Goal: Task Accomplishment & Management: Manage account settings

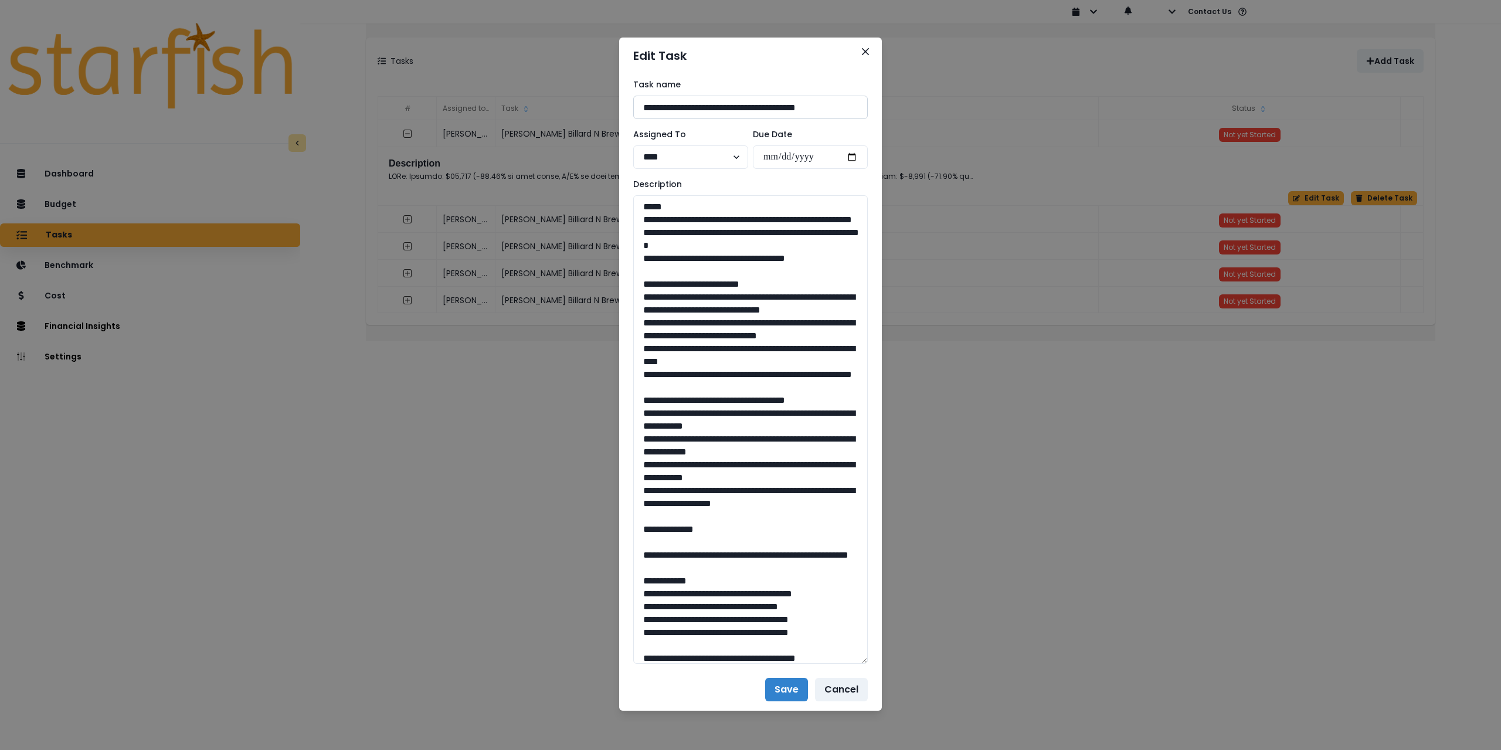
scroll to position [1129, 0]
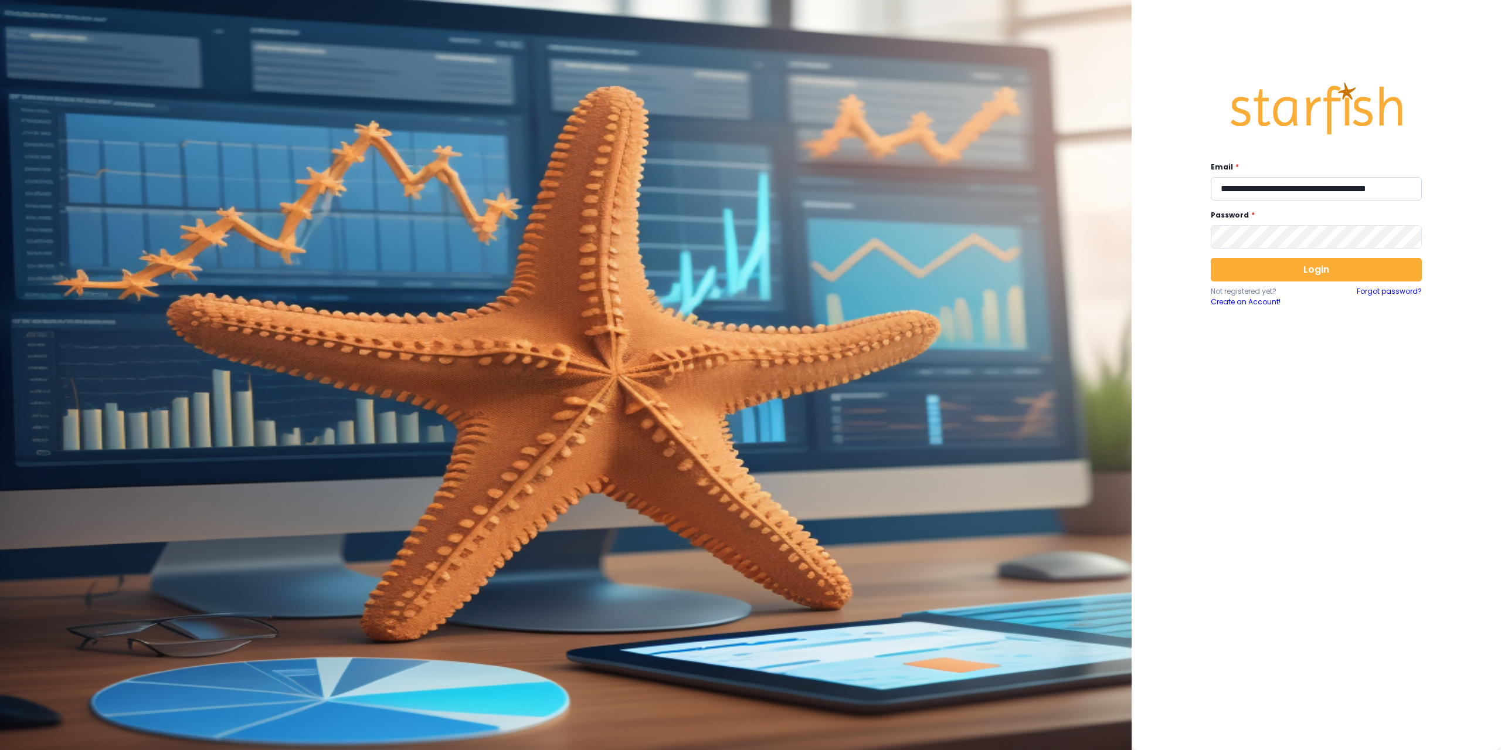
click at [1278, 181] on input "**********" at bounding box center [1316, 188] width 211 height 23
type input "**********"
click at [1315, 265] on button "Login" at bounding box center [1316, 269] width 211 height 23
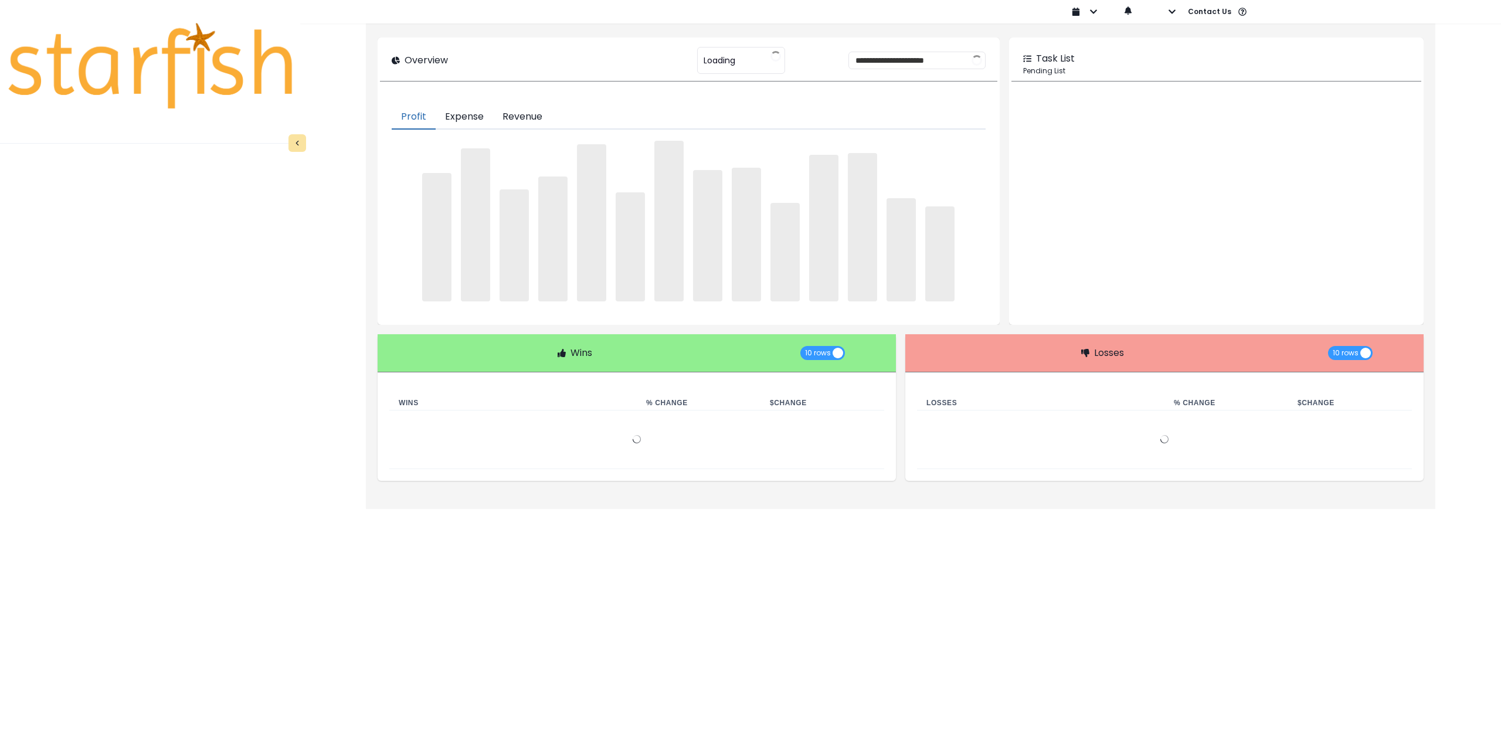
type input "**********"
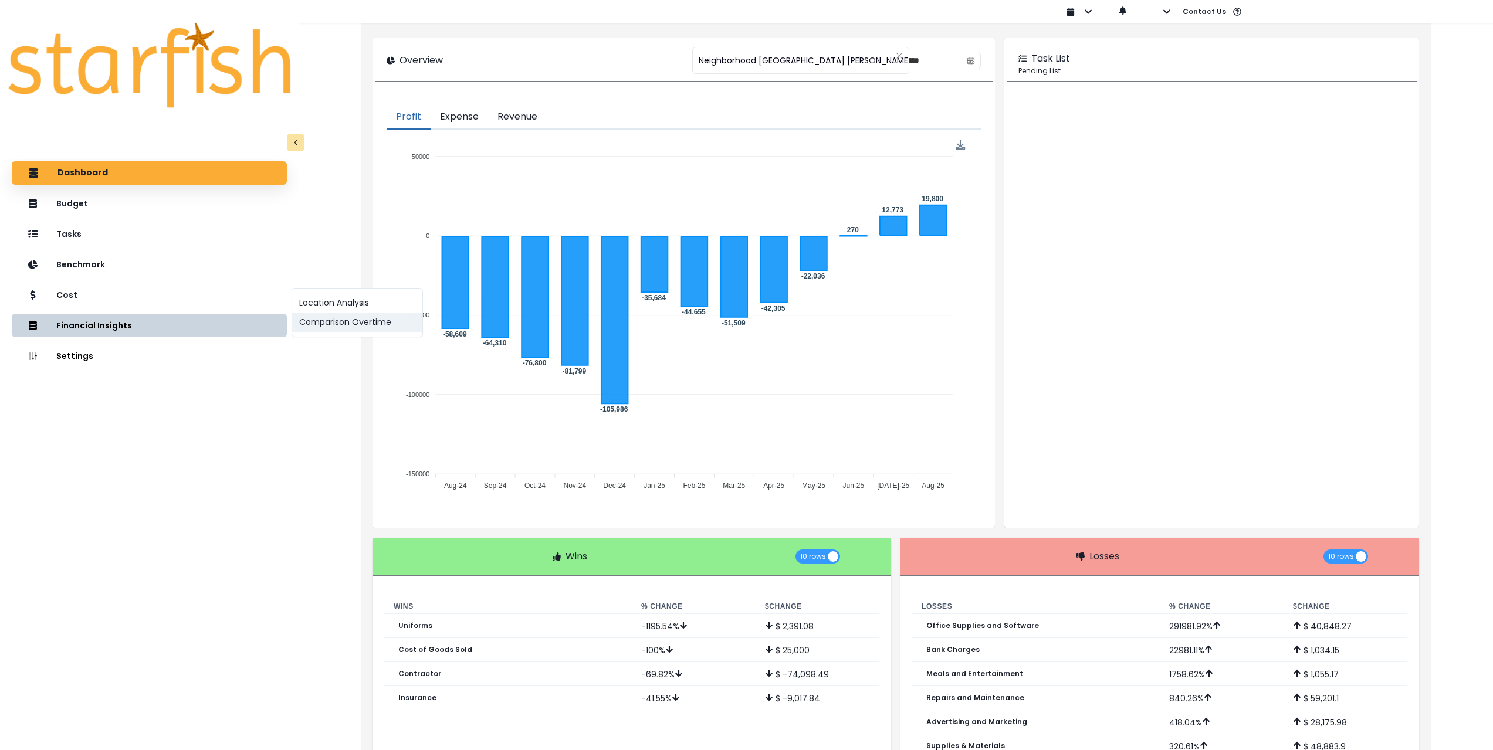
click at [354, 325] on button "Comparison Overtime" at bounding box center [357, 322] width 130 height 19
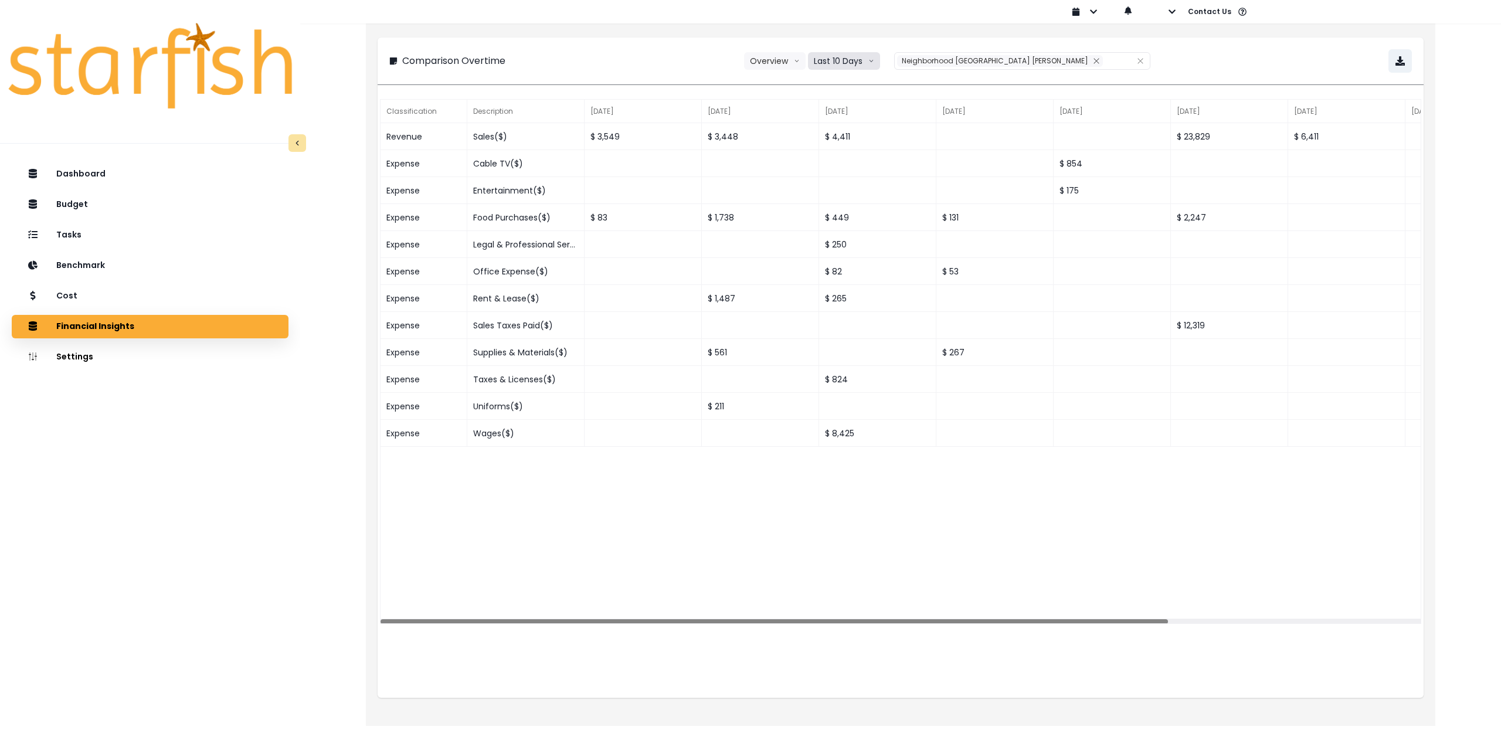
click at [880, 60] on button "Last 10 Days" at bounding box center [844, 61] width 72 height 18
click at [870, 128] on span "Last 15 Months" at bounding box center [843, 126] width 57 height 12
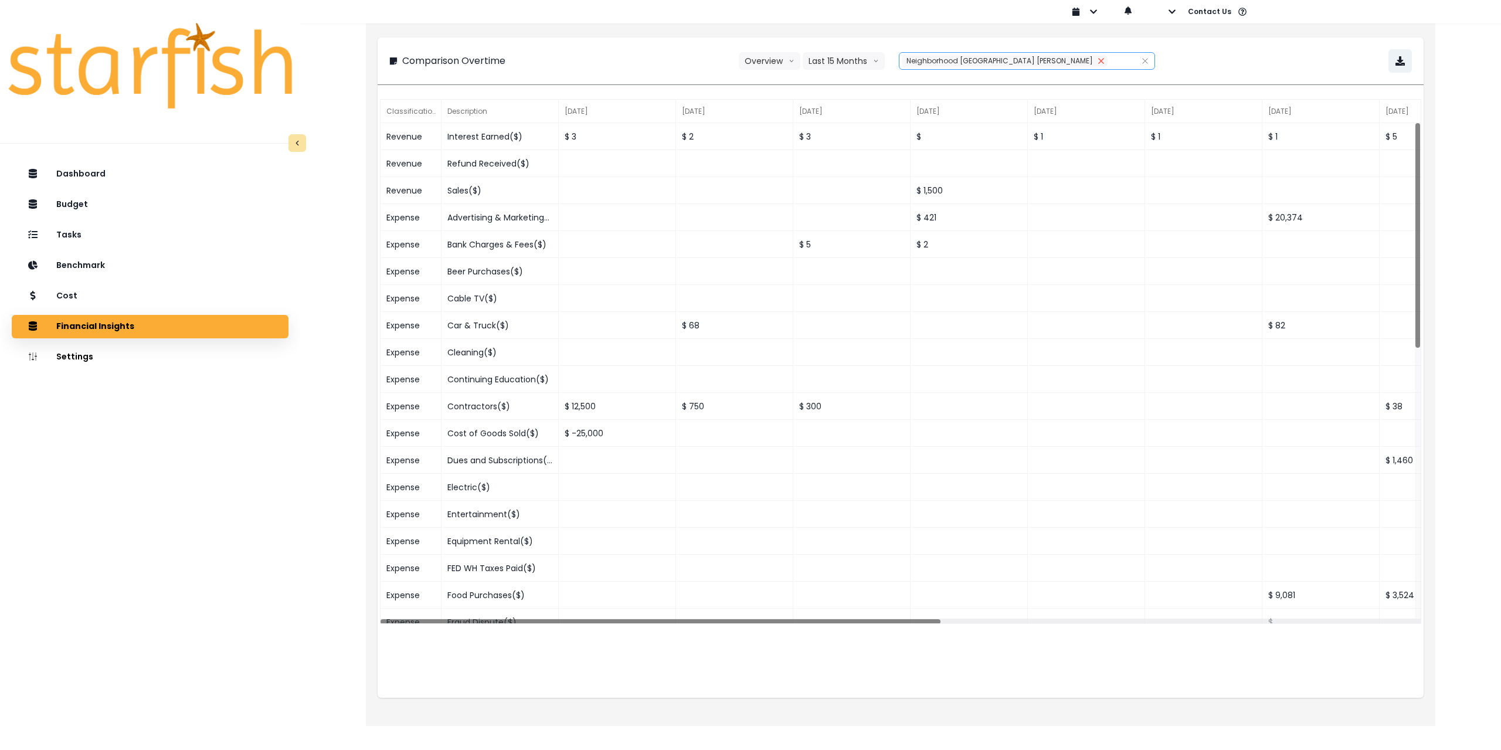
click at [1098, 63] on icon "close" at bounding box center [1100, 60] width 5 height 5
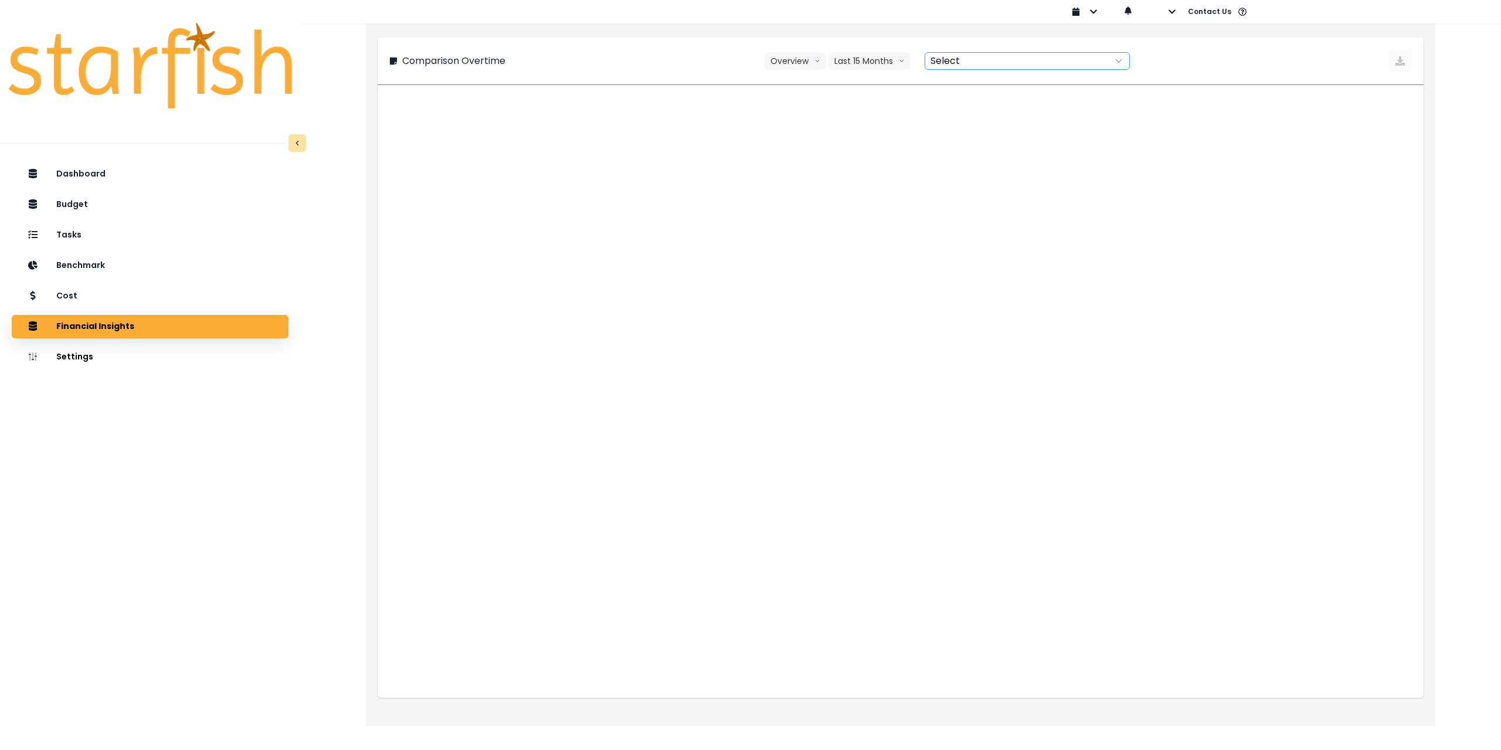
click at [1023, 63] on div at bounding box center [1014, 61] width 178 height 16
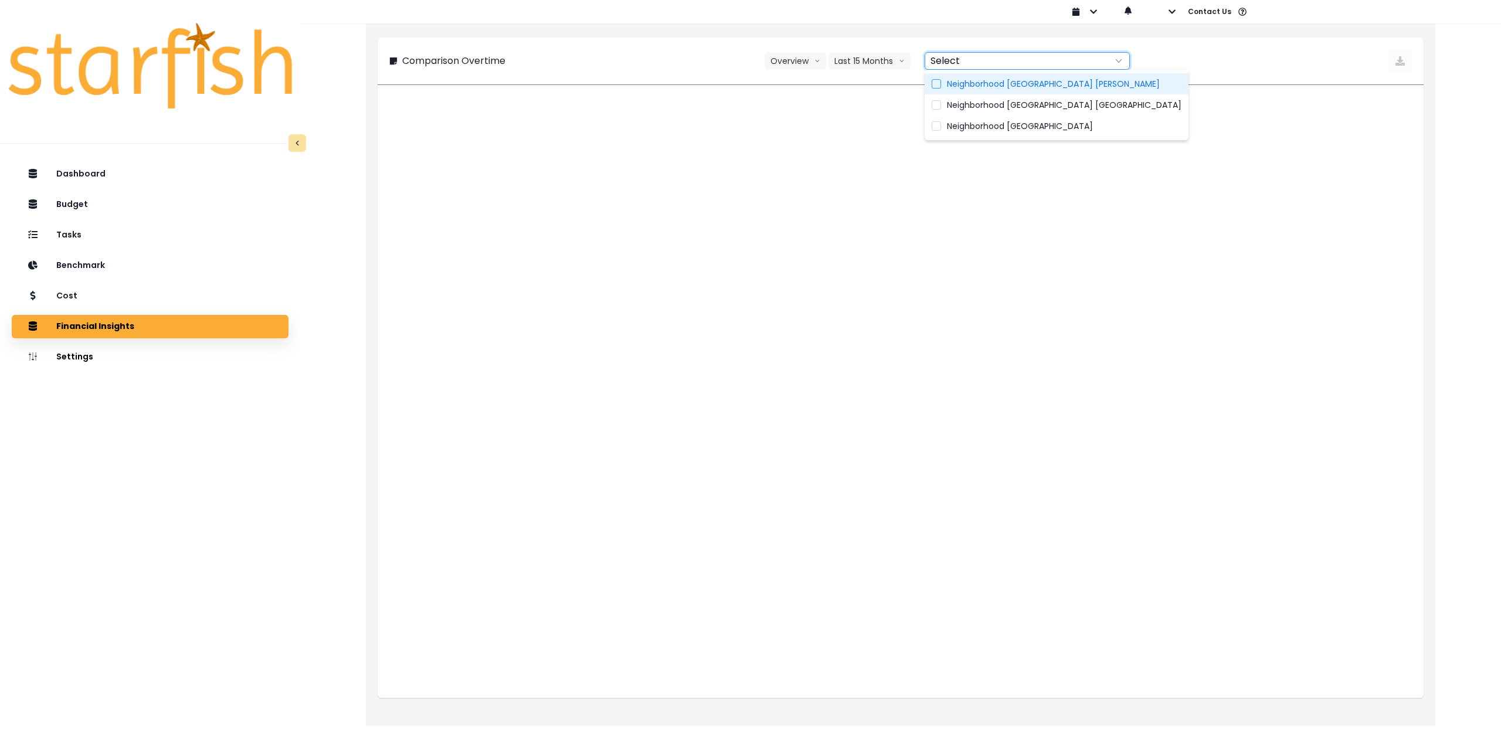
click at [1020, 84] on span "Neighborhood [GEOGRAPHIC_DATA] [PERSON_NAME]" at bounding box center [1053, 84] width 213 height 12
type input "**********"
click at [1284, 50] on div "**********" at bounding box center [900, 60] width 1023 height 23
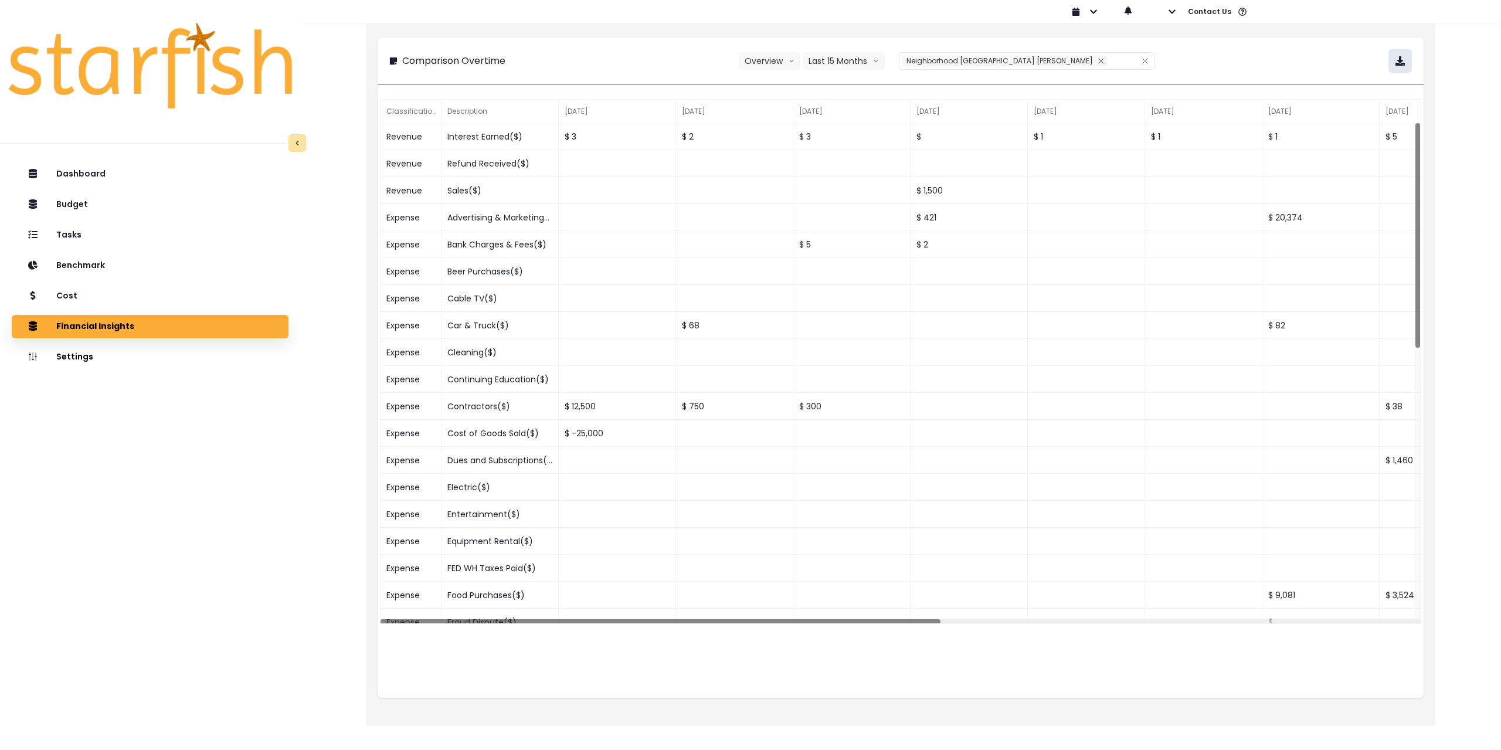
click at [1403, 60] on icon "button" at bounding box center [1400, 60] width 9 height 9
click at [90, 294] on div "Cost" at bounding box center [150, 296] width 258 height 25
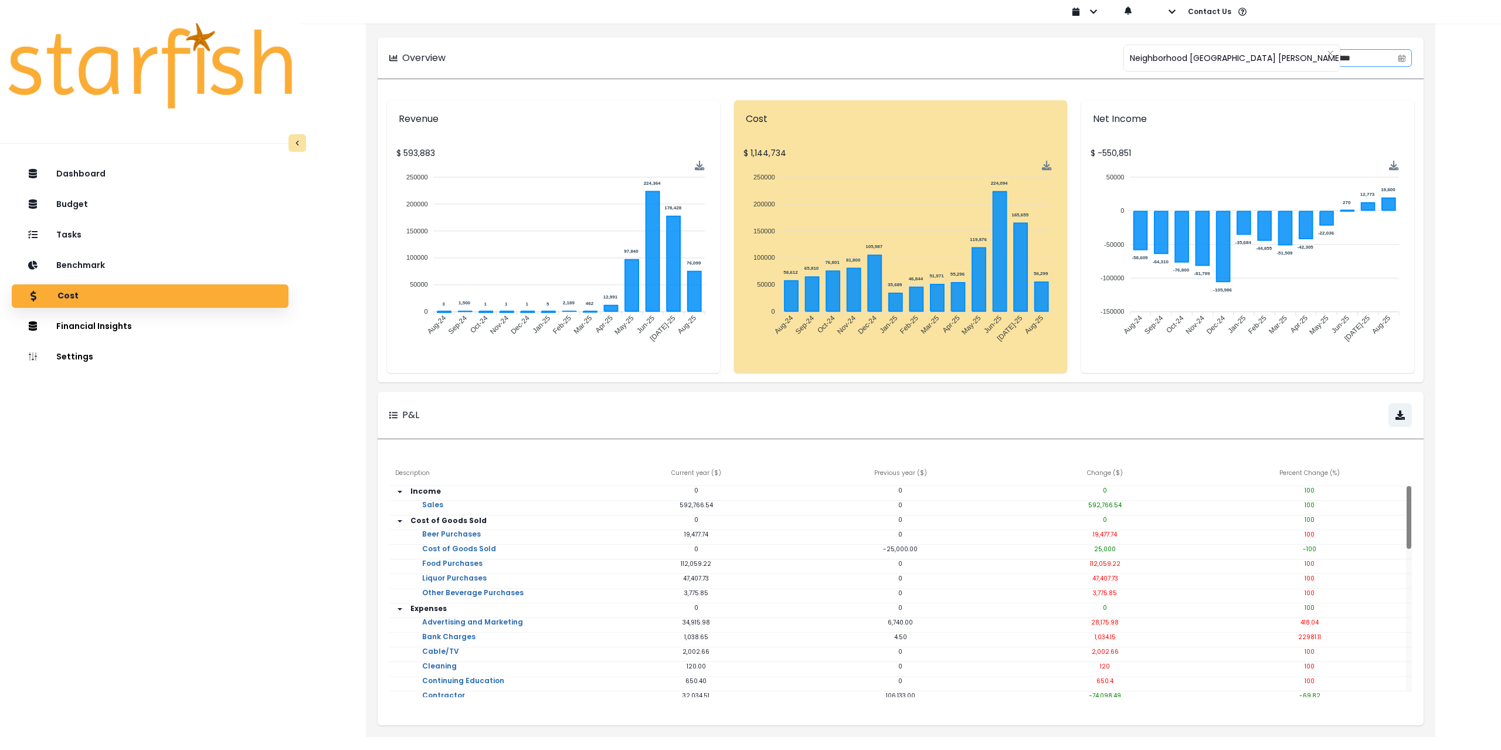
click at [1403, 59] on icon "calendar" at bounding box center [1402, 58] width 8 height 8
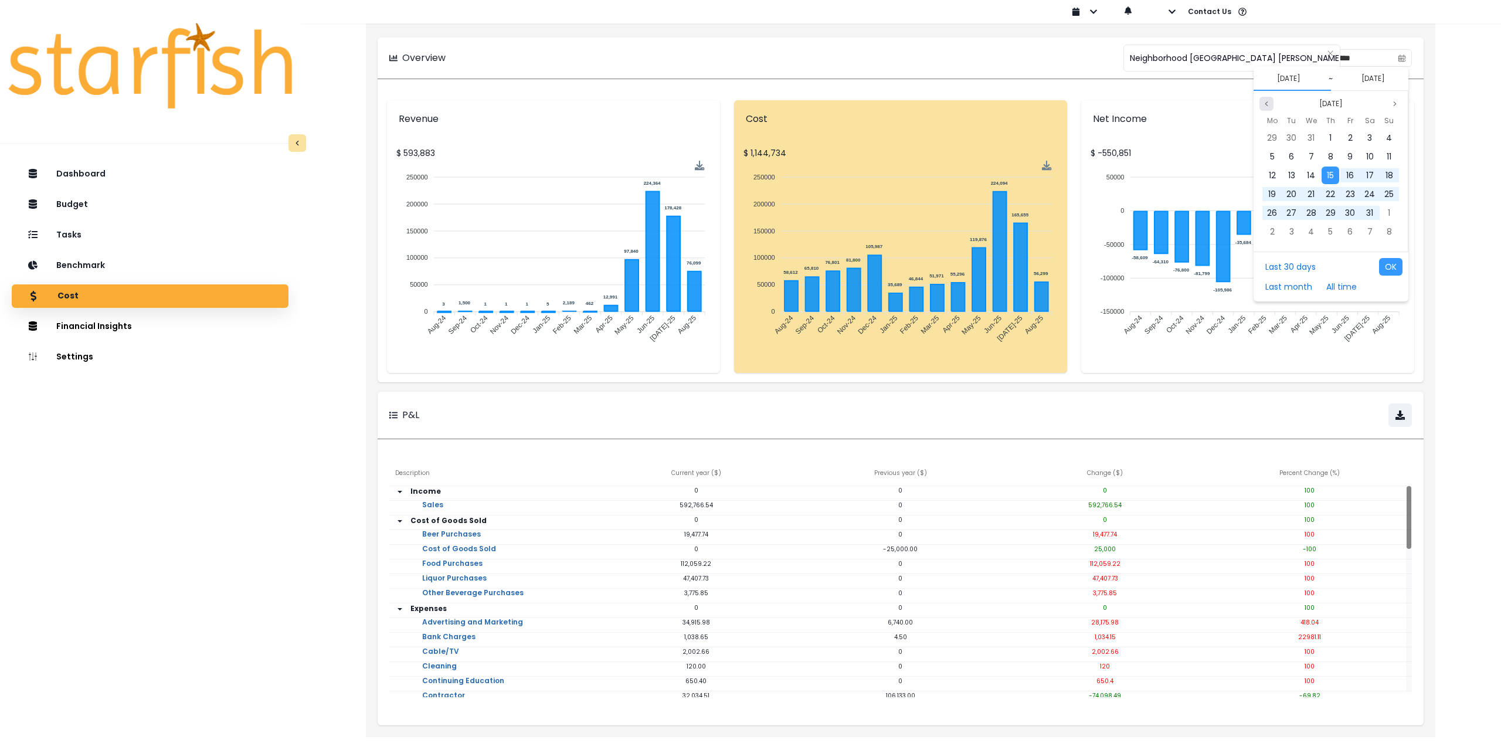
click at [1266, 103] on icon "page previous" at bounding box center [1267, 103] width 2 height 4
click at [1368, 136] on div "1" at bounding box center [1370, 138] width 18 height 18
click at [1260, 106] on button "Previous month" at bounding box center [1267, 104] width 14 height 14
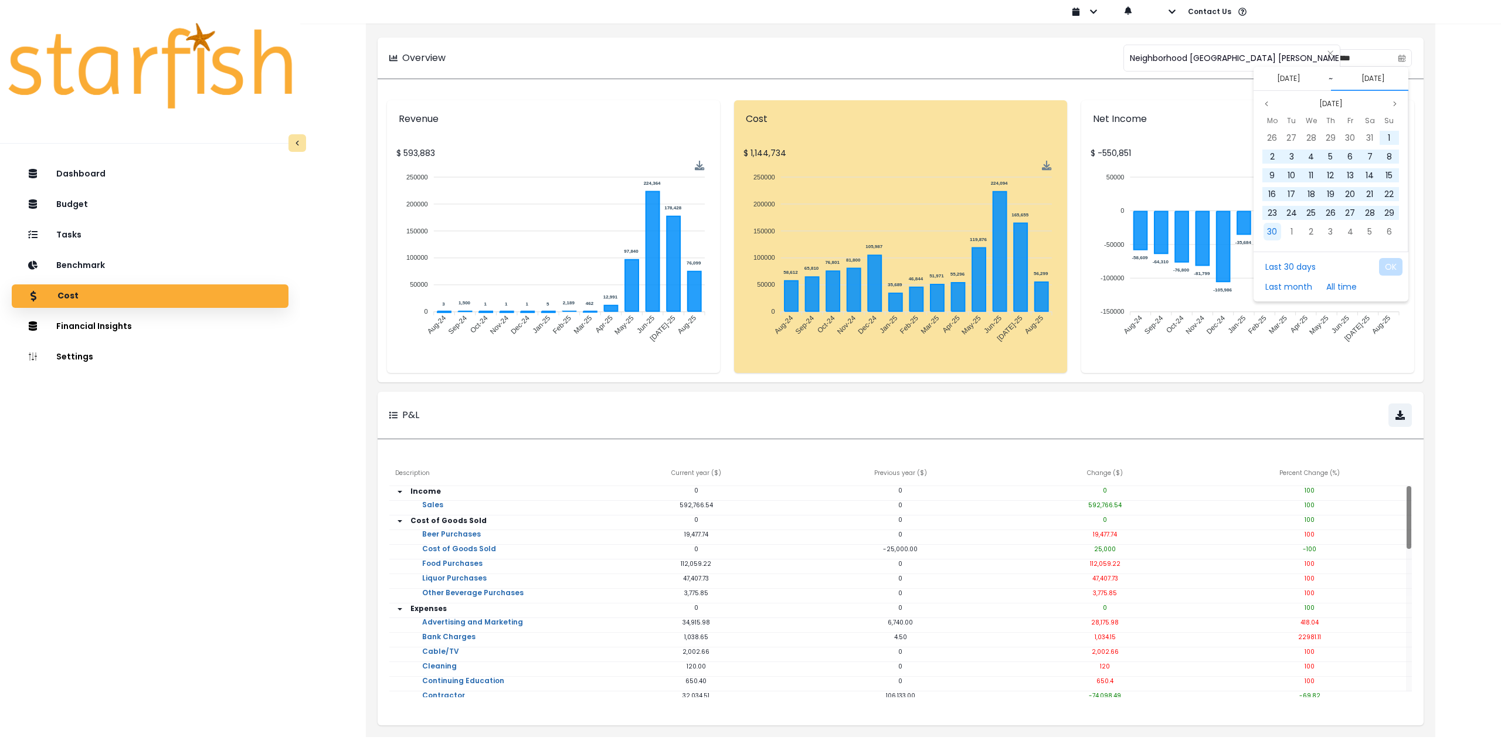
click at [1270, 230] on span "30" at bounding box center [1272, 232] width 10 height 12
click at [1388, 267] on button "OK" at bounding box center [1390, 267] width 23 height 18
type input "**********"
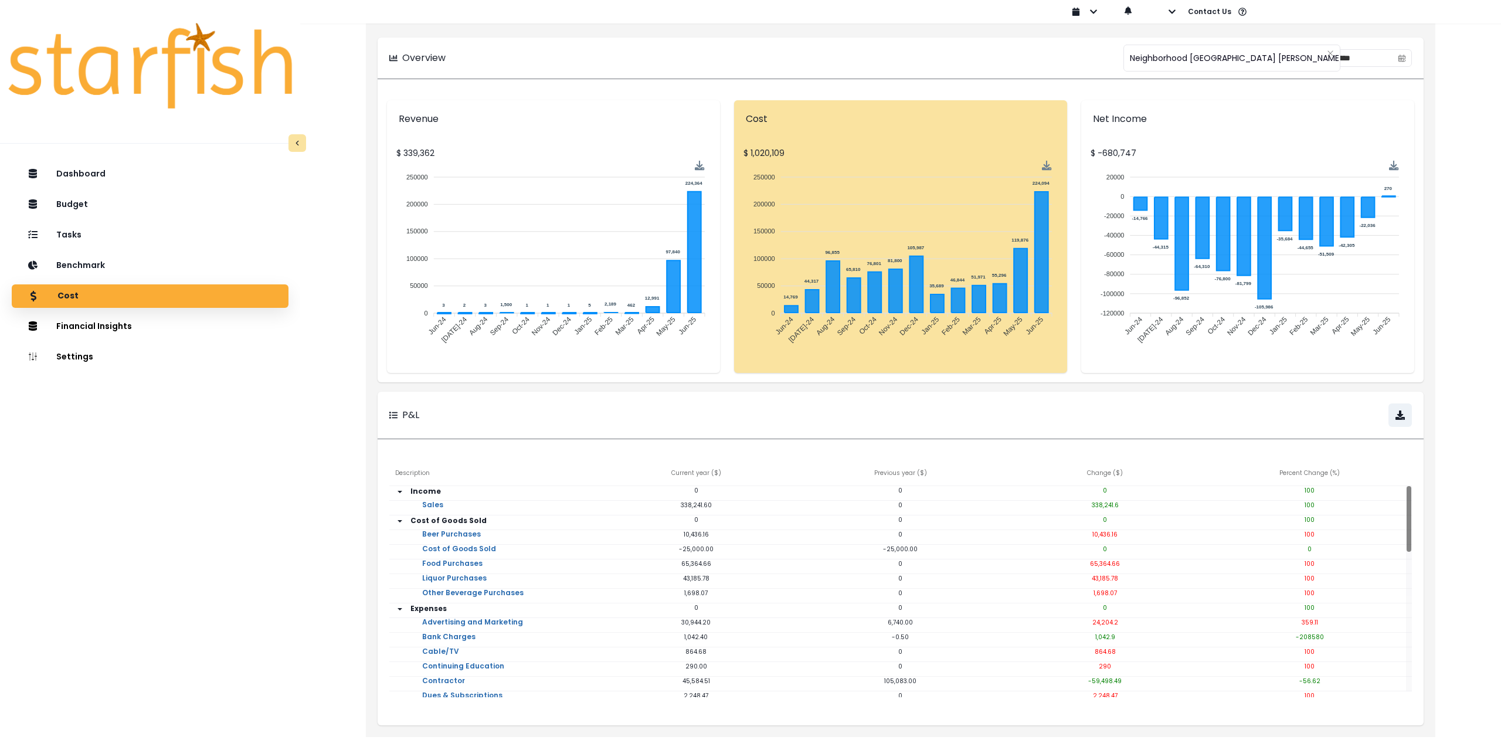
click at [589, 361] on div "250000 250000 200000 200000 150000 150000 100000 100000 50000 50000 0 0 3 2 3 1…" at bounding box center [553, 262] width 314 height 204
click at [101, 238] on div "Tasks" at bounding box center [150, 235] width 258 height 25
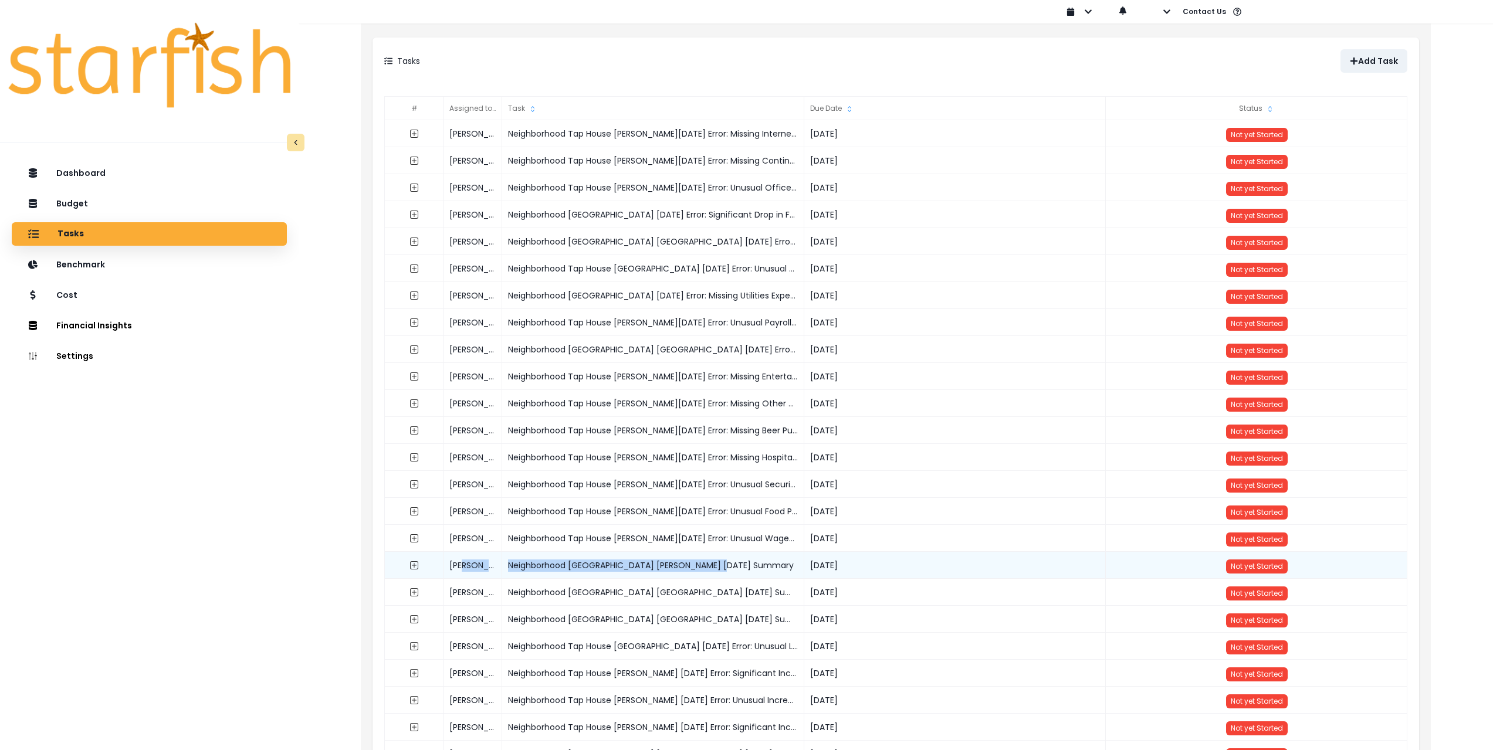
drag, startPoint x: 705, startPoint y: 567, endPoint x: 498, endPoint y: 569, distance: 206.4
click at [498, 552] on div "[PERSON_NAME] [GEOGRAPHIC_DATA] [PERSON_NAME] [DATE] Summary [DATE] Not yet Sta…" at bounding box center [896, 552] width 1023 height 0
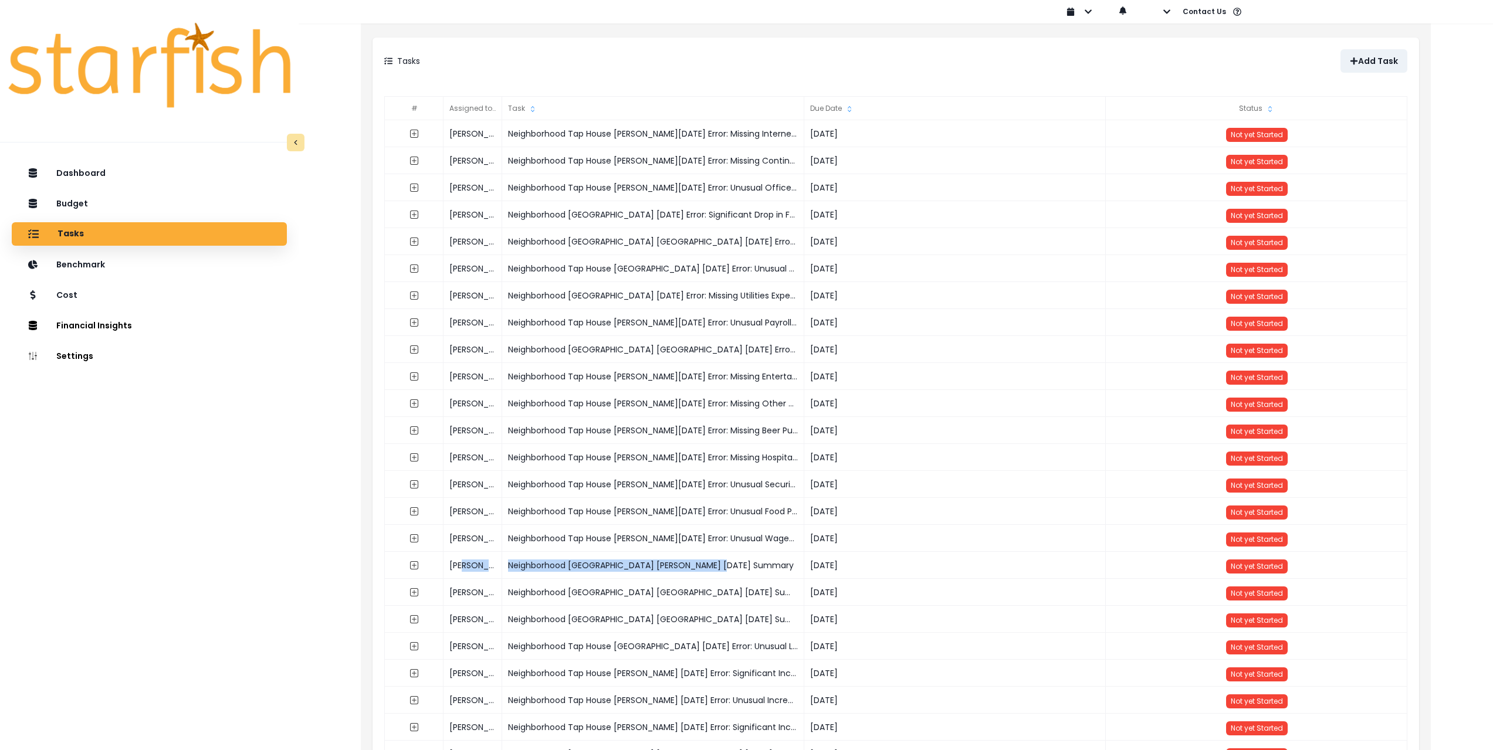
copy div "Neighborhood [GEOGRAPHIC_DATA] [PERSON_NAME] [DATE] Summary"
click at [1379, 47] on div "Tasks Add Task" at bounding box center [895, 61] width 1046 height 47
click at [1376, 57] on p "Add Task" at bounding box center [1378, 61] width 40 height 10
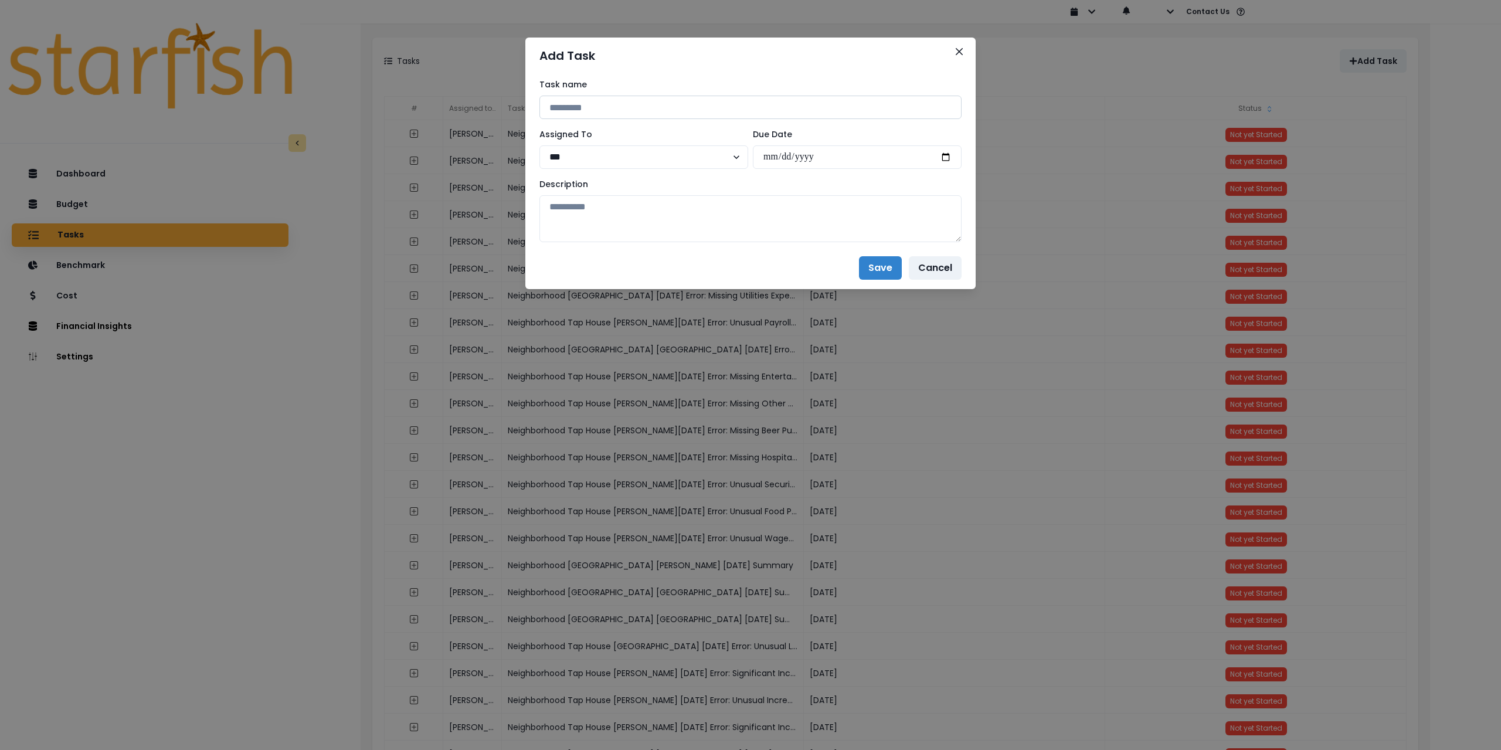
click at [740, 110] on input at bounding box center [751, 107] width 422 height 23
paste input "**********"
click at [717, 106] on input "**********" at bounding box center [751, 107] width 422 height 23
type input "**********"
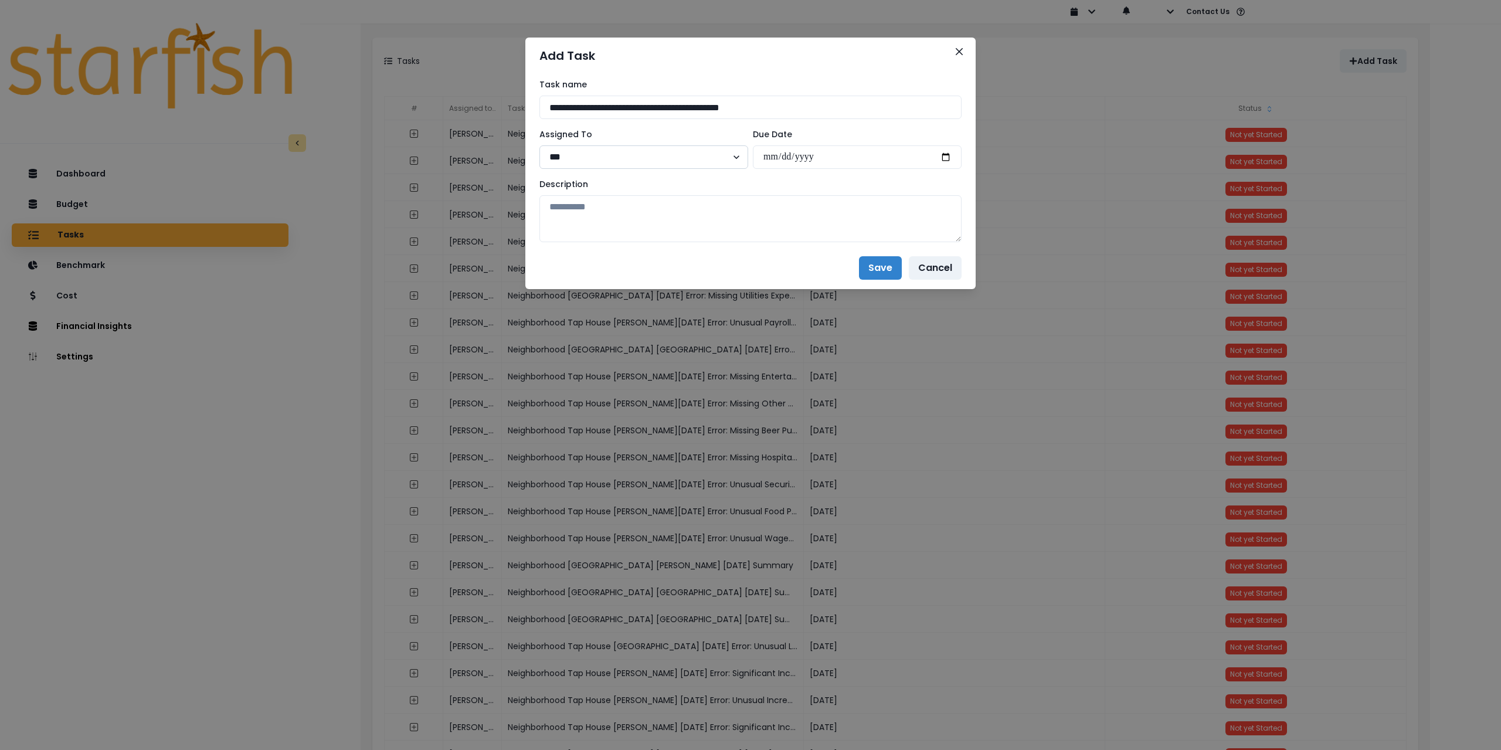
click at [663, 162] on select "*** ***" at bounding box center [644, 156] width 209 height 23
click at [947, 154] on input "date" at bounding box center [857, 156] width 209 height 23
type input "**********"
click at [852, 233] on textarea at bounding box center [751, 218] width 422 height 47
paste textarea "**********"
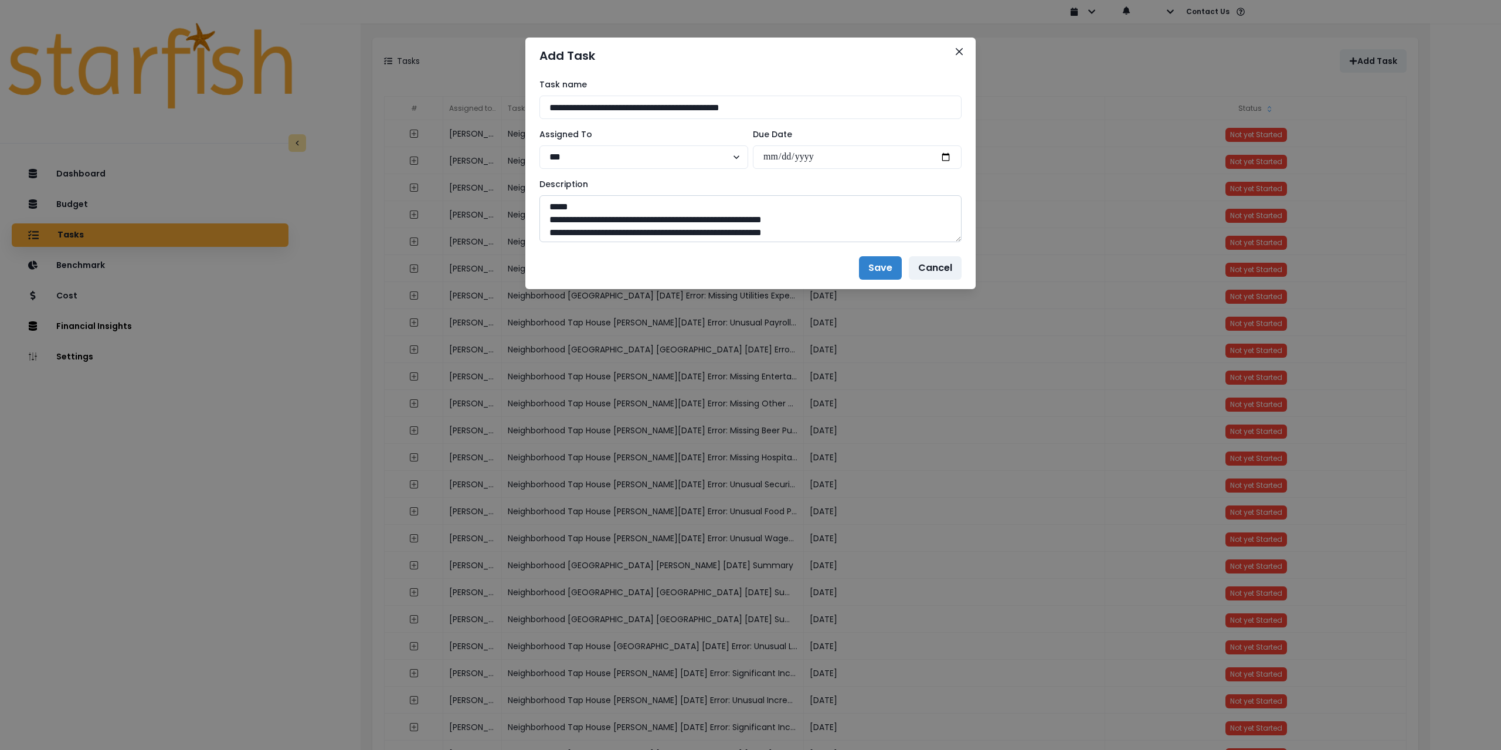
drag, startPoint x: 643, startPoint y: 210, endPoint x: 664, endPoint y: 209, distance: 20.5
click at [643, 210] on textarea at bounding box center [751, 218] width 422 height 47
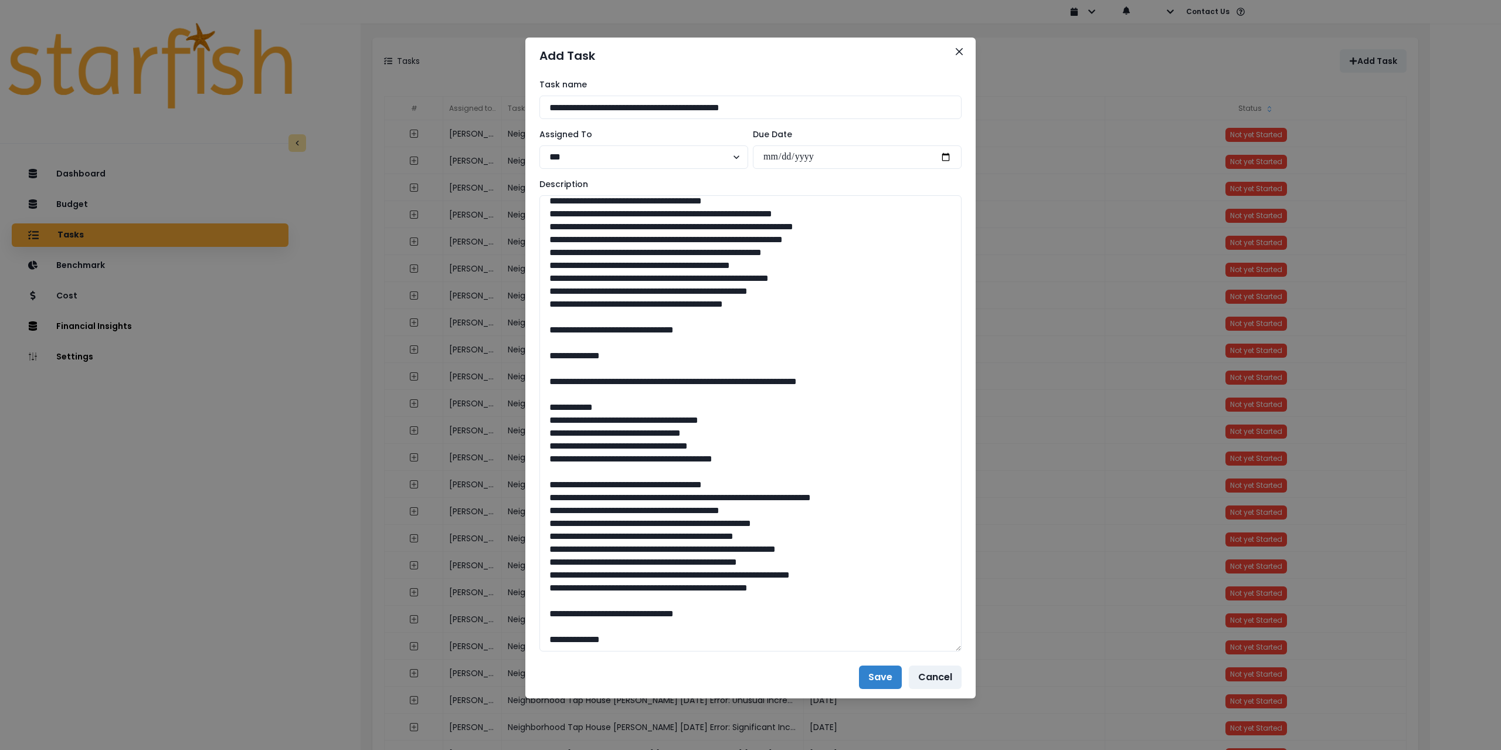
drag, startPoint x: 957, startPoint y: 238, endPoint x: 984, endPoint y: 647, distance: 410.2
click at [984, 647] on div "**********" at bounding box center [750, 375] width 1501 height 750
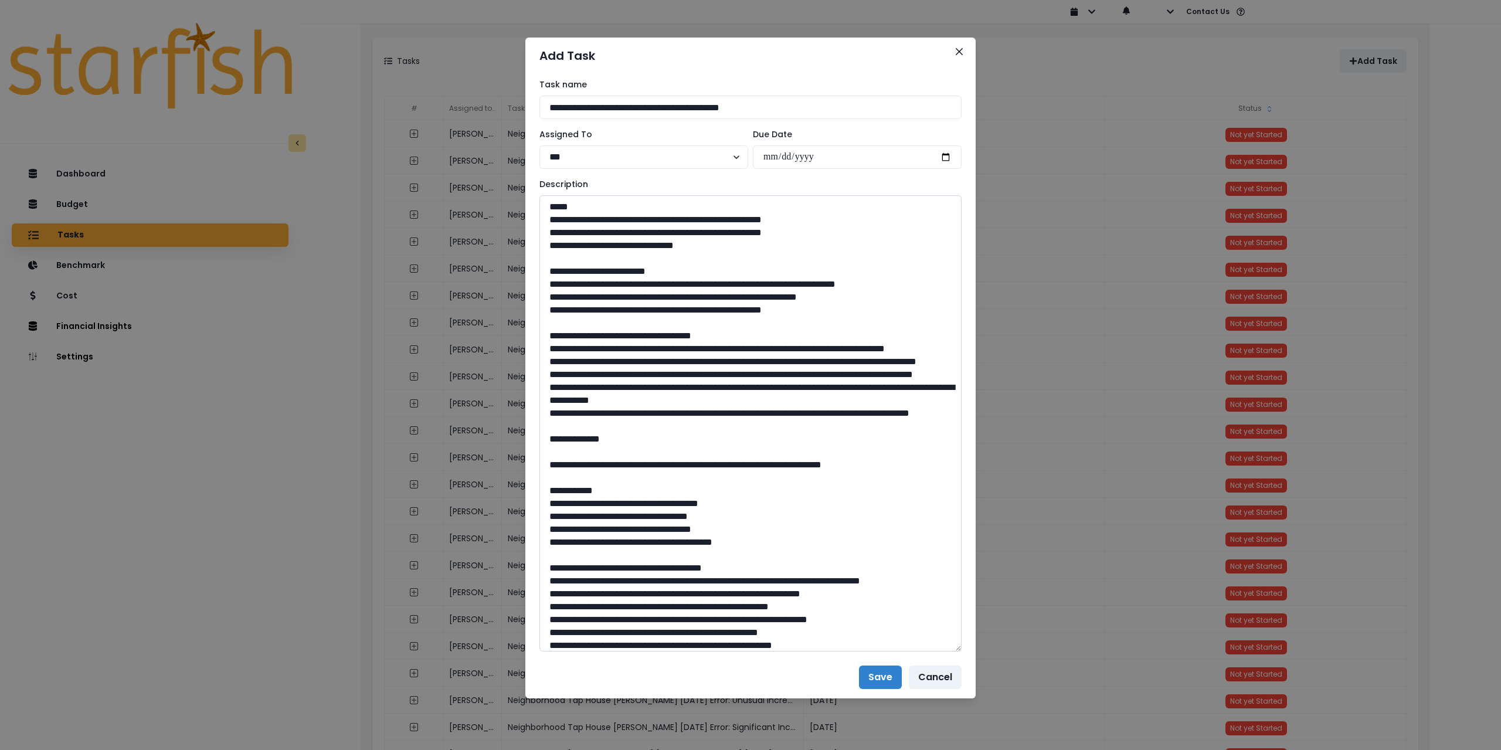
click at [723, 259] on textarea at bounding box center [751, 423] width 422 height 456
type textarea "**********"
click at [877, 676] on button "Save" at bounding box center [880, 677] width 43 height 23
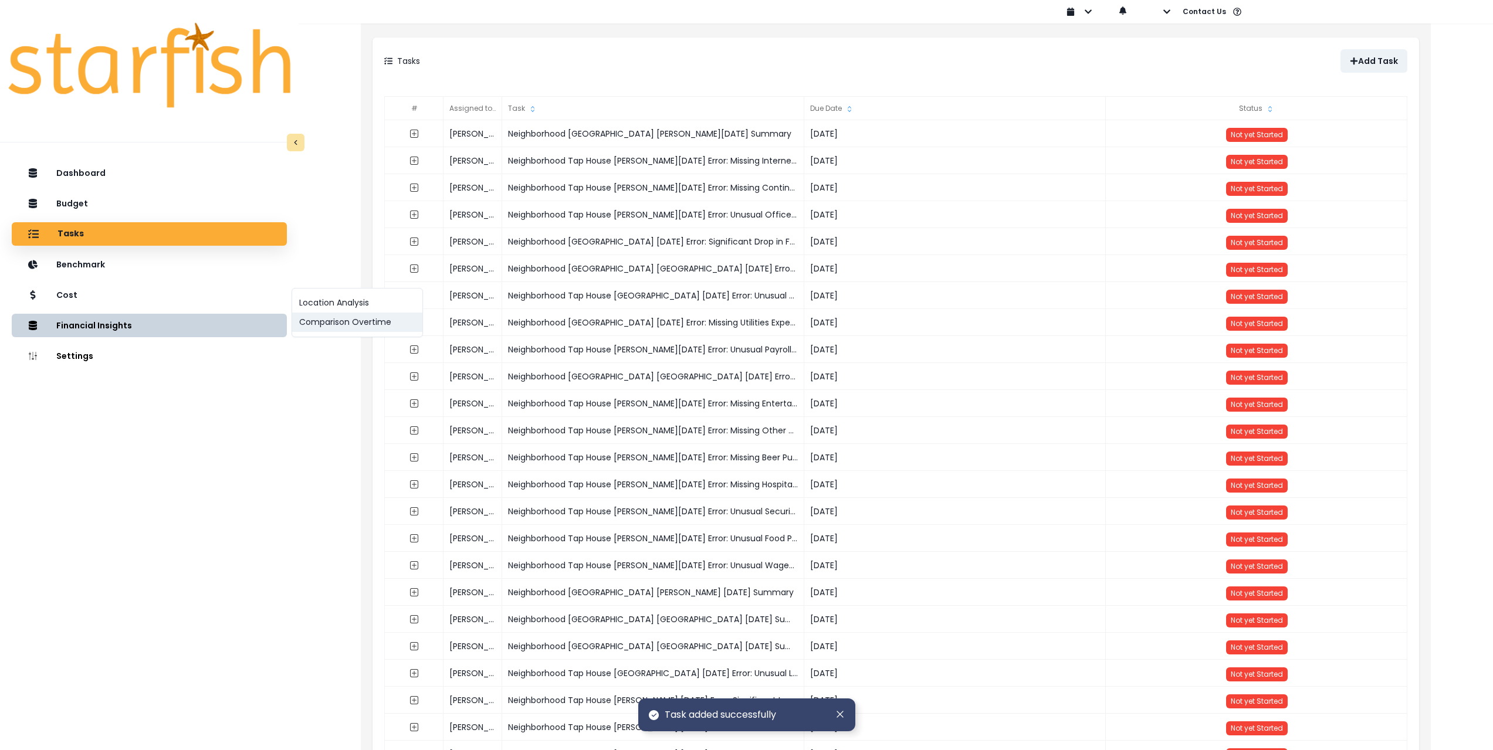
click at [345, 325] on button "Comparison Overtime" at bounding box center [357, 322] width 130 height 19
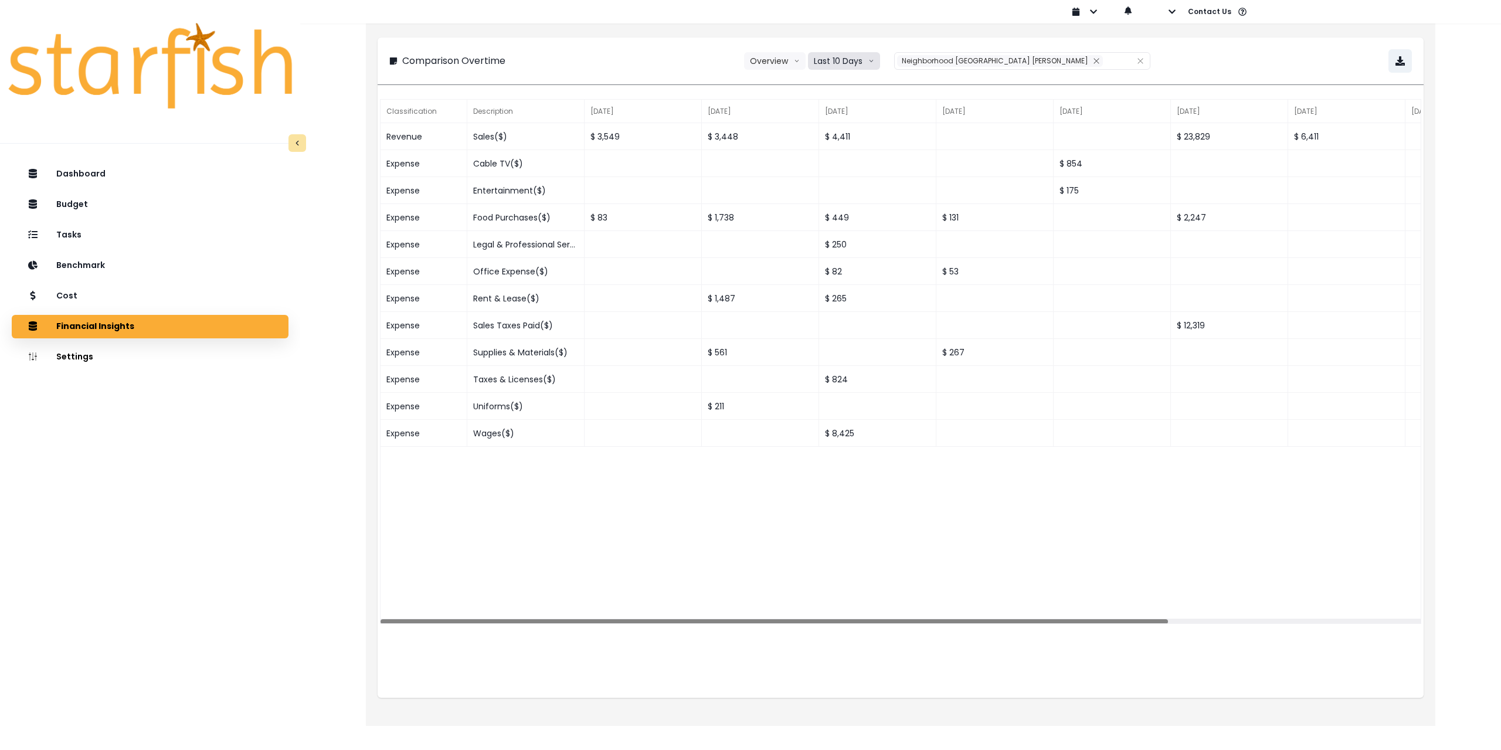
click at [870, 58] on button "Last 10 Days" at bounding box center [844, 61] width 72 height 18
click at [872, 128] on span "Last 15 Months" at bounding box center [843, 126] width 57 height 12
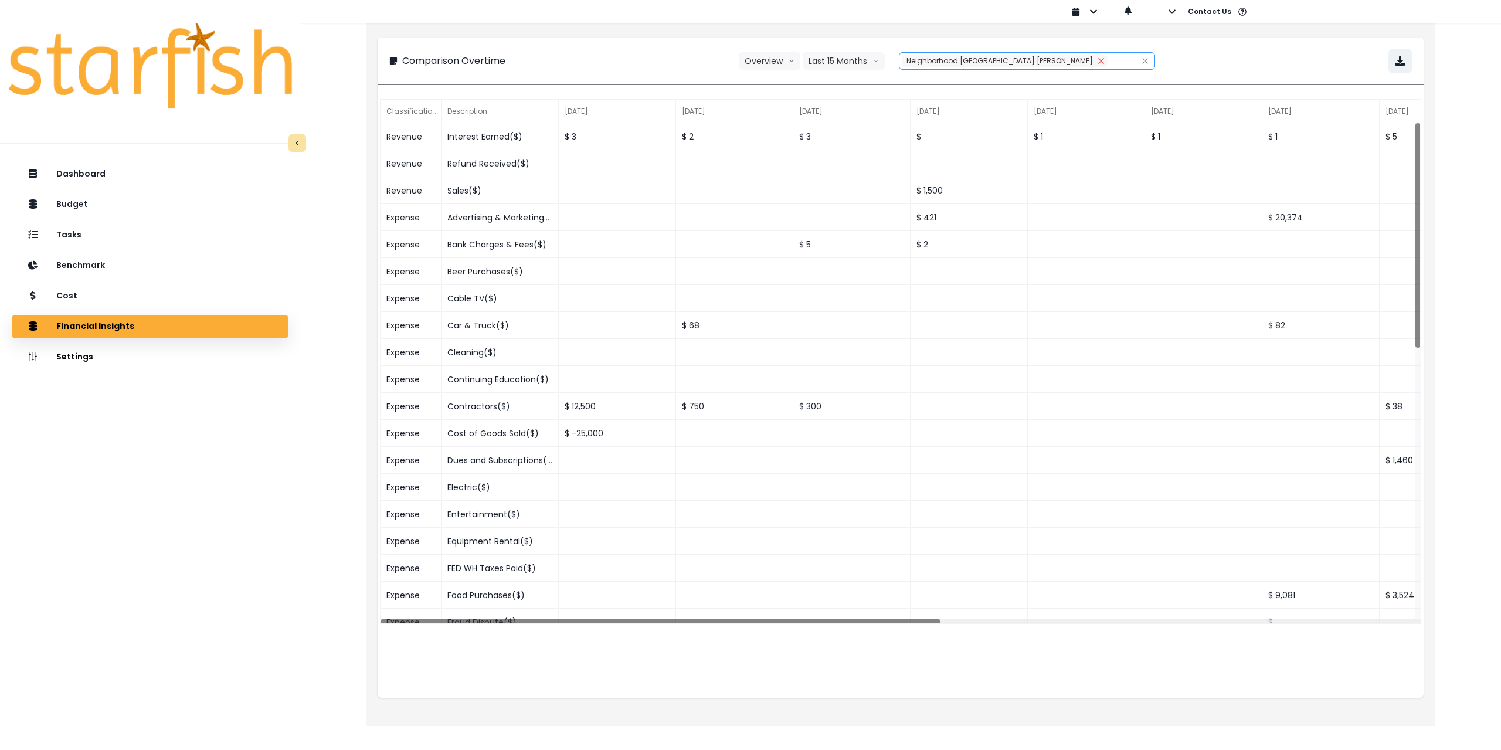
click at [1098, 59] on icon "close" at bounding box center [1100, 60] width 5 height 5
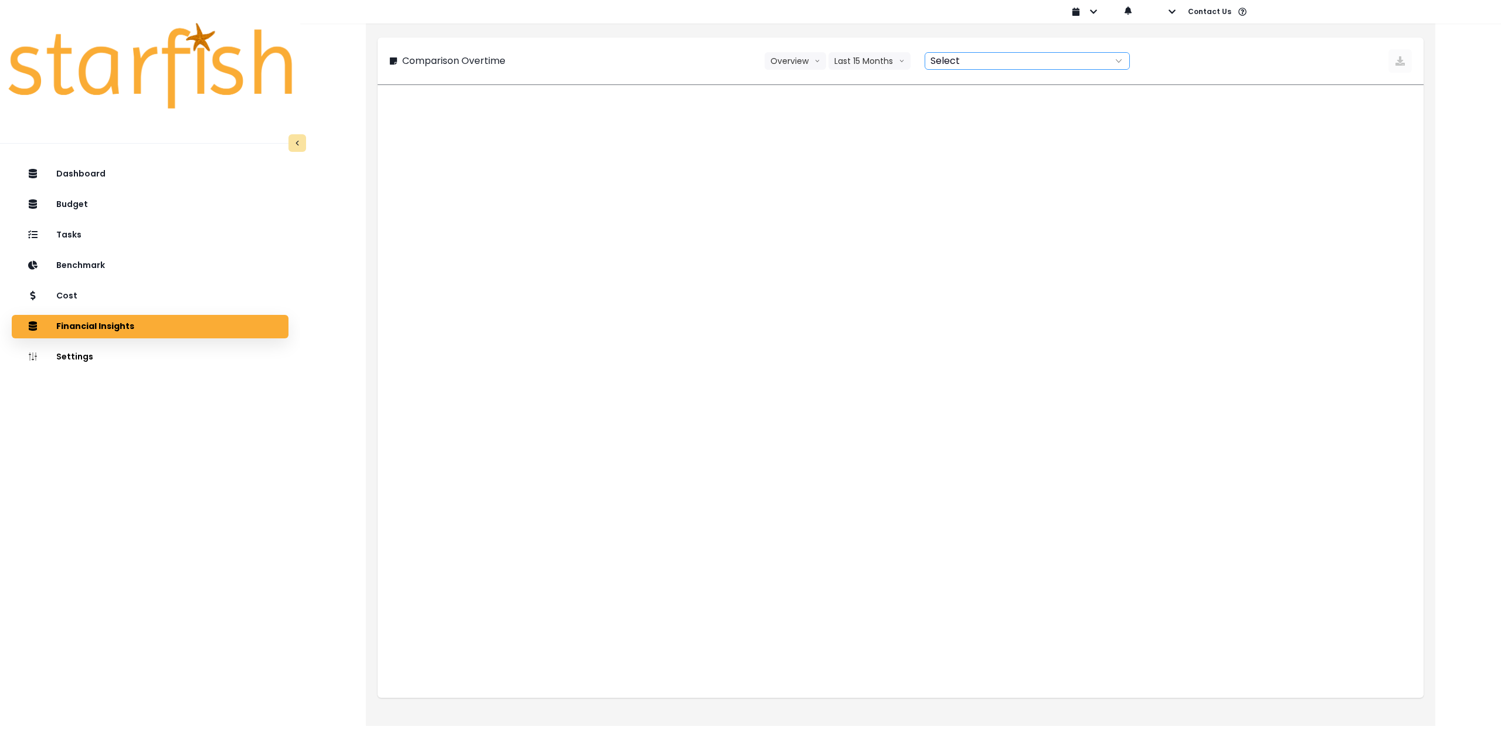
click at [1025, 59] on div at bounding box center [1014, 61] width 178 height 16
click at [1024, 99] on span "Neighborhood [GEOGRAPHIC_DATA] [GEOGRAPHIC_DATA]" at bounding box center [1064, 105] width 235 height 12
type input "**********"
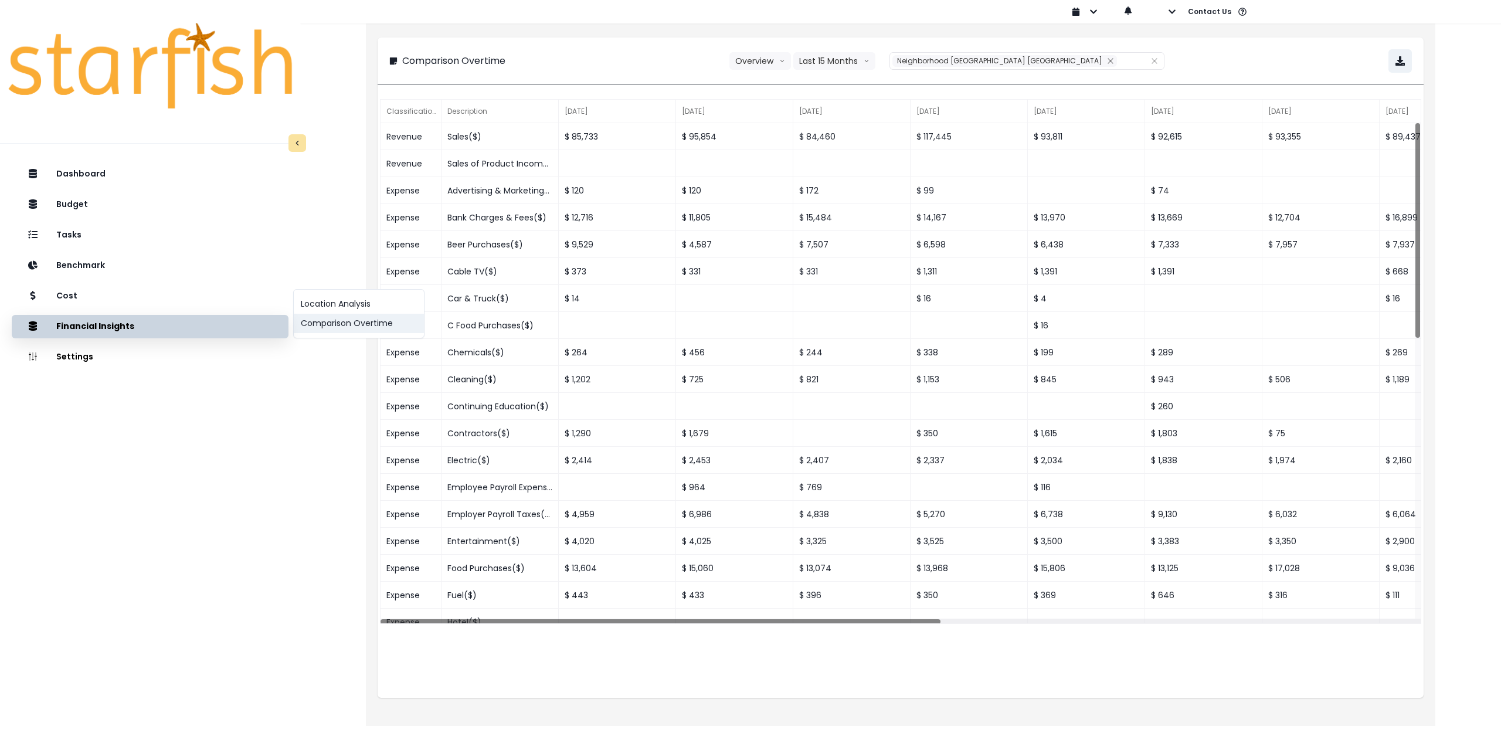
click at [360, 323] on button "Comparison Overtime" at bounding box center [359, 323] width 130 height 19
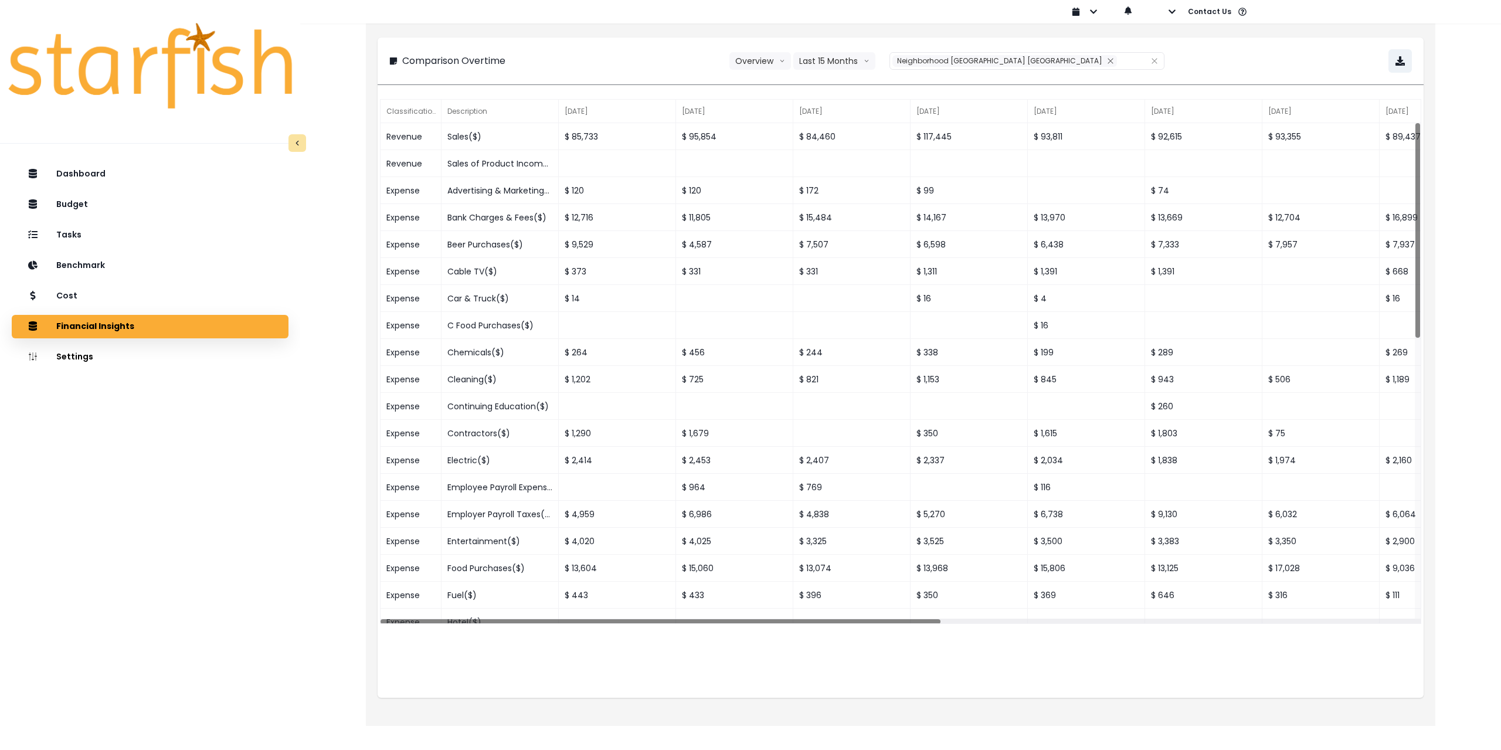
drag, startPoint x: 1295, startPoint y: 48, endPoint x: 1388, endPoint y: 58, distance: 92.7
click at [1298, 48] on div "**********" at bounding box center [901, 61] width 1046 height 47
click at [1412, 59] on button "button" at bounding box center [1400, 60] width 23 height 23
click at [174, 297] on div "Cost" at bounding box center [150, 296] width 258 height 25
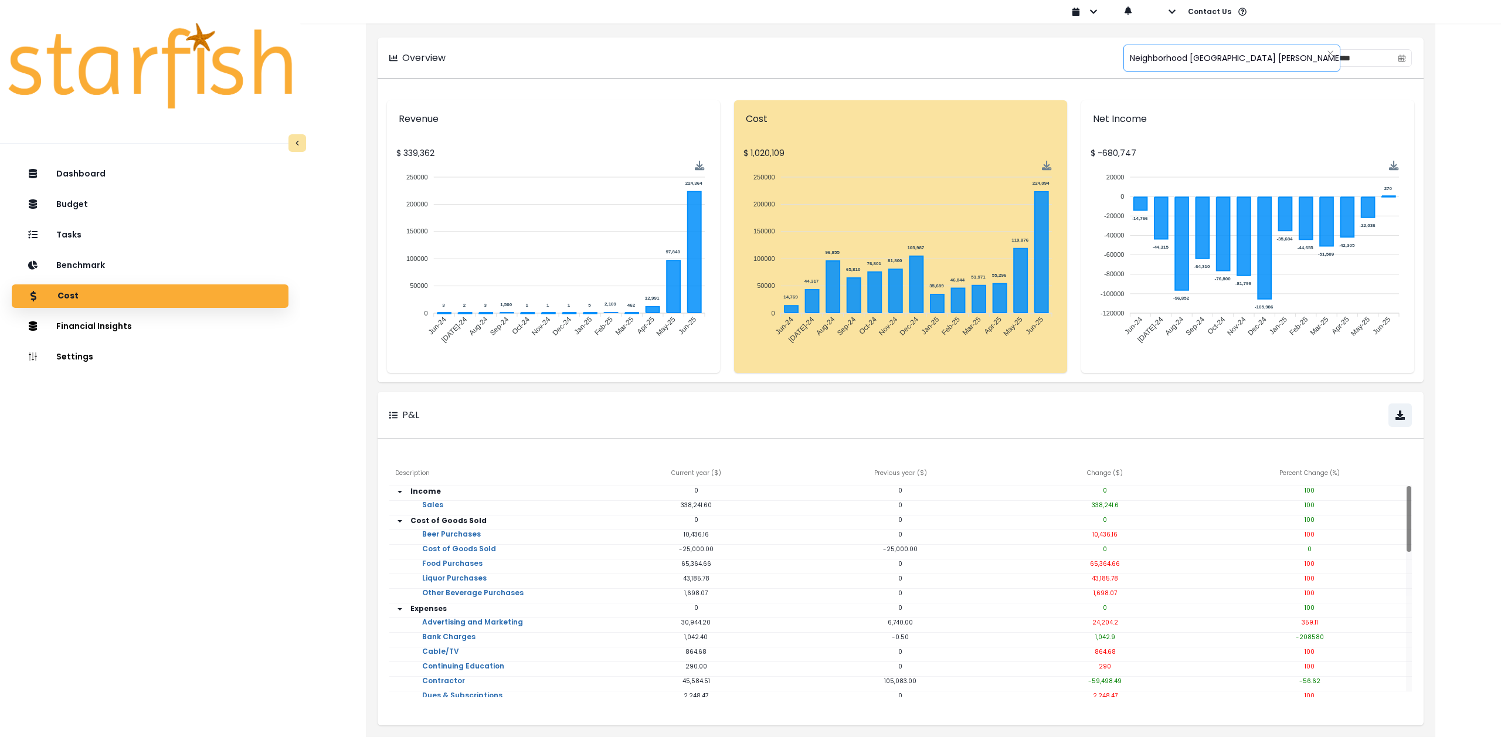
click at [1203, 60] on span "Neighborhood [GEOGRAPHIC_DATA] [PERSON_NAME]" at bounding box center [1236, 58] width 213 height 25
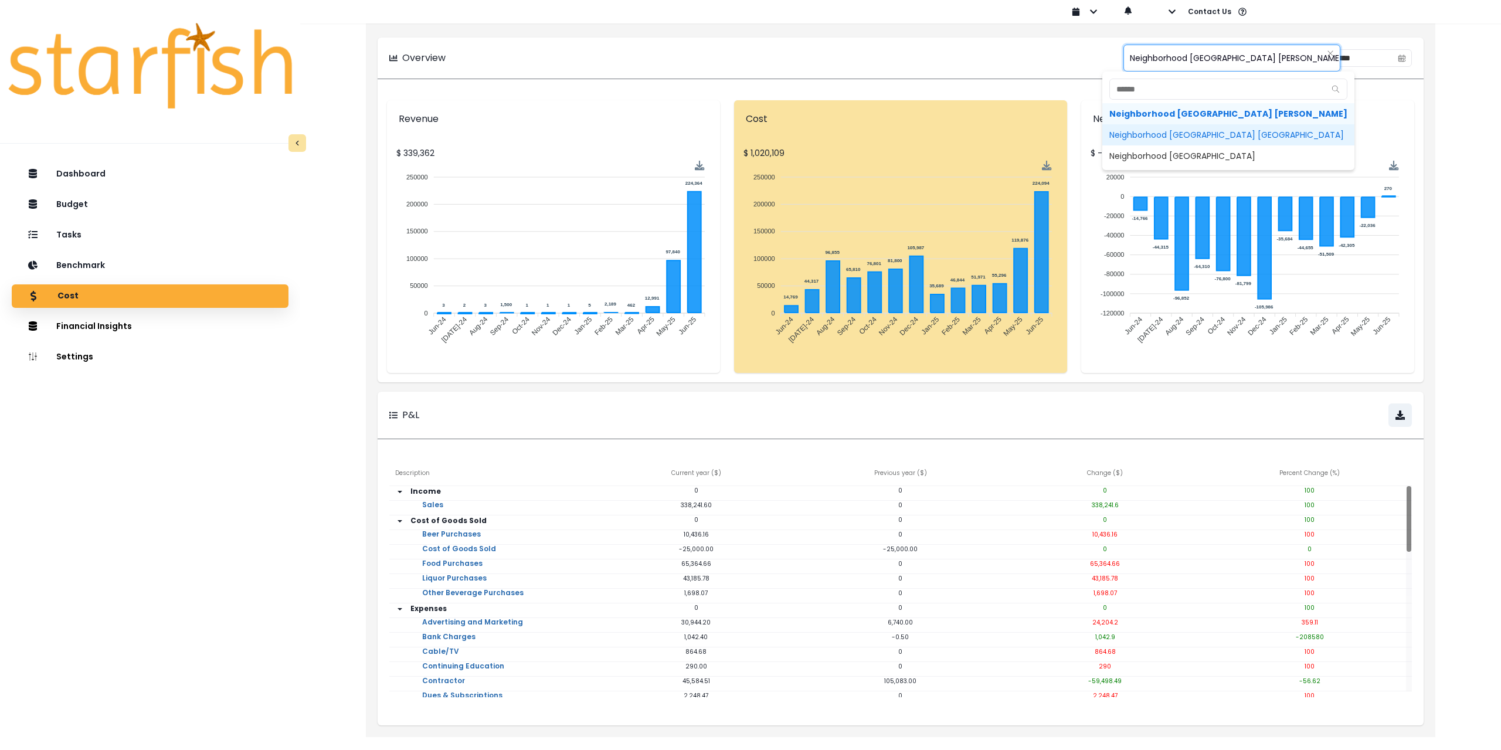
click at [1182, 127] on span "Neighborhood [GEOGRAPHIC_DATA] [GEOGRAPHIC_DATA]" at bounding box center [1229, 134] width 252 height 21
type input "**********"
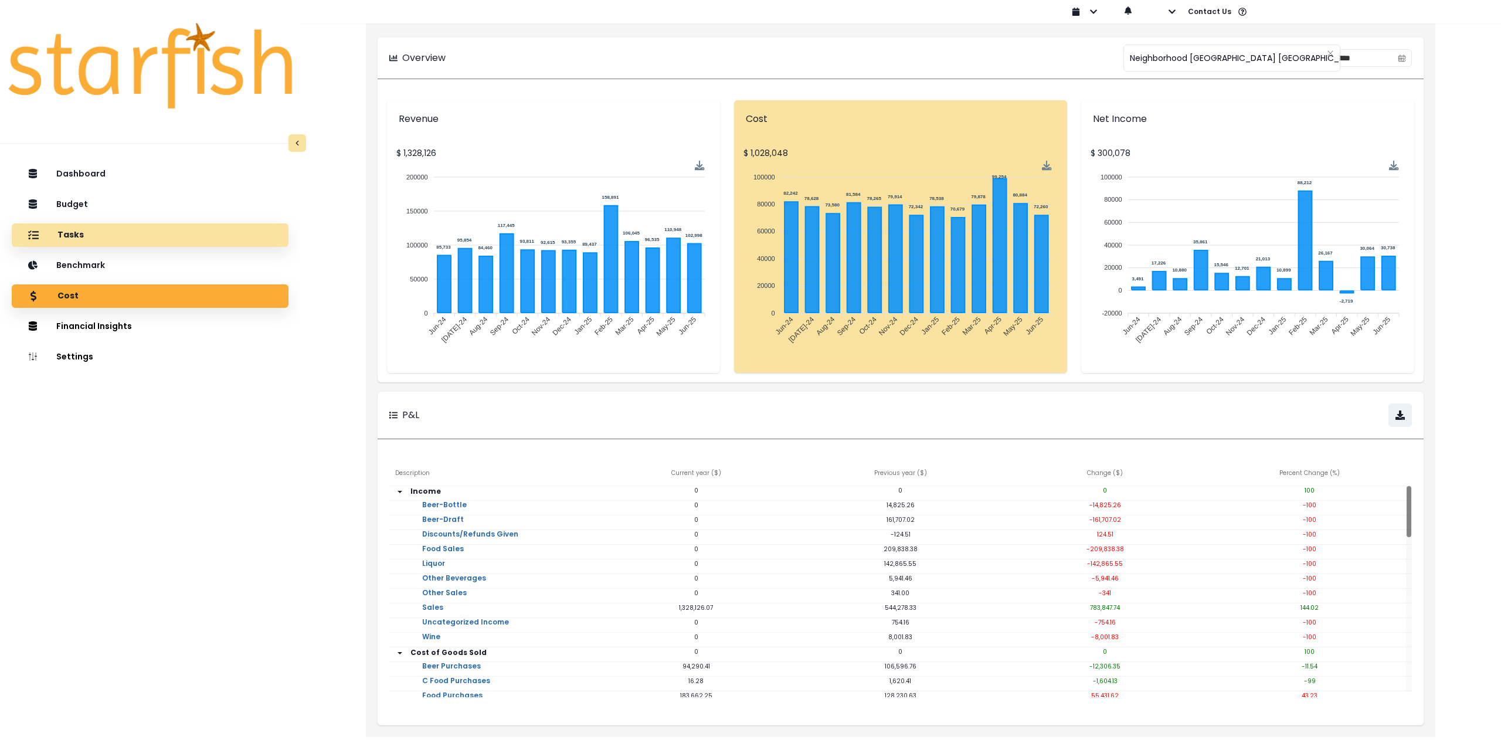
click at [147, 233] on div "Tasks" at bounding box center [150, 235] width 258 height 25
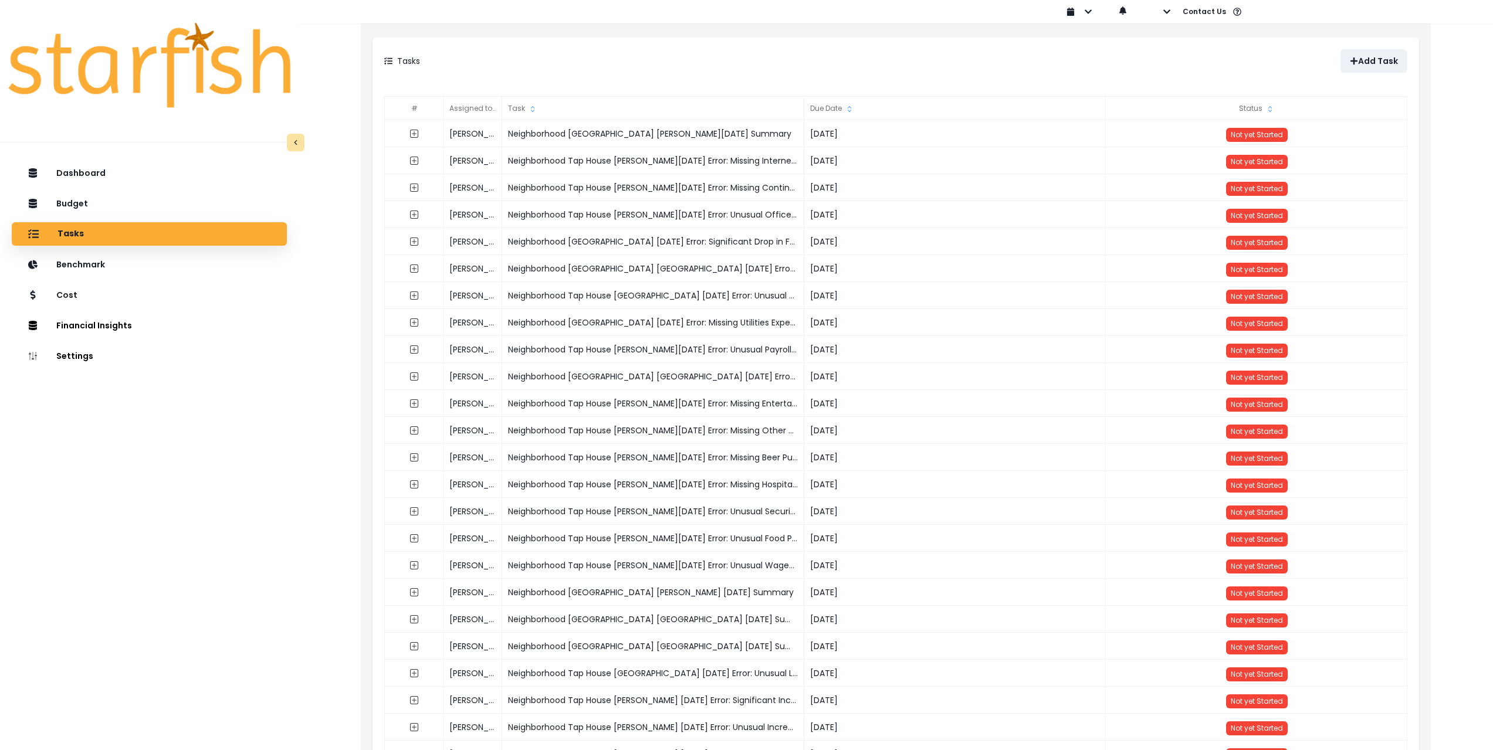
drag, startPoint x: 98, startPoint y: 298, endPoint x: 331, endPoint y: 321, distance: 234.0
click at [98, 298] on div "Cost" at bounding box center [149, 295] width 256 height 24
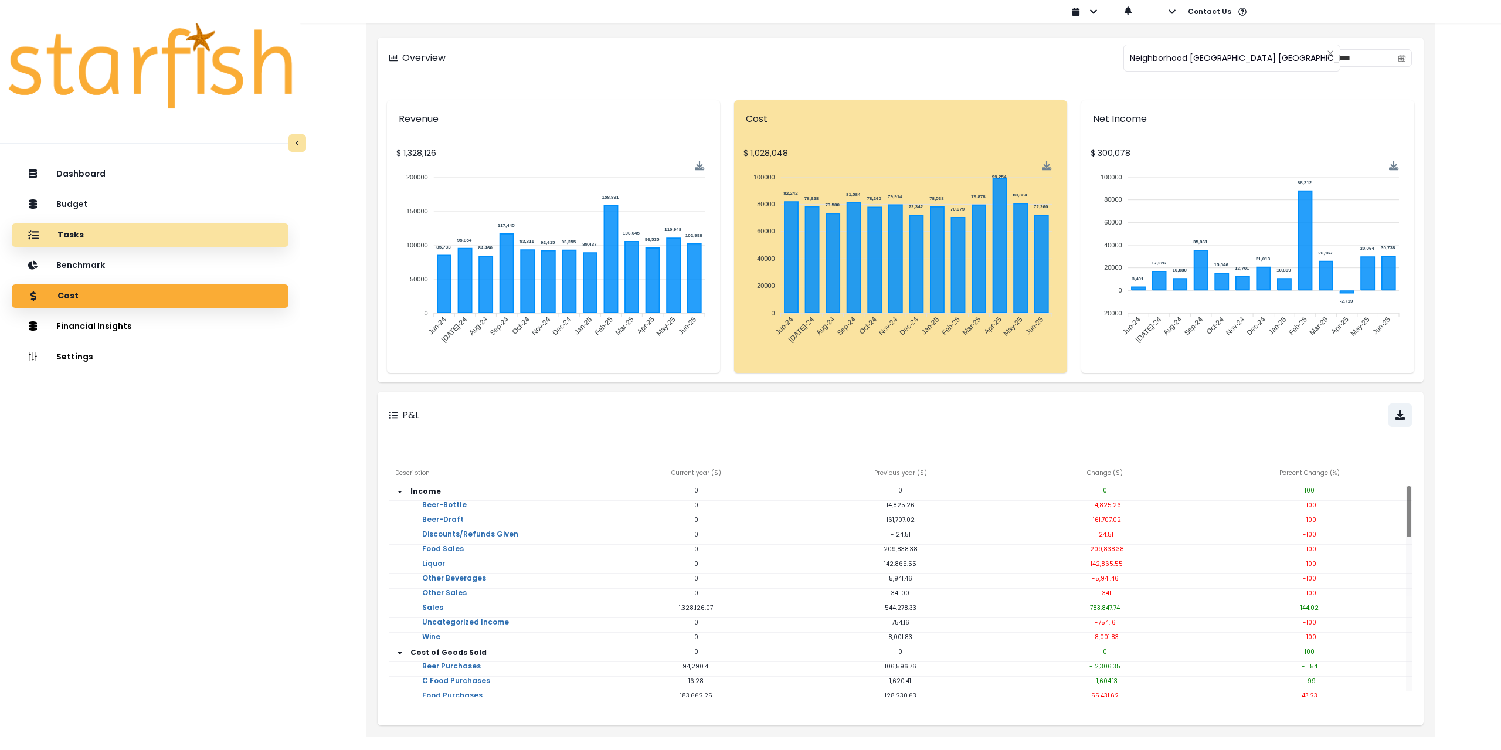
click at [158, 240] on div "Tasks" at bounding box center [150, 235] width 258 height 25
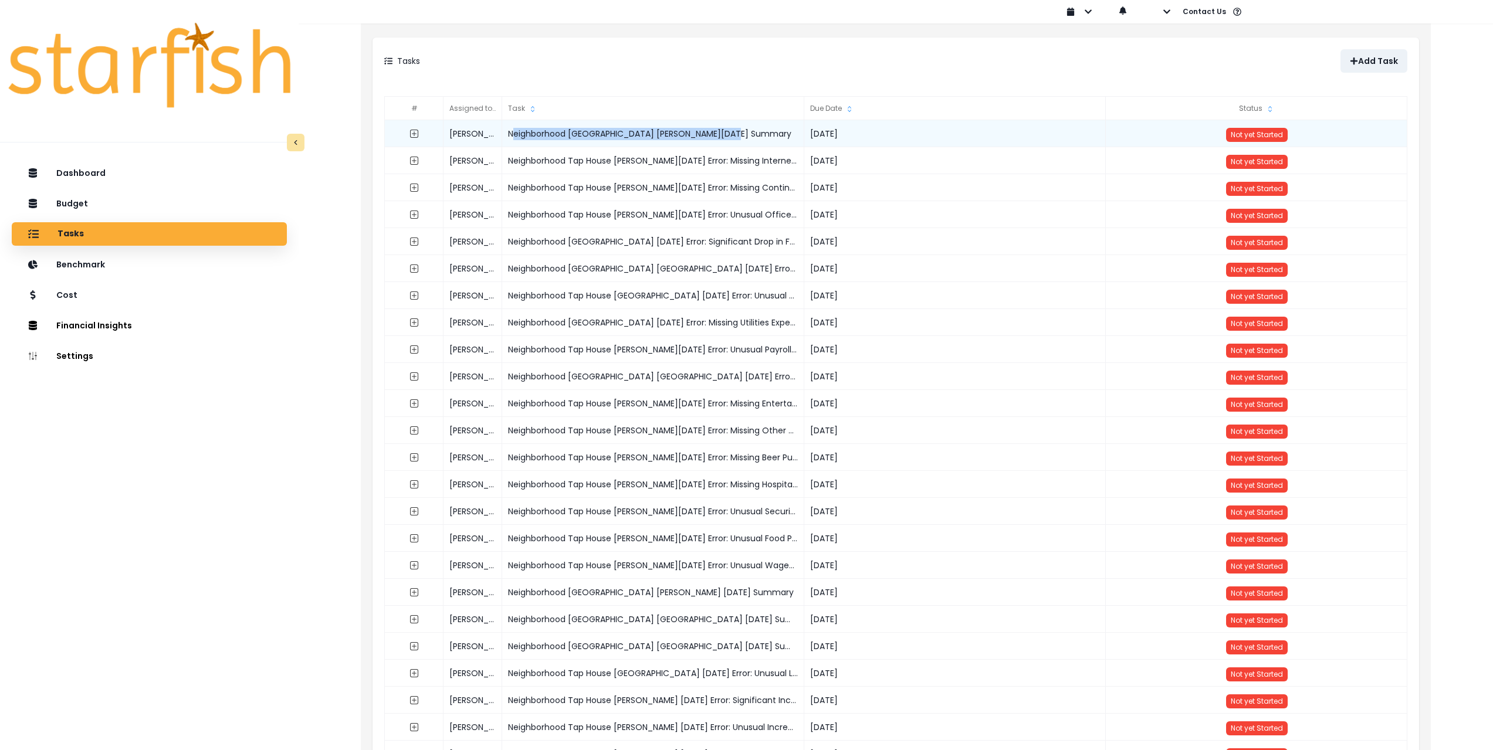
drag, startPoint x: 748, startPoint y: 133, endPoint x: 503, endPoint y: 133, distance: 245.1
click at [503, 133] on div "Neighborhood [GEOGRAPHIC_DATA] [PERSON_NAME][DATE] Summary" at bounding box center [653, 133] width 302 height 27
copy div "Neighborhood [GEOGRAPHIC_DATA] [PERSON_NAME][DATE] Summary"
click at [1377, 62] on p "Add Task" at bounding box center [1378, 61] width 40 height 10
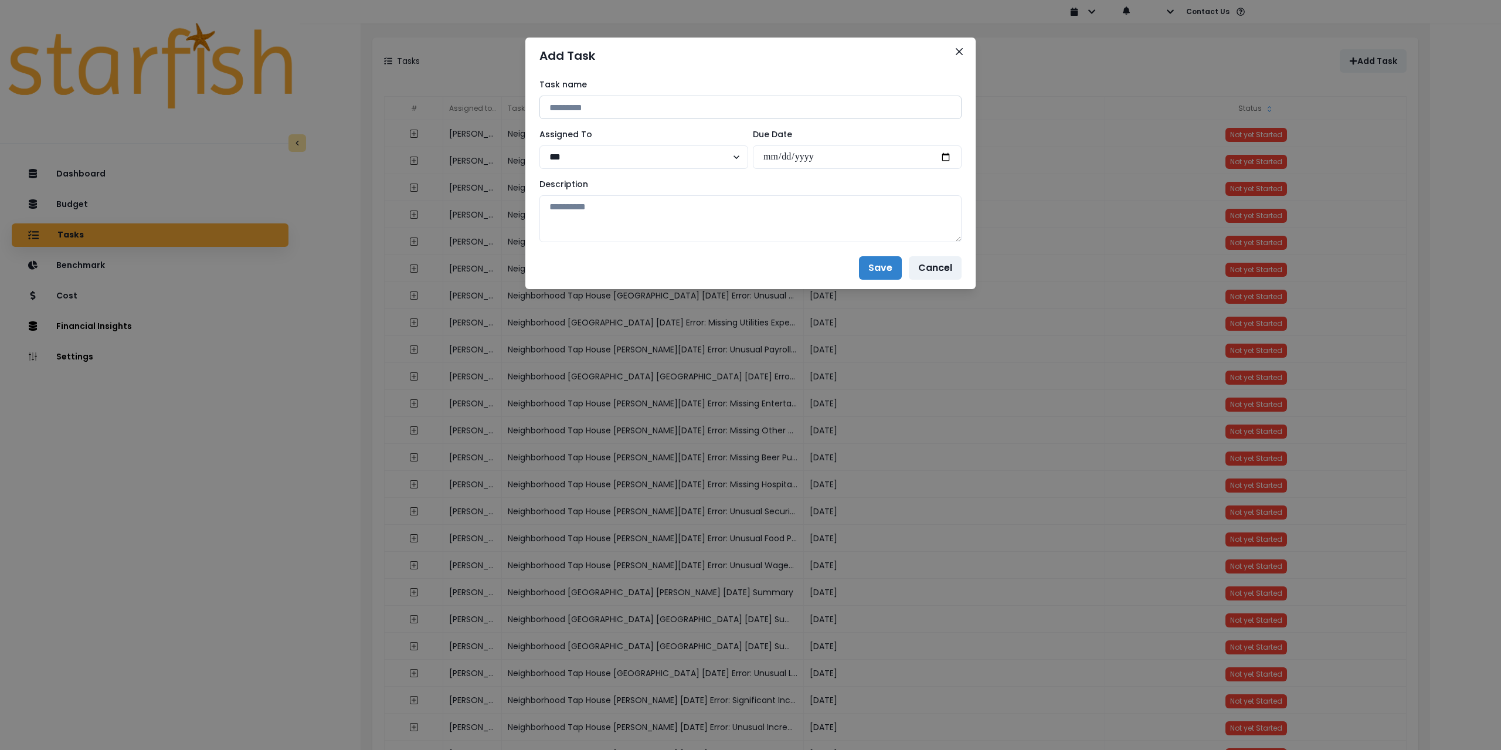
click at [687, 107] on input at bounding box center [751, 107] width 422 height 23
paste input "**********"
drag, startPoint x: 696, startPoint y: 106, endPoint x: 704, endPoint y: 106, distance: 7.6
click at [696, 106] on input "**********" at bounding box center [751, 107] width 422 height 23
drag, startPoint x: 710, startPoint y: 106, endPoint x: 690, endPoint y: 106, distance: 19.9
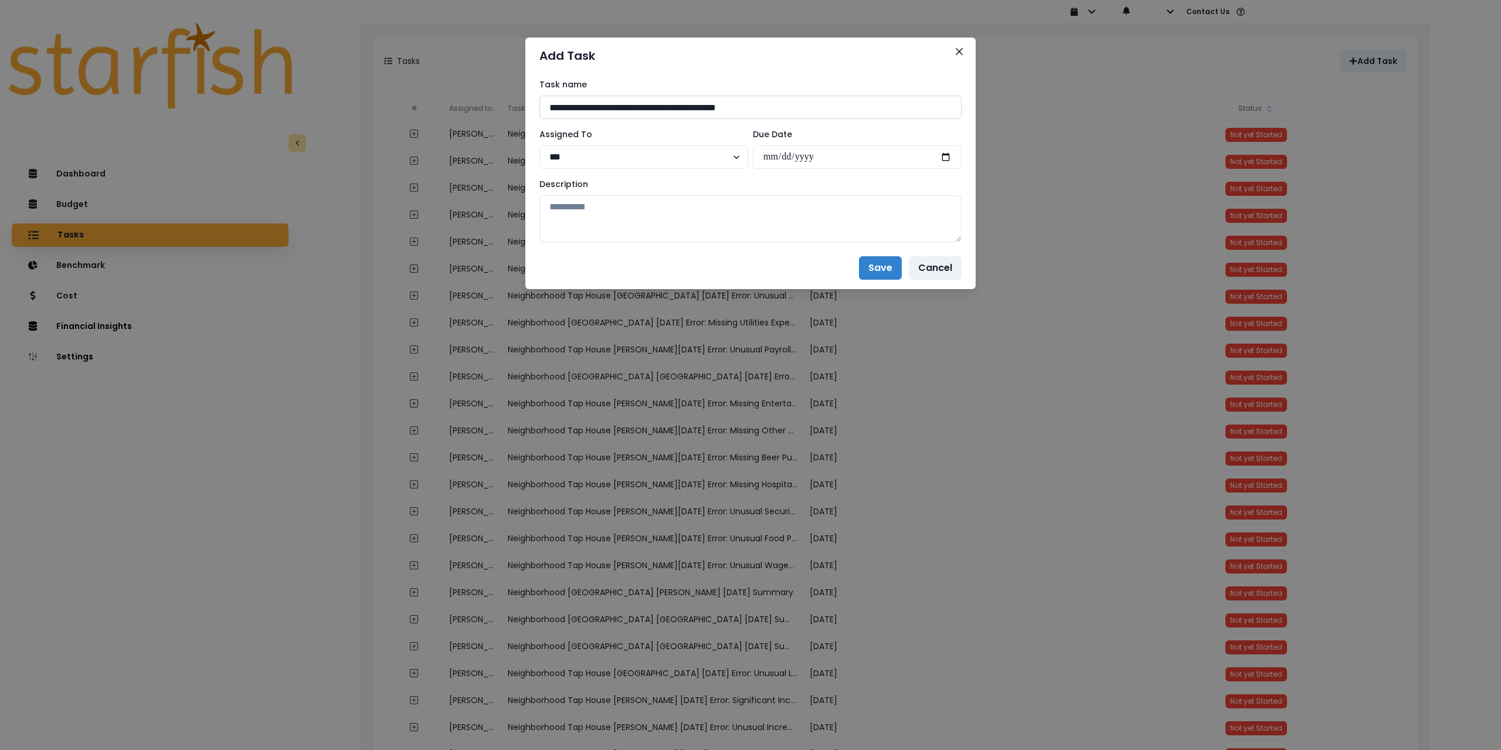
click at [690, 106] on input "**********" at bounding box center [751, 107] width 422 height 23
click at [713, 107] on input "**********" at bounding box center [751, 107] width 422 height 23
drag, startPoint x: 710, startPoint y: 107, endPoint x: 686, endPoint y: 108, distance: 24.7
click at [660, 108] on input "**********" at bounding box center [751, 107] width 422 height 23
click at [702, 108] on input "**********" at bounding box center [751, 107] width 422 height 23
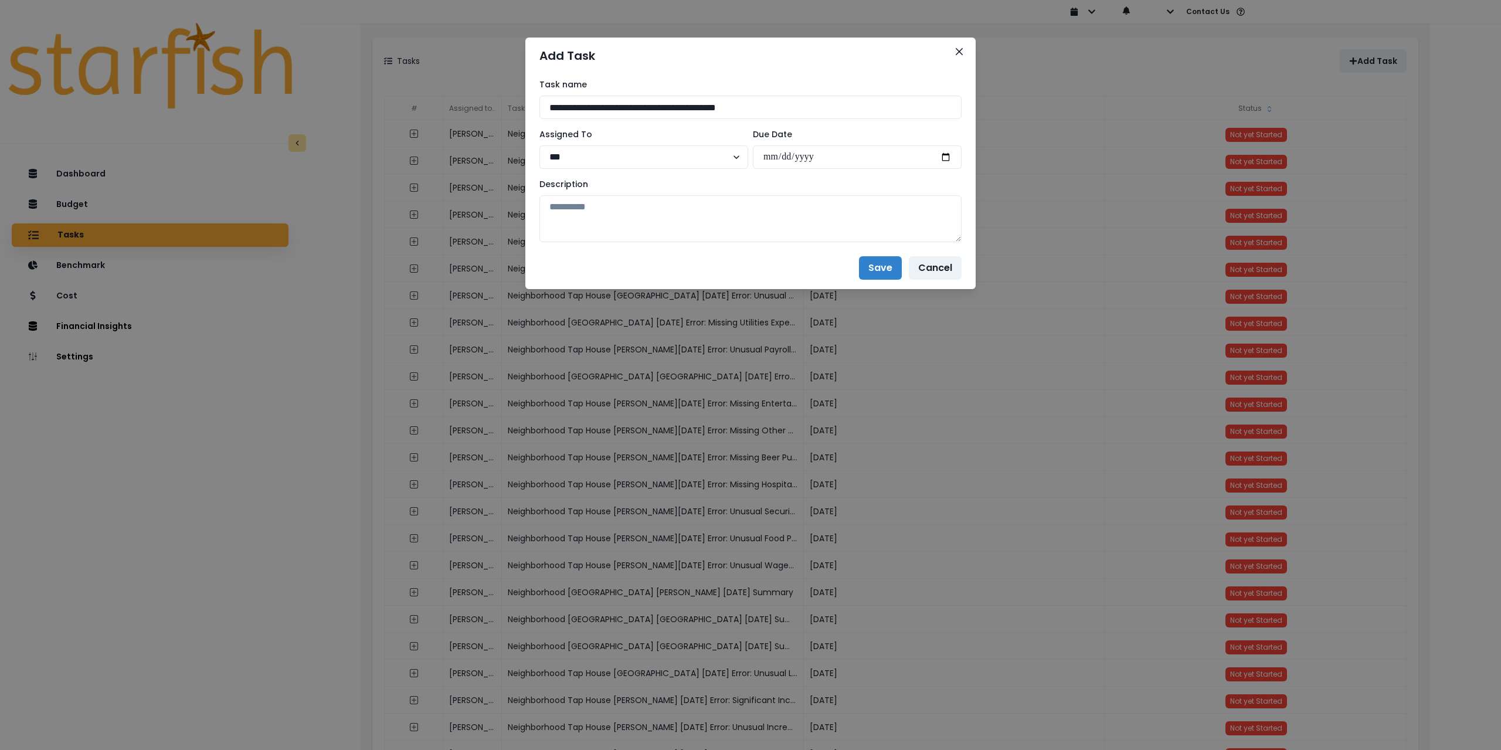
drag, startPoint x: 708, startPoint y: 108, endPoint x: 443, endPoint y: 103, distance: 265.1
click at [443, 103] on div "**********" at bounding box center [750, 375] width 1501 height 750
paste input "****"
type input "**********"
click at [640, 156] on select "*** ***" at bounding box center [644, 156] width 209 height 23
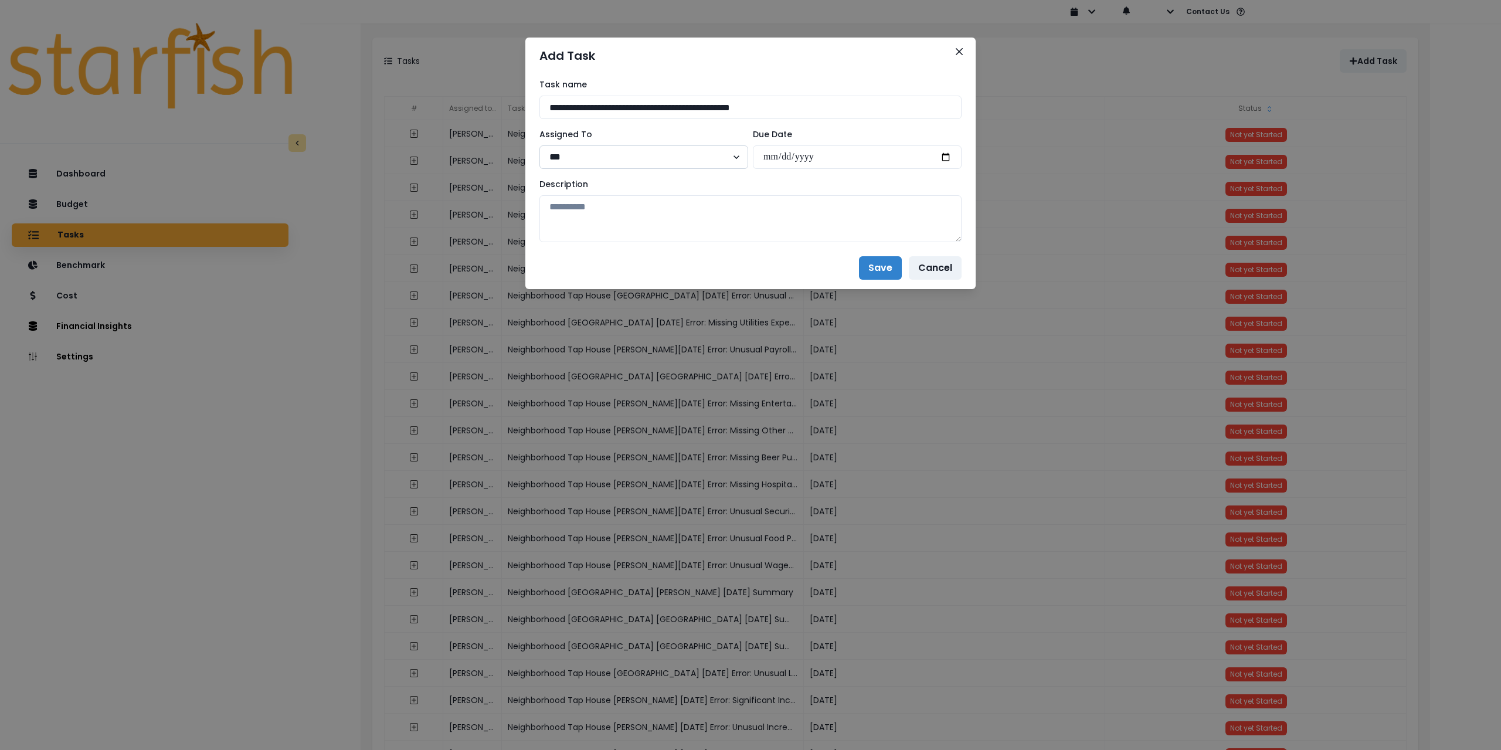
click at [540, 145] on select "*** ***" at bounding box center [644, 156] width 209 height 23
click at [948, 154] on input "date" at bounding box center [857, 156] width 209 height 23
type input "**********"
click at [837, 225] on textarea at bounding box center [751, 218] width 422 height 47
click at [683, 215] on textarea at bounding box center [751, 218] width 422 height 47
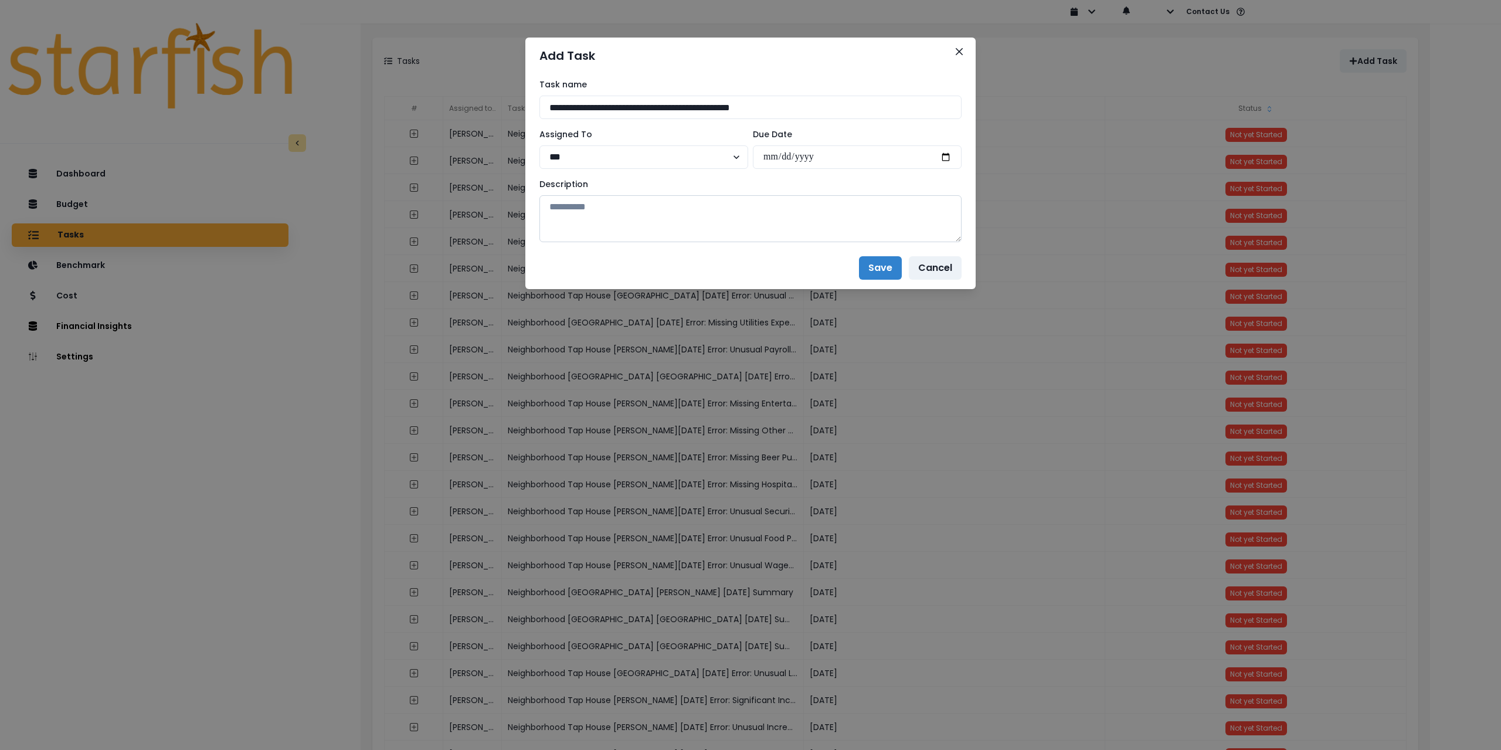
paste textarea "**********"
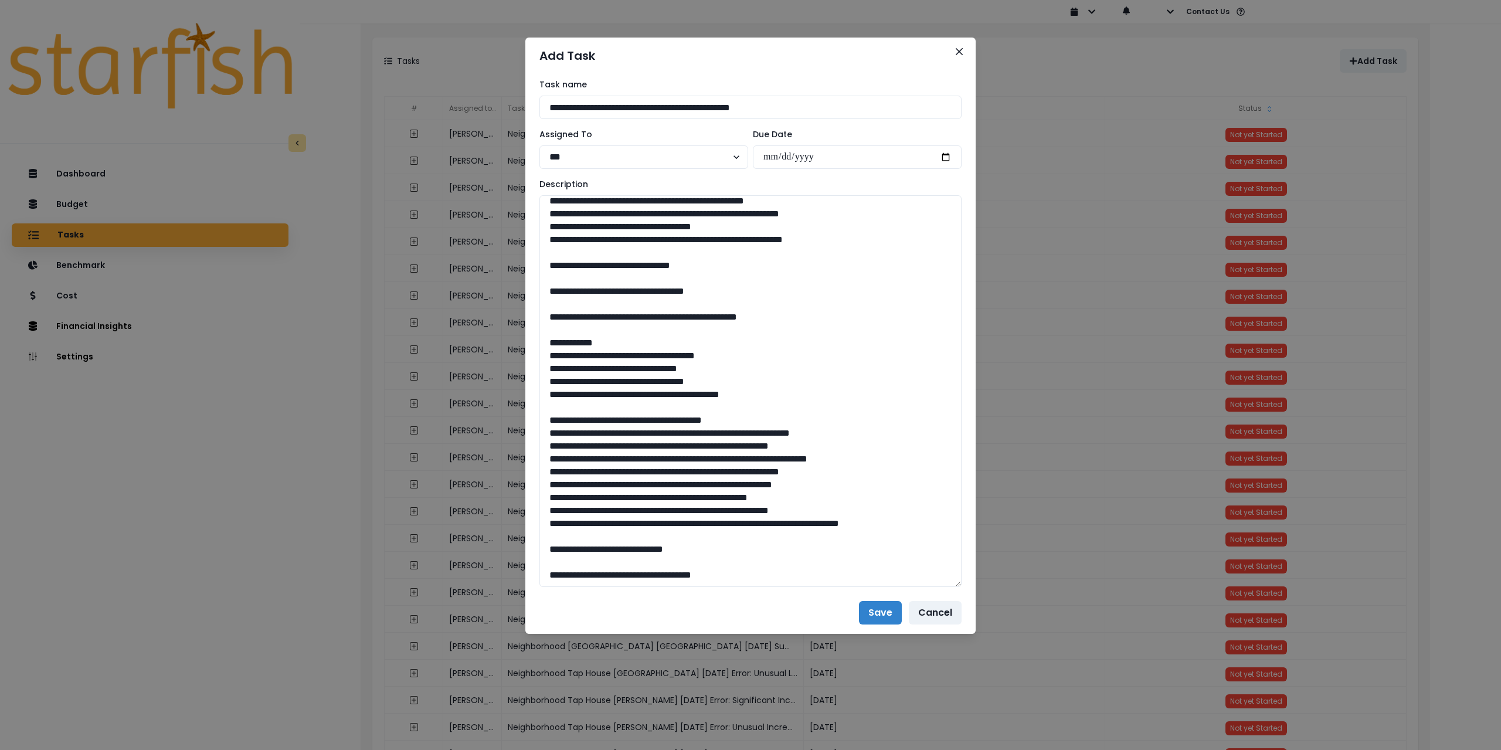
drag, startPoint x: 959, startPoint y: 235, endPoint x: 966, endPoint y: 580, distance: 344.9
click at [966, 580] on div "**********" at bounding box center [750, 333] width 450 height 518
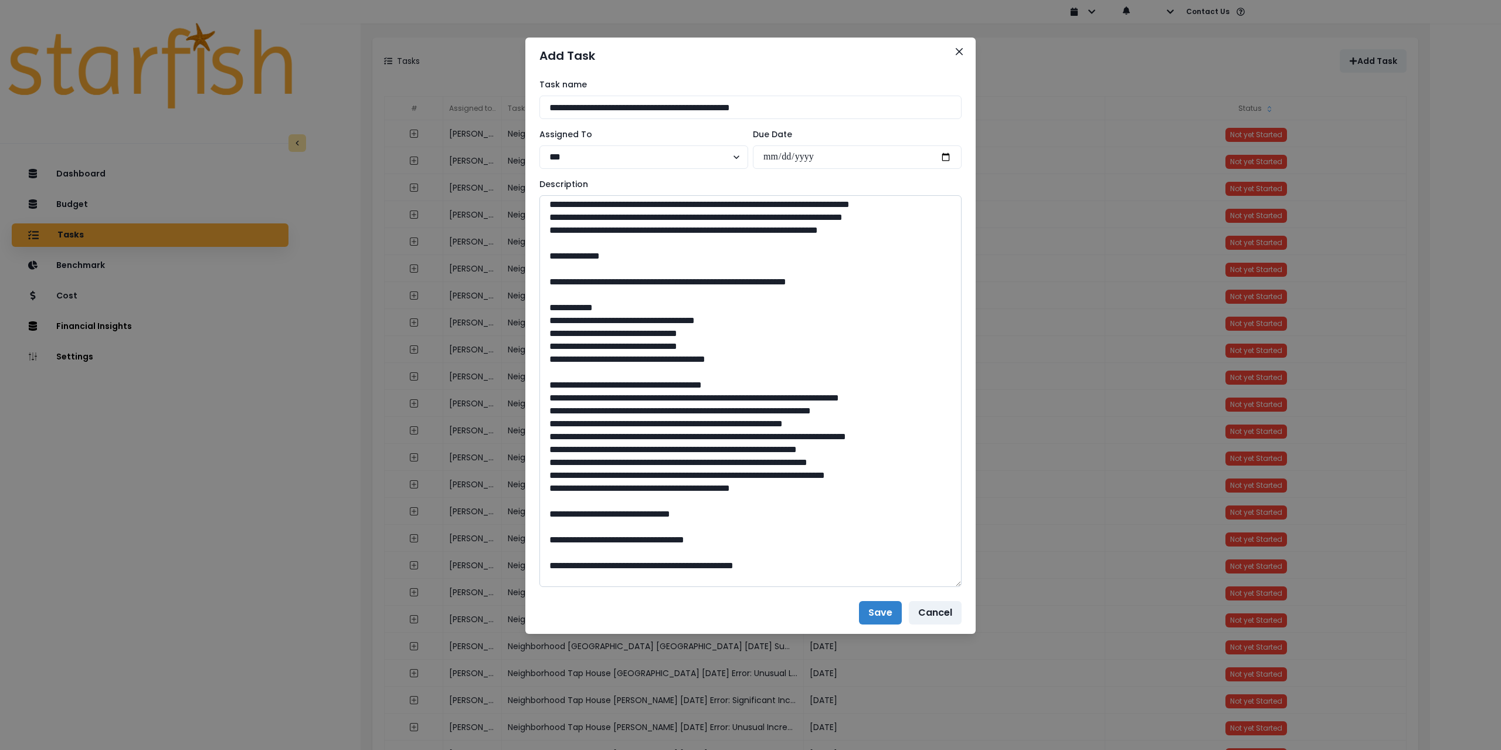
scroll to position [0, 0]
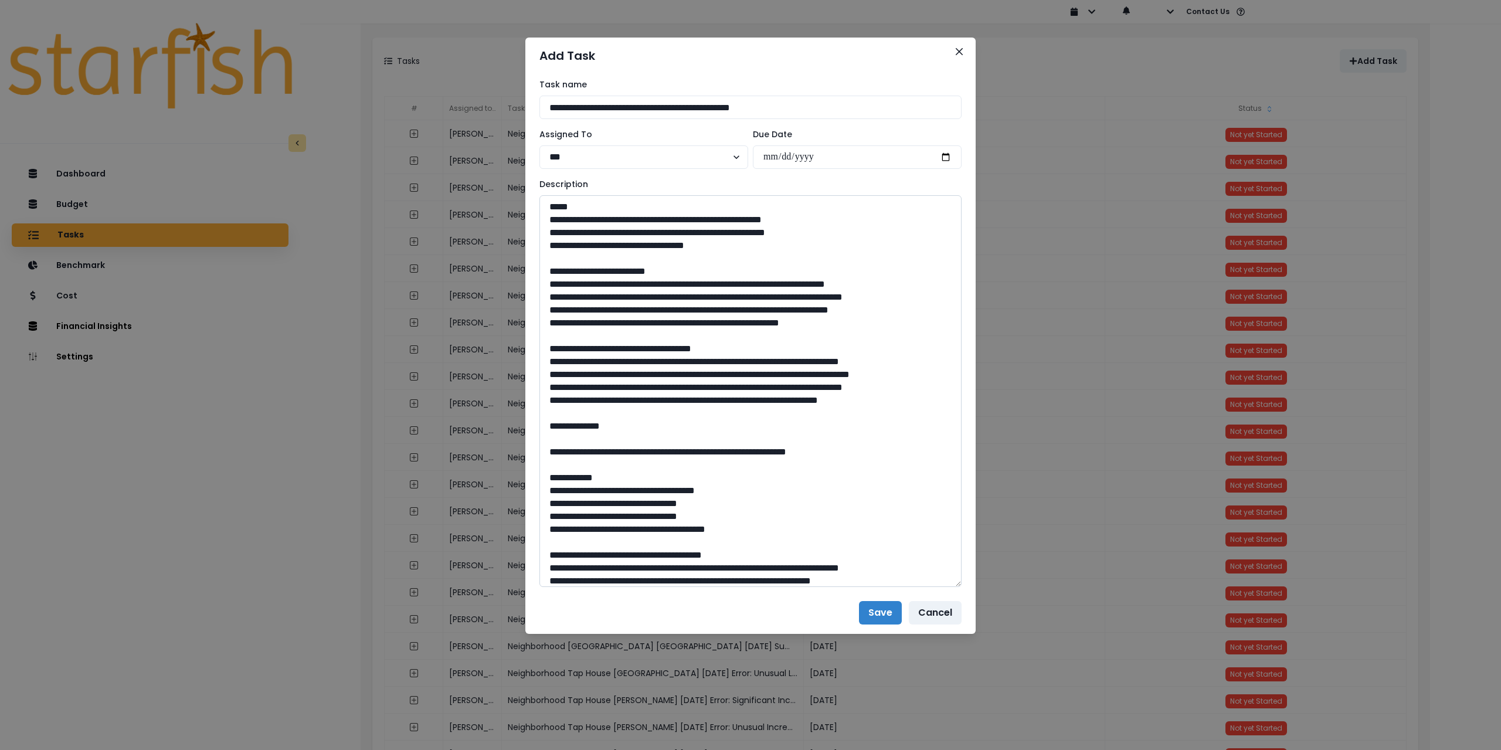
click at [601, 446] on textarea at bounding box center [751, 391] width 422 height 392
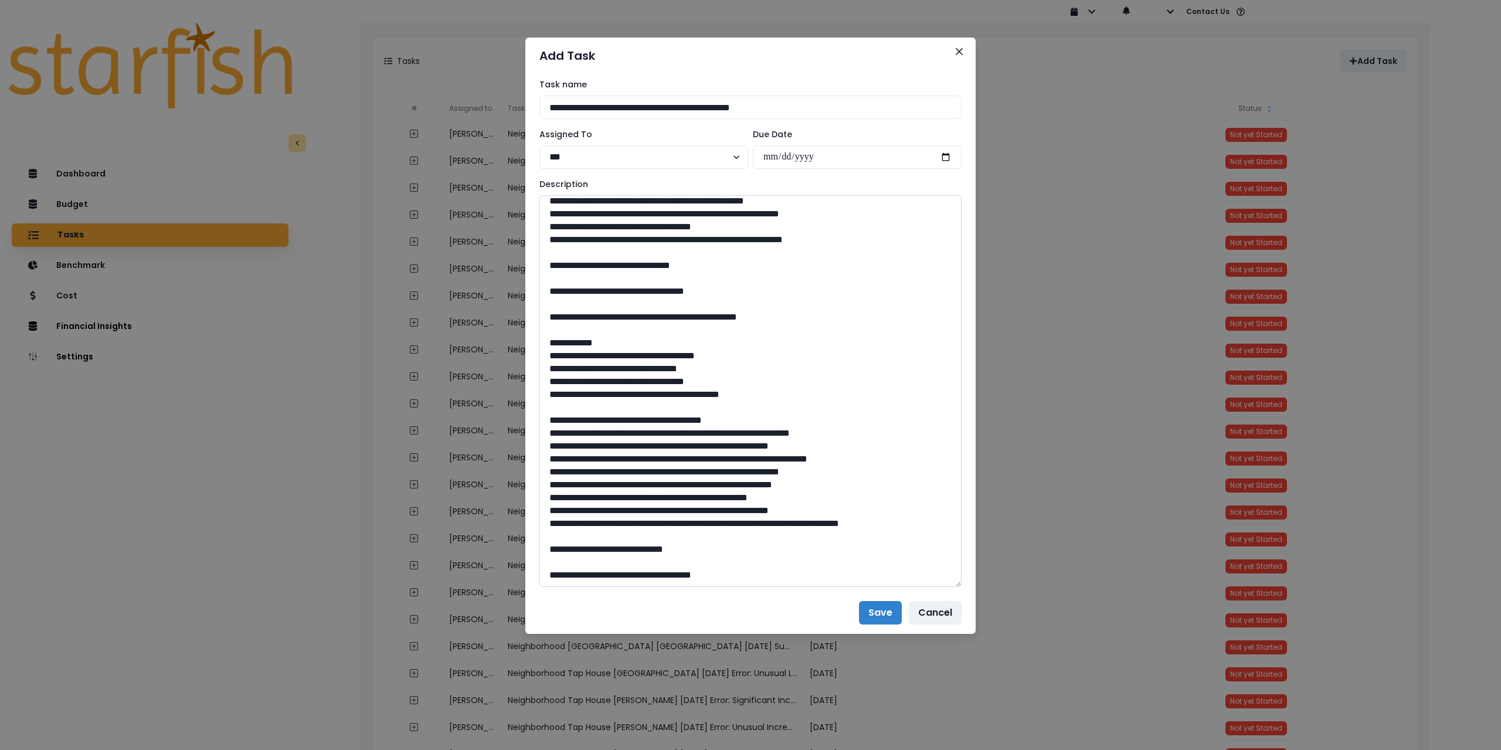
scroll to position [793, 0]
click at [591, 547] on textarea at bounding box center [751, 391] width 422 height 392
click at [589, 559] on textarea at bounding box center [751, 391] width 422 height 392
click at [748, 567] on textarea at bounding box center [751, 391] width 422 height 392
click at [748, 570] on textarea at bounding box center [751, 391] width 422 height 392
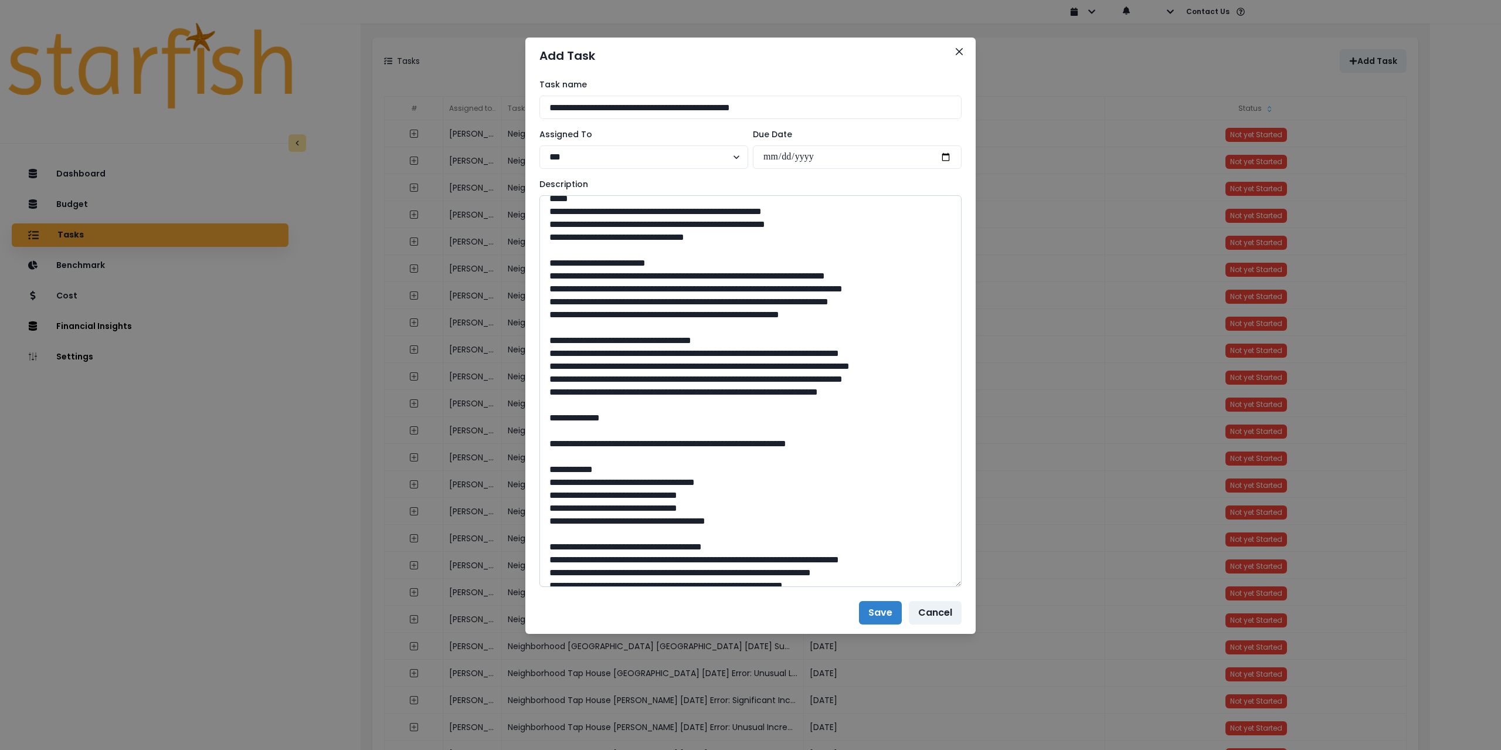
scroll to position [0, 0]
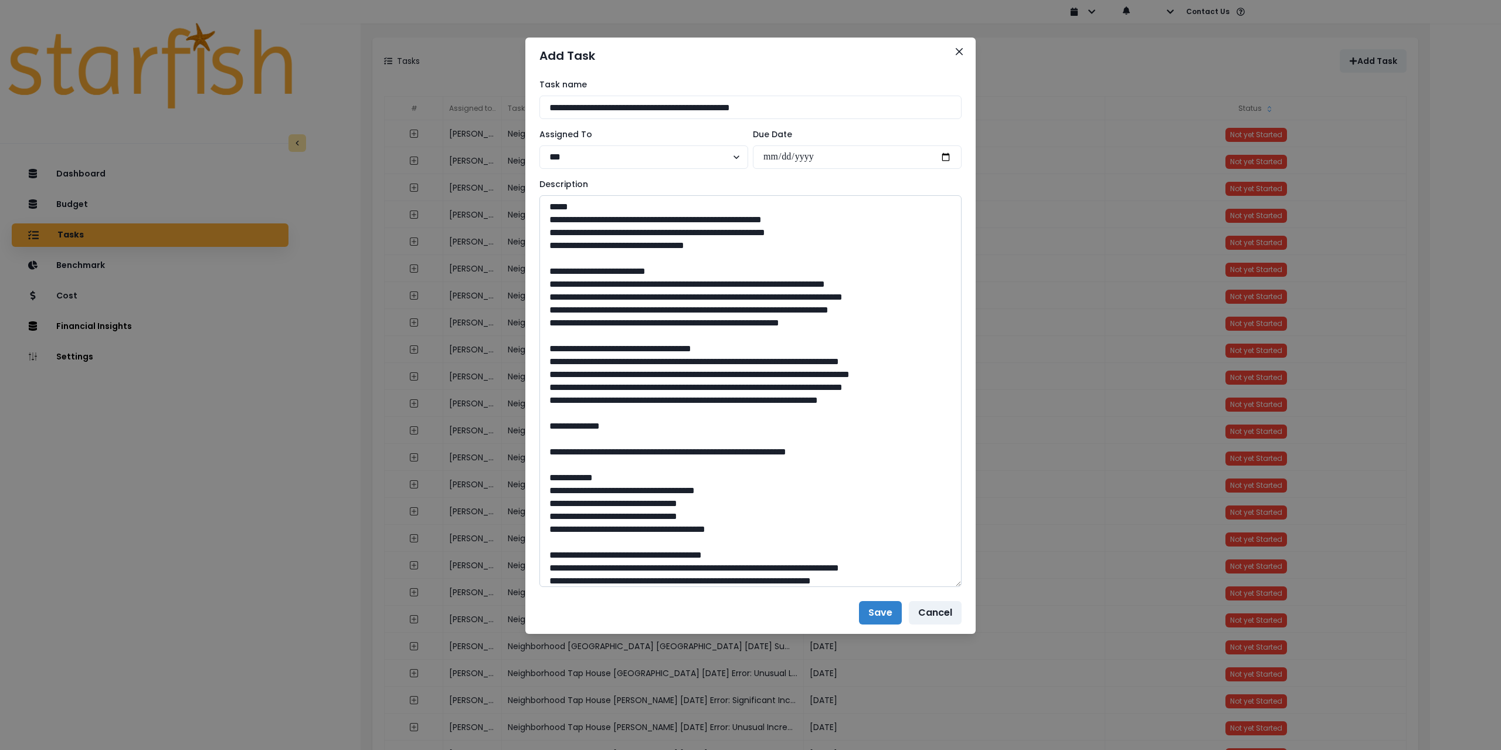
click at [686, 478] on textarea at bounding box center [751, 391] width 422 height 392
click at [642, 480] on textarea at bounding box center [751, 391] width 422 height 392
click at [630, 304] on textarea at bounding box center [751, 391] width 422 height 392
click at [601, 259] on textarea at bounding box center [751, 391] width 422 height 392
click at [620, 318] on textarea at bounding box center [751, 391] width 422 height 392
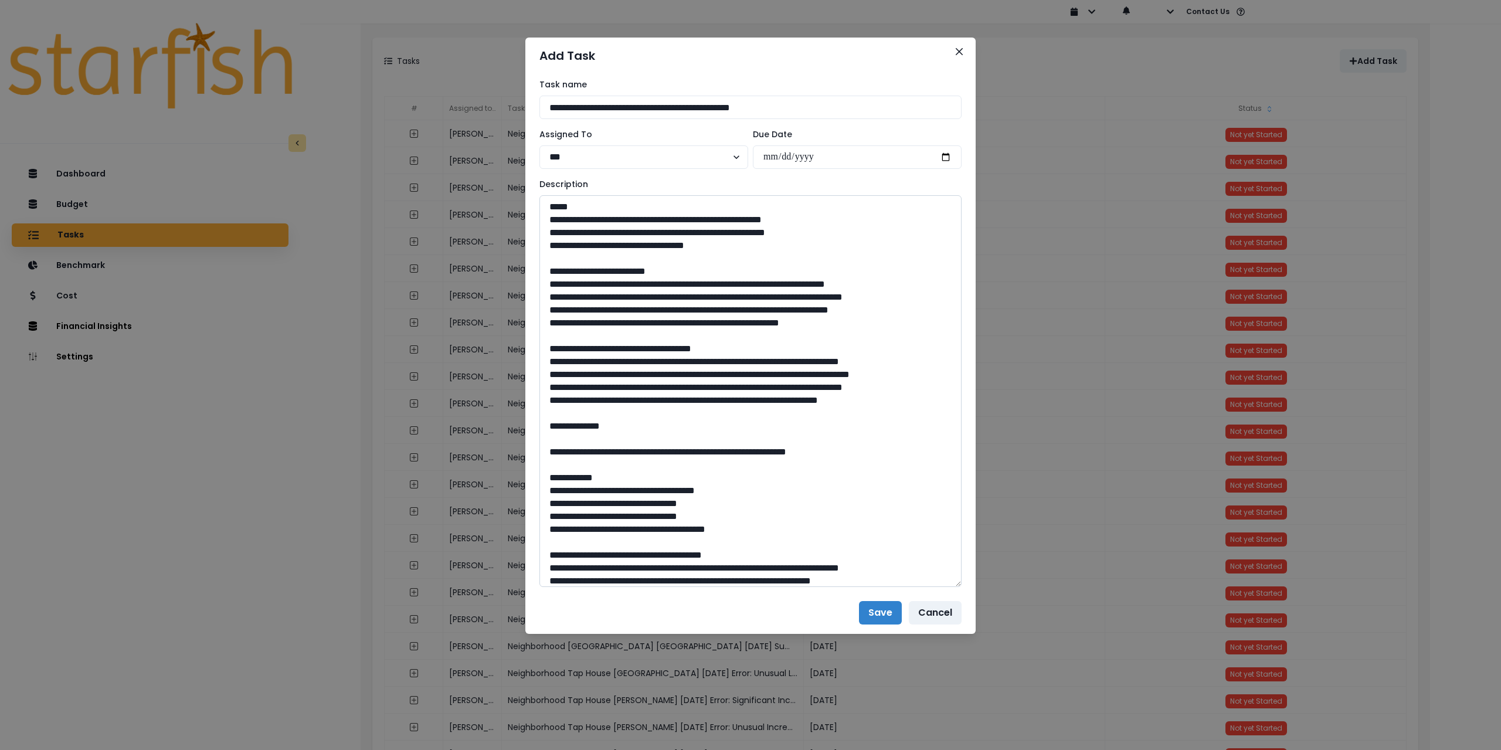
click at [640, 391] on textarea at bounding box center [751, 391] width 422 height 392
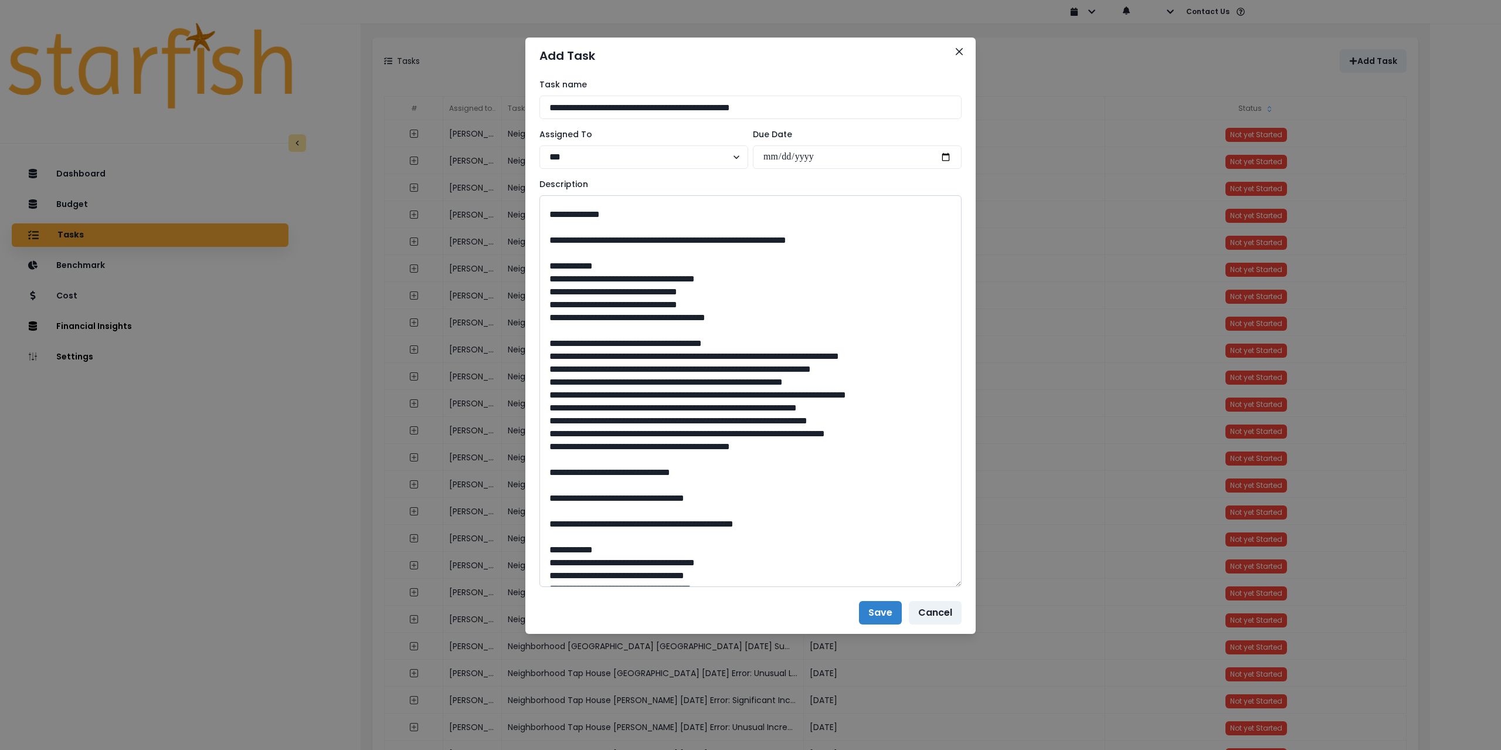
scroll to position [411, 0]
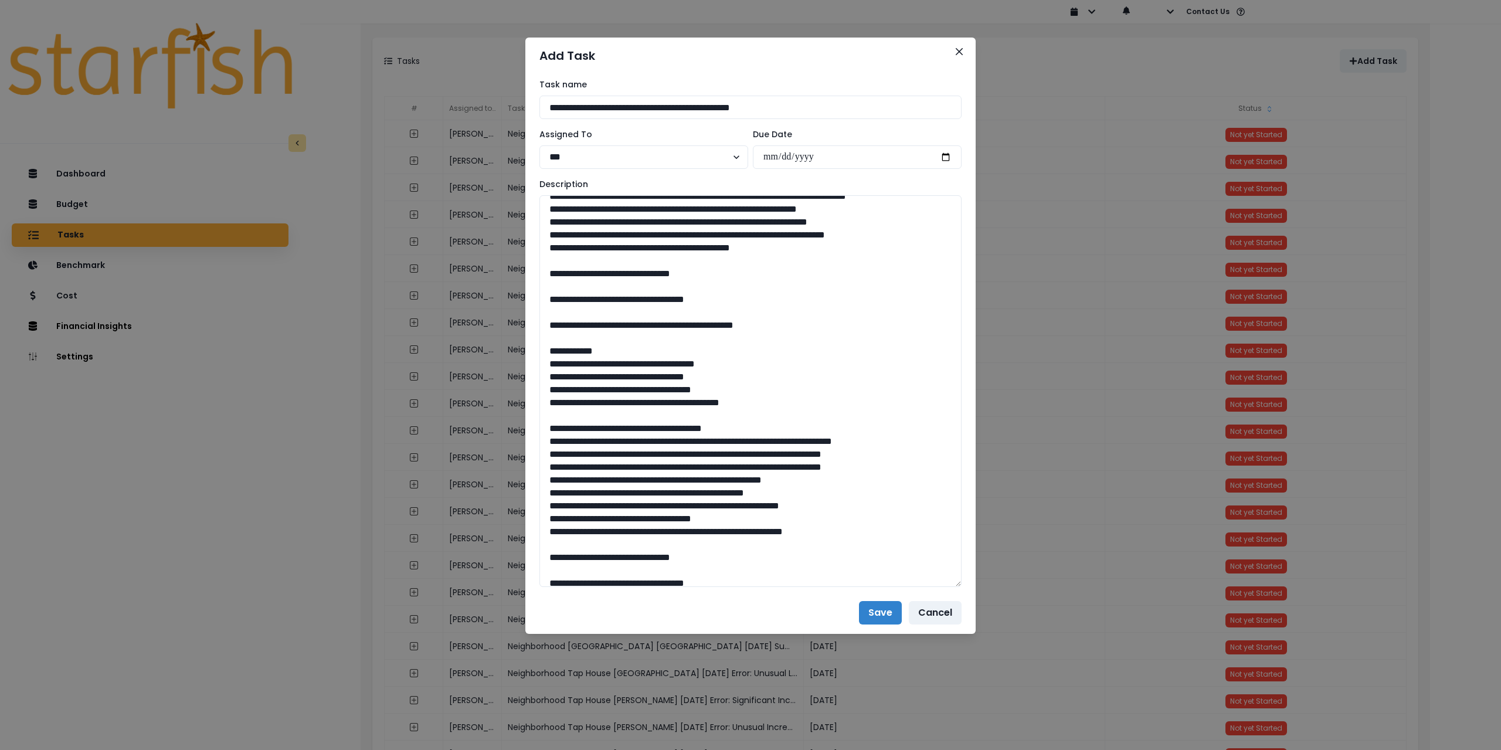
type textarea "**********"
drag, startPoint x: 792, startPoint y: 384, endPoint x: 808, endPoint y: 388, distance: 16.2
click at [793, 384] on textarea at bounding box center [751, 391] width 422 height 392
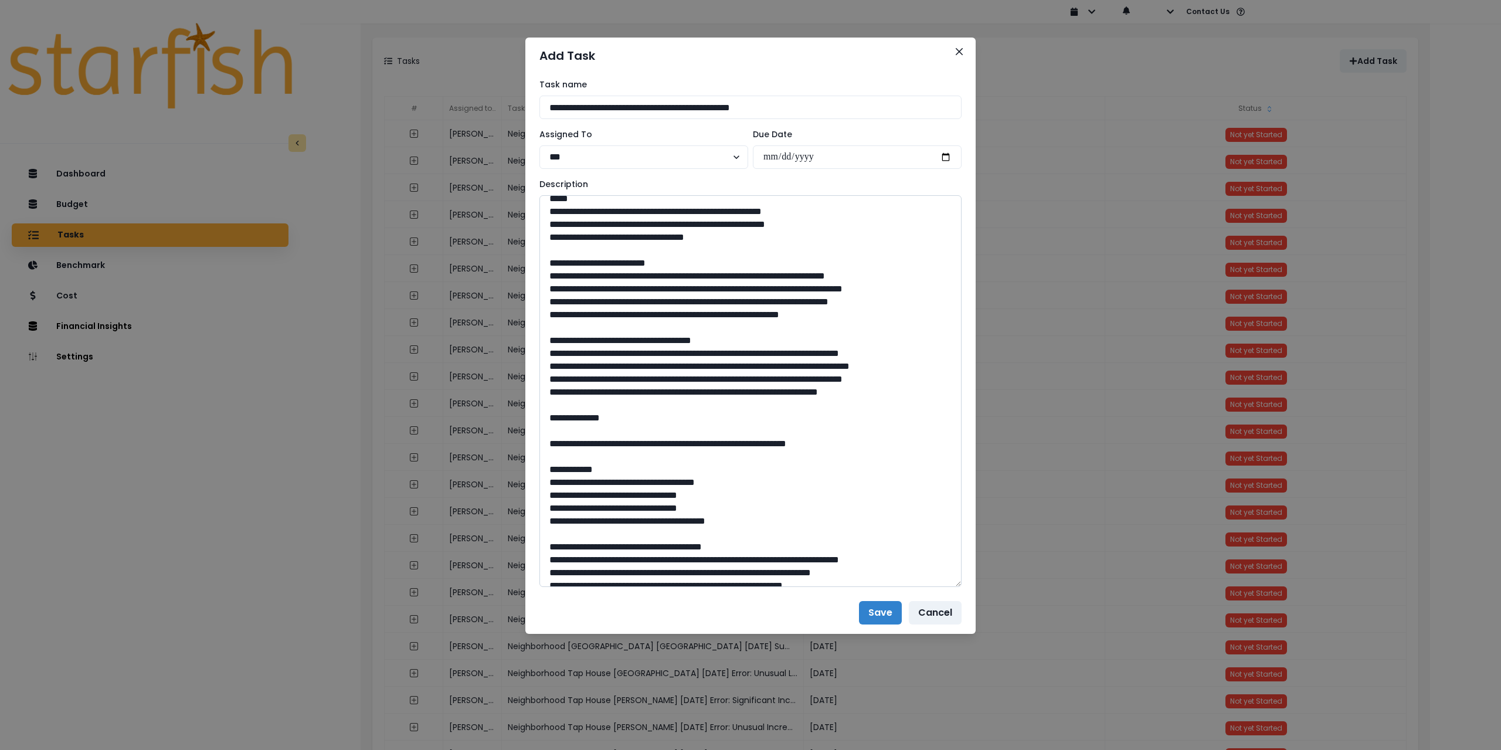
scroll to position [0, 0]
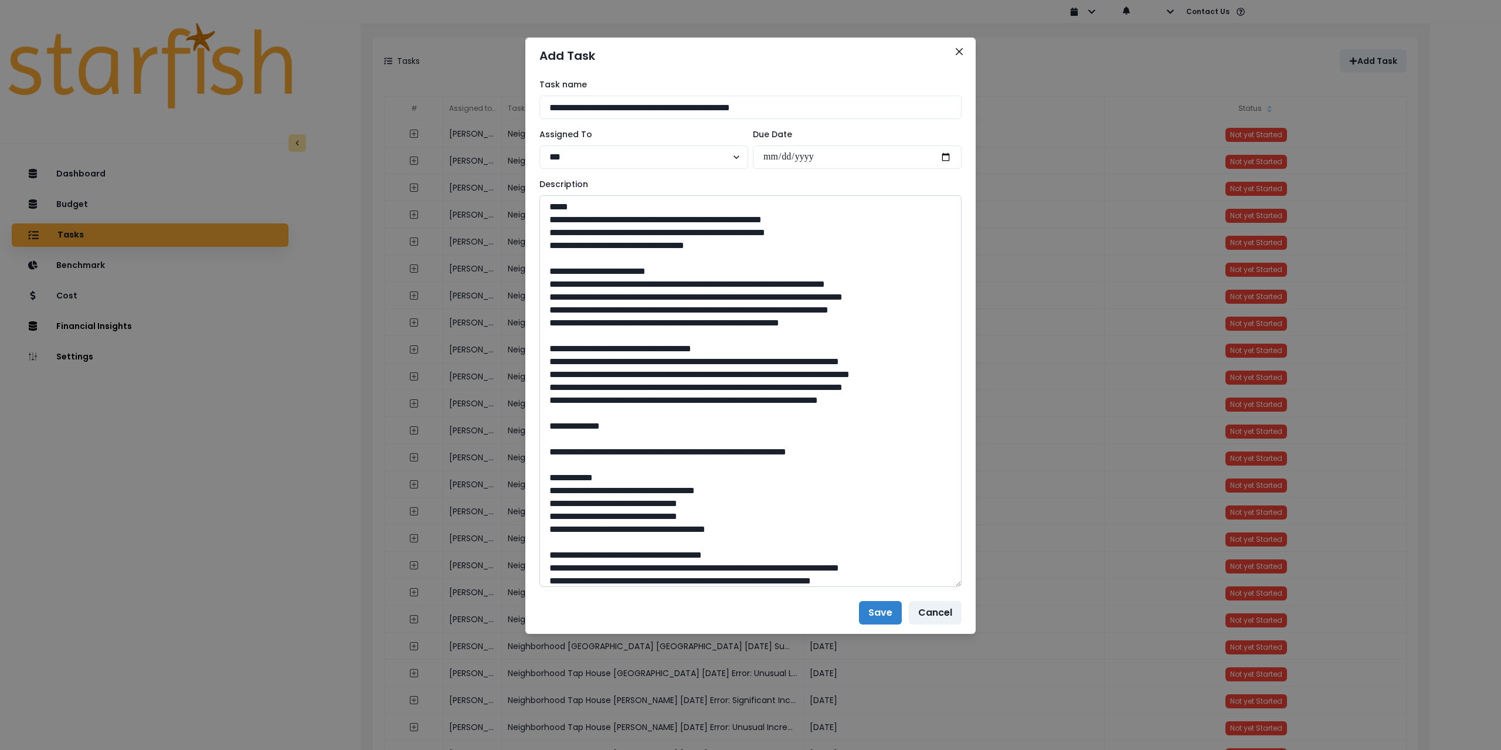
click at [813, 348] on textarea at bounding box center [751, 391] width 422 height 392
click at [876, 610] on button "Save" at bounding box center [880, 612] width 43 height 23
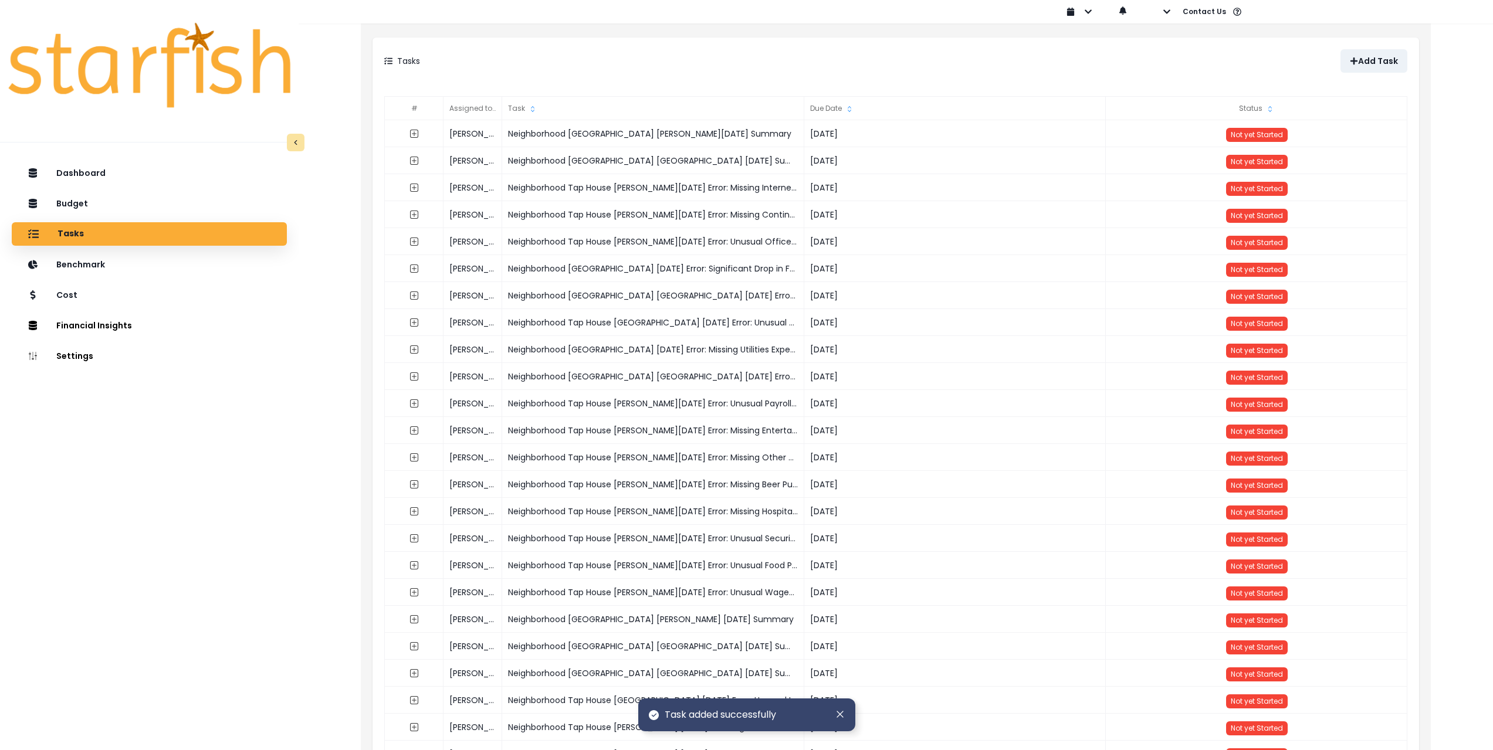
click at [46, 433] on div "Dashboard Budget Tasks Benchmark Cost Financial Insights Location Analysis Comp…" at bounding box center [149, 490] width 299 height 662
click at [157, 541] on div "Dashboard Budget Tasks Benchmark Cost Financial Insights Location Analysis Comp…" at bounding box center [149, 490] width 299 height 662
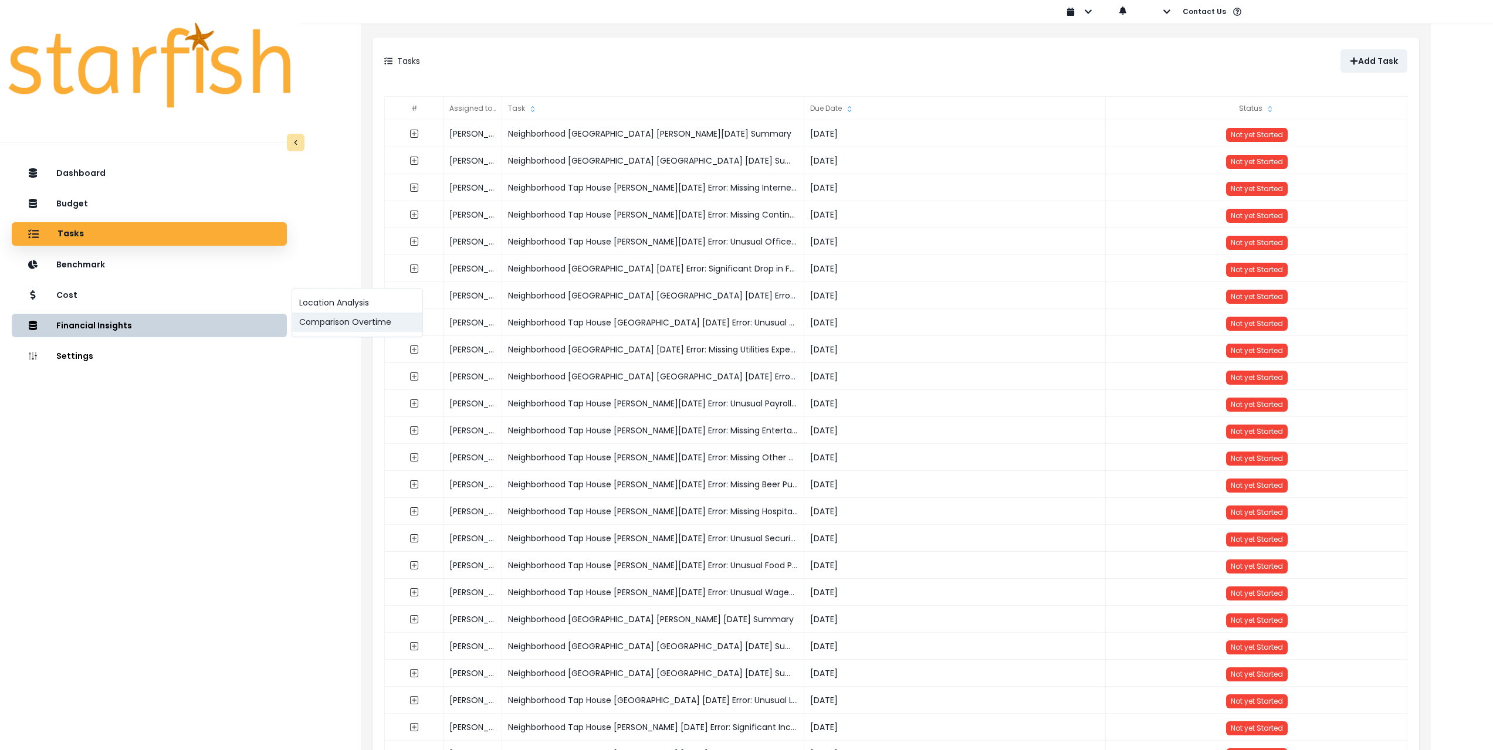
click at [341, 326] on button "Comparison Overtime" at bounding box center [357, 322] width 130 height 19
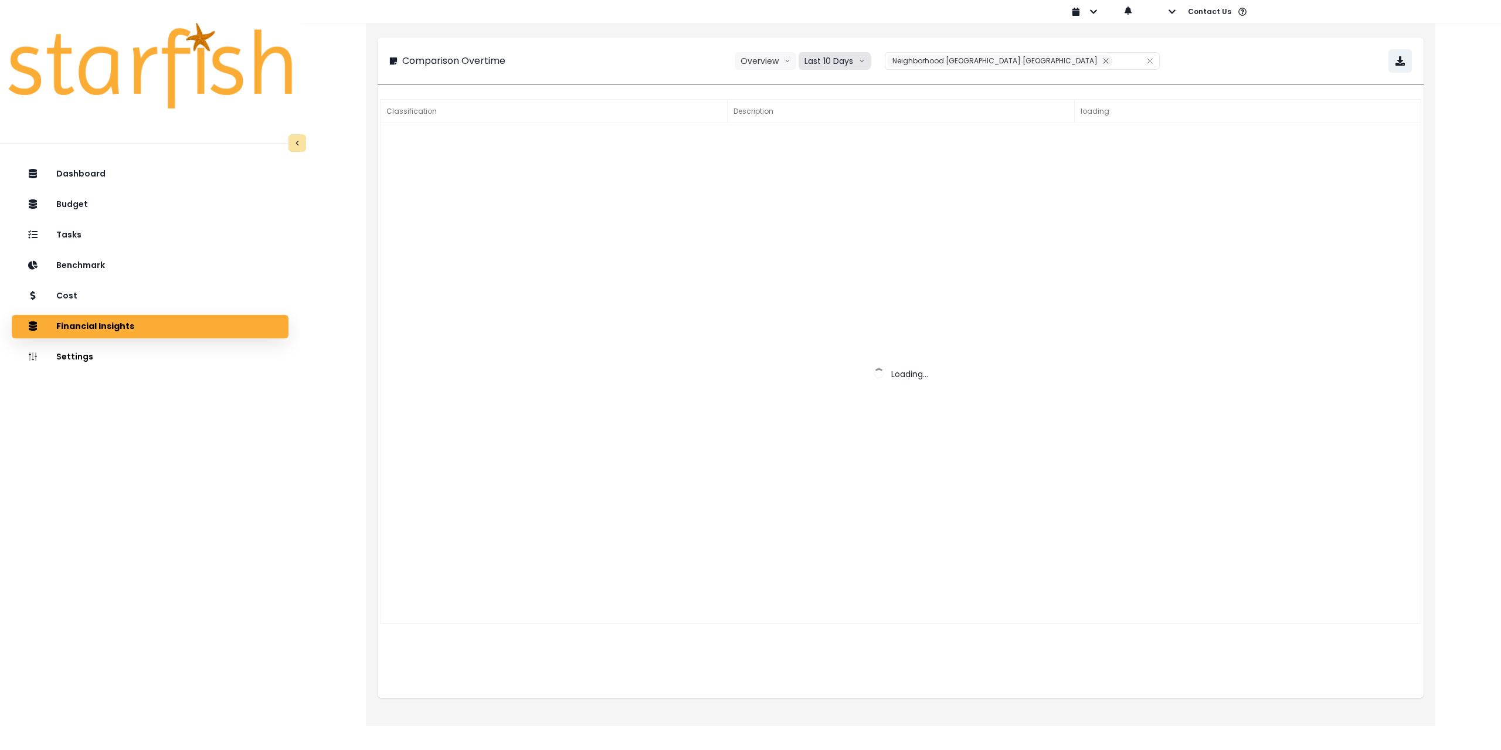
click at [871, 63] on button "Last 10 Days" at bounding box center [835, 61] width 72 height 18
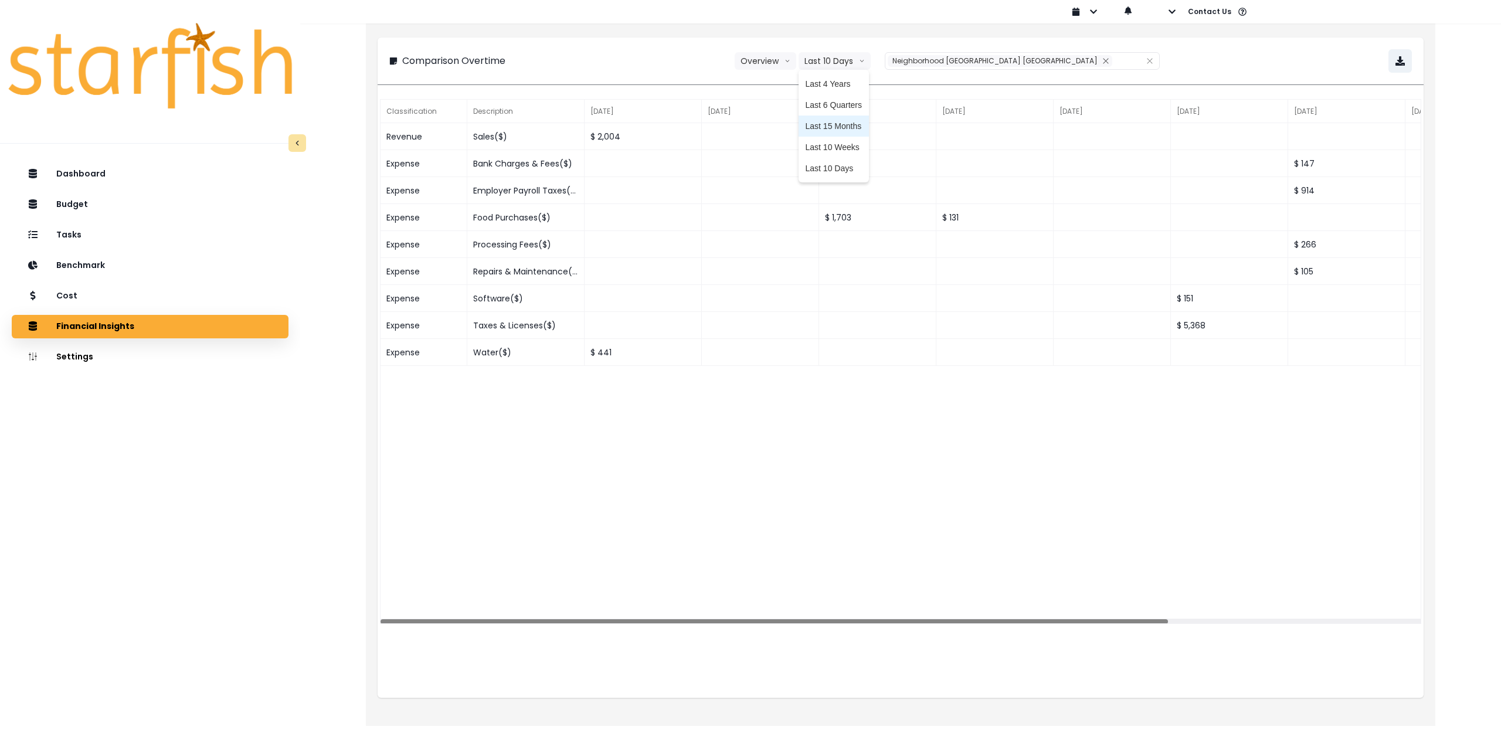
click at [863, 126] on span "Last 15 Months" at bounding box center [834, 126] width 57 height 12
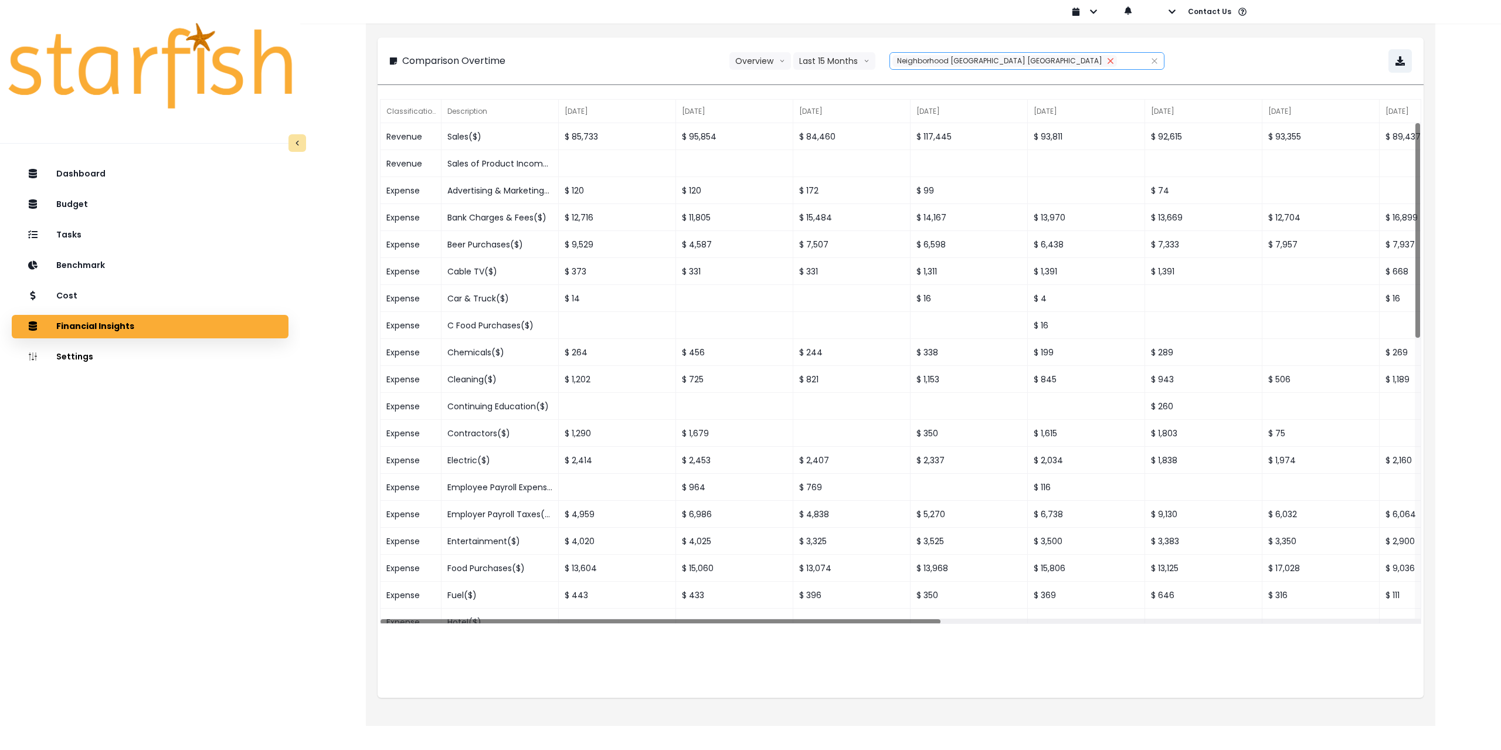
click at [1107, 62] on icon "close" at bounding box center [1110, 60] width 7 height 7
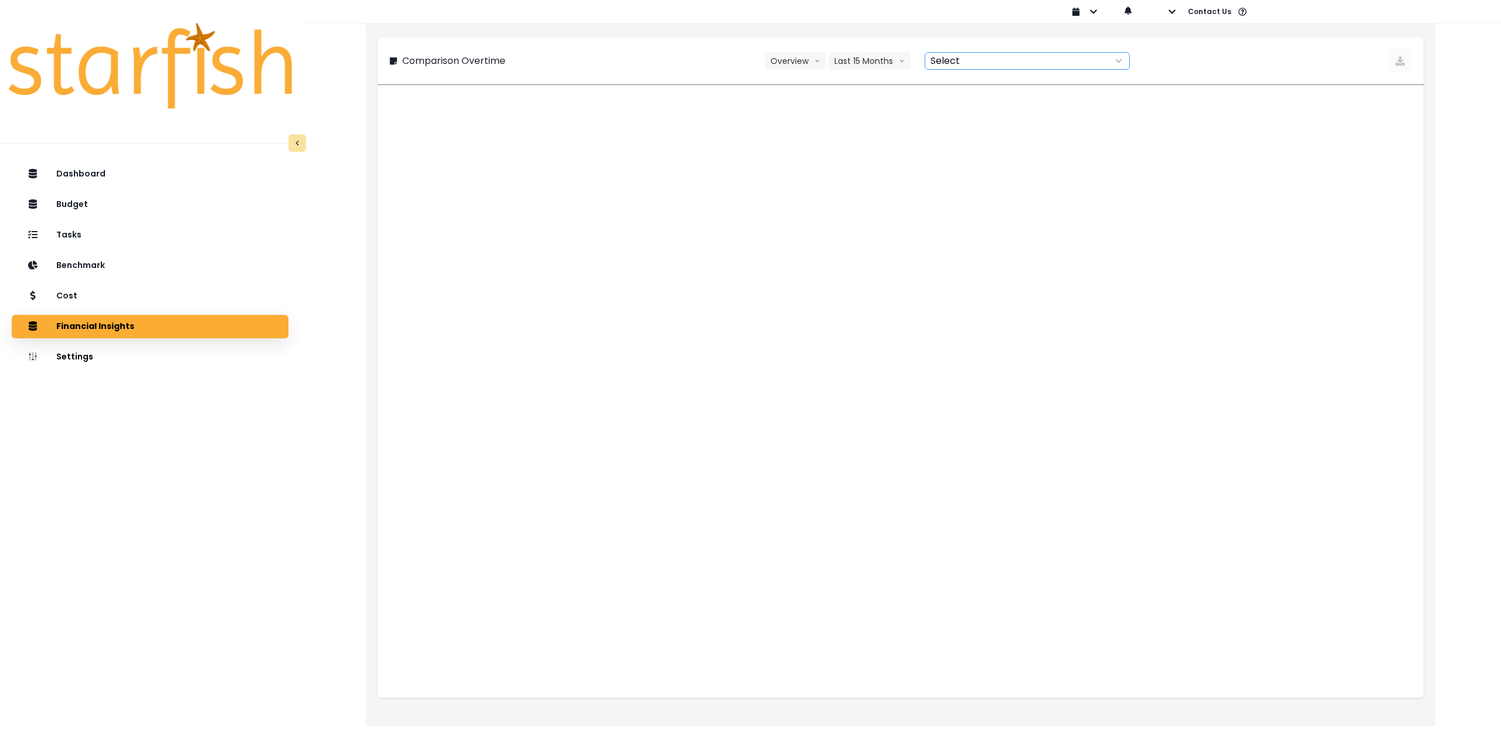
click at [1055, 60] on div at bounding box center [1014, 61] width 178 height 16
click at [1050, 126] on span "Neighborhood [GEOGRAPHIC_DATA]" at bounding box center [1020, 126] width 146 height 12
type input "**********"
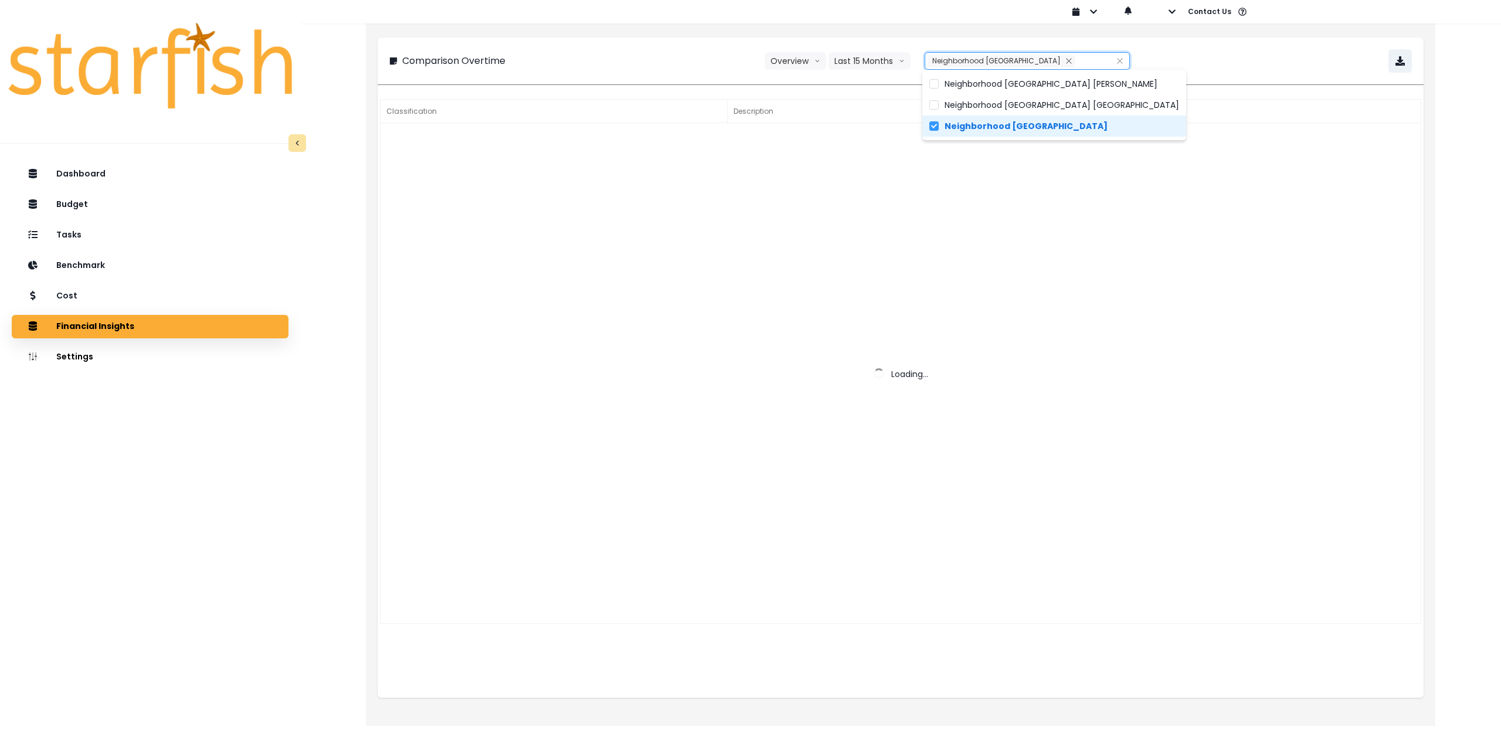
click at [1175, 65] on div "**********" at bounding box center [900, 60] width 1023 height 23
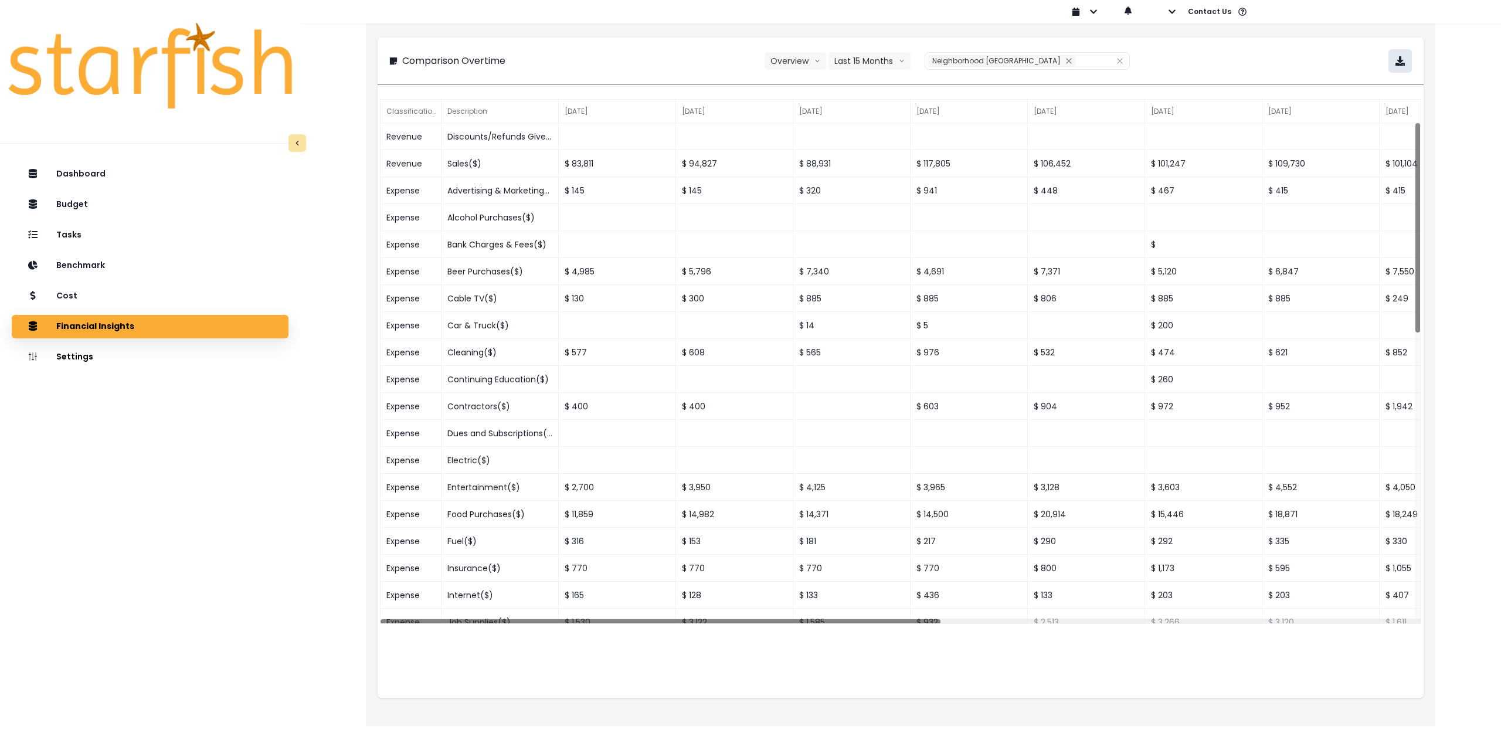
click at [1402, 57] on icon "button" at bounding box center [1400, 60] width 9 height 9
click at [113, 302] on div "Cost" at bounding box center [150, 296] width 258 height 25
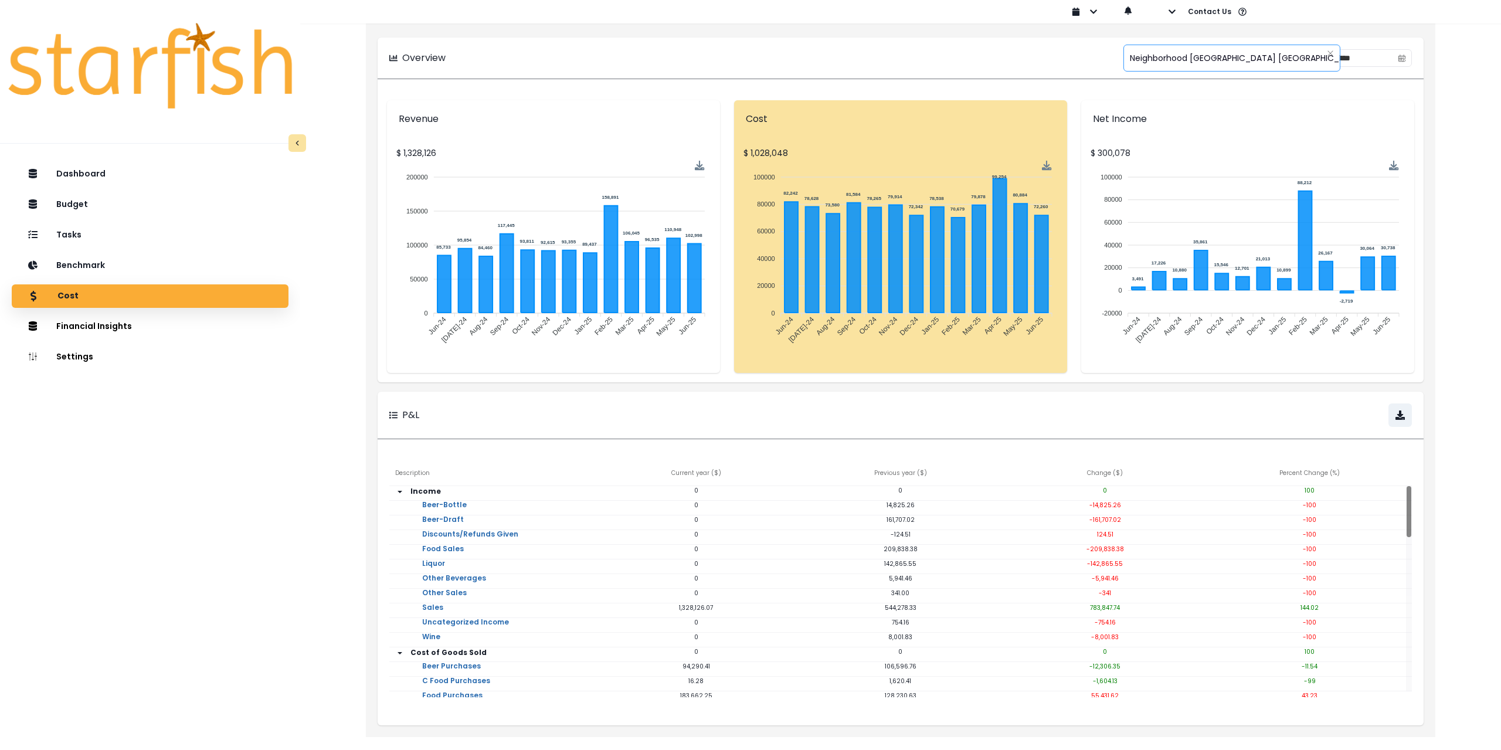
click at [1189, 55] on span "Neighborhood [GEOGRAPHIC_DATA] [GEOGRAPHIC_DATA]" at bounding box center [1247, 58] width 235 height 25
click at [1210, 152] on span "Neighborhood [GEOGRAPHIC_DATA]" at bounding box center [1240, 155] width 274 height 21
type input "**********"
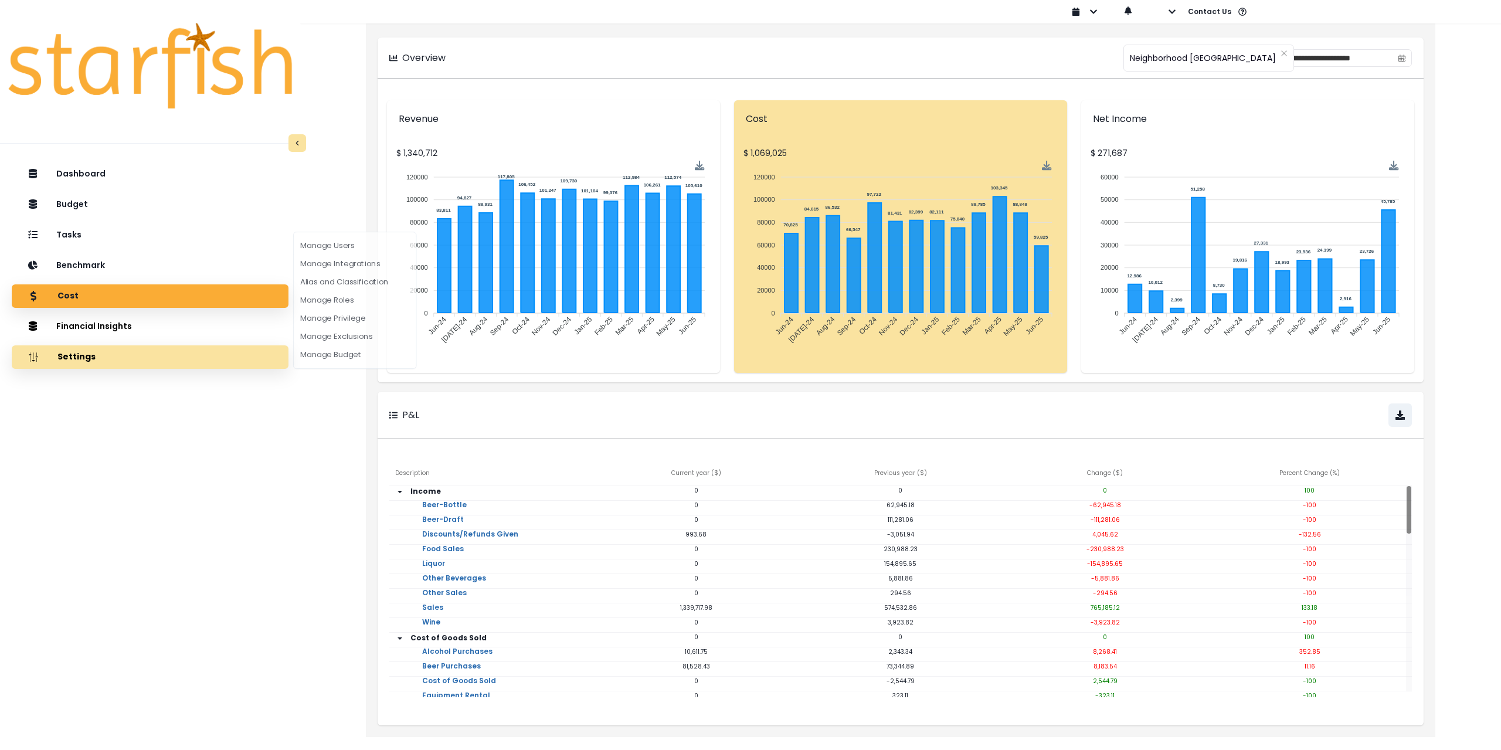
drag, startPoint x: 296, startPoint y: 372, endPoint x: 284, endPoint y: 368, distance: 11.7
click at [296, 372] on div "Dashboard Budget Tasks Benchmark Cost Financial Insights Location Analysis Comp…" at bounding box center [150, 491] width 300 height 662
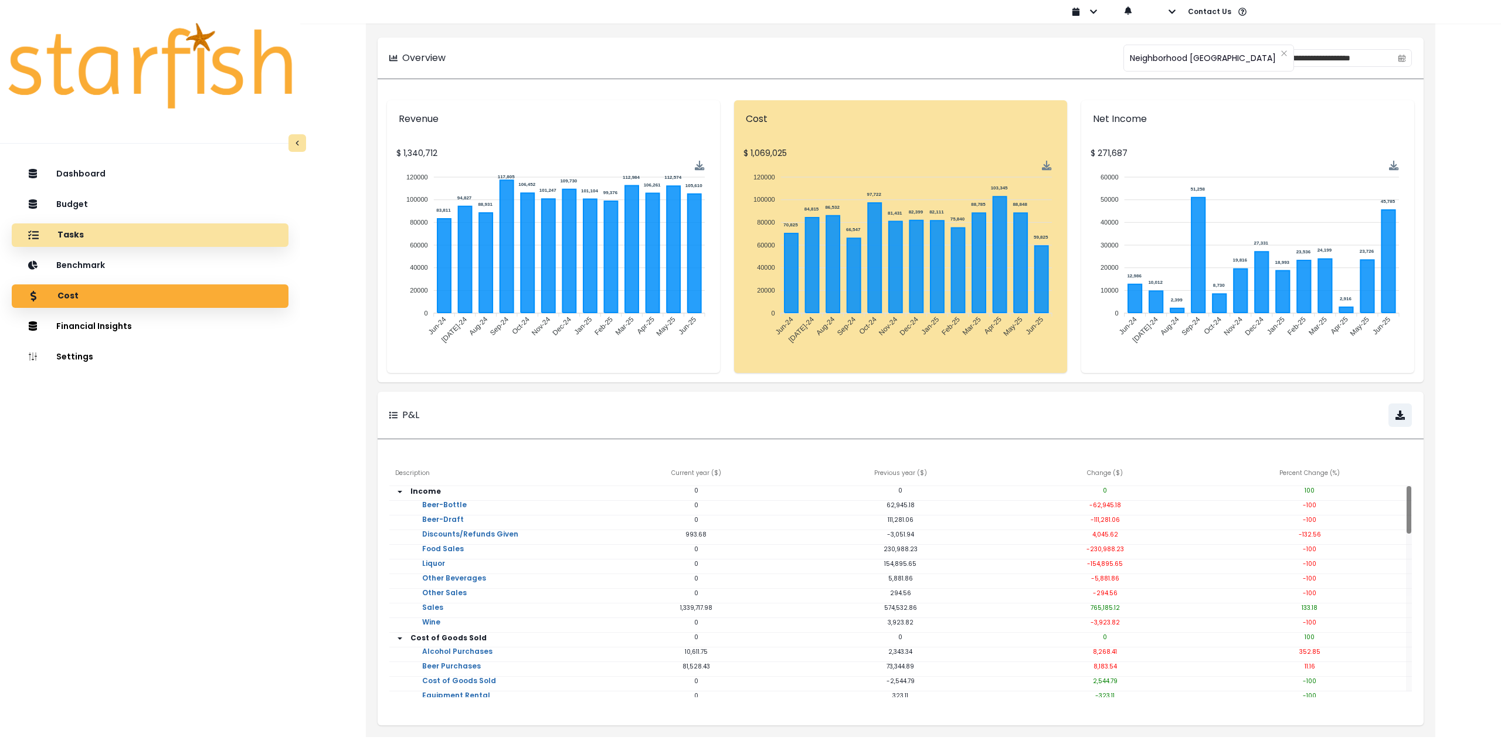
click at [110, 233] on div "Tasks" at bounding box center [150, 235] width 258 height 25
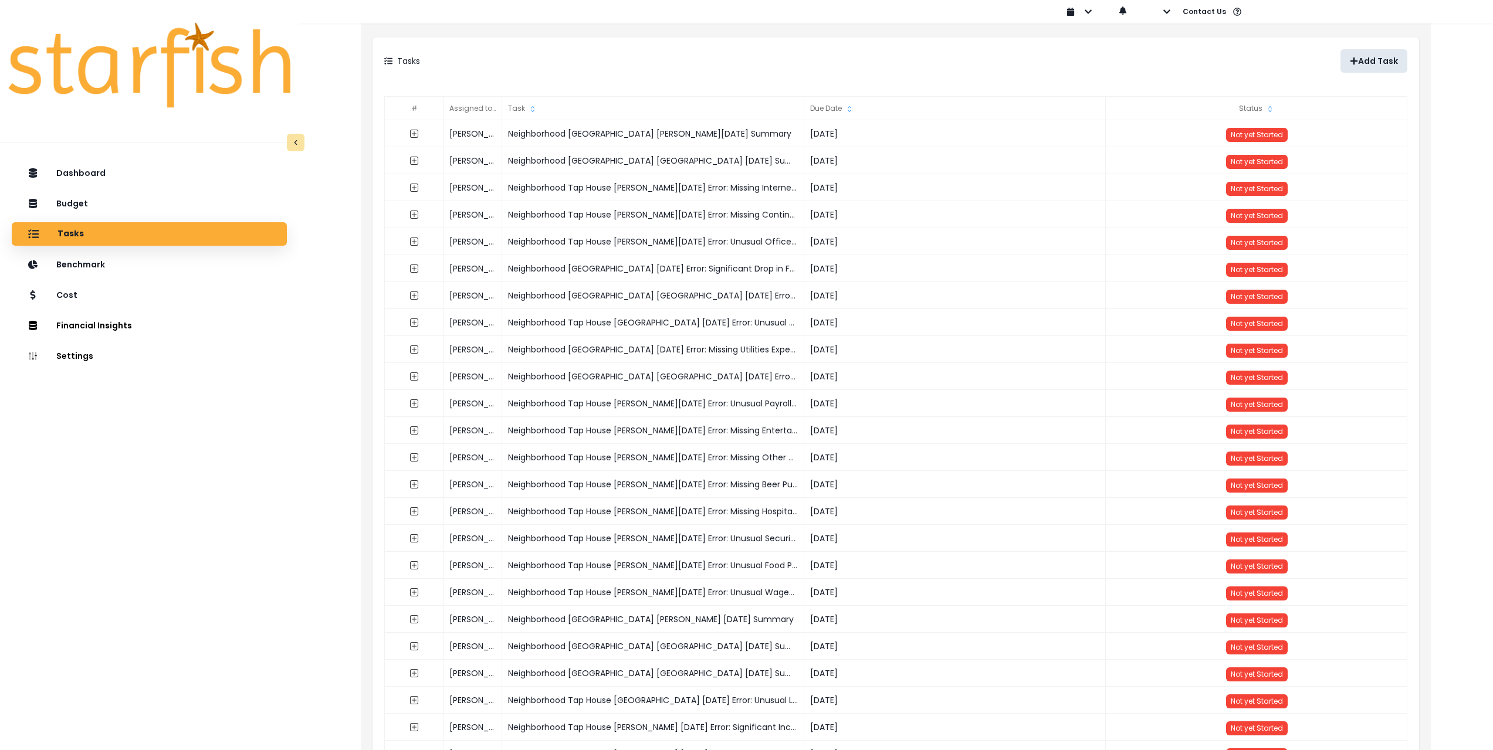
click at [1358, 59] on icon "button" at bounding box center [1353, 61] width 8 height 8
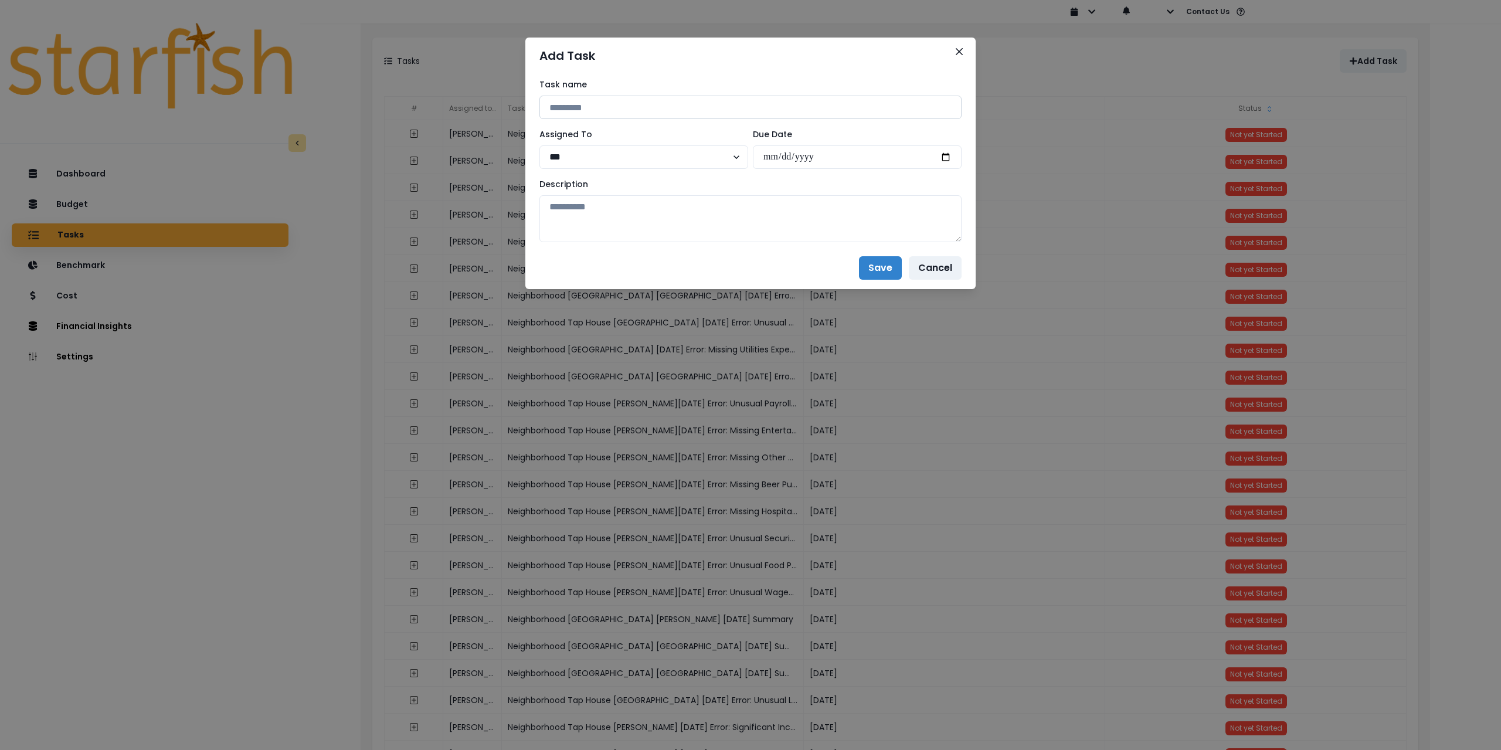
click at [693, 104] on input at bounding box center [751, 107] width 422 height 23
click at [684, 132] on label "Assigned To" at bounding box center [641, 134] width 202 height 12
drag, startPoint x: 725, startPoint y: 106, endPoint x: 397, endPoint y: 107, distance: 328.4
click at [397, 107] on div "**********" at bounding box center [750, 375] width 1501 height 750
paste input
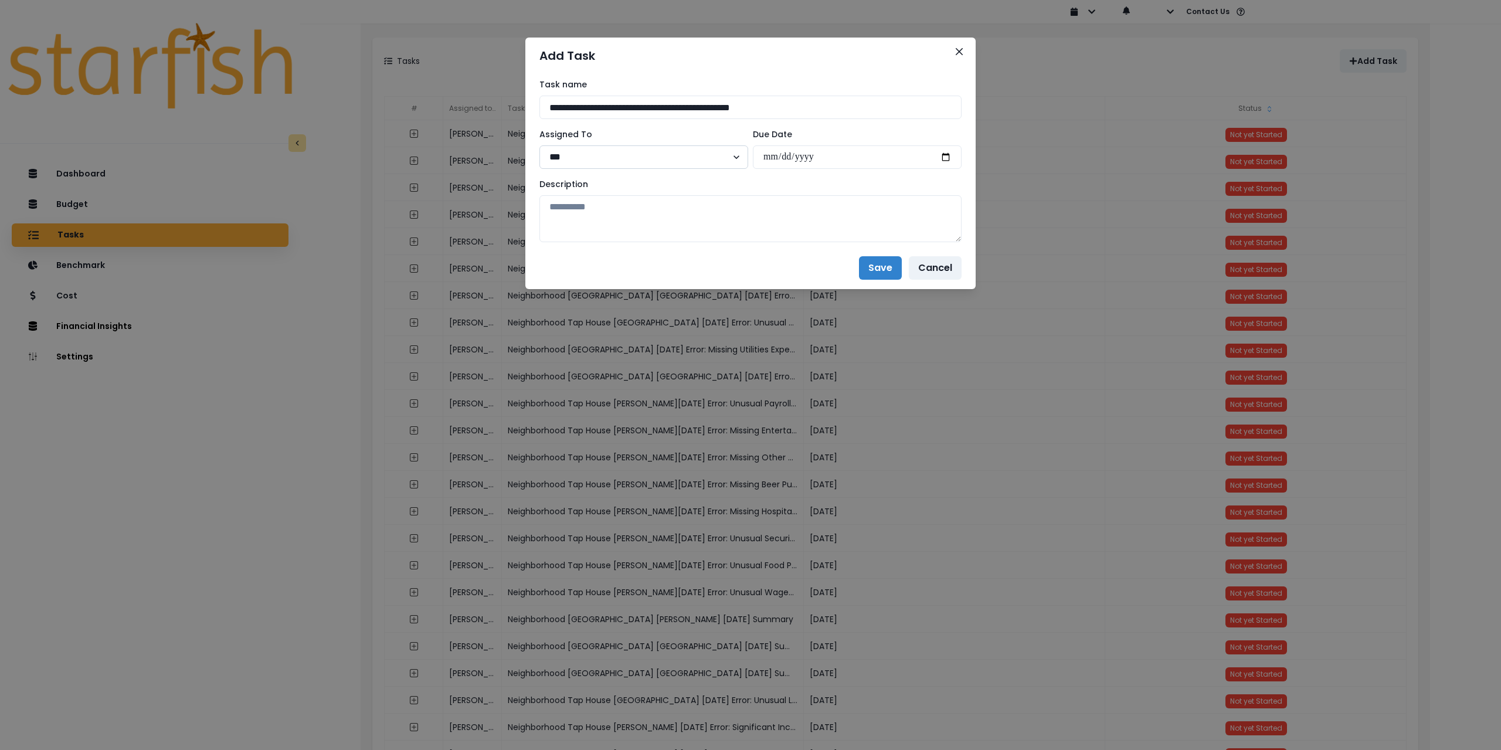
type input "**********"
click at [596, 150] on select "*** ***" at bounding box center [644, 156] width 209 height 23
click at [946, 154] on input "date" at bounding box center [857, 156] width 209 height 23
type input "**********"
click at [717, 233] on textarea at bounding box center [751, 218] width 422 height 47
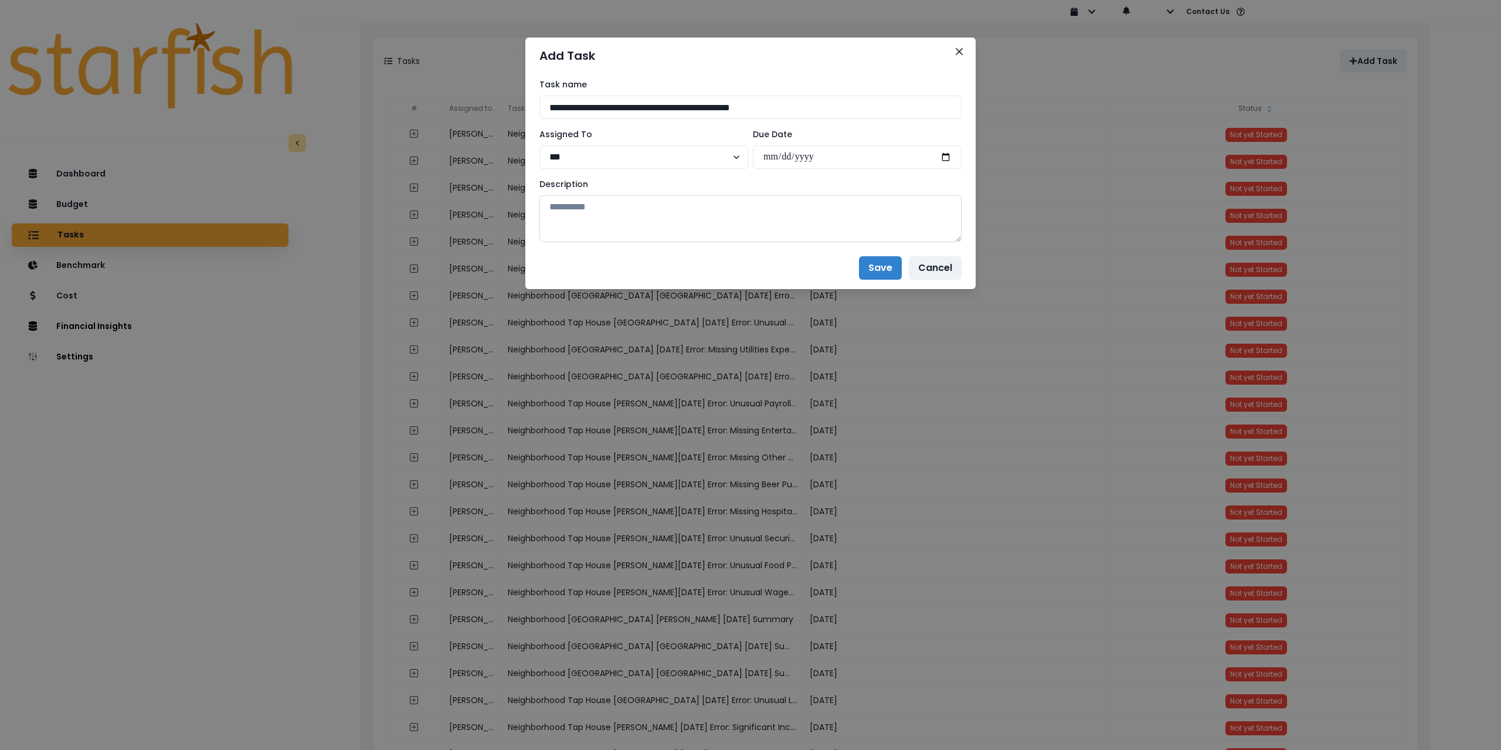
click at [569, 198] on textarea at bounding box center [751, 218] width 422 height 47
paste textarea "**********"
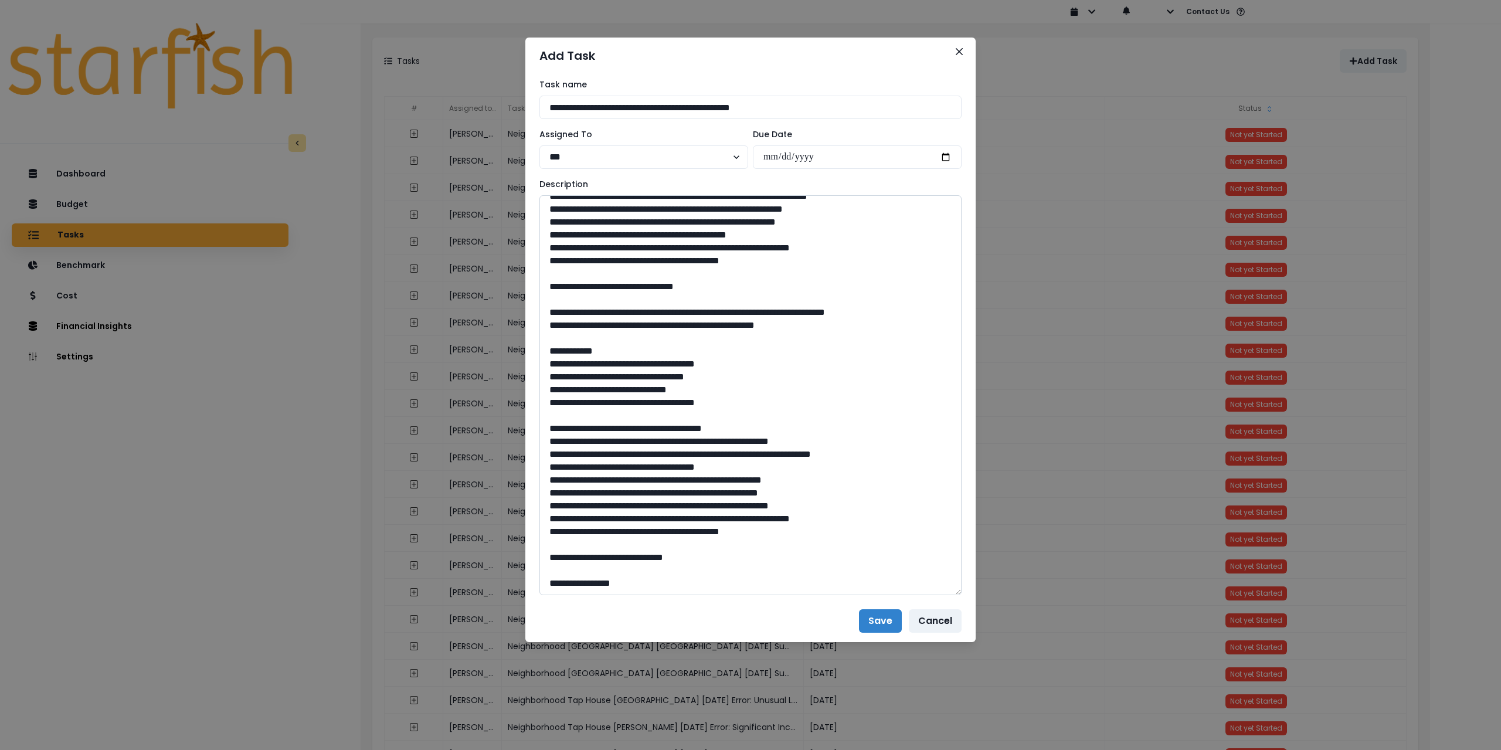
drag, startPoint x: 955, startPoint y: 238, endPoint x: 737, endPoint y: 513, distance: 351.1
click at [922, 591] on textarea at bounding box center [751, 395] width 422 height 400
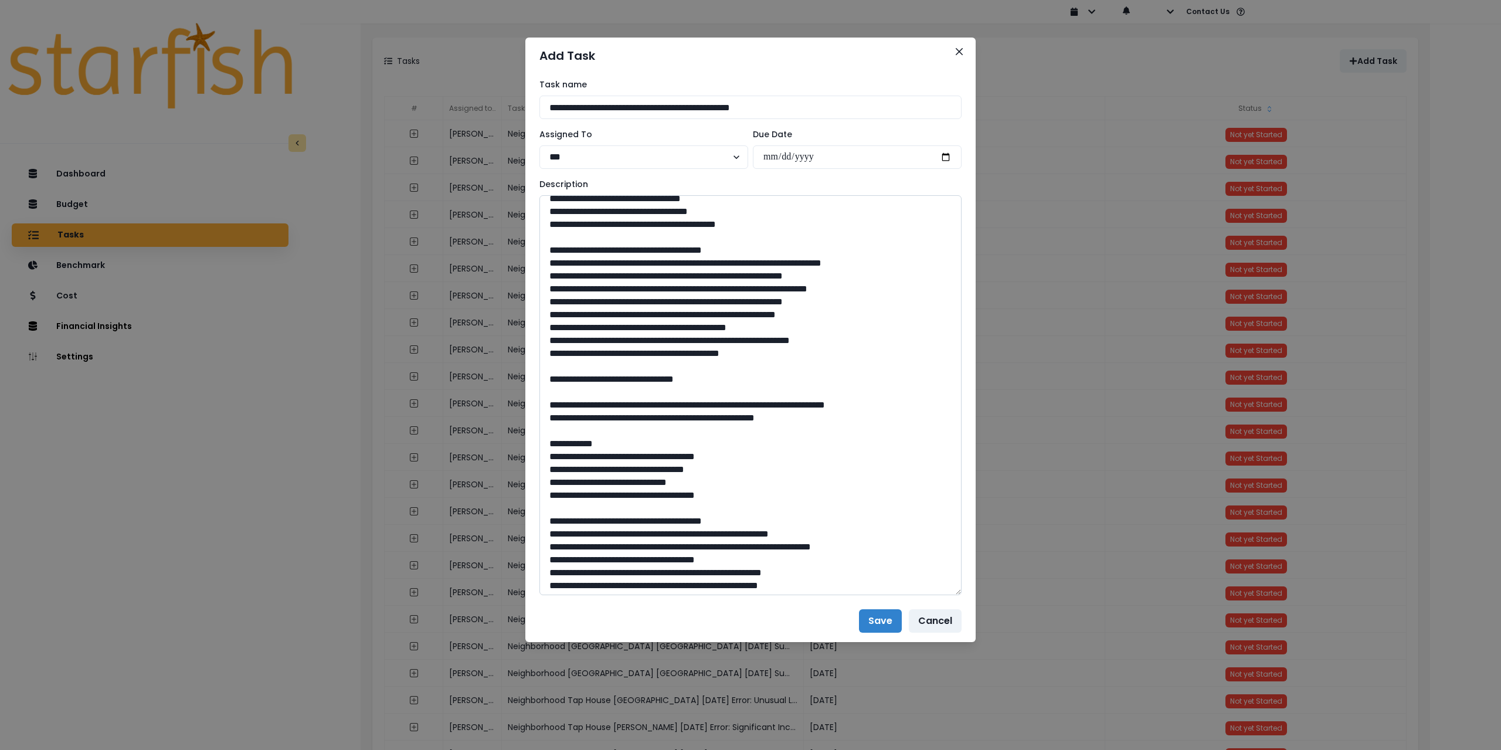
scroll to position [603, 0]
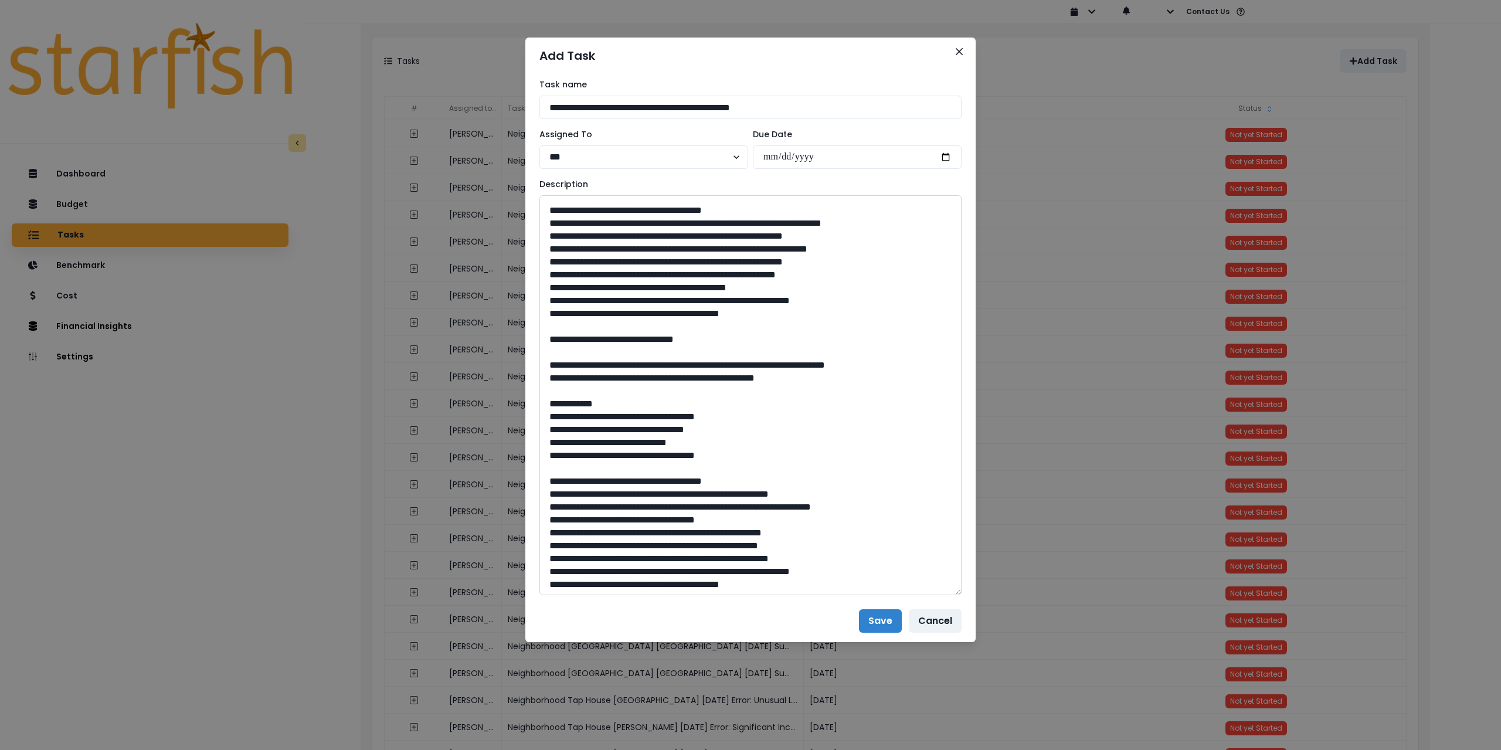
click at [908, 430] on textarea at bounding box center [751, 395] width 422 height 400
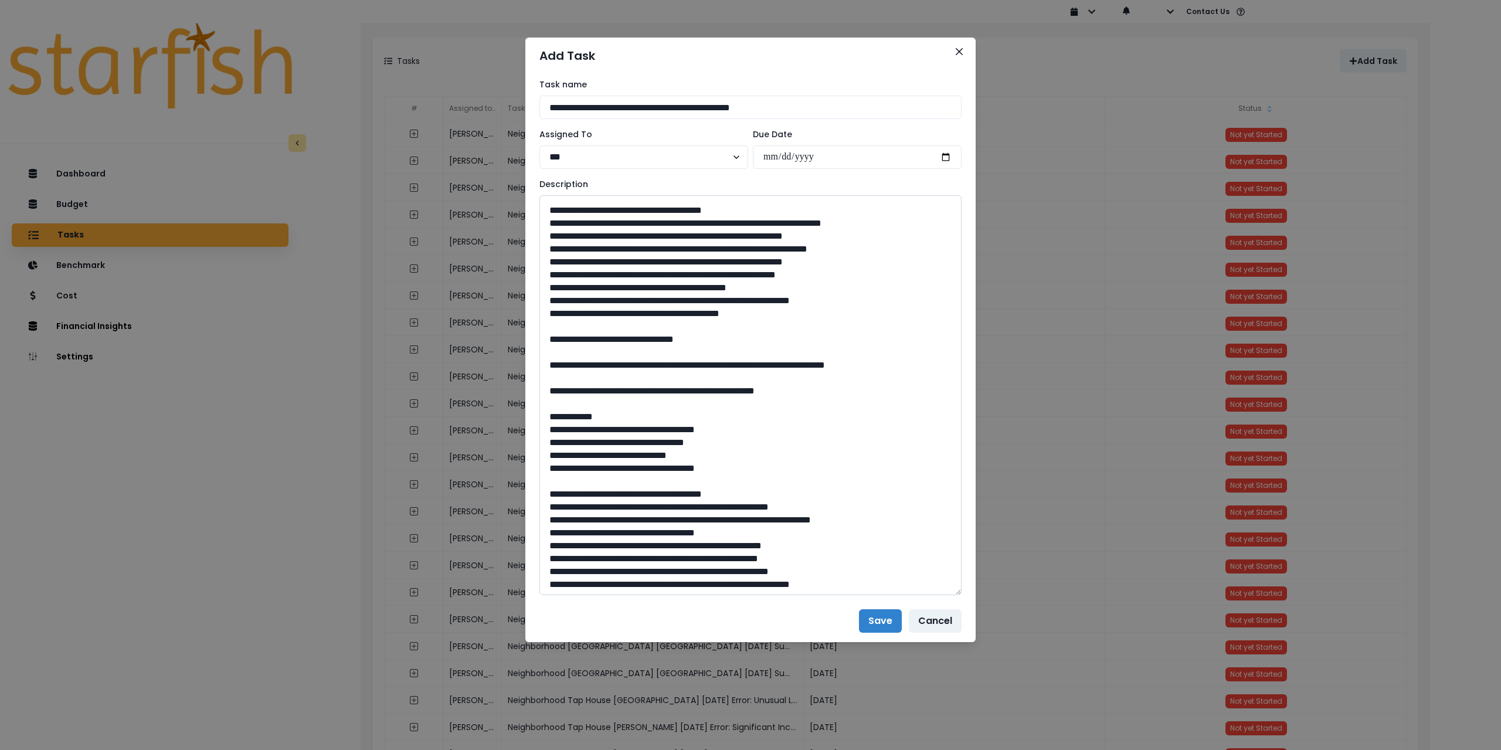
drag, startPoint x: 880, startPoint y: 431, endPoint x: 708, endPoint y: 433, distance: 171.8
click at [708, 433] on textarea at bounding box center [751, 395] width 422 height 400
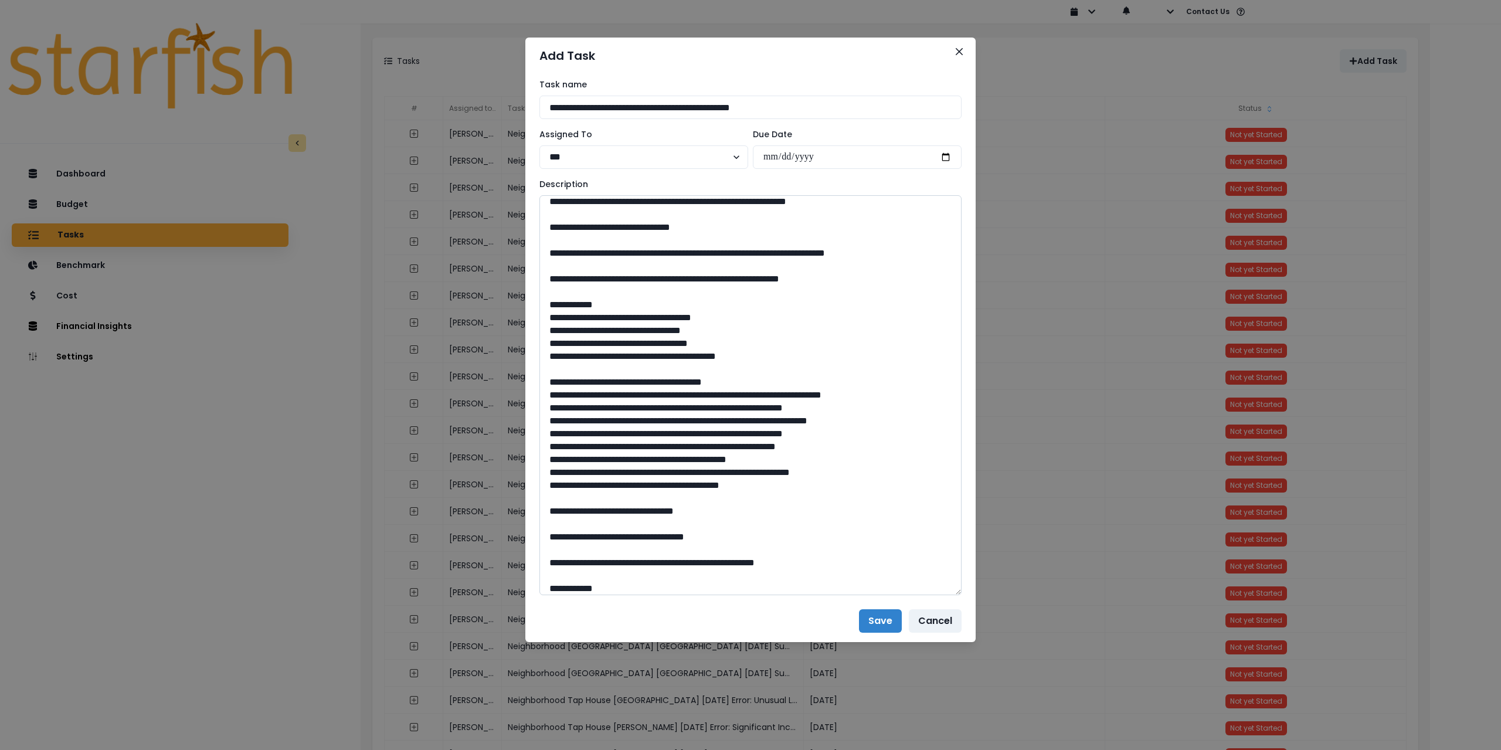
scroll to position [427, 0]
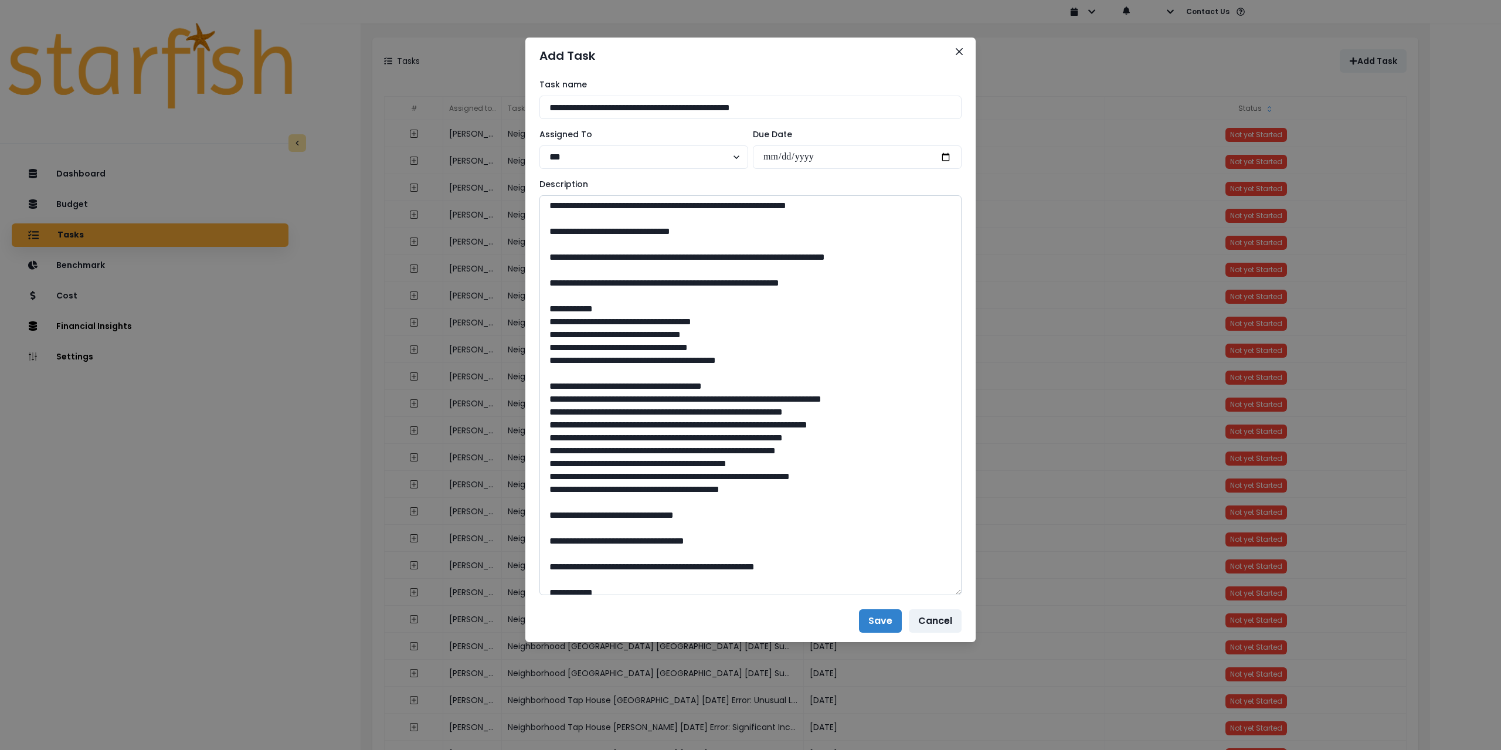
drag, startPoint x: 914, startPoint y: 319, endPoint x: 708, endPoint y: 321, distance: 205.9
click at [708, 321] on textarea at bounding box center [751, 395] width 422 height 400
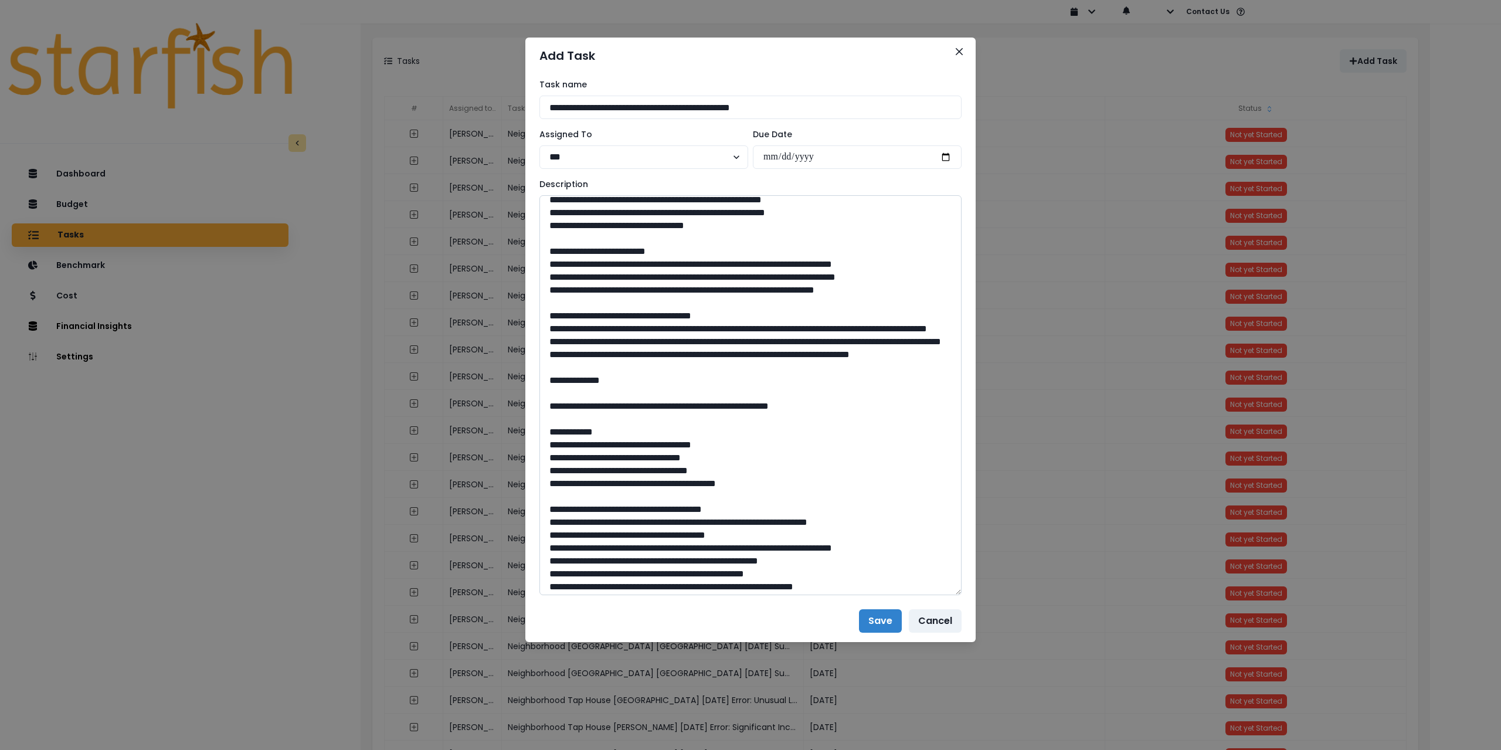
scroll to position [0, 0]
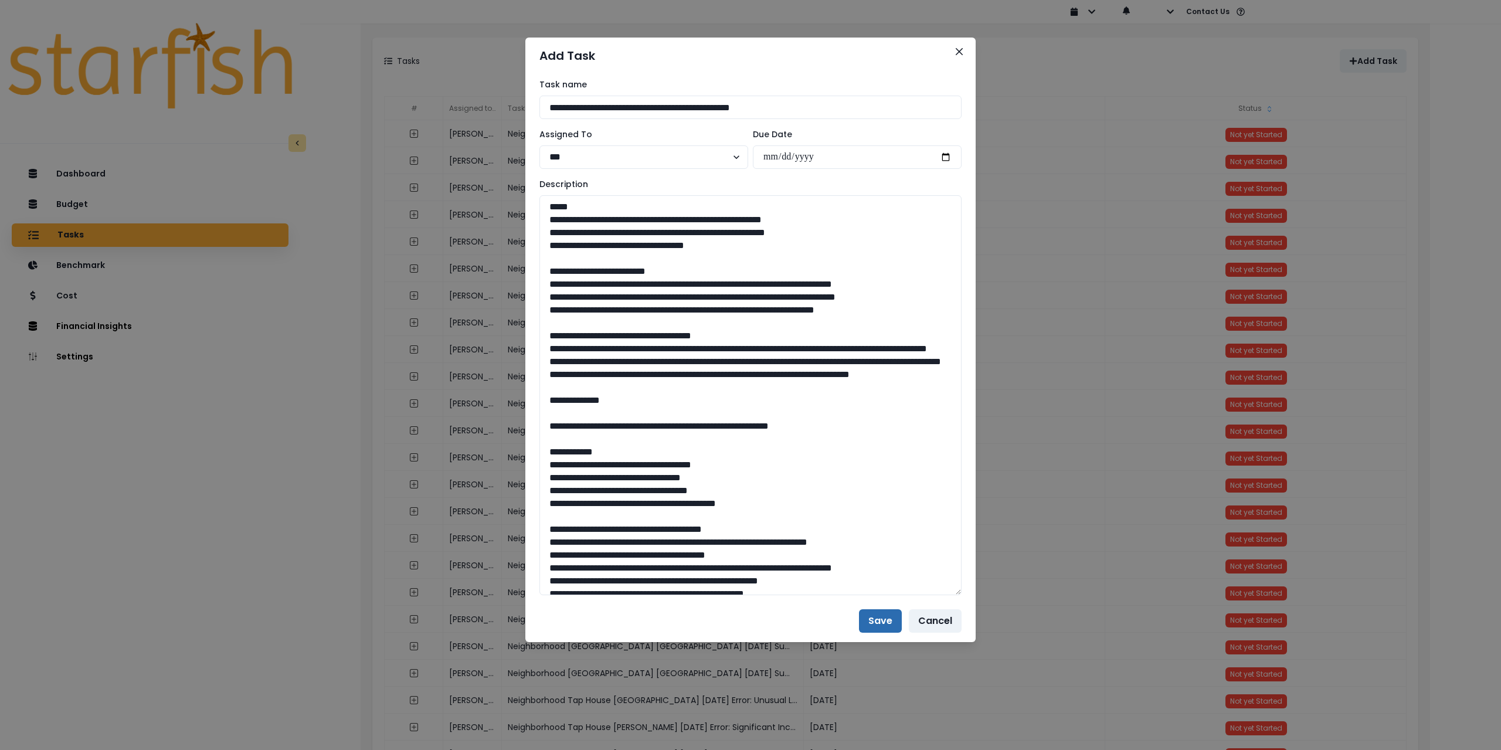
type textarea "**********"
click at [880, 622] on button "Save" at bounding box center [880, 620] width 43 height 23
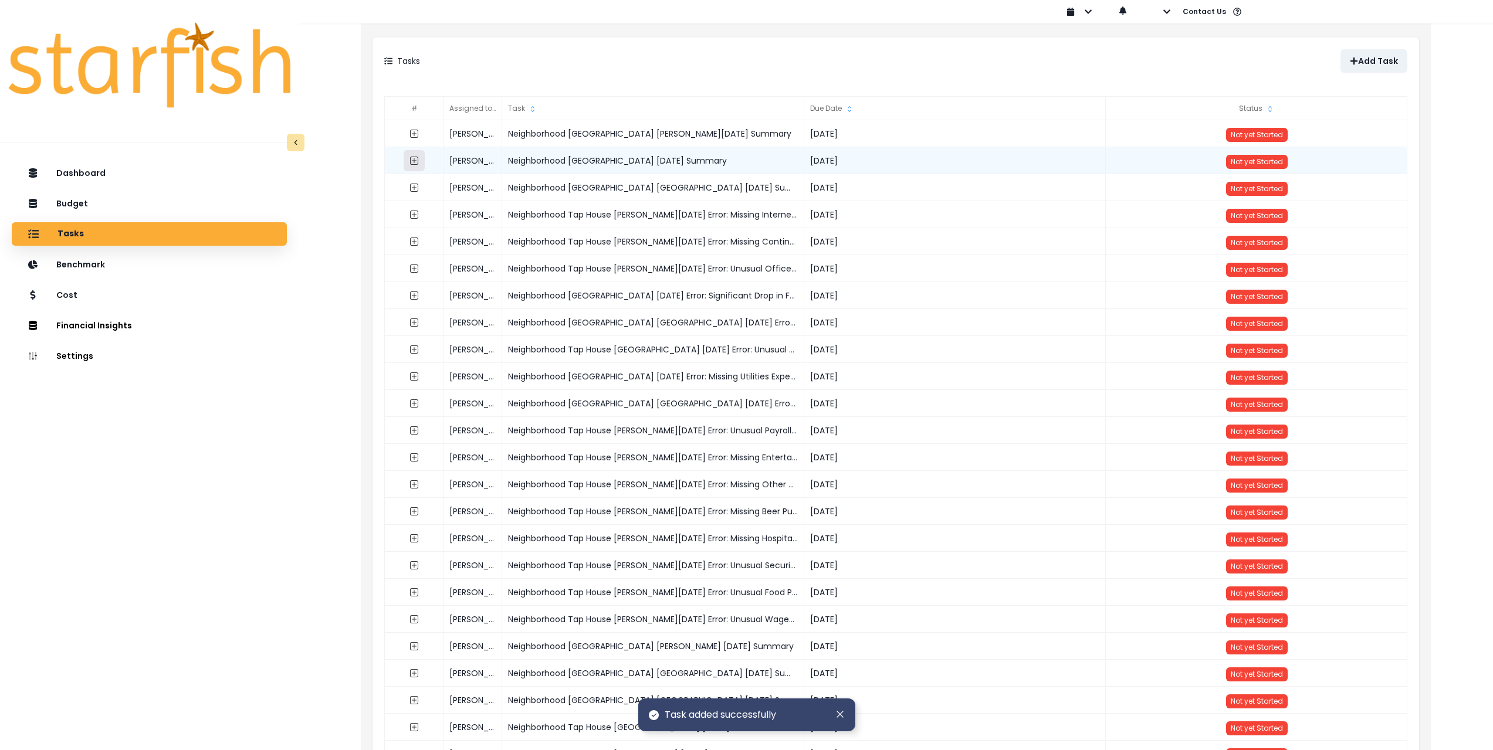
click at [412, 161] on icon "expand outline" at bounding box center [414, 160] width 5 height 5
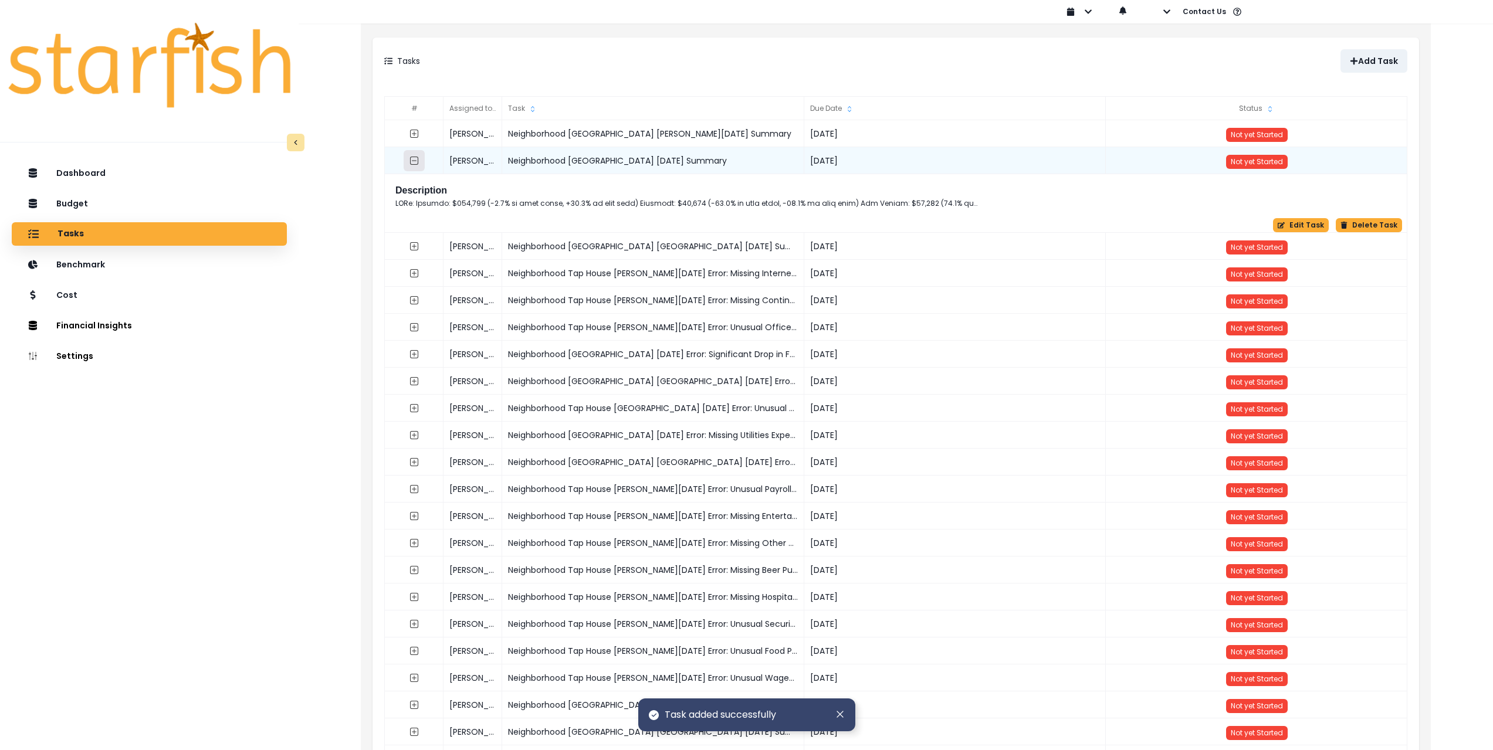
click at [413, 162] on icon "collasped outline" at bounding box center [413, 160] width 9 height 9
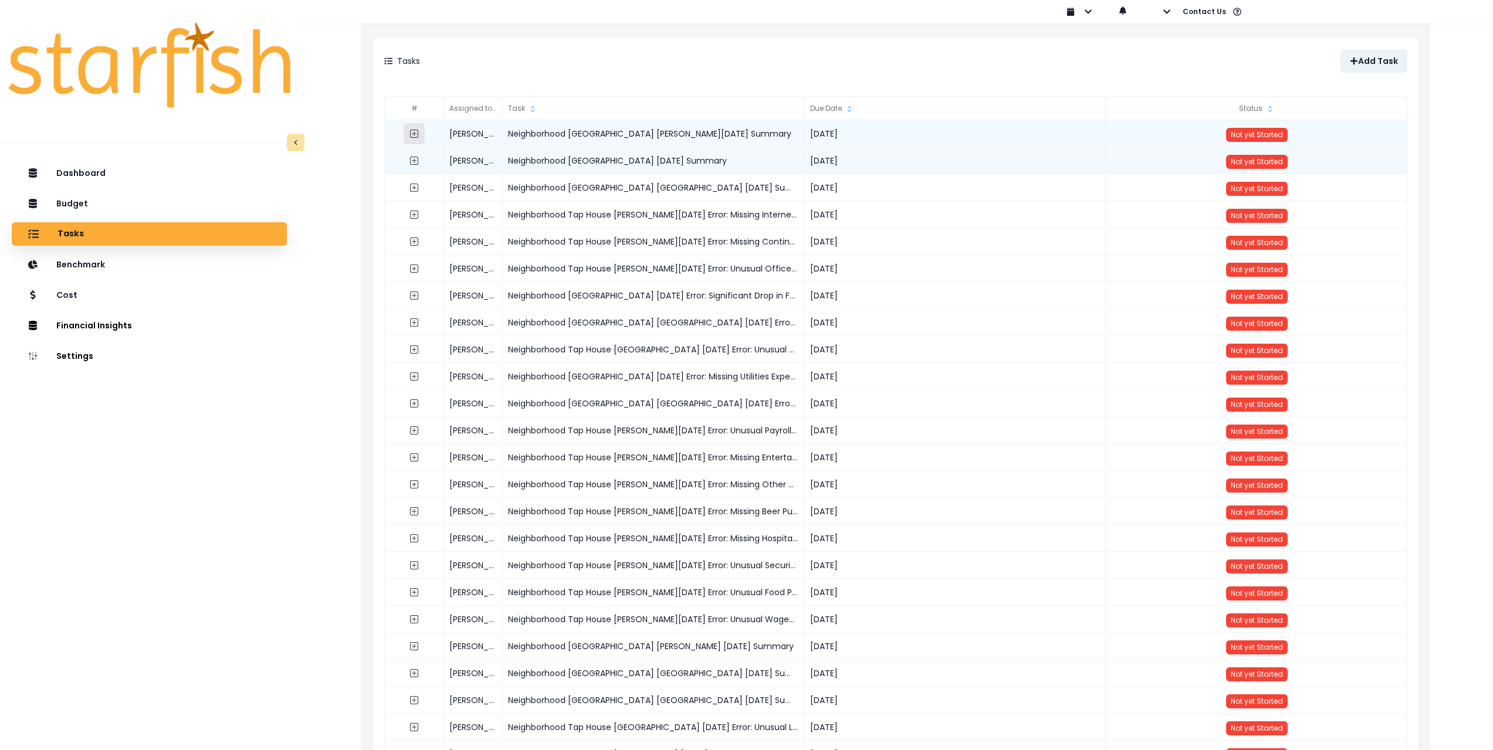
click at [415, 131] on icon "expand outline" at bounding box center [413, 133] width 9 height 9
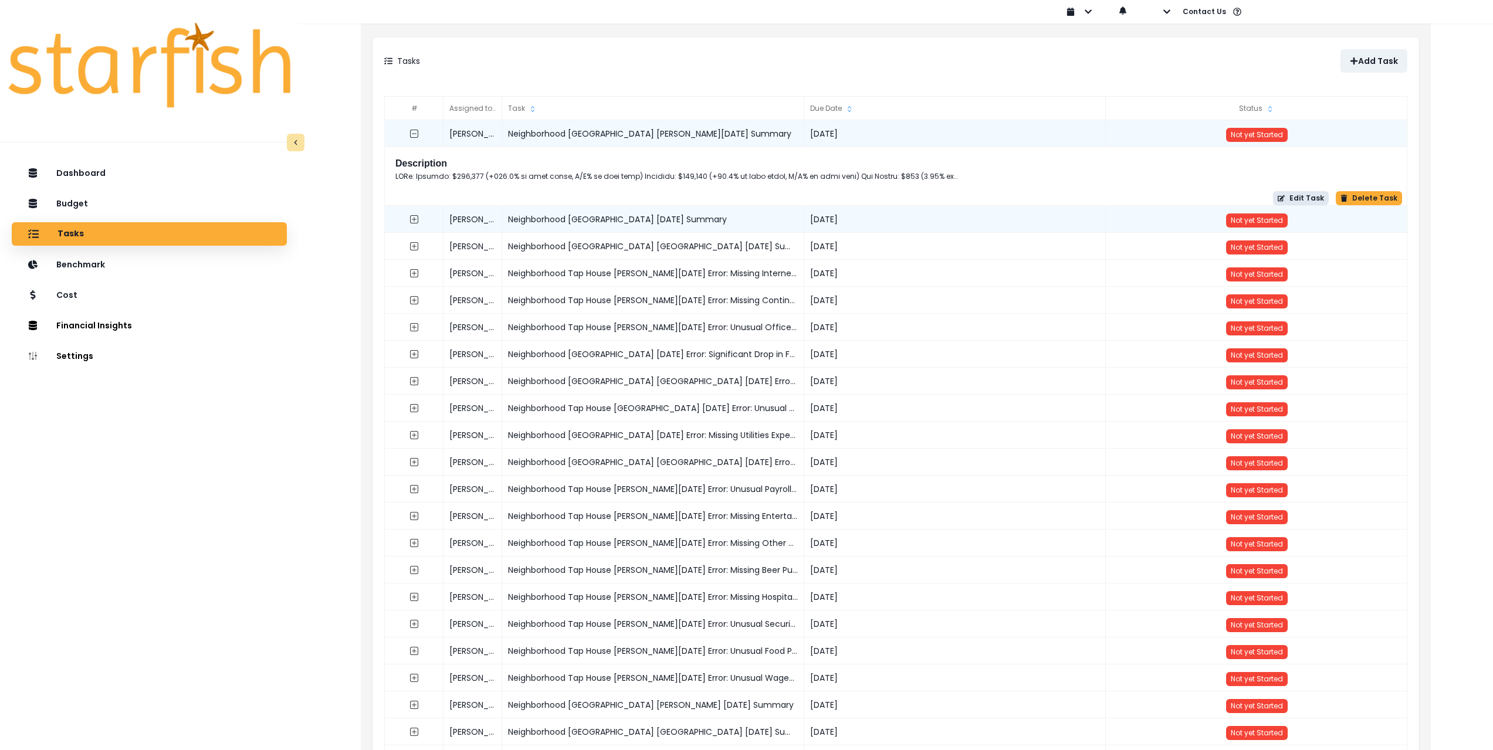
click at [1301, 196] on button "Edit Task" at bounding box center [1301, 198] width 56 height 14
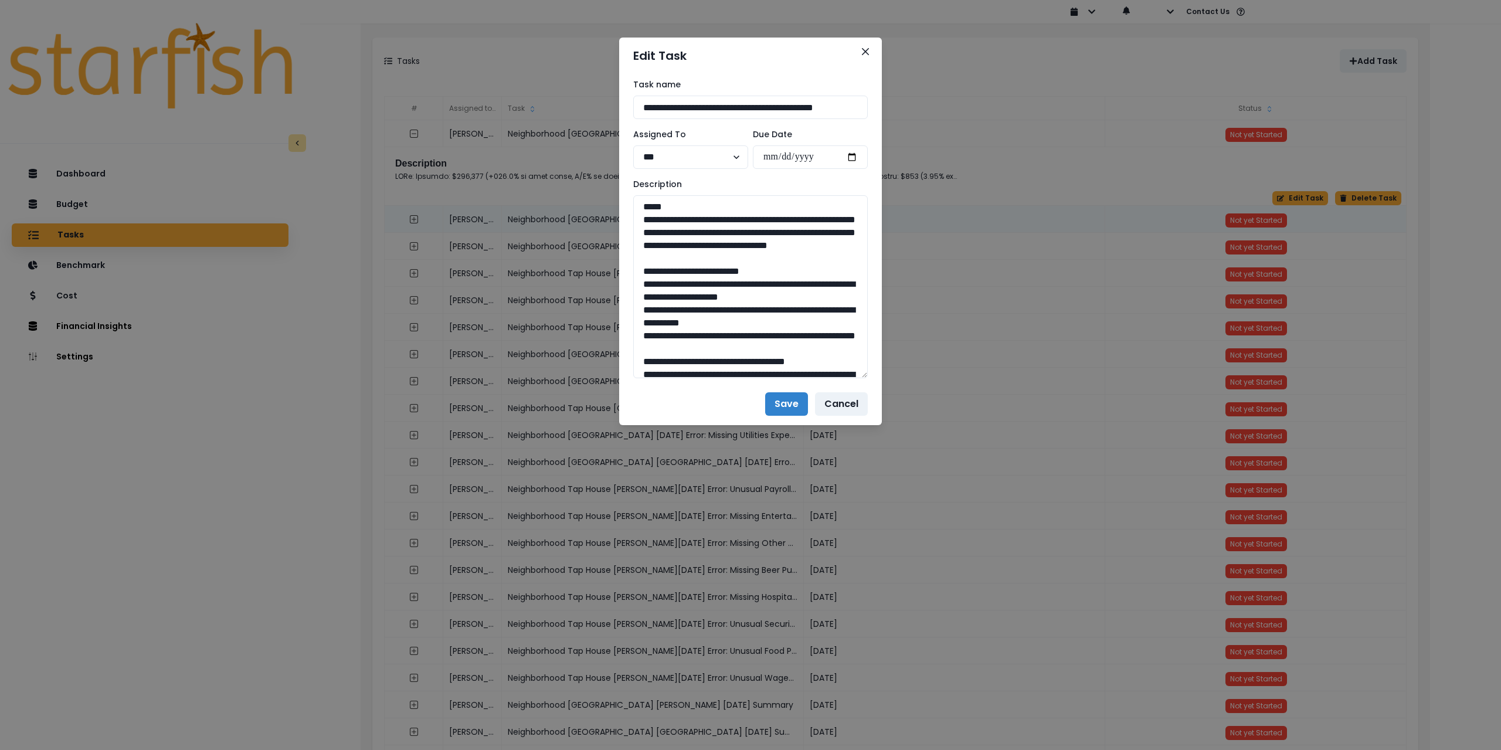
drag, startPoint x: 865, startPoint y: 238, endPoint x: 900, endPoint y: 658, distance: 421.9
click at [900, 658] on div "**********" at bounding box center [750, 375] width 1501 height 750
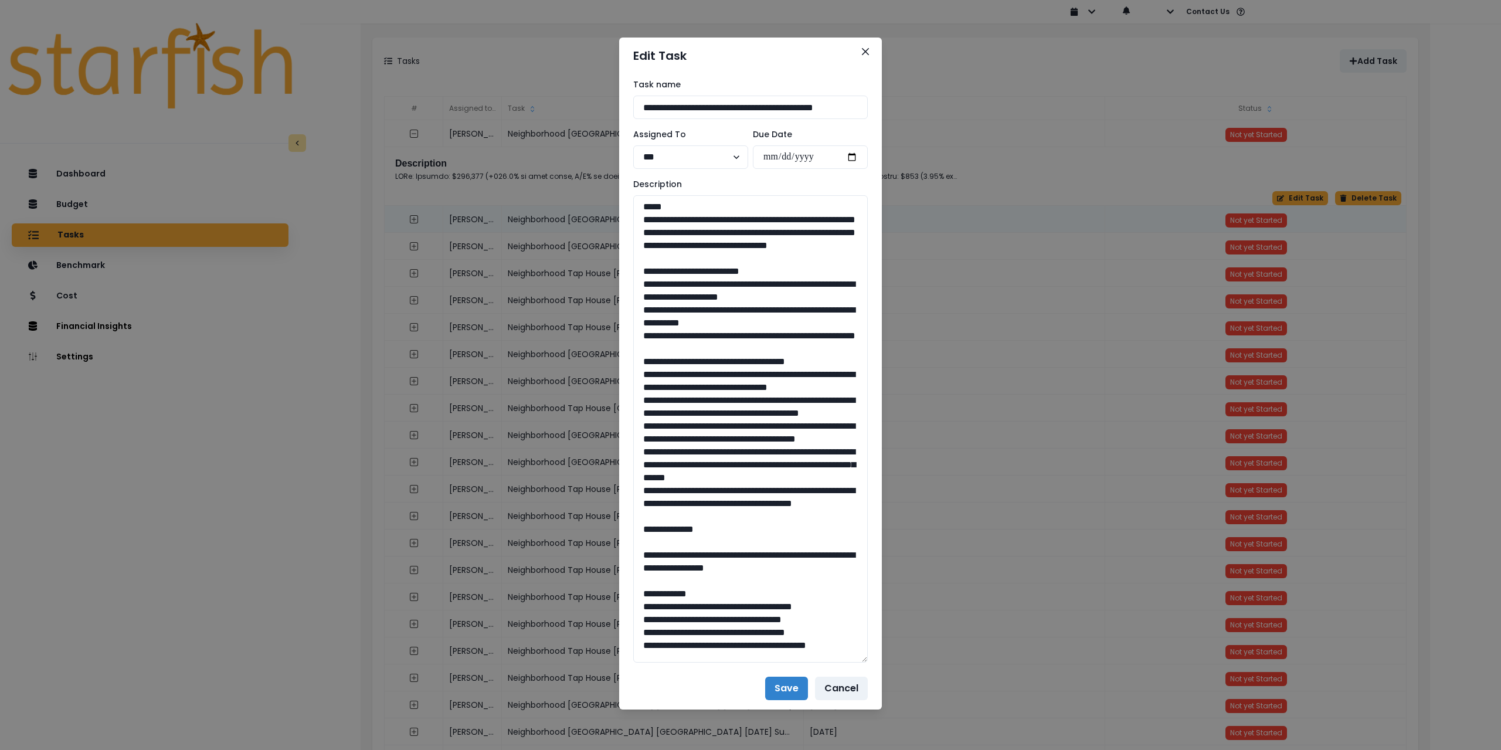
drag, startPoint x: 819, startPoint y: 275, endPoint x: 622, endPoint y: 217, distance: 206.0
drag, startPoint x: 729, startPoint y: 368, endPoint x: 614, endPoint y: 303, distance: 132.1
click at [614, 303] on div "**********" at bounding box center [750, 375] width 1501 height 750
click at [703, 350] on textarea at bounding box center [750, 428] width 235 height 467
click at [733, 377] on textarea at bounding box center [750, 428] width 235 height 467
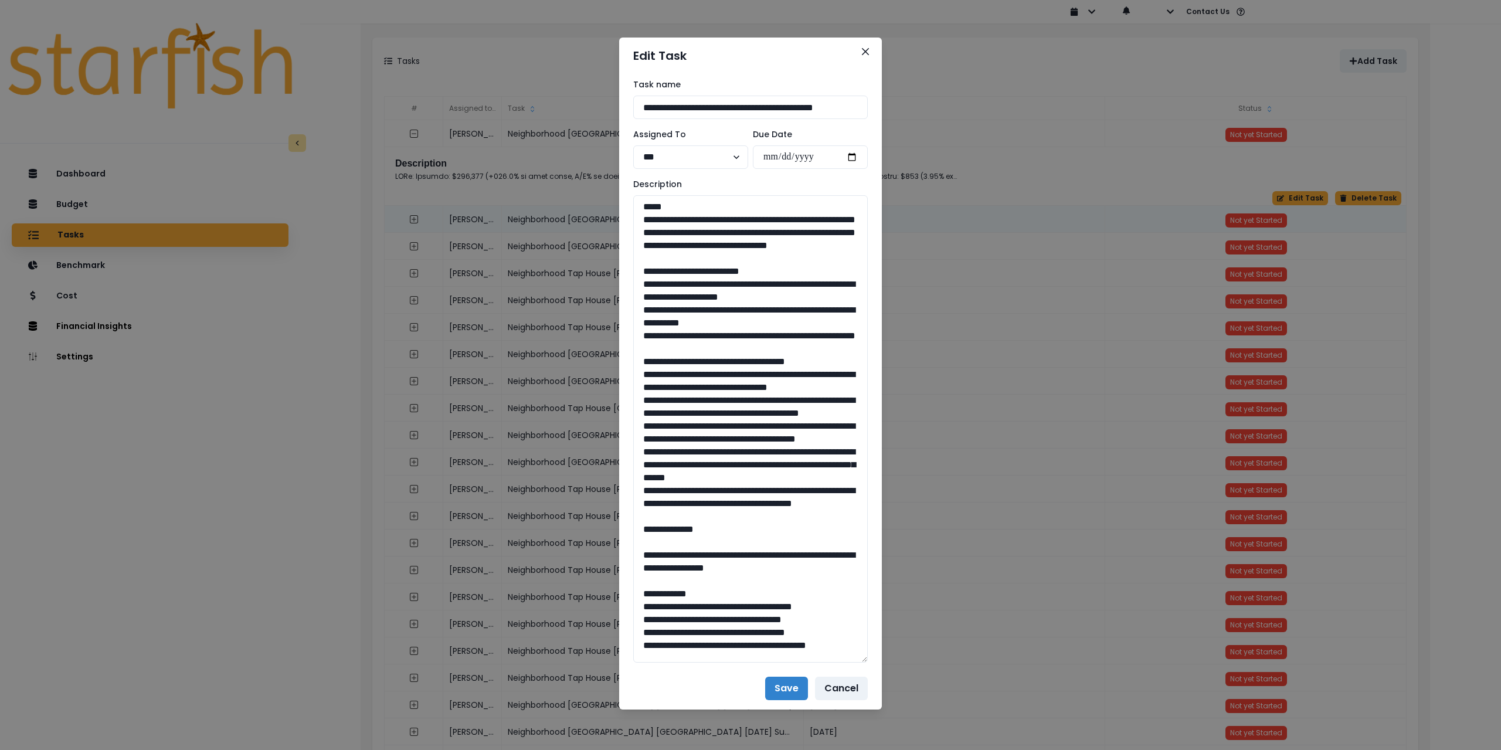
drag, startPoint x: 734, startPoint y: 381, endPoint x: 598, endPoint y: 311, distance: 152.6
click at [598, 311] on div "**********" at bounding box center [750, 375] width 1501 height 750
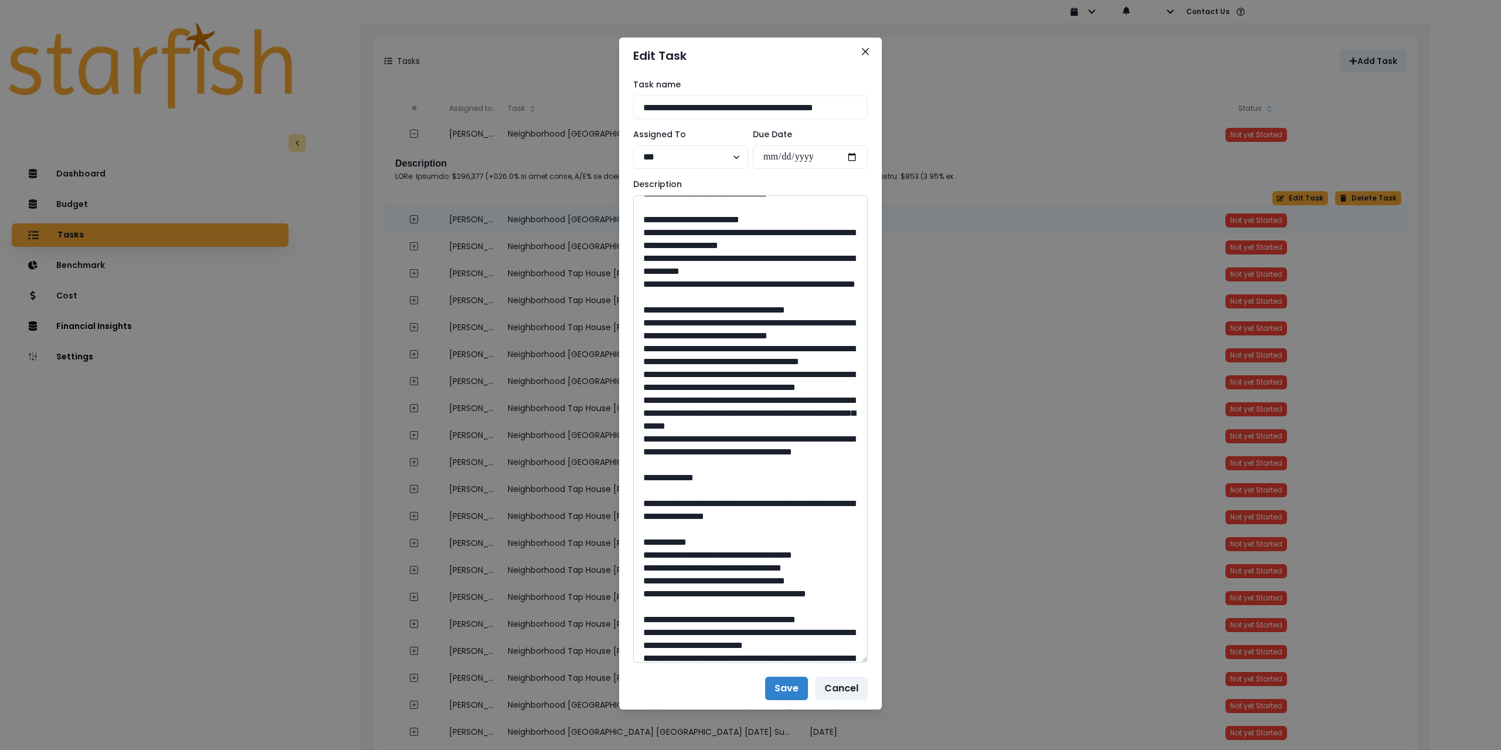
scroll to position [59, 0]
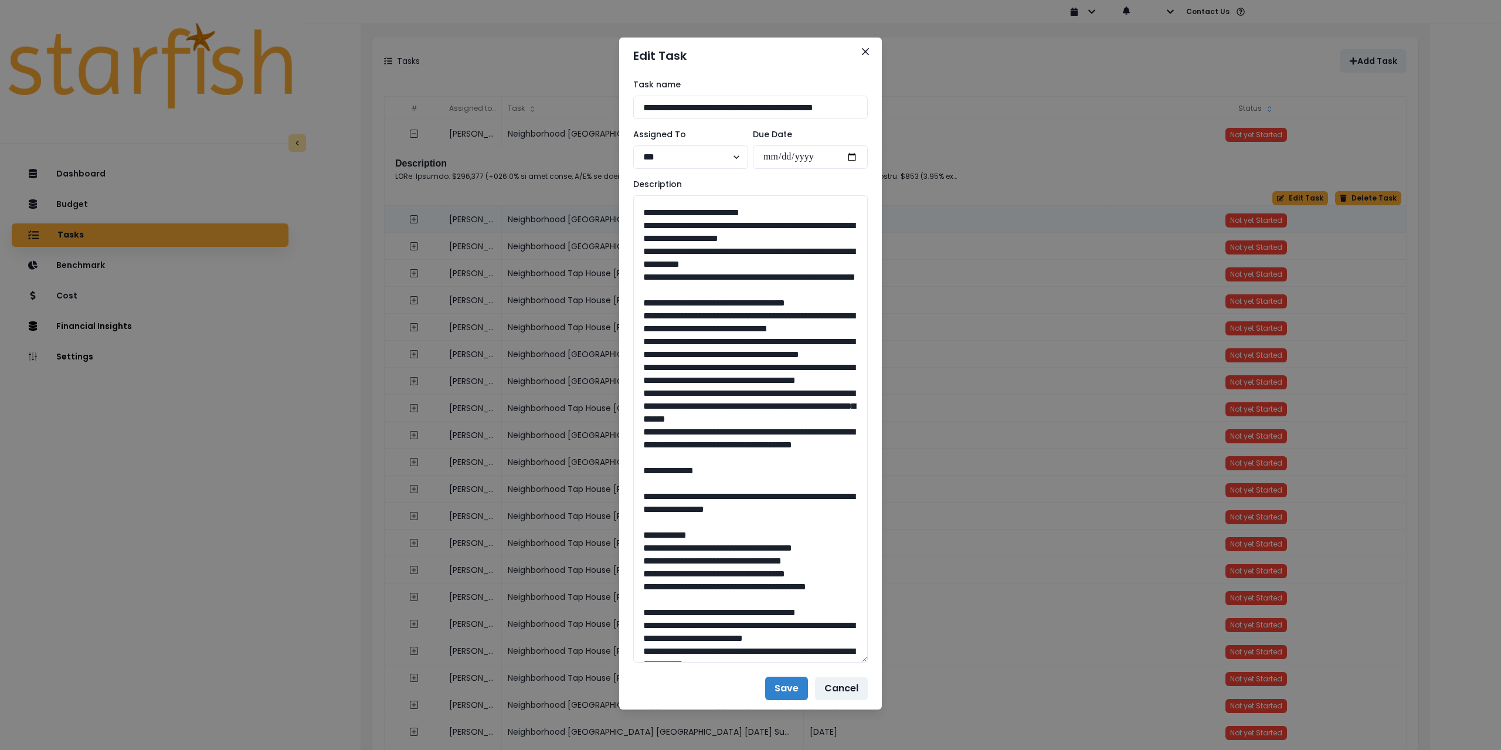
drag, startPoint x: 784, startPoint y: 551, endPoint x: 548, endPoint y: 299, distance: 345.2
click at [628, 358] on div "**********" at bounding box center [750, 371] width 263 height 594
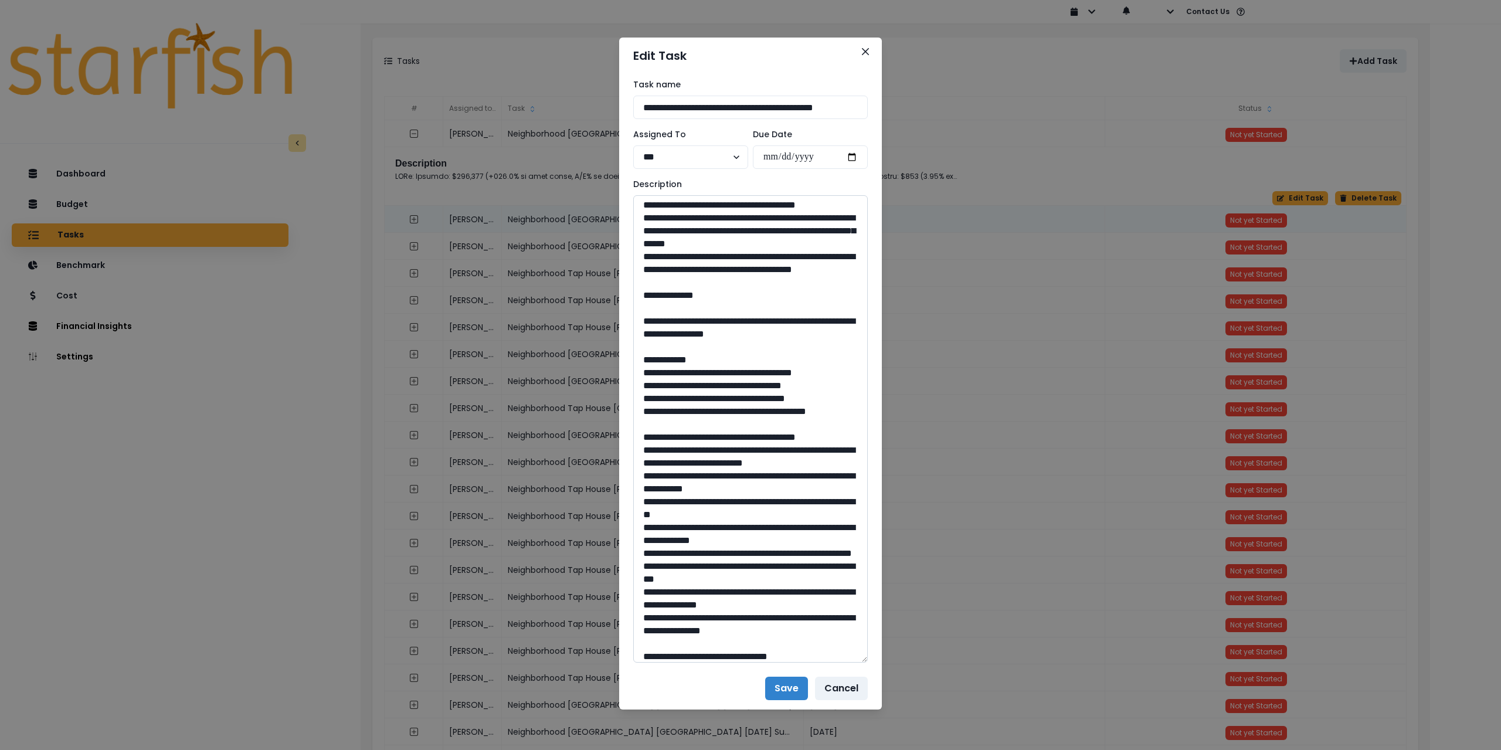
scroll to position [235, 0]
drag, startPoint x: 677, startPoint y: 421, endPoint x: 741, endPoint y: 460, distance: 75.5
click at [741, 460] on textarea at bounding box center [750, 428] width 235 height 467
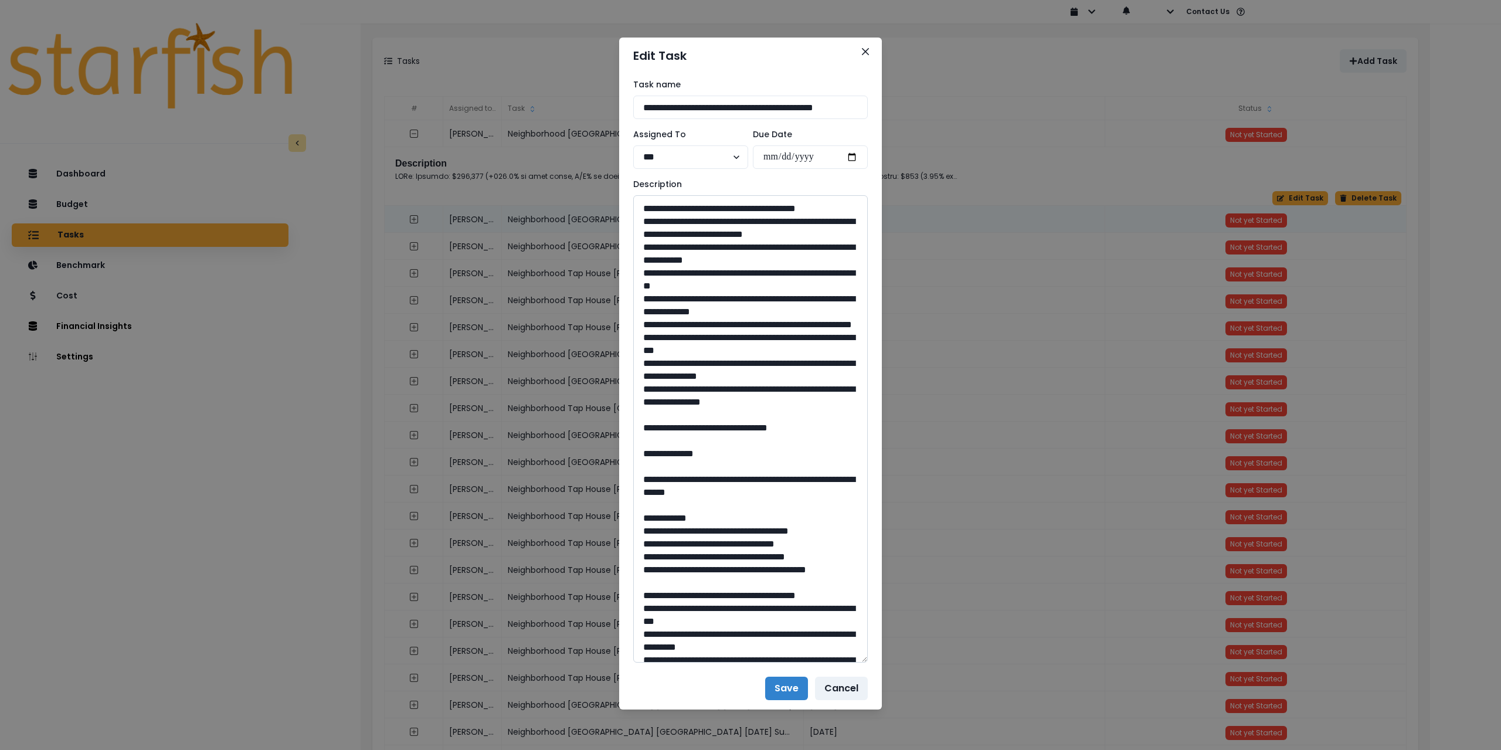
scroll to position [469, 0]
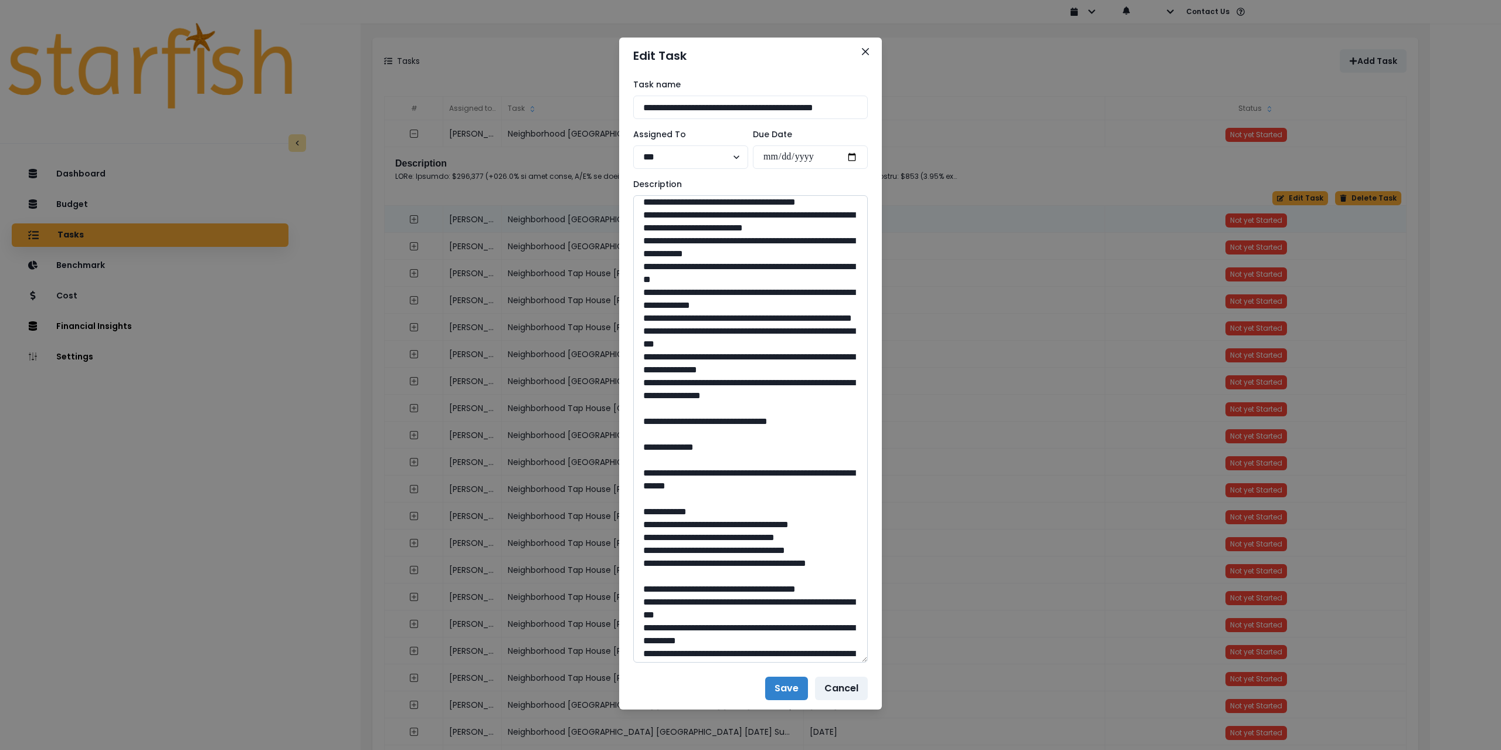
drag, startPoint x: 757, startPoint y: 576, endPoint x: 731, endPoint y: 576, distance: 25.8
click at [731, 576] on textarea at bounding box center [750, 428] width 235 height 467
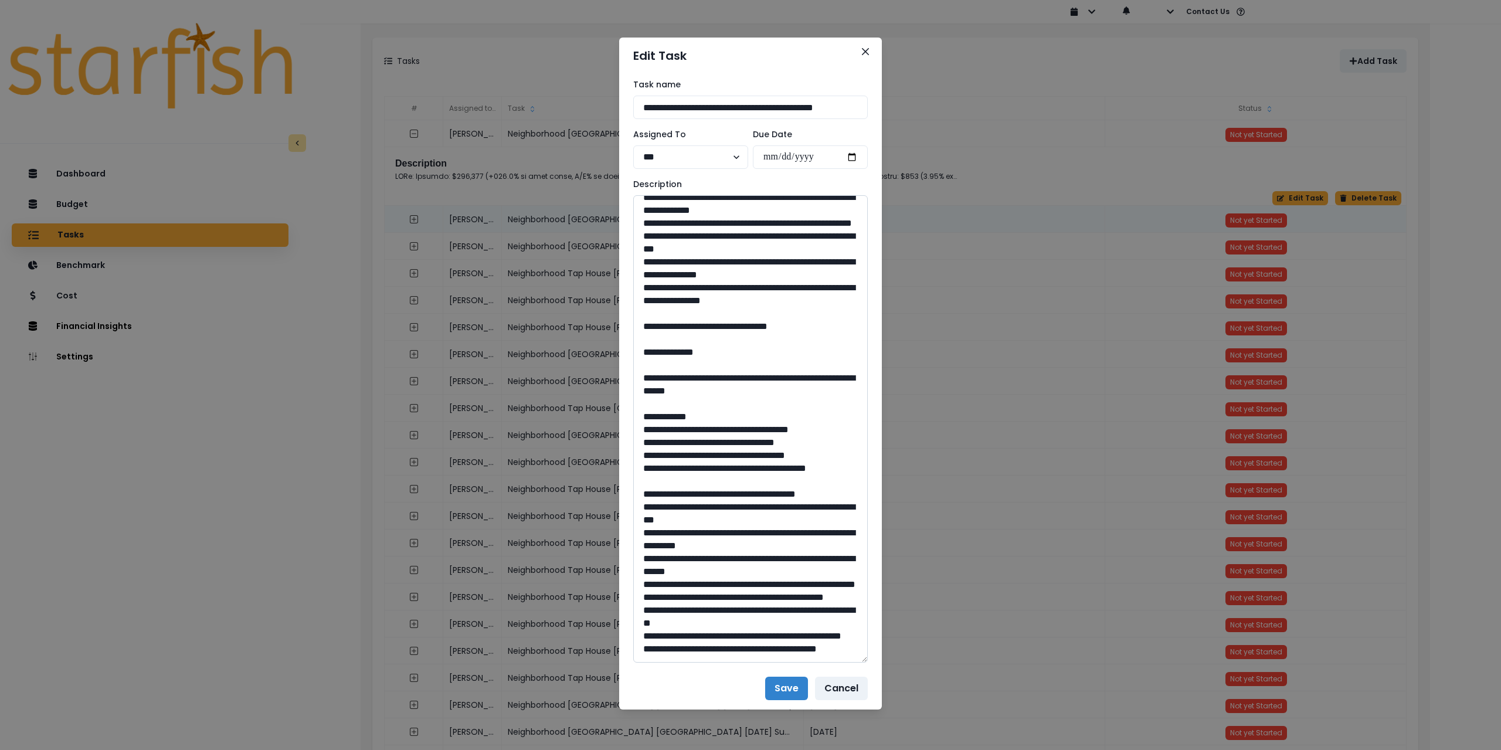
scroll to position [645, 0]
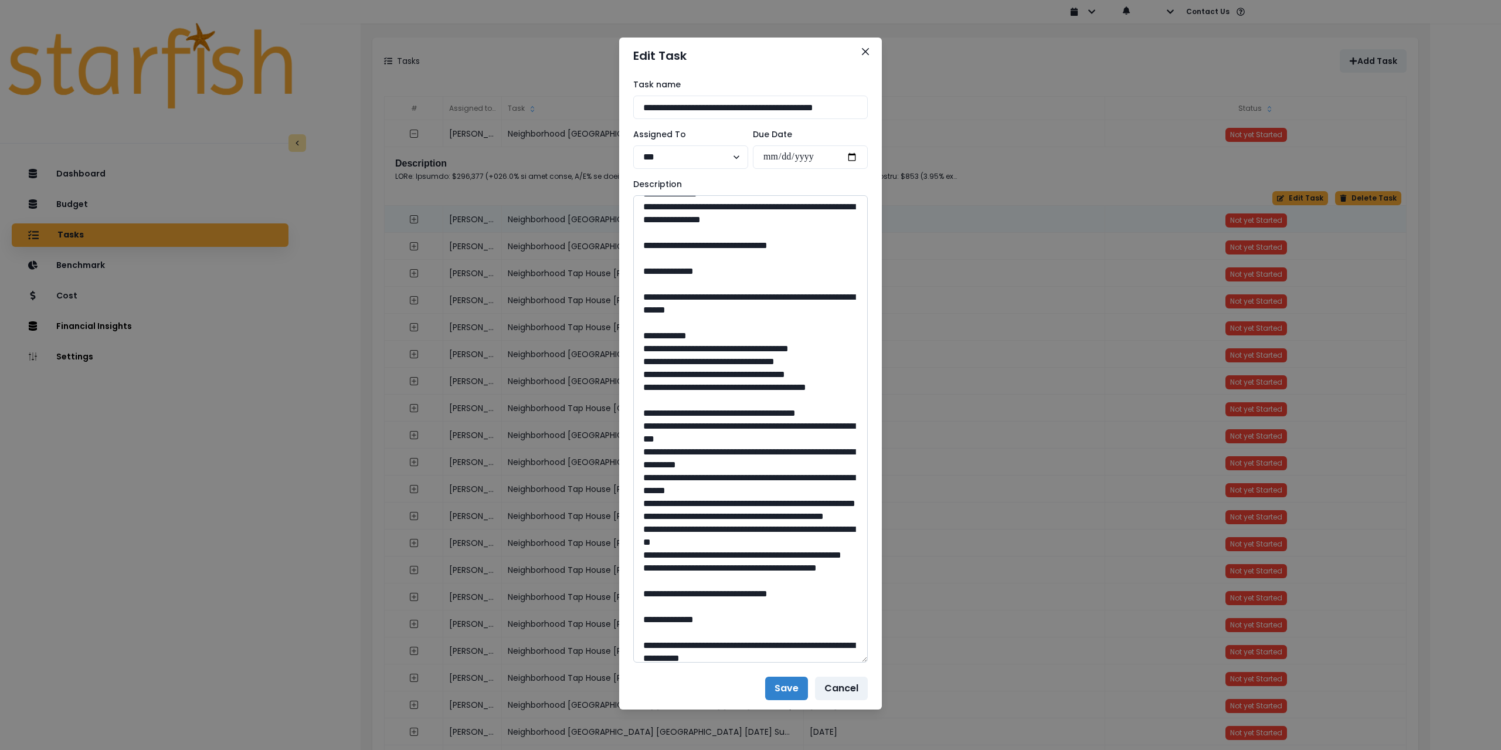
drag, startPoint x: 680, startPoint y: 449, endPoint x: 807, endPoint y: 470, distance: 128.9
click at [807, 470] on textarea at bounding box center [750, 428] width 235 height 467
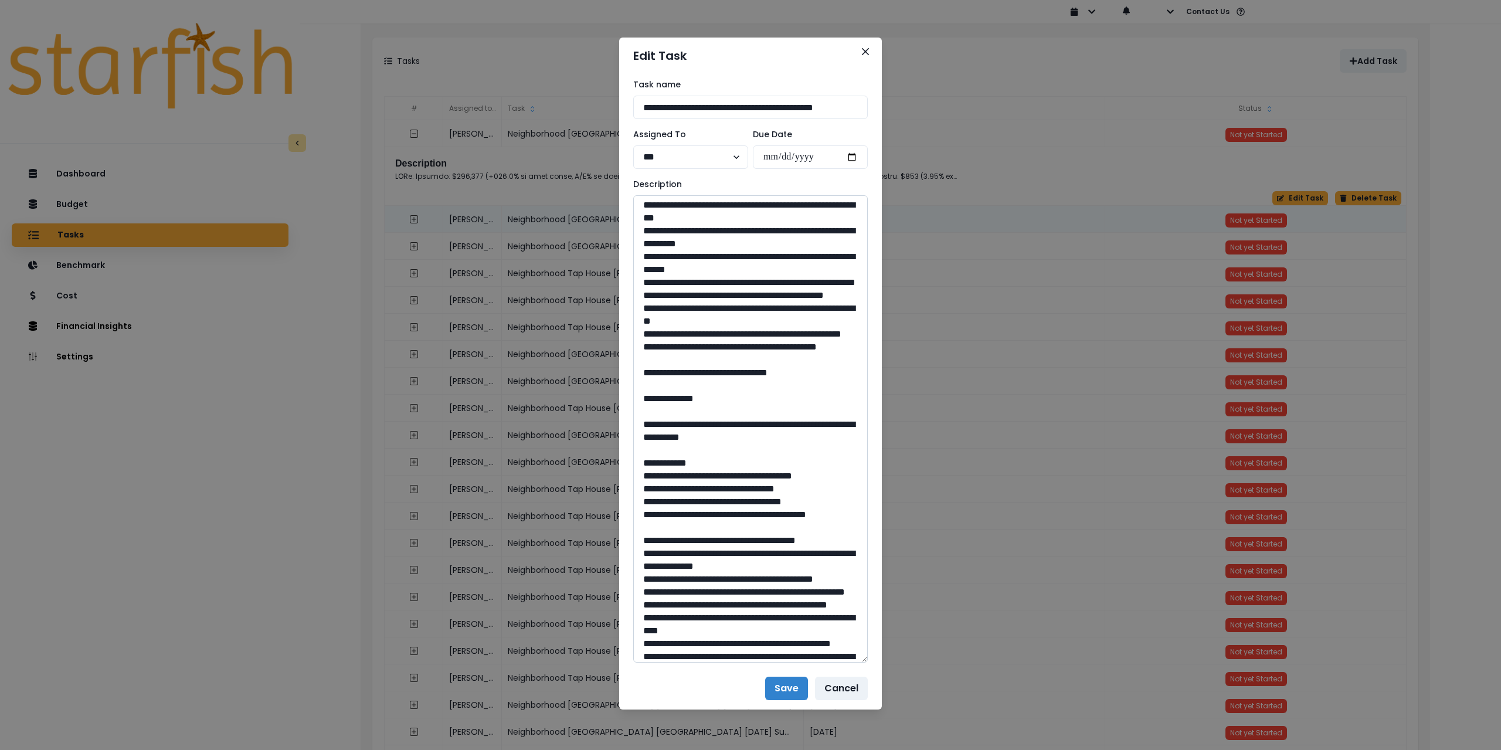
scroll to position [880, 0]
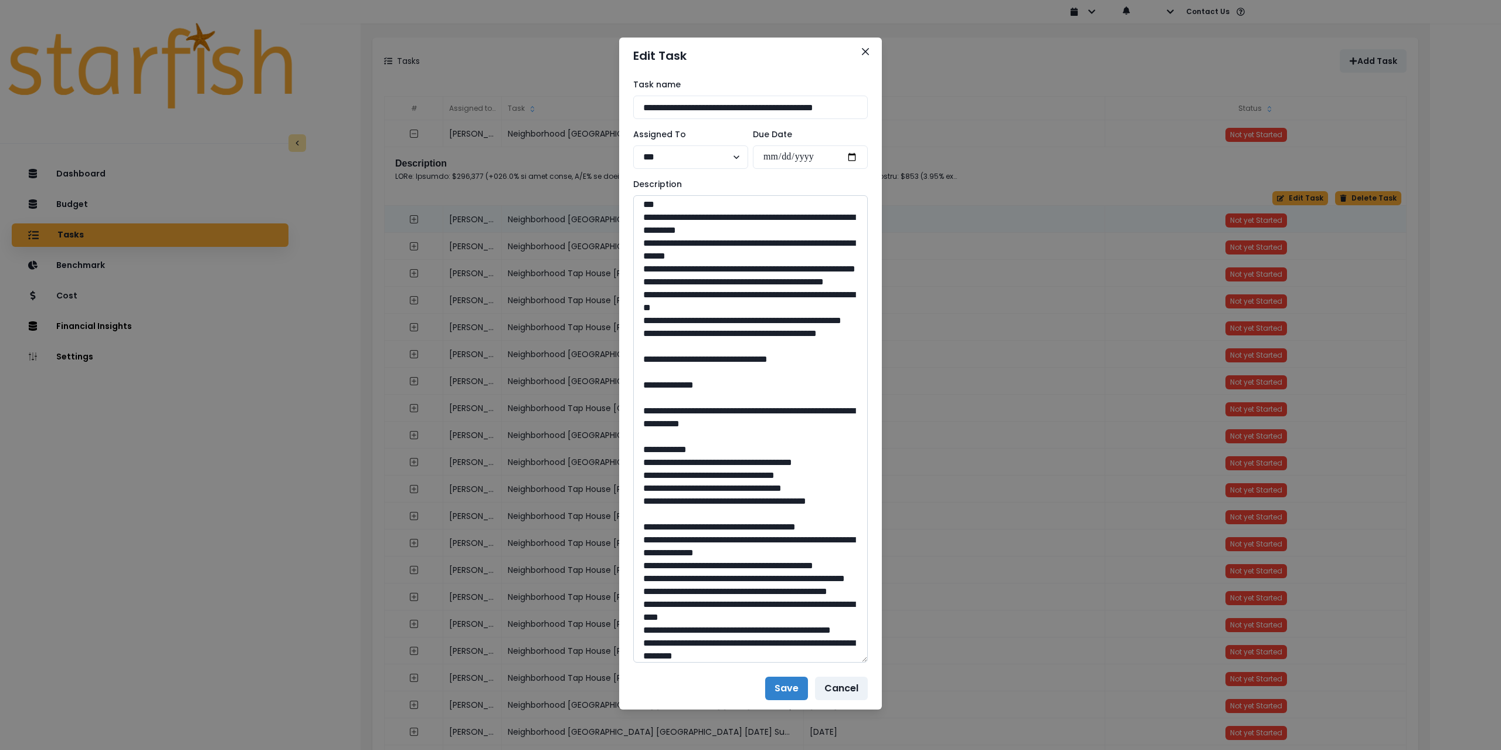
drag, startPoint x: 757, startPoint y: 577, endPoint x: 727, endPoint y: 577, distance: 29.9
click at [727, 577] on textarea at bounding box center [750, 428] width 235 height 467
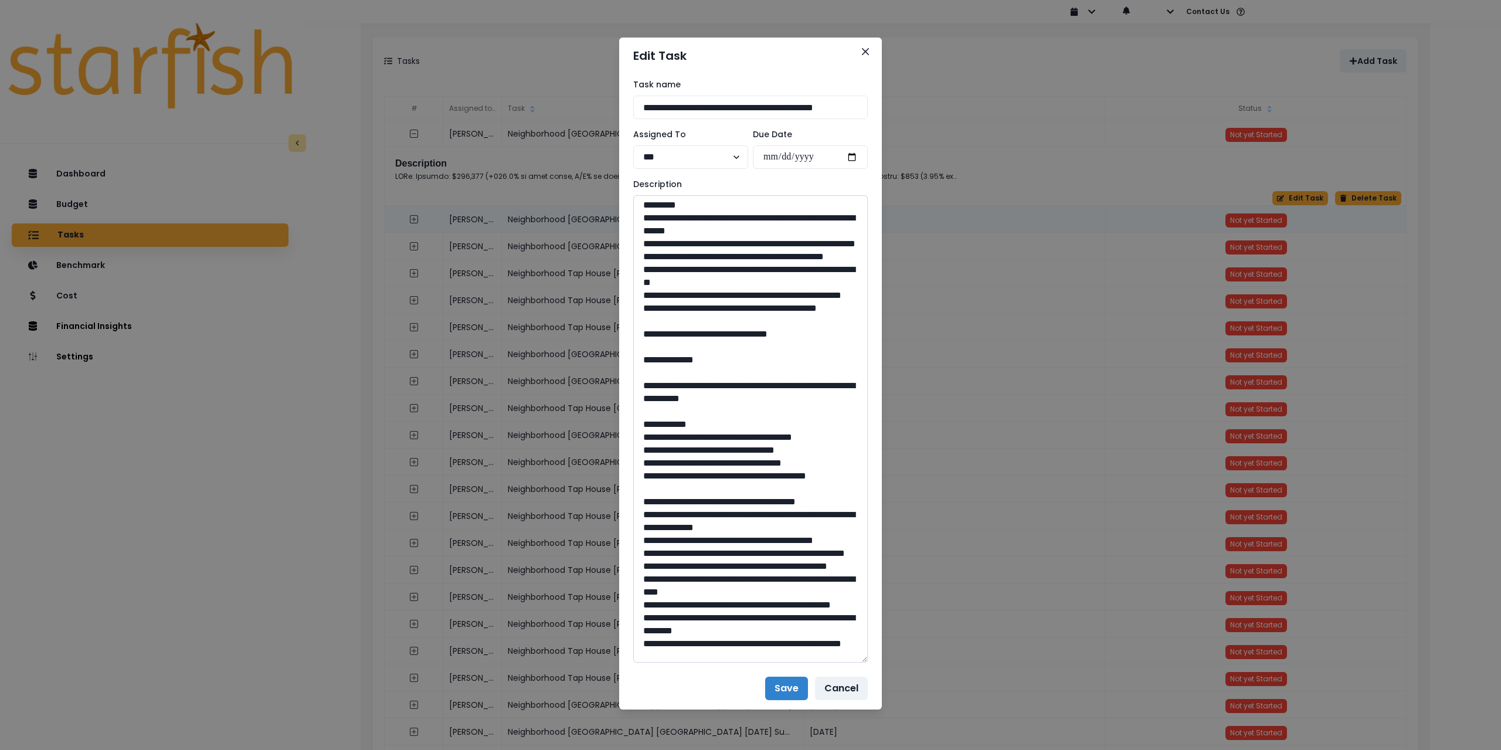
scroll to position [1056, 0]
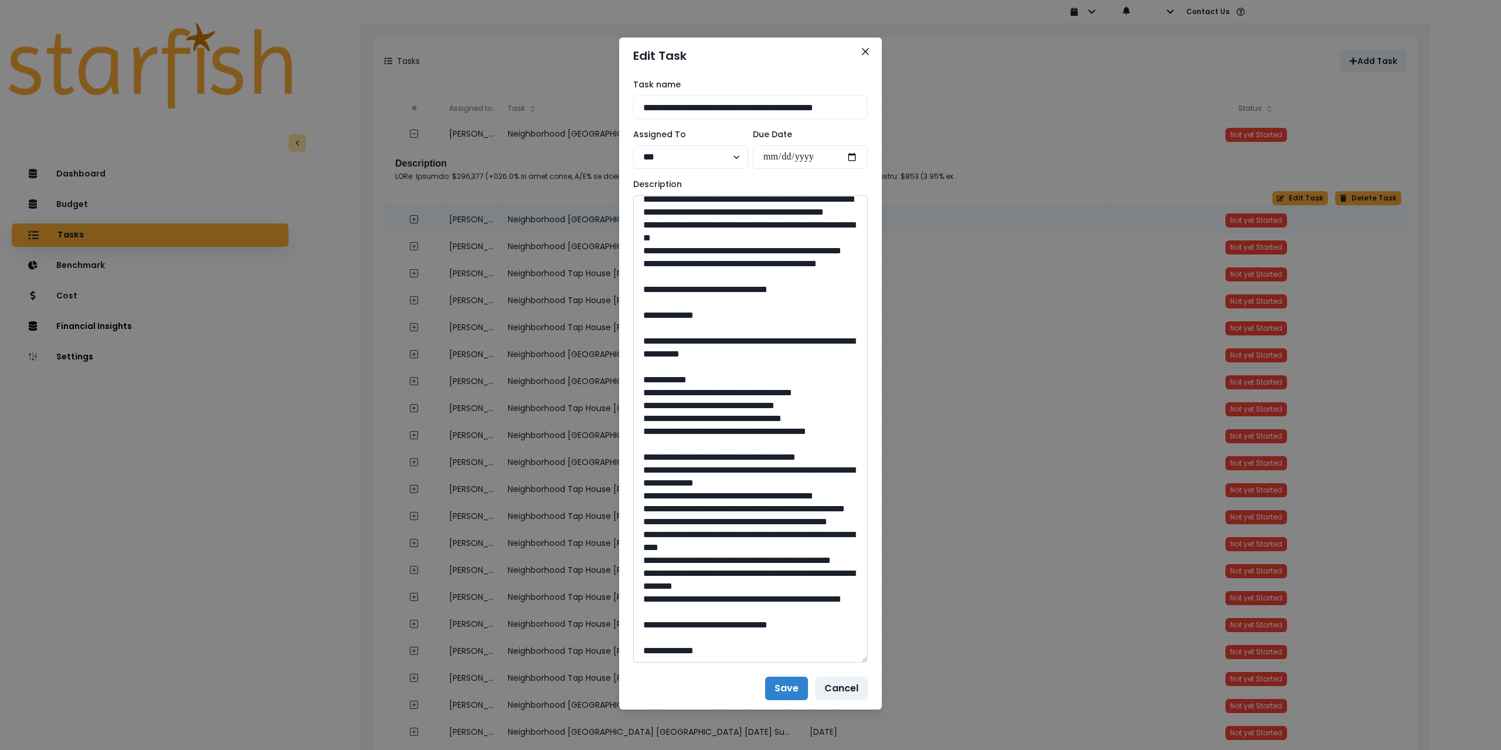
drag, startPoint x: 698, startPoint y: 459, endPoint x: 835, endPoint y: 472, distance: 137.8
click at [835, 472] on textarea at bounding box center [750, 428] width 235 height 467
drag, startPoint x: 758, startPoint y: 623, endPoint x: 727, endPoint y: 622, distance: 30.5
click at [727, 622] on textarea at bounding box center [750, 428] width 235 height 467
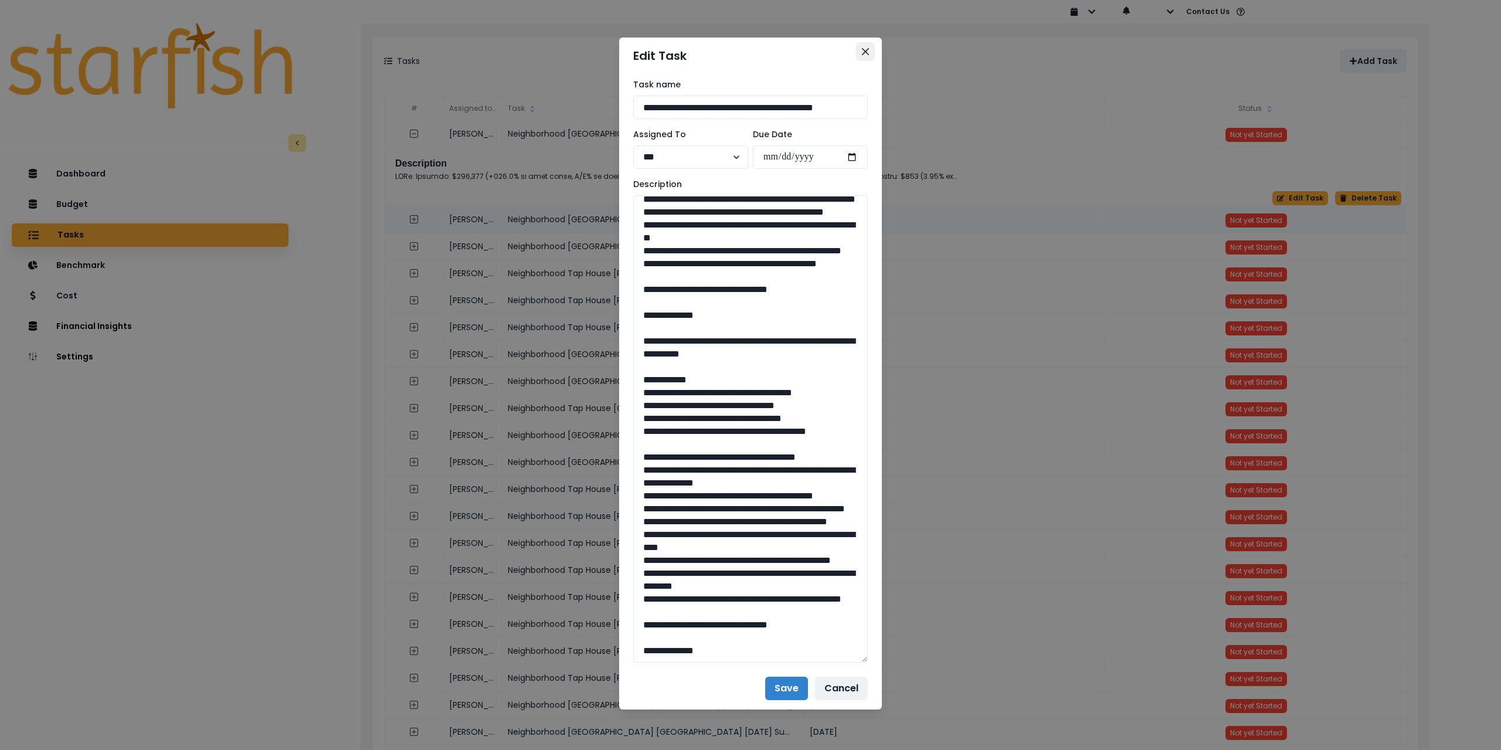
click at [870, 49] on button "Close" at bounding box center [865, 51] width 19 height 19
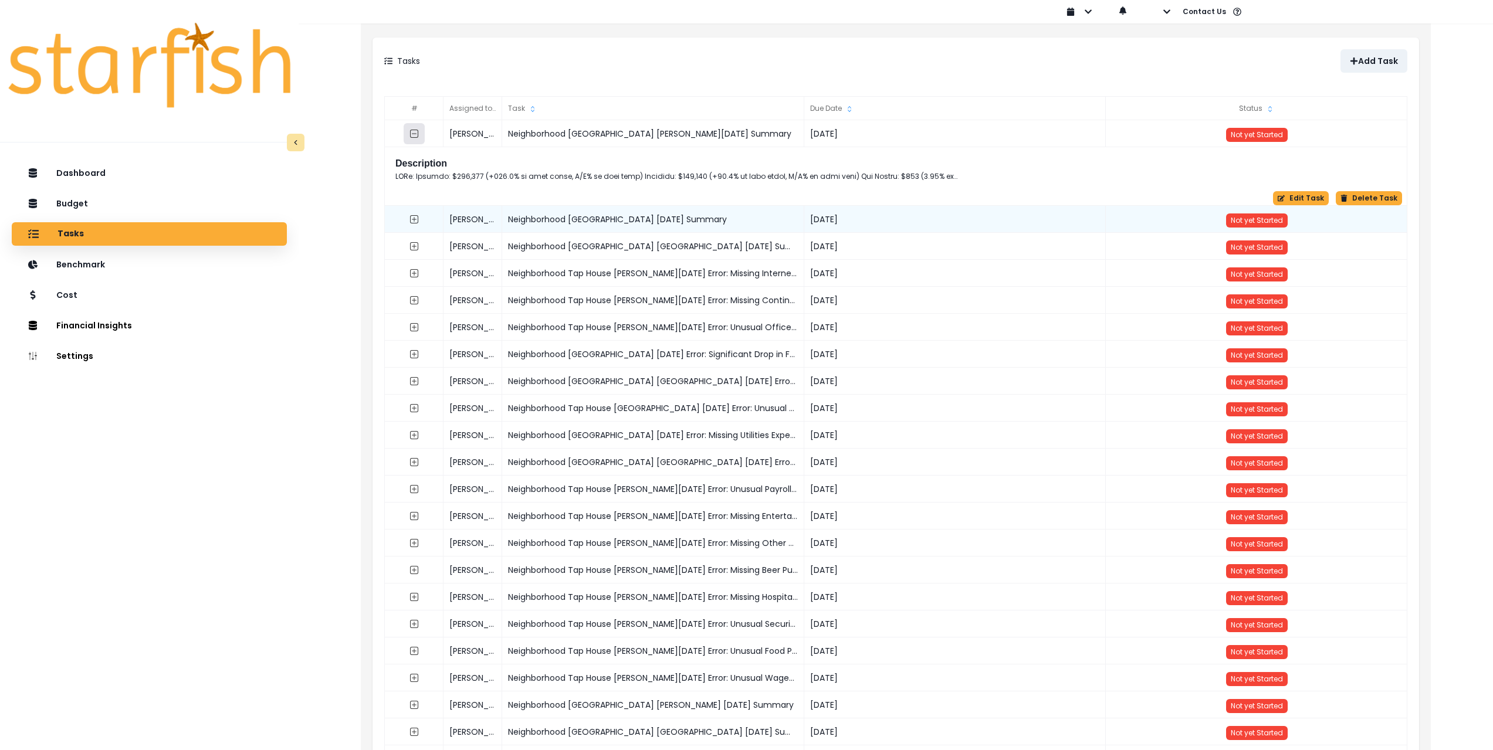
click at [411, 134] on icon "collasped outline" at bounding box center [413, 133] width 9 height 9
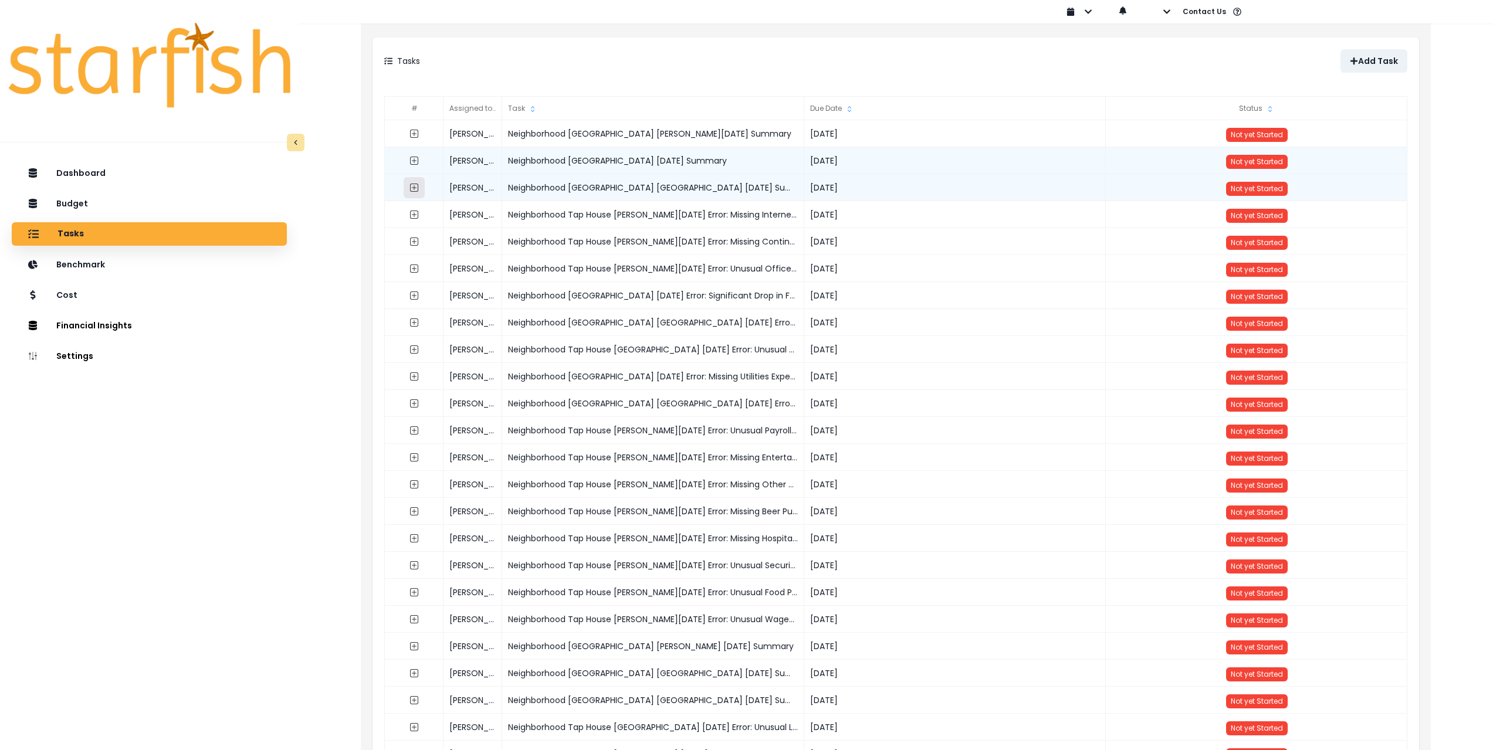
click at [412, 186] on icon "expand outline" at bounding box center [413, 187] width 9 height 9
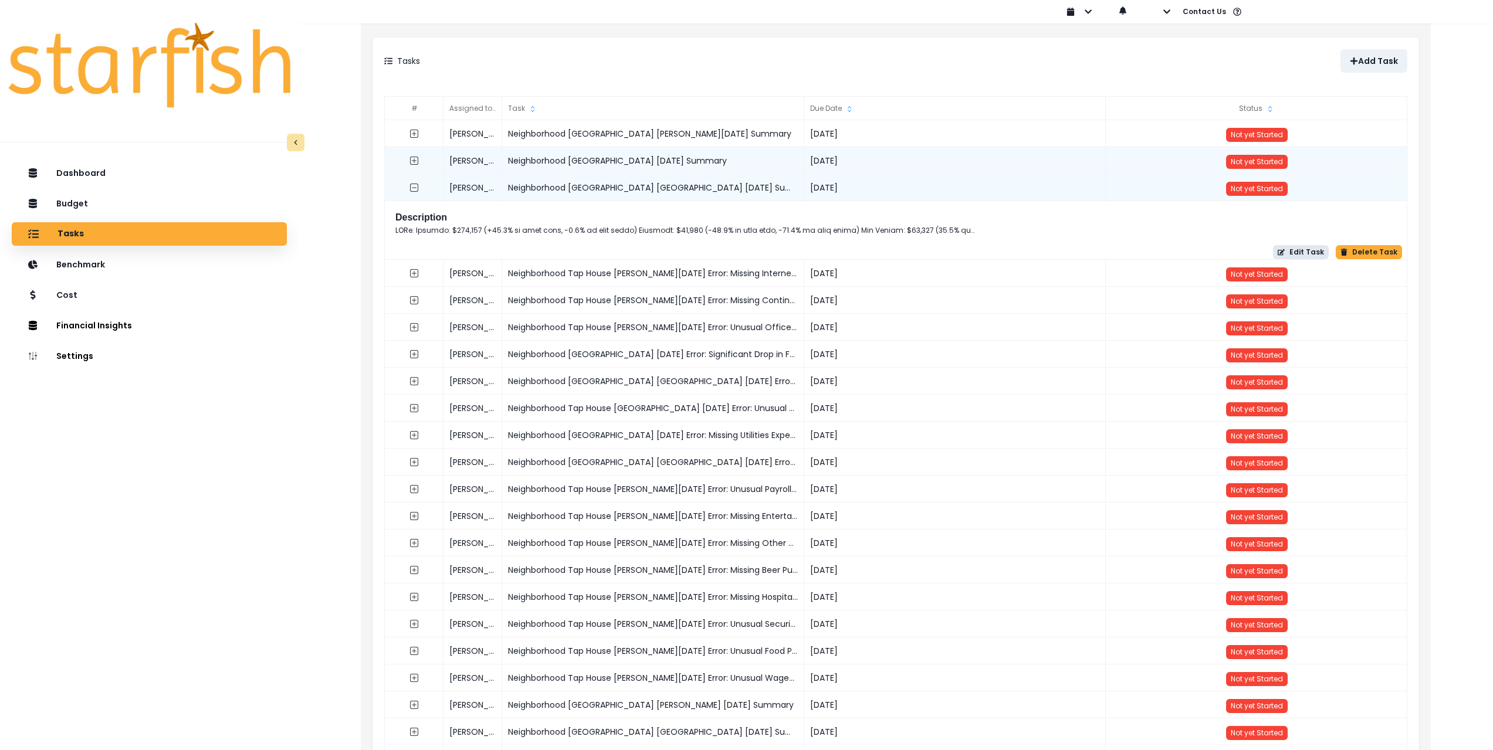
click at [1311, 251] on button "Edit Task" at bounding box center [1301, 252] width 56 height 14
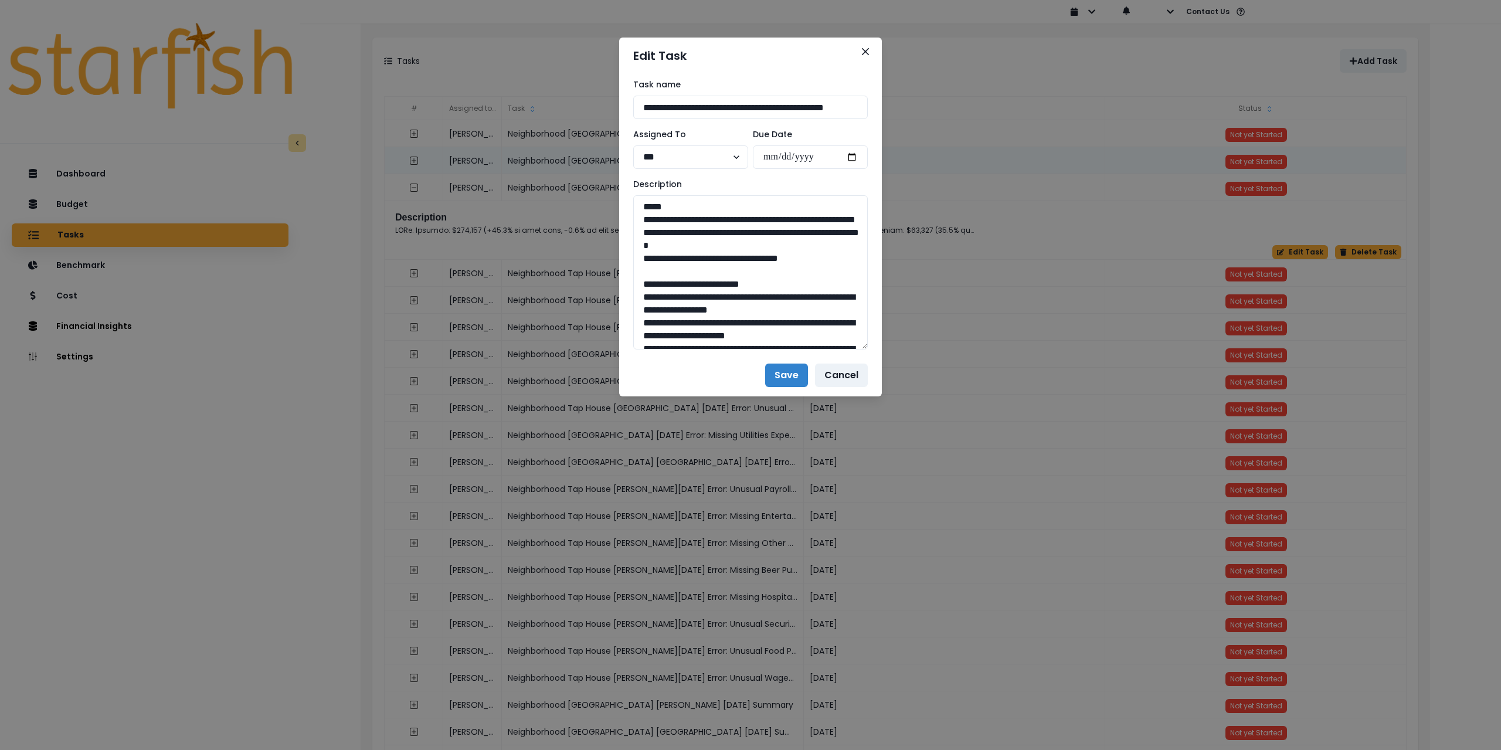
drag, startPoint x: 864, startPoint y: 239, endPoint x: 891, endPoint y: 548, distance: 310.2
click at [892, 556] on div "**********" at bounding box center [750, 375] width 1501 height 750
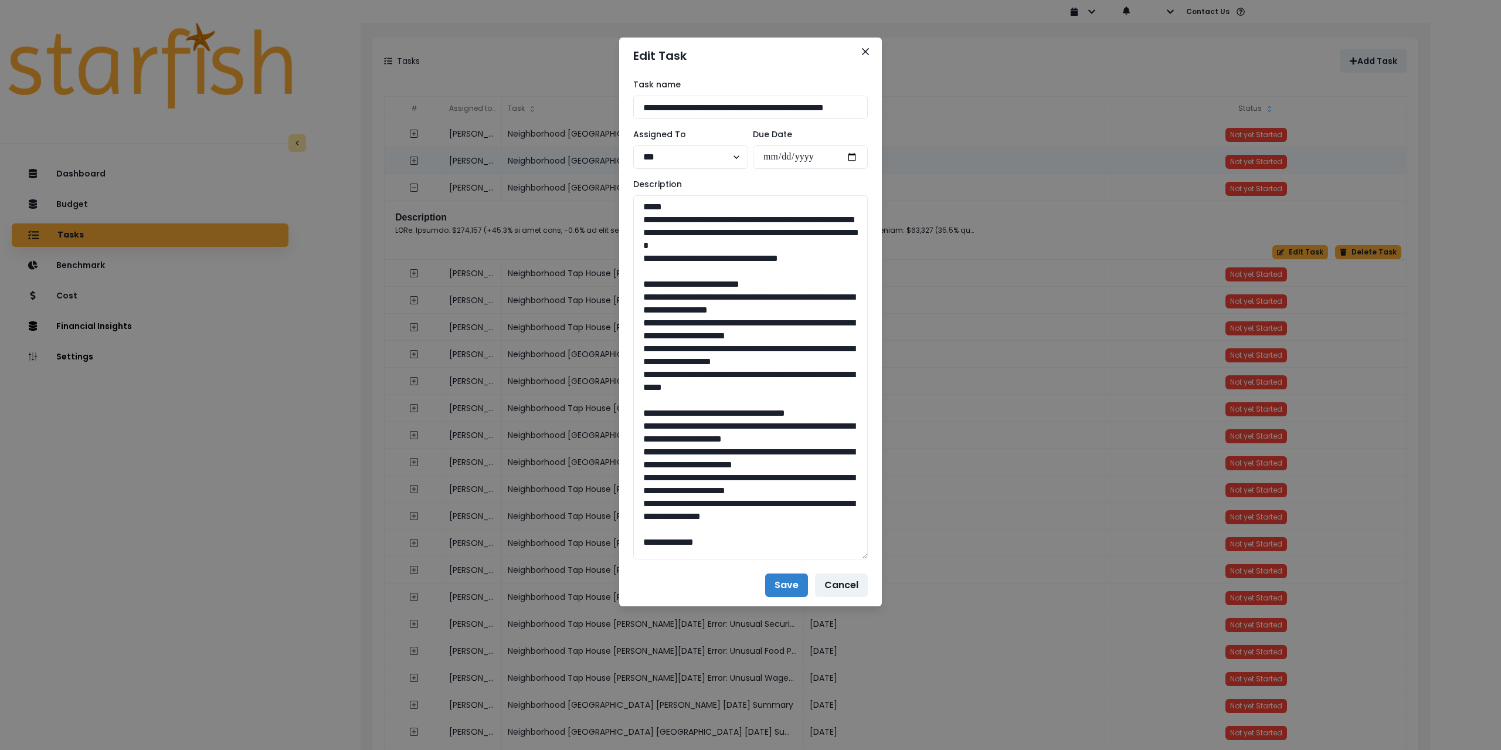
drag, startPoint x: 815, startPoint y: 108, endPoint x: 604, endPoint y: 106, distance: 211.1
click at [604, 106] on div "**********" at bounding box center [750, 375] width 1501 height 750
drag, startPoint x: 741, startPoint y: 250, endPoint x: 635, endPoint y: 219, distance: 111.2
click at [635, 219] on textarea at bounding box center [750, 377] width 235 height 364
drag, startPoint x: 778, startPoint y: 402, endPoint x: 625, endPoint y: 312, distance: 176.9
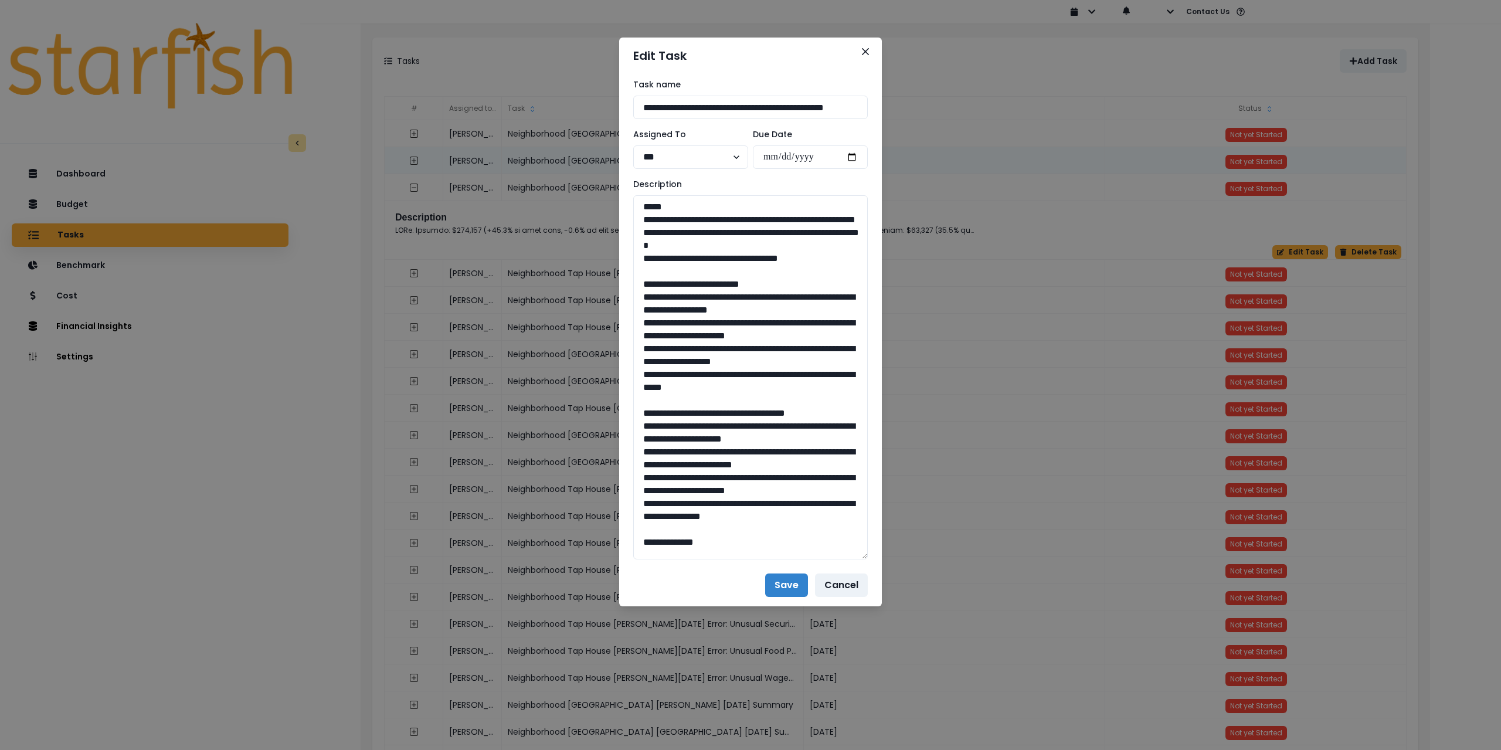
click at [625, 312] on div "**********" at bounding box center [750, 319] width 263 height 490
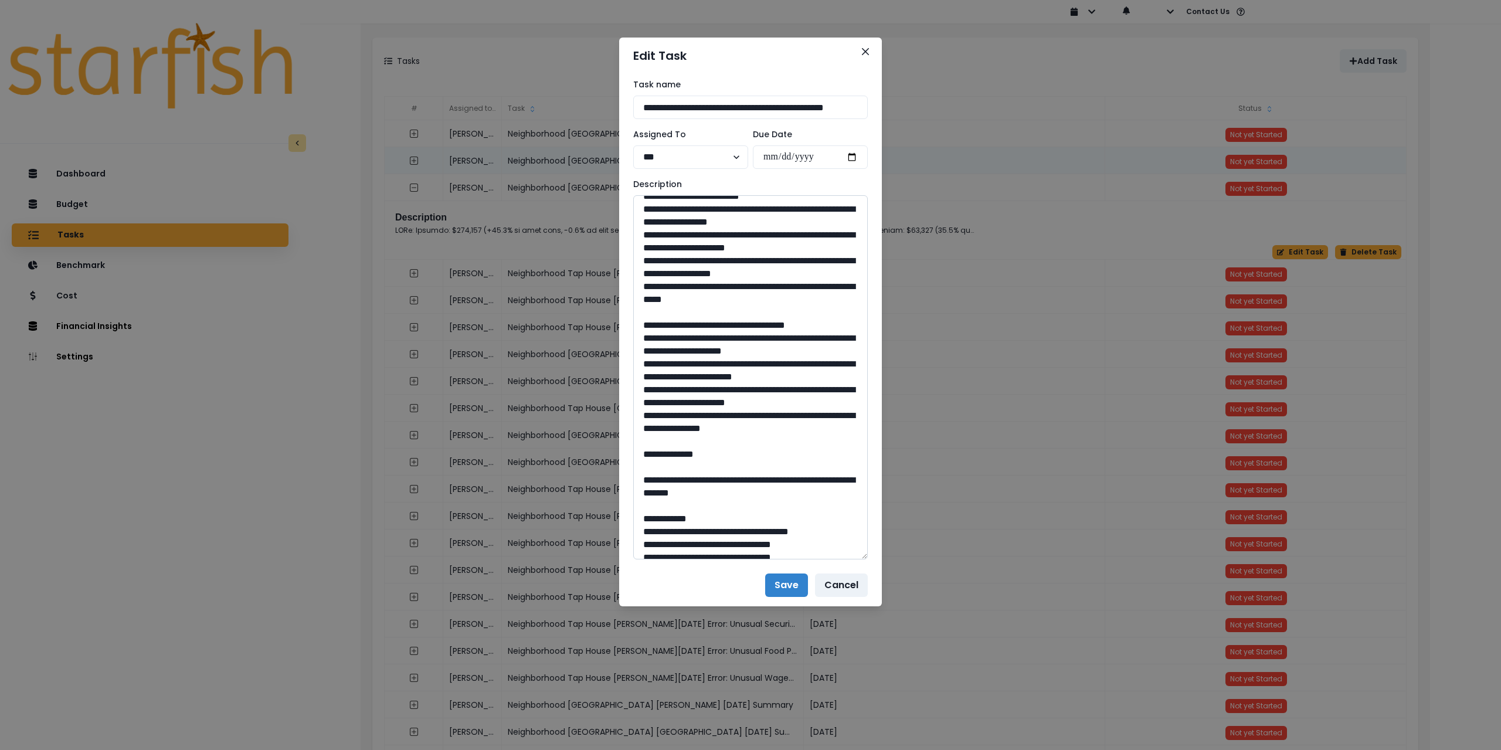
scroll to position [117, 0]
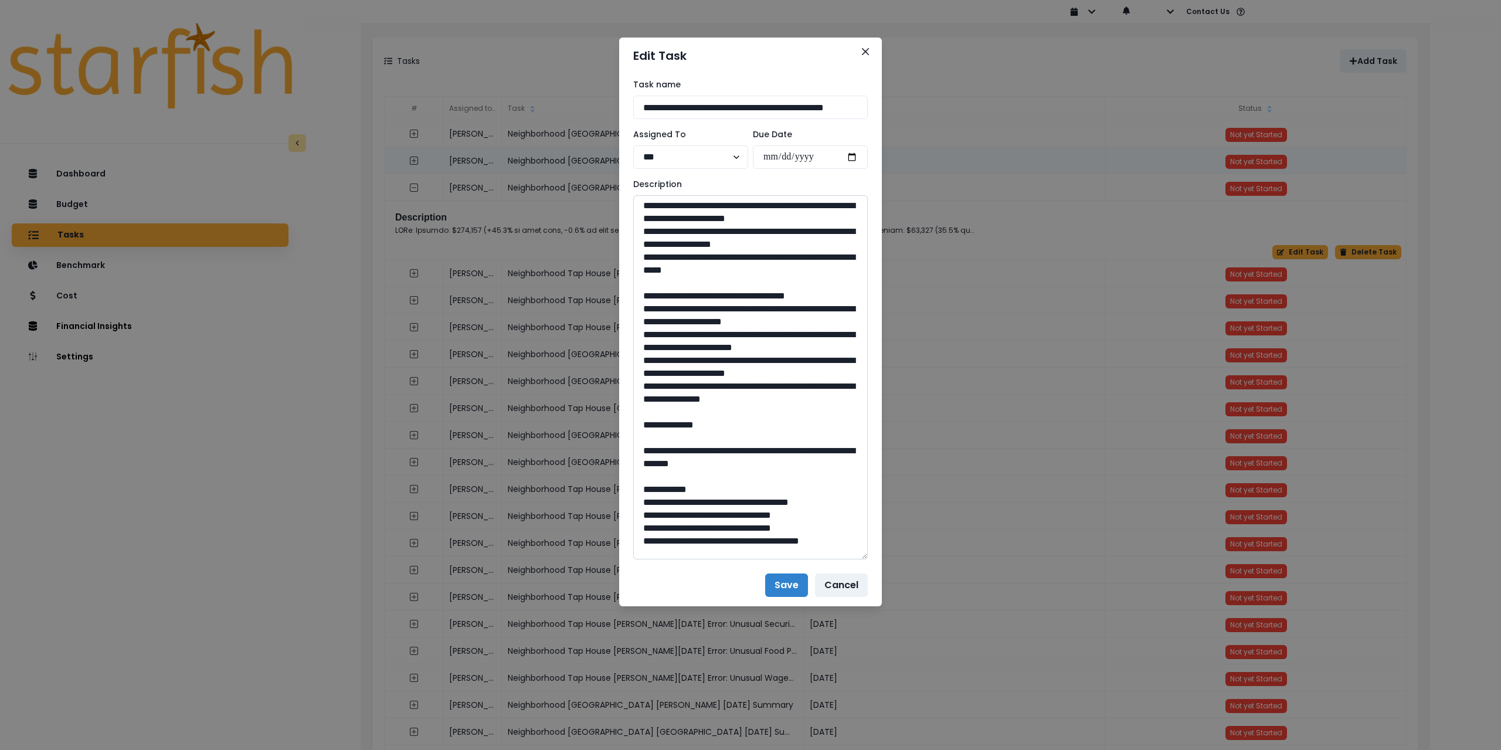
drag, startPoint x: 642, startPoint y: 320, endPoint x: 833, endPoint y: 445, distance: 228.4
click at [833, 445] on textarea at bounding box center [750, 377] width 235 height 364
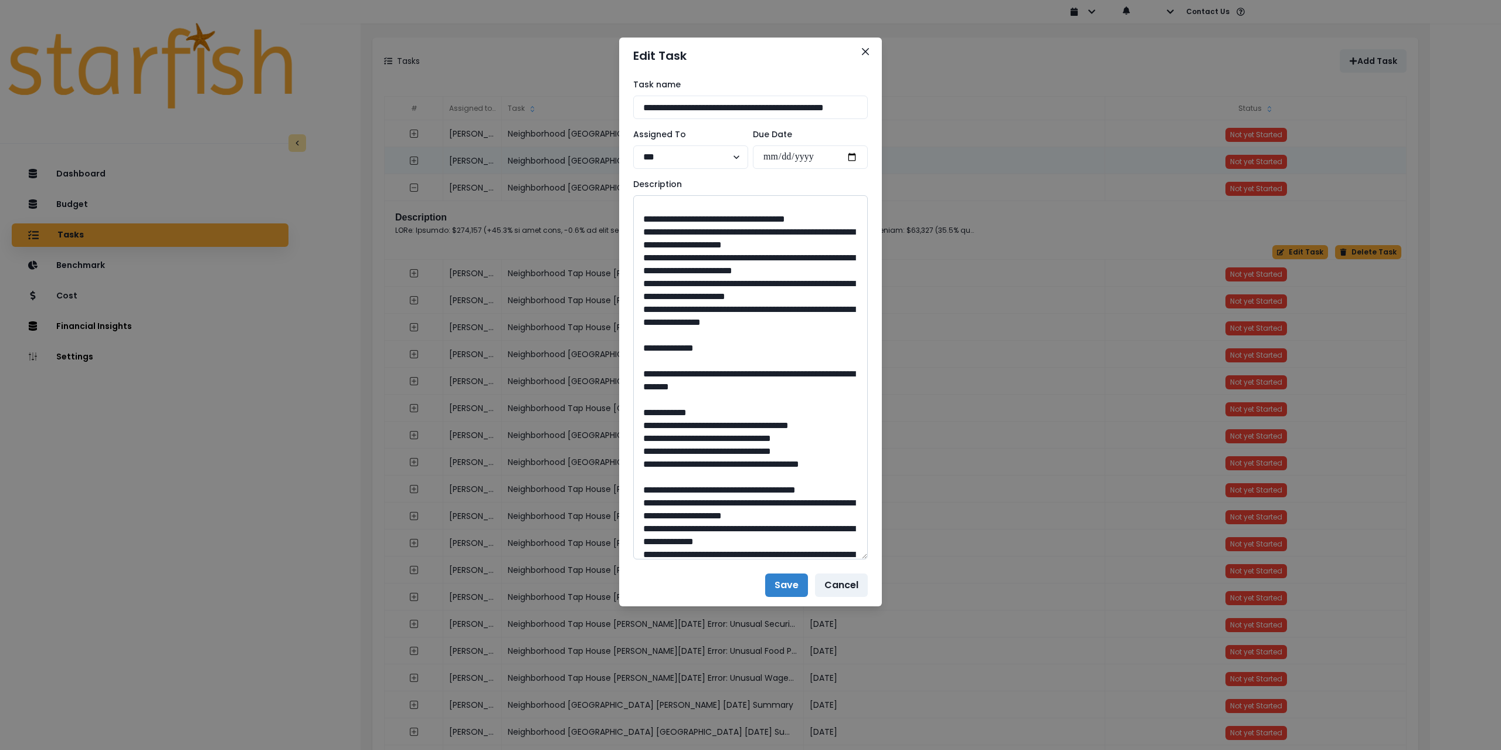
scroll to position [235, 0]
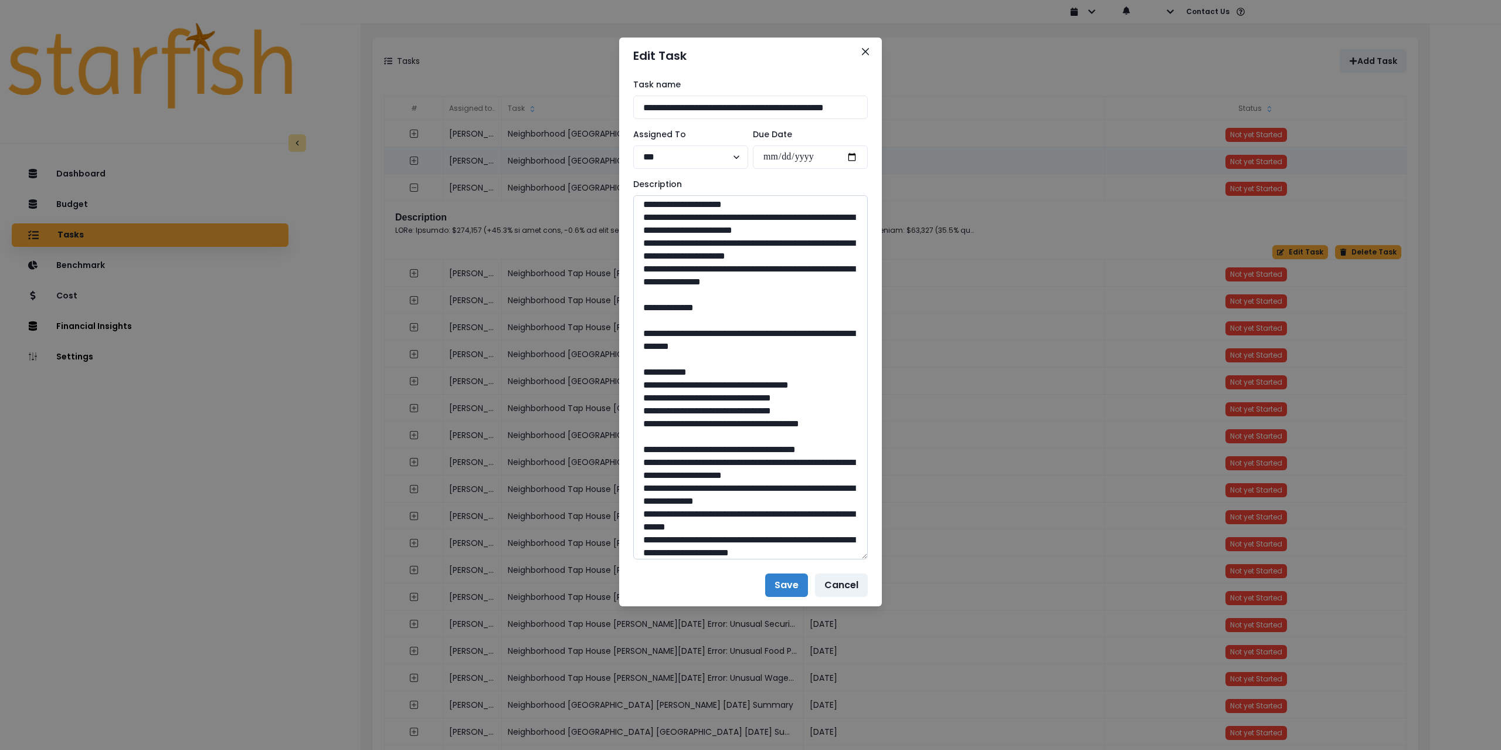
drag, startPoint x: 674, startPoint y: 371, endPoint x: 845, endPoint y: 388, distance: 172.1
click at [845, 388] on textarea at bounding box center [750, 377] width 235 height 364
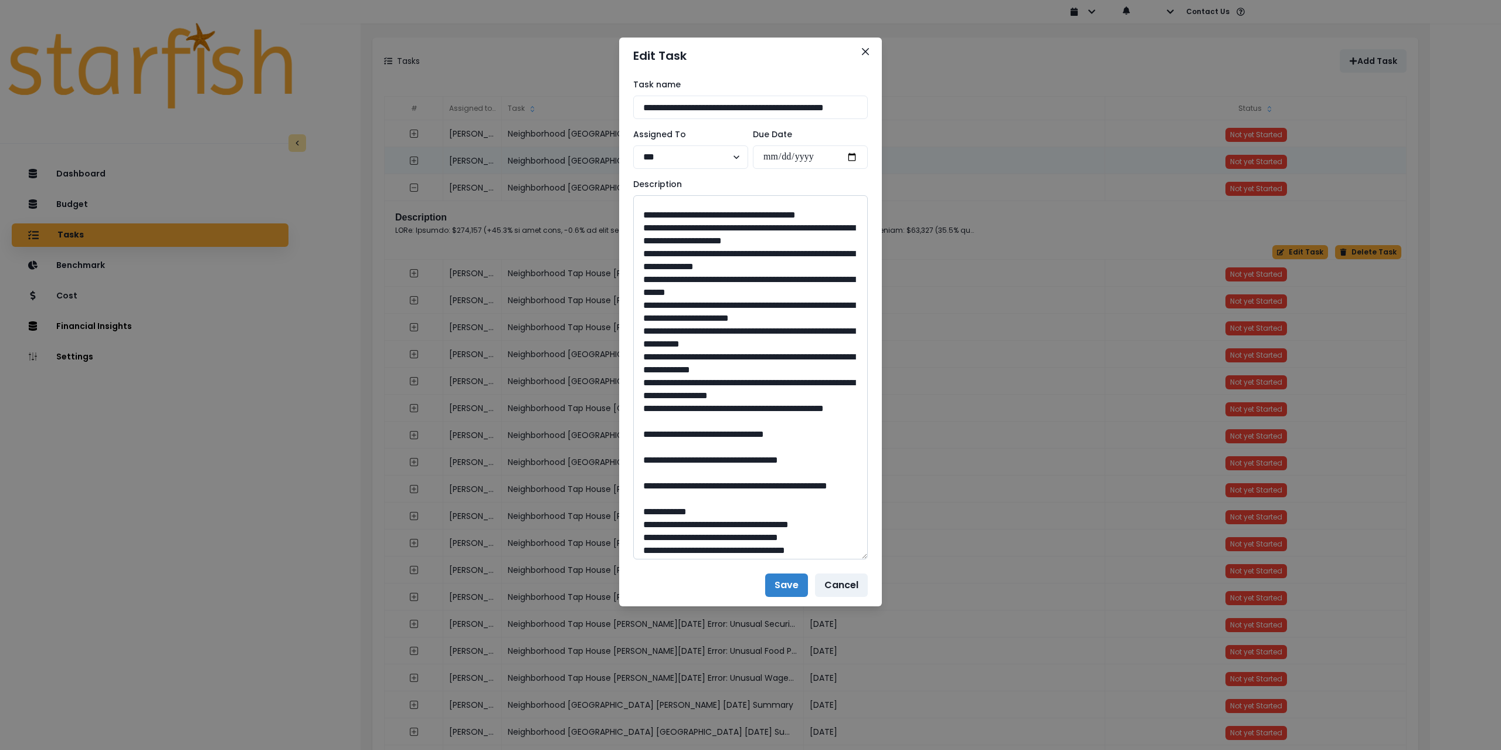
scroll to position [528, 0]
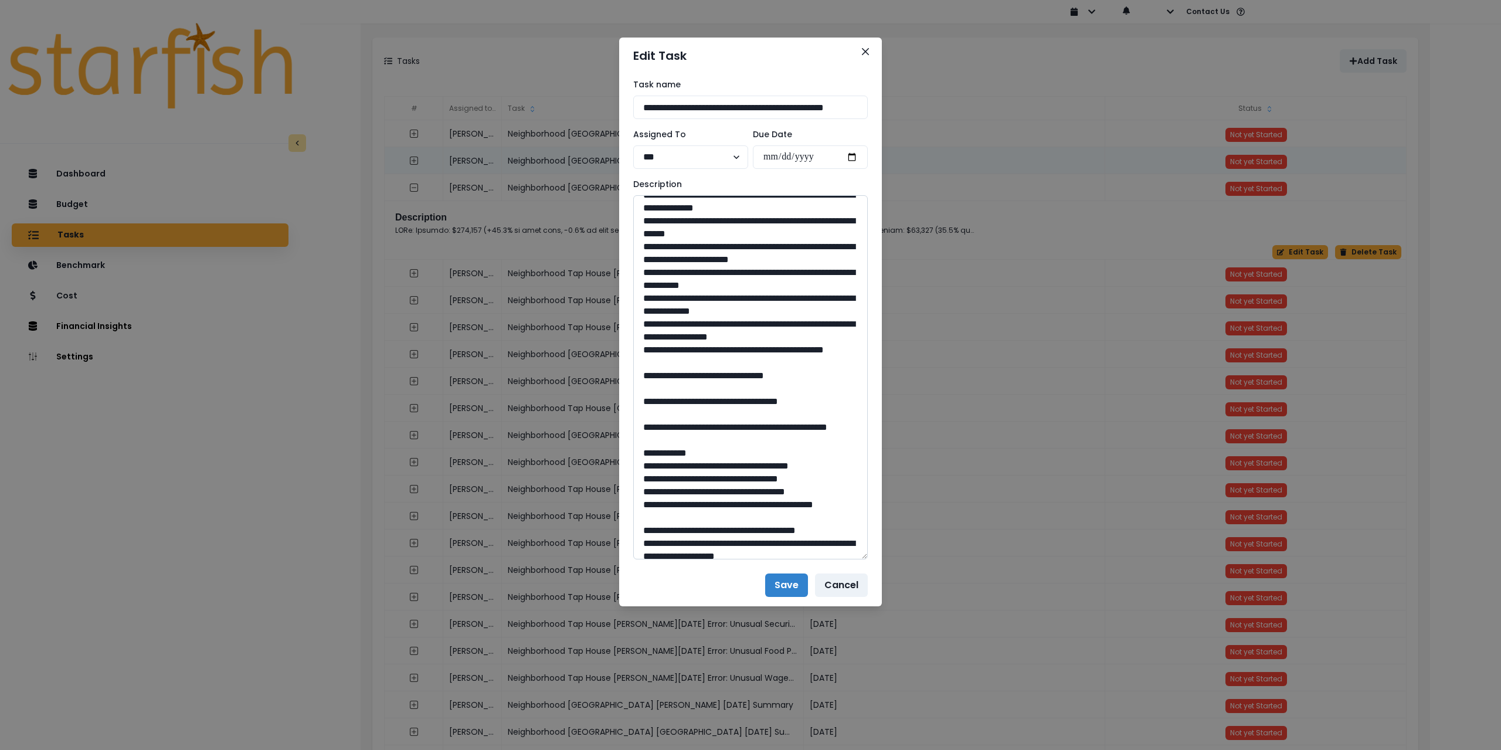
drag, startPoint x: 754, startPoint y: 453, endPoint x: 731, endPoint y: 452, distance: 23.5
click at [731, 452] on textarea at bounding box center [750, 377] width 235 height 364
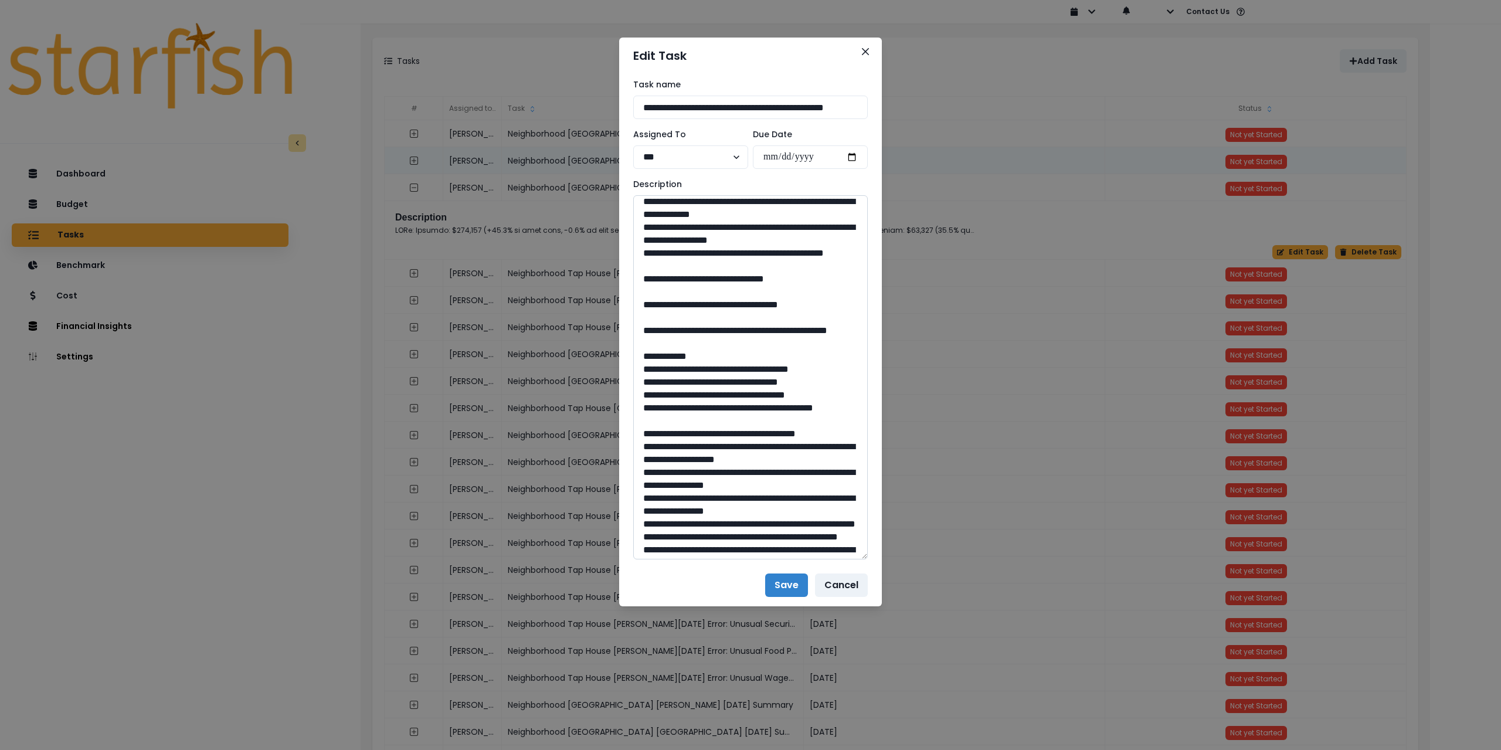
scroll to position [645, 0]
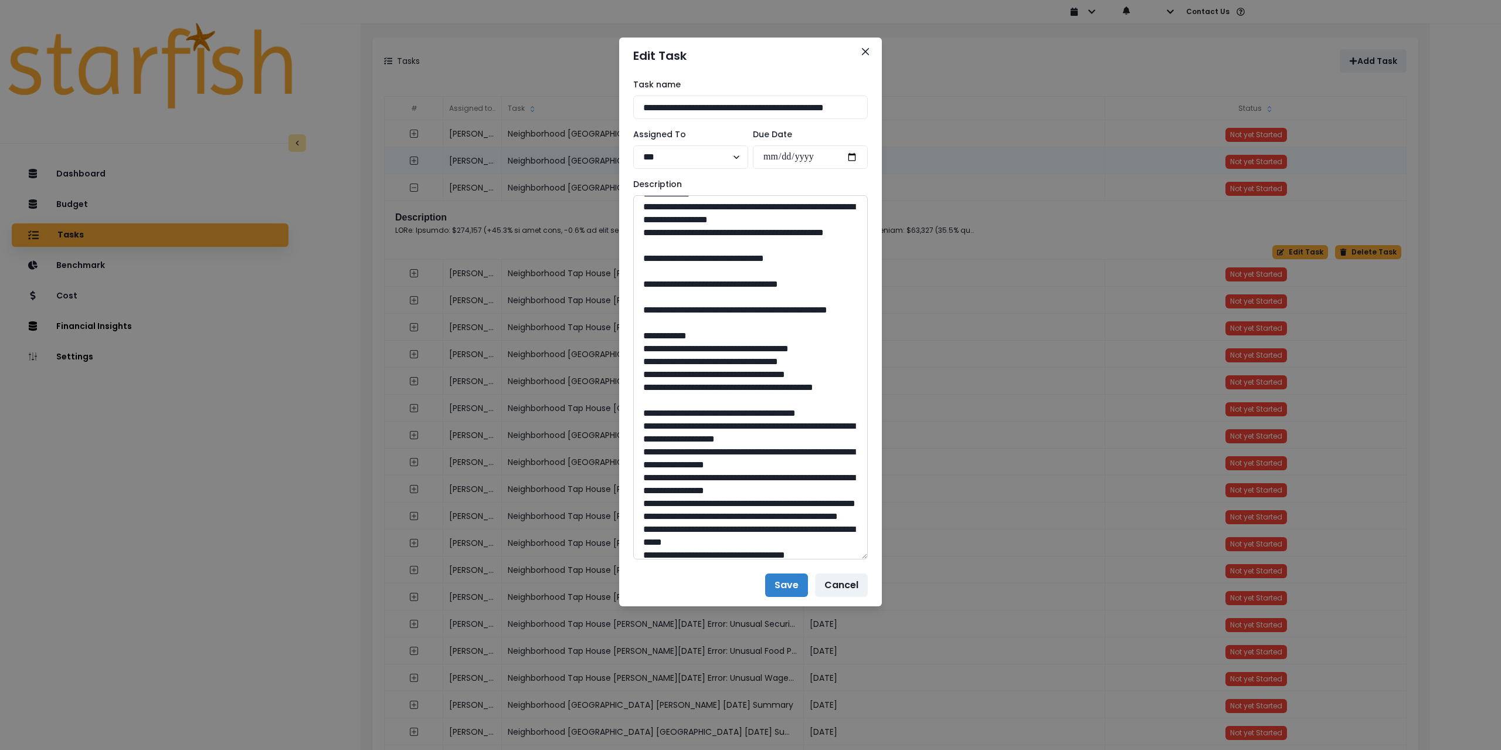
drag, startPoint x: 678, startPoint y: 386, endPoint x: 710, endPoint y: 411, distance: 40.1
click at [710, 411] on textarea at bounding box center [750, 377] width 235 height 364
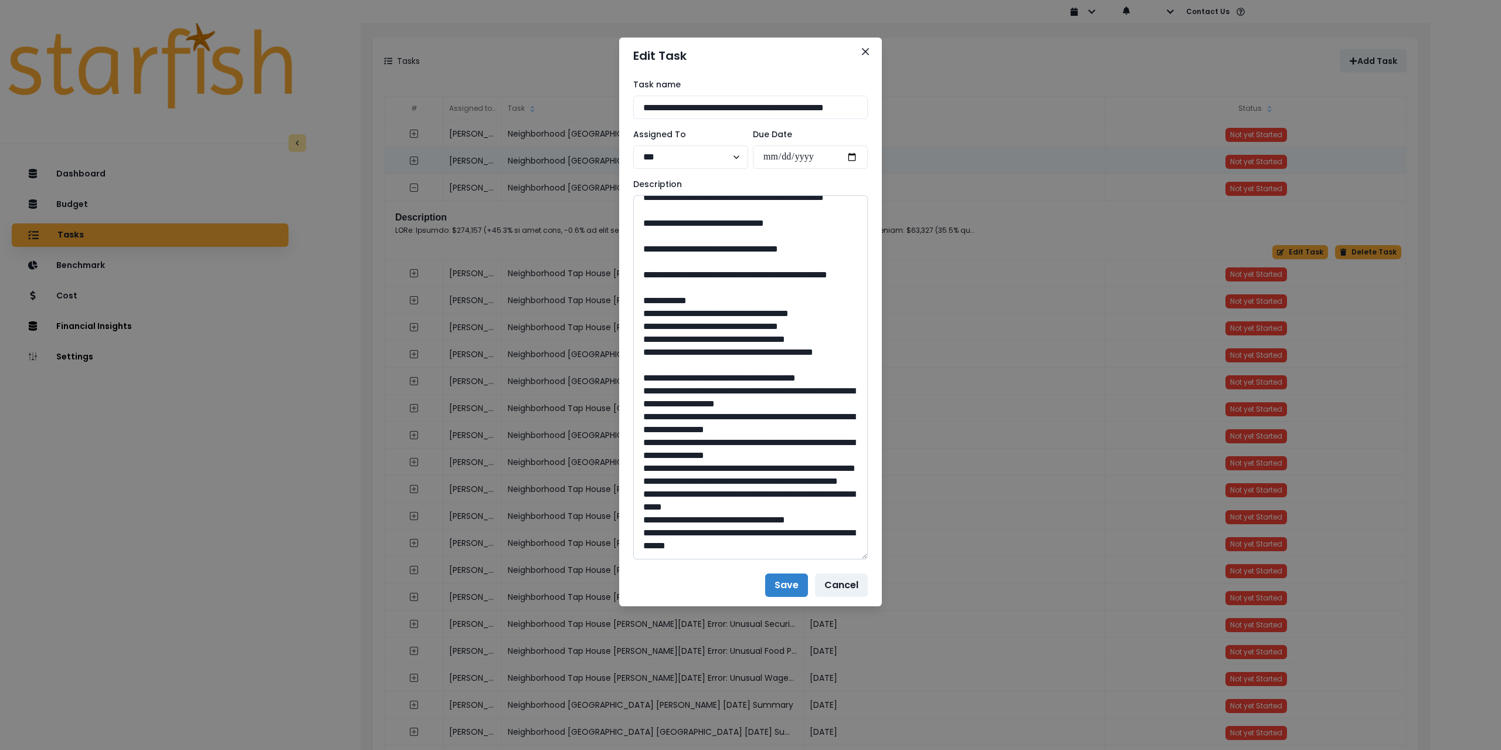
scroll to position [880, 0]
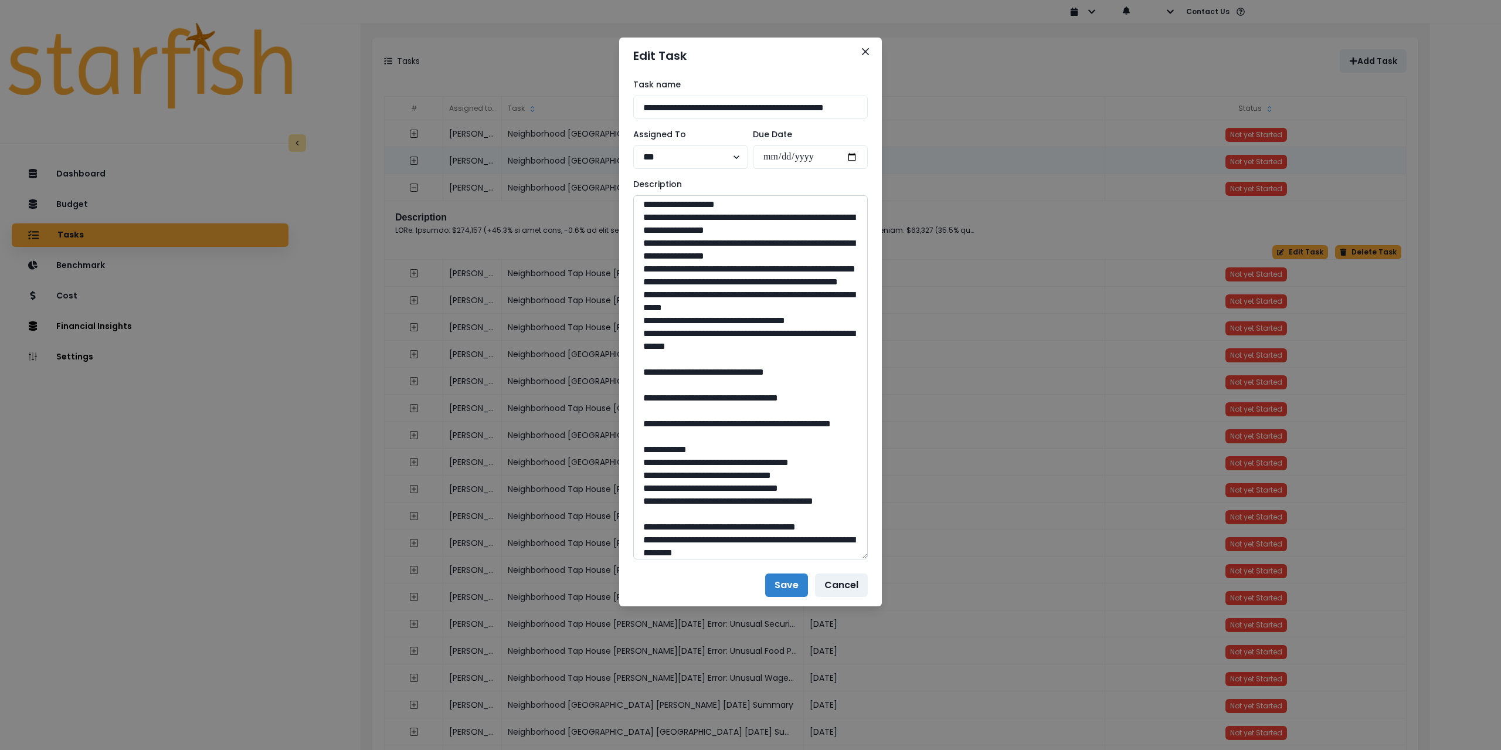
drag, startPoint x: 754, startPoint y: 517, endPoint x: 730, endPoint y: 513, distance: 23.8
click at [730, 513] on textarea at bounding box center [750, 377] width 235 height 364
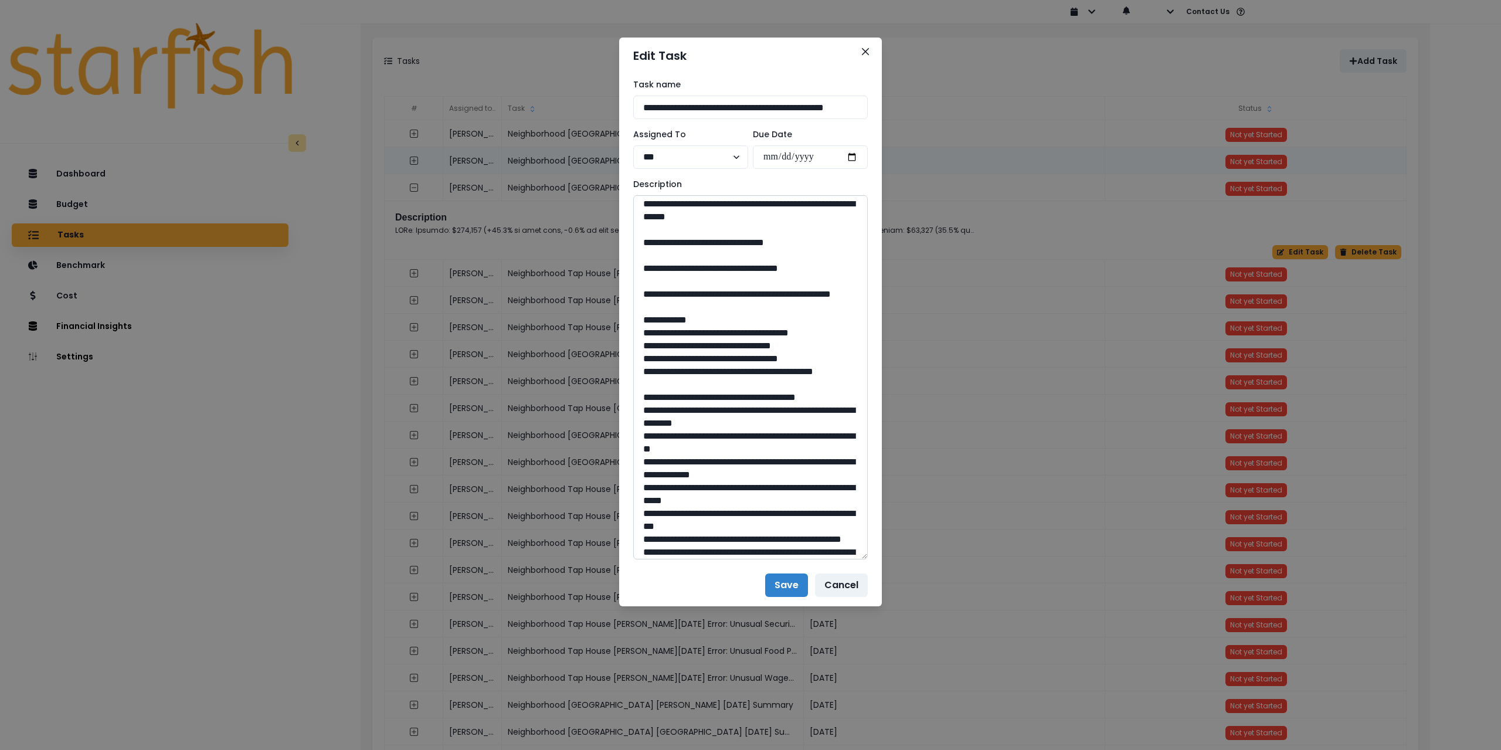
scroll to position [1056, 0]
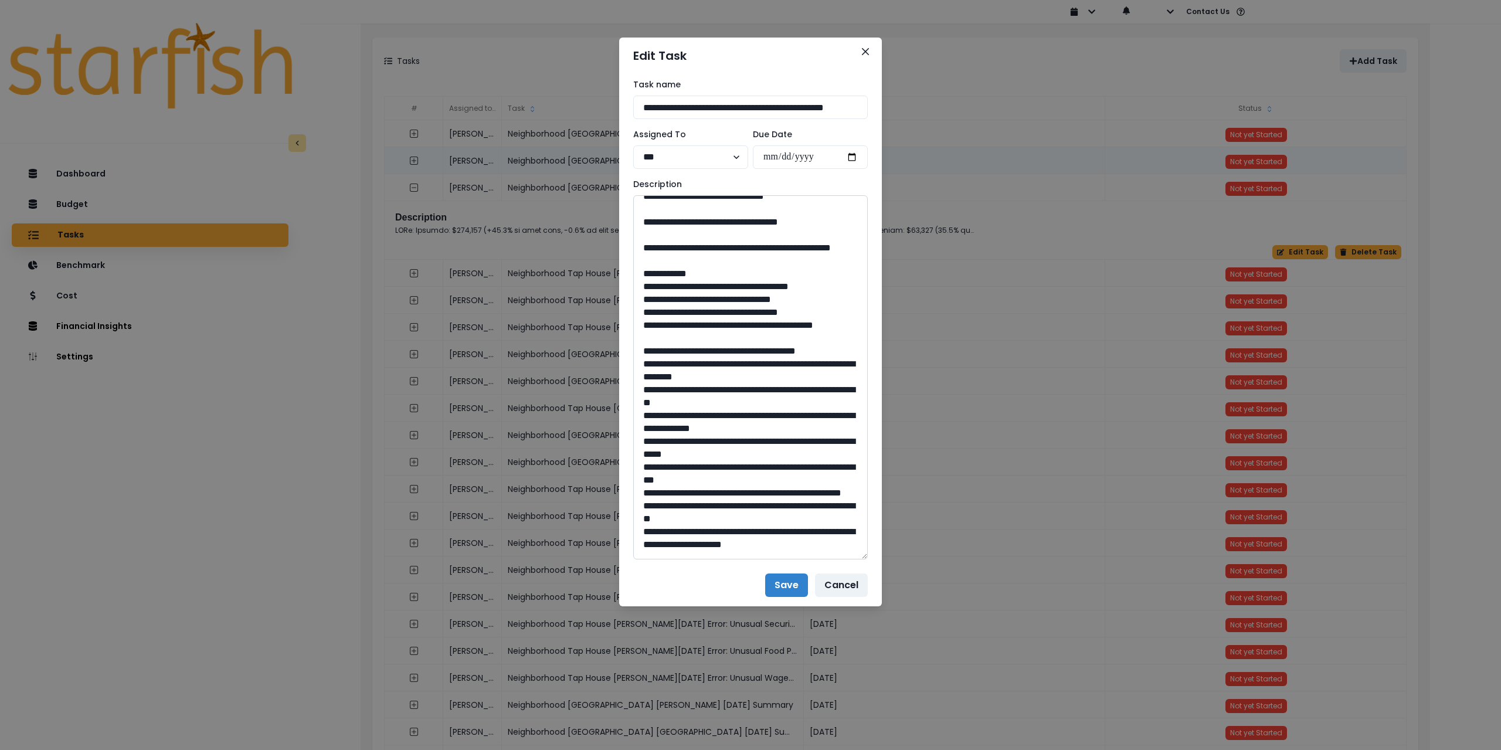
drag, startPoint x: 677, startPoint y: 390, endPoint x: 756, endPoint y: 412, distance: 81.5
click at [756, 412] on textarea at bounding box center [750, 377] width 235 height 364
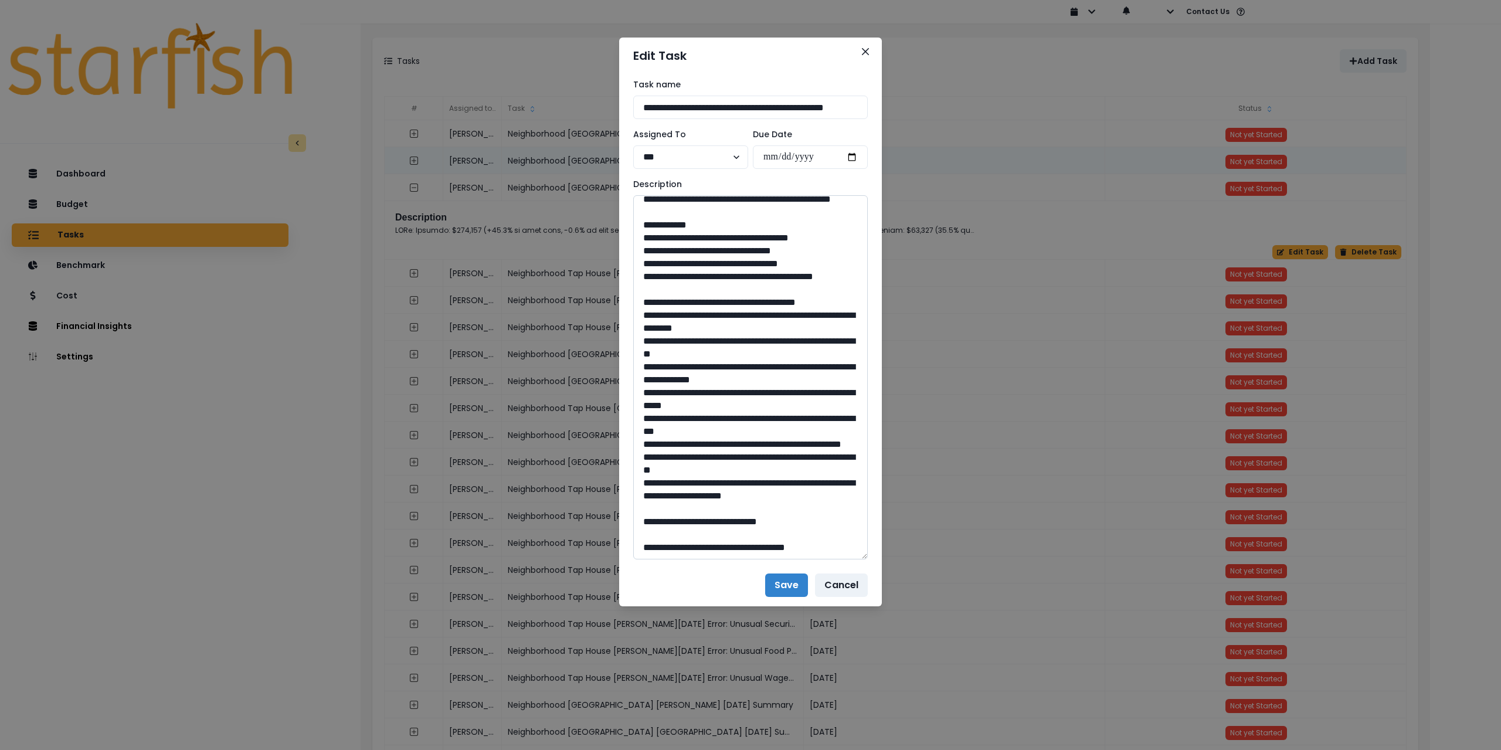
scroll to position [1285, 0]
drag, startPoint x: 747, startPoint y: 521, endPoint x: 728, endPoint y: 523, distance: 19.4
click at [728, 523] on textarea at bounding box center [750, 377] width 235 height 364
click at [866, 52] on icon "Close" at bounding box center [865, 51] width 7 height 7
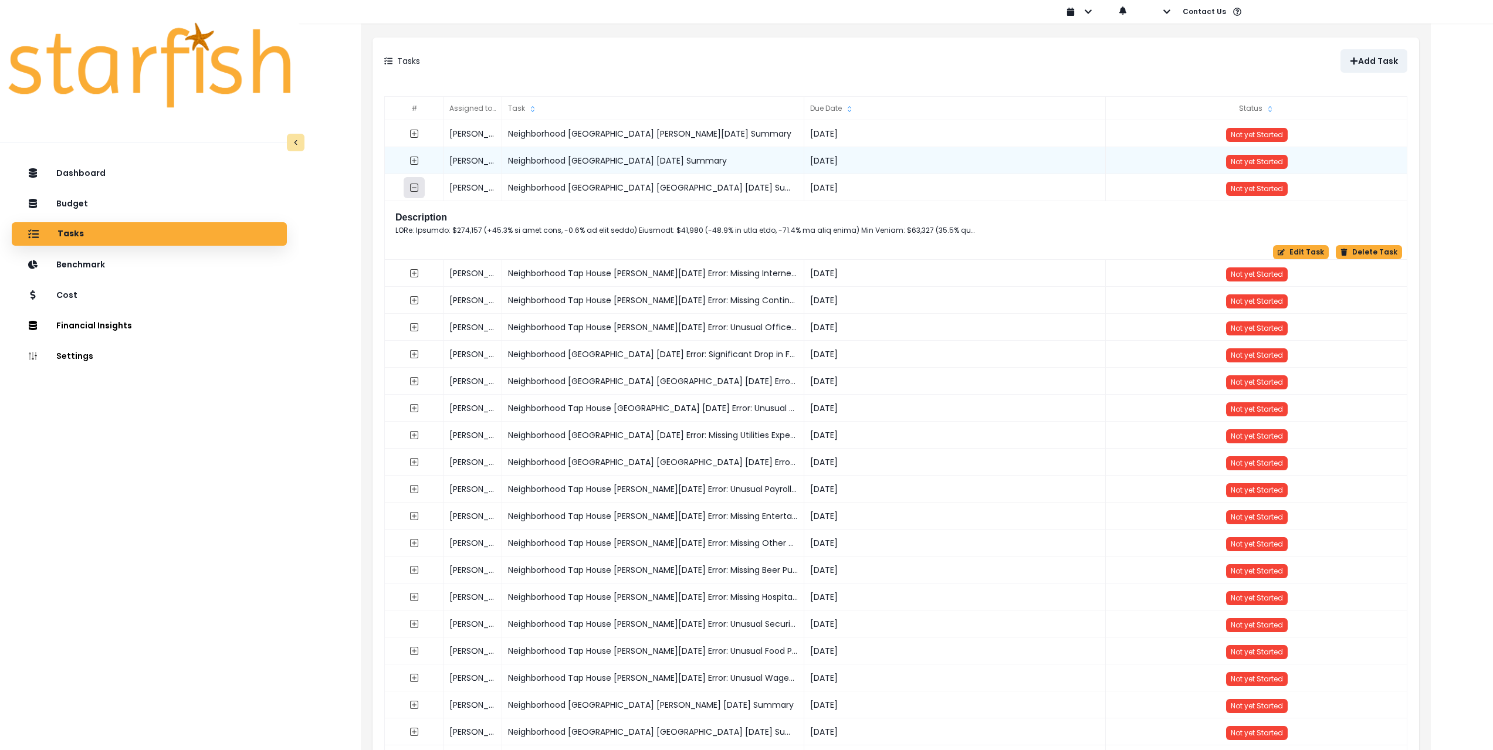
click at [416, 187] on icon "collasped outline" at bounding box center [413, 187] width 9 height 9
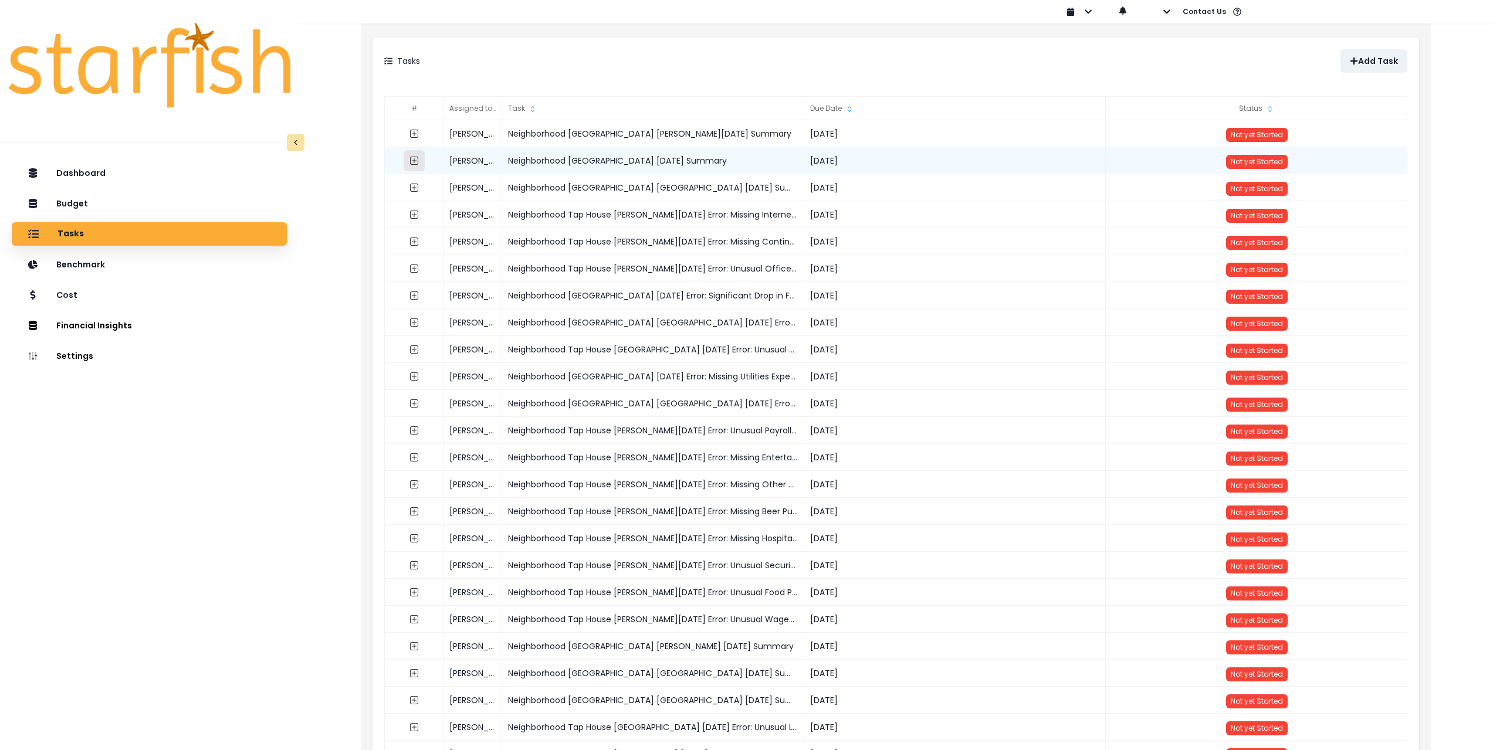
click at [418, 161] on icon "expand outline" at bounding box center [414, 161] width 8 height 8
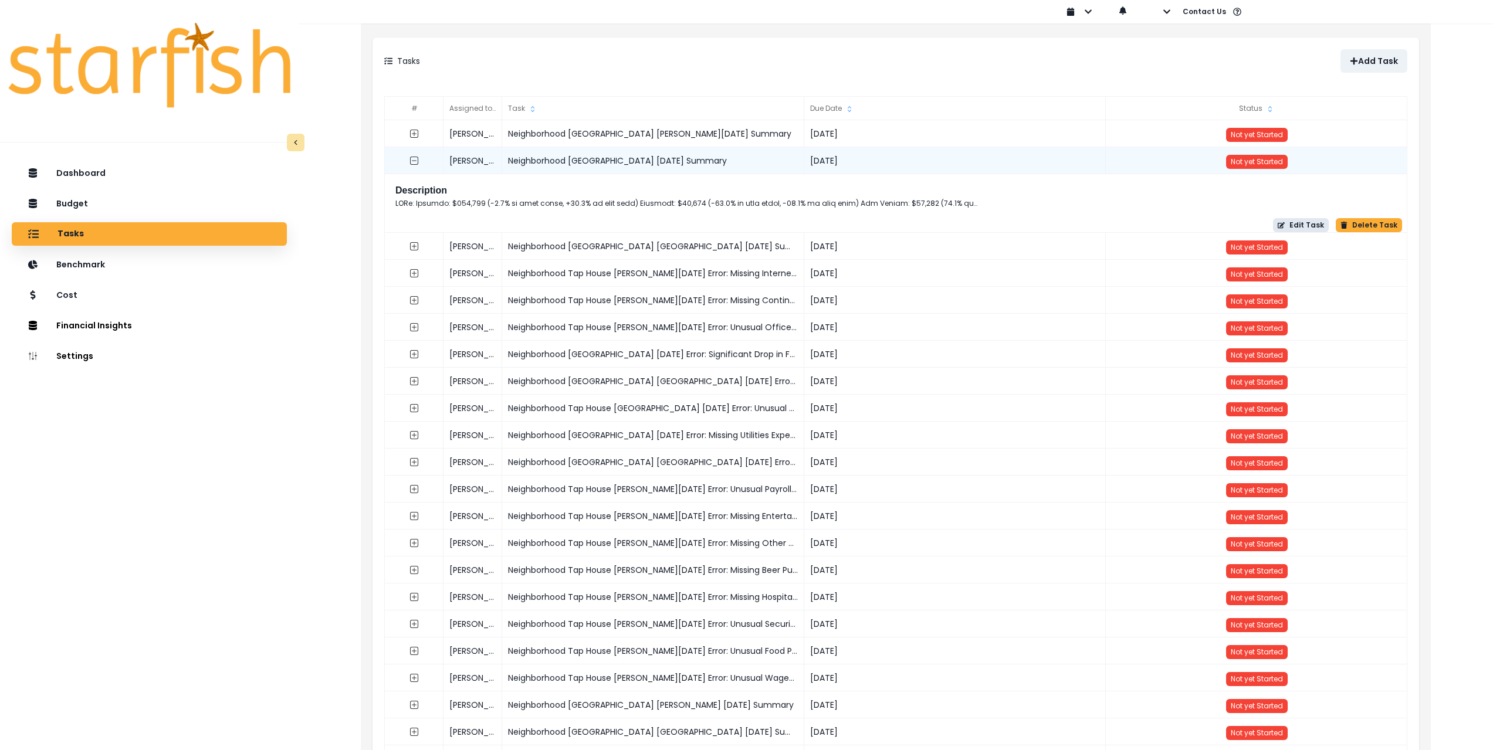
click at [1308, 228] on button "Edit Task" at bounding box center [1301, 225] width 56 height 14
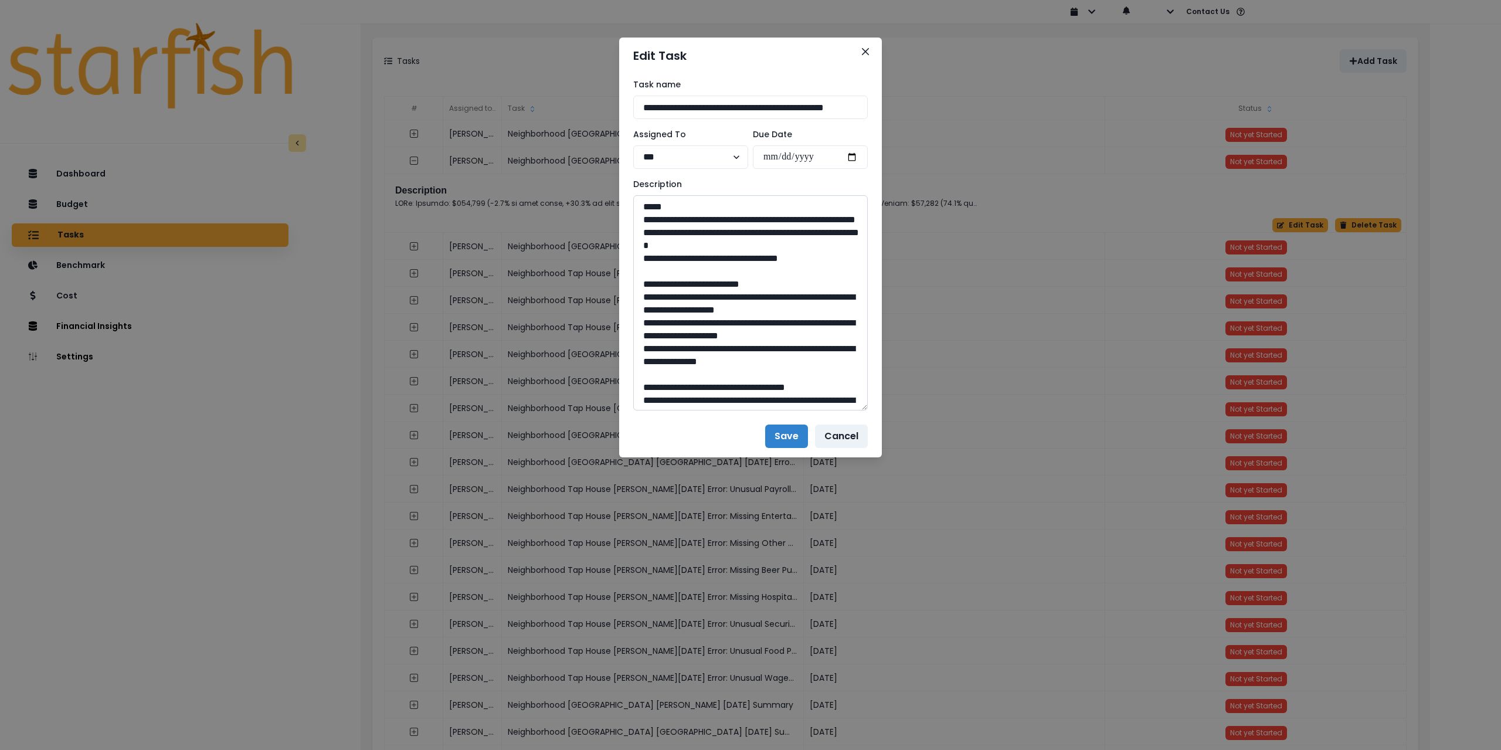
drag, startPoint x: 862, startPoint y: 235, endPoint x: 854, endPoint y: 642, distance: 406.5
click at [861, 411] on textarea at bounding box center [750, 302] width 235 height 215
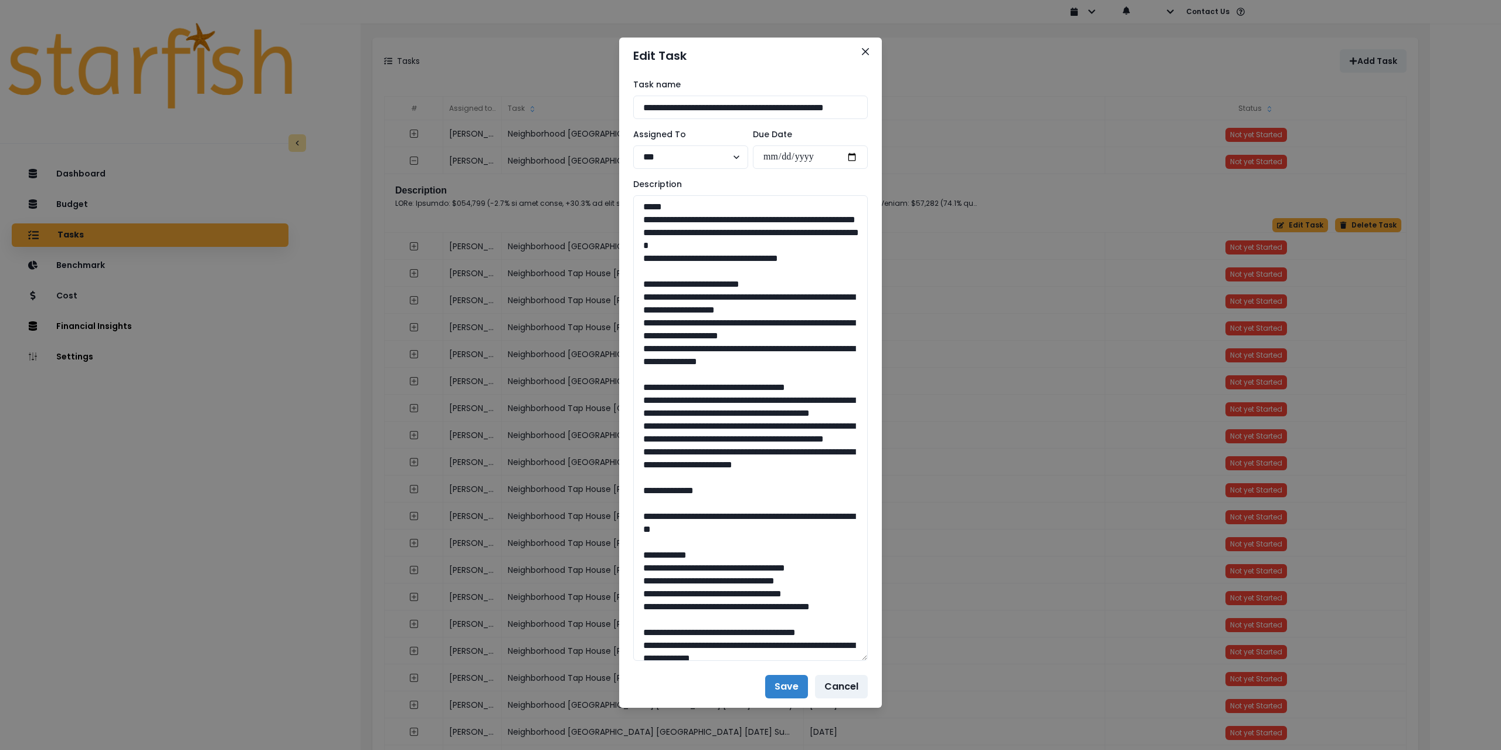
drag, startPoint x: 830, startPoint y: 273, endPoint x: 630, endPoint y: 218, distance: 207.6
drag, startPoint x: 639, startPoint y: 308, endPoint x: 843, endPoint y: 386, distance: 218.8
click at [843, 386] on textarea at bounding box center [750, 428] width 235 height 466
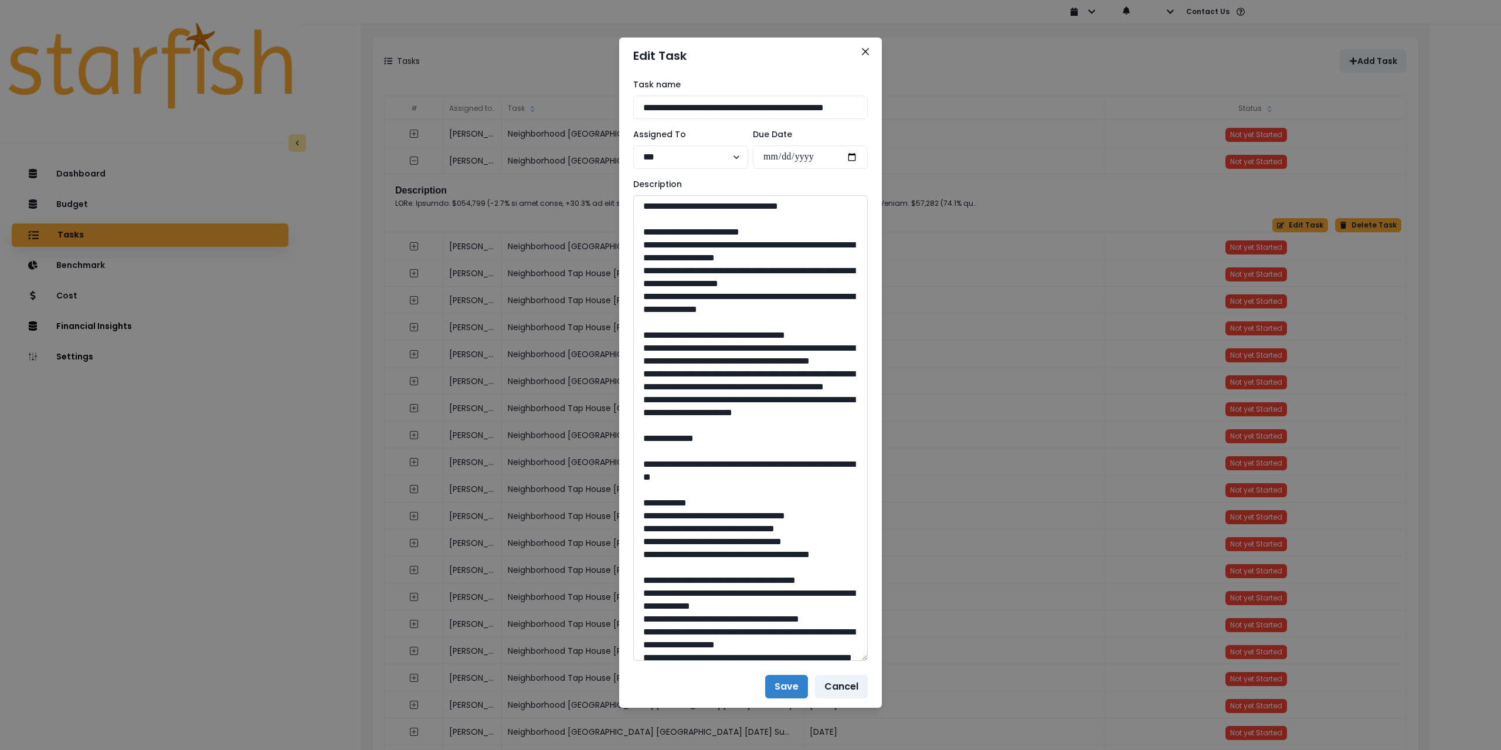
scroll to position [59, 0]
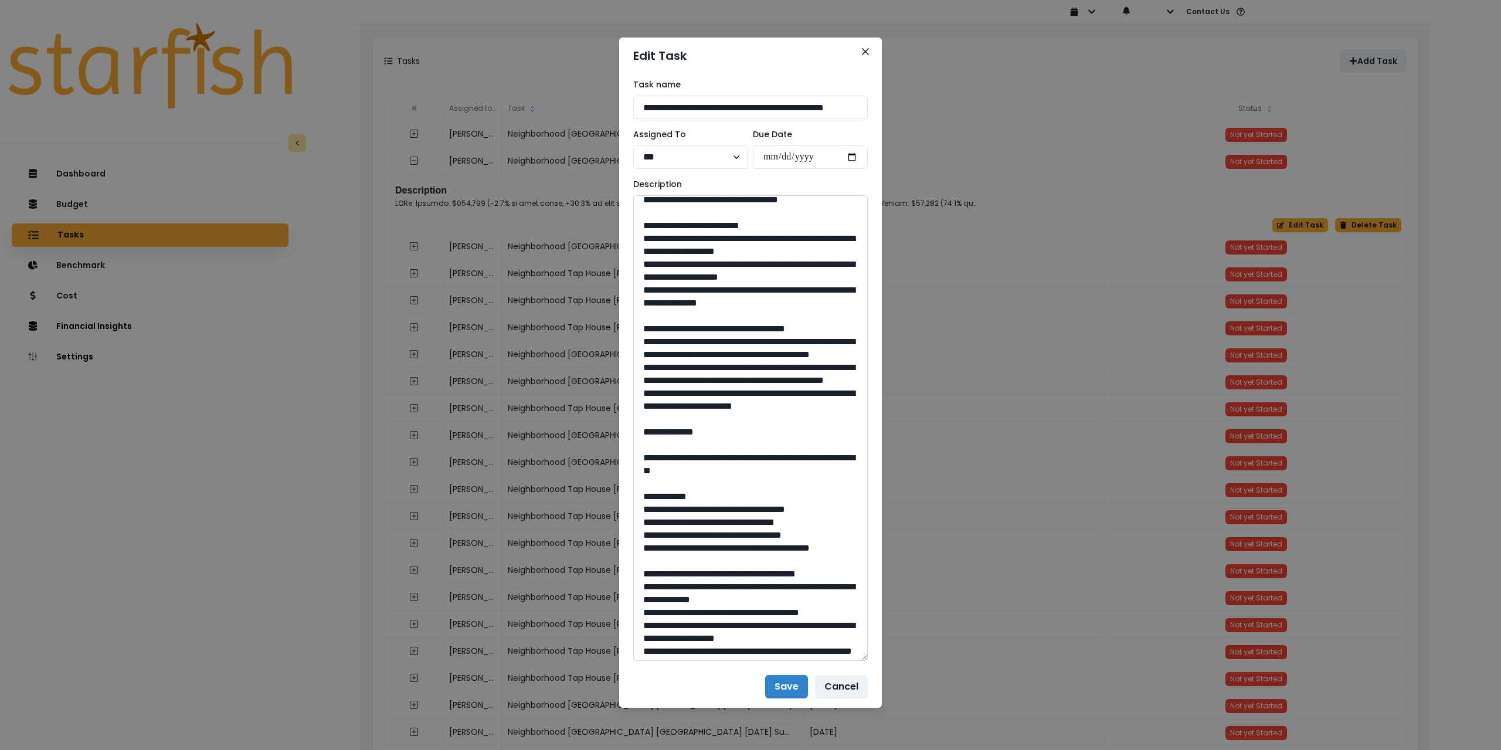
drag, startPoint x: 642, startPoint y: 369, endPoint x: 709, endPoint y: 473, distance: 123.5
click at [709, 473] on textarea at bounding box center [750, 428] width 235 height 466
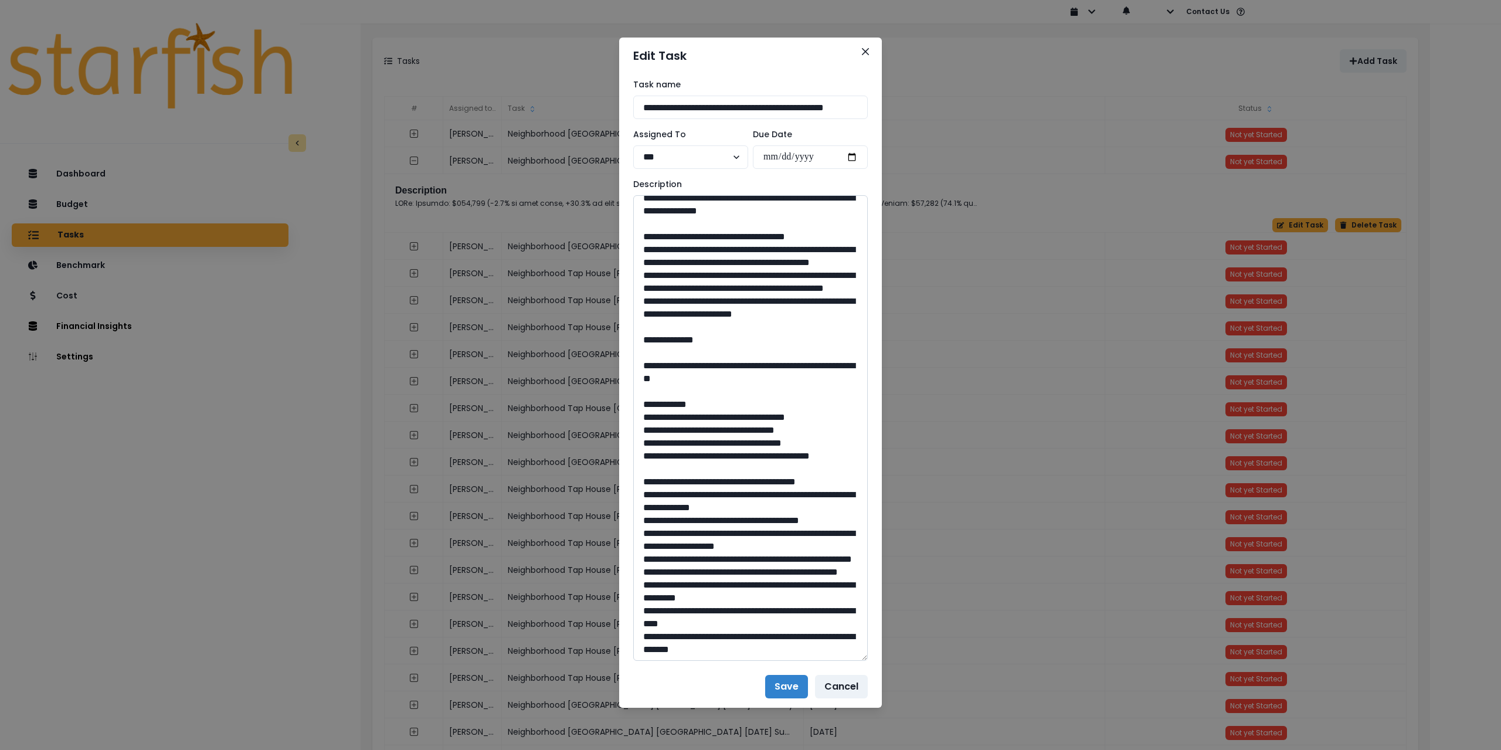
scroll to position [176, 0]
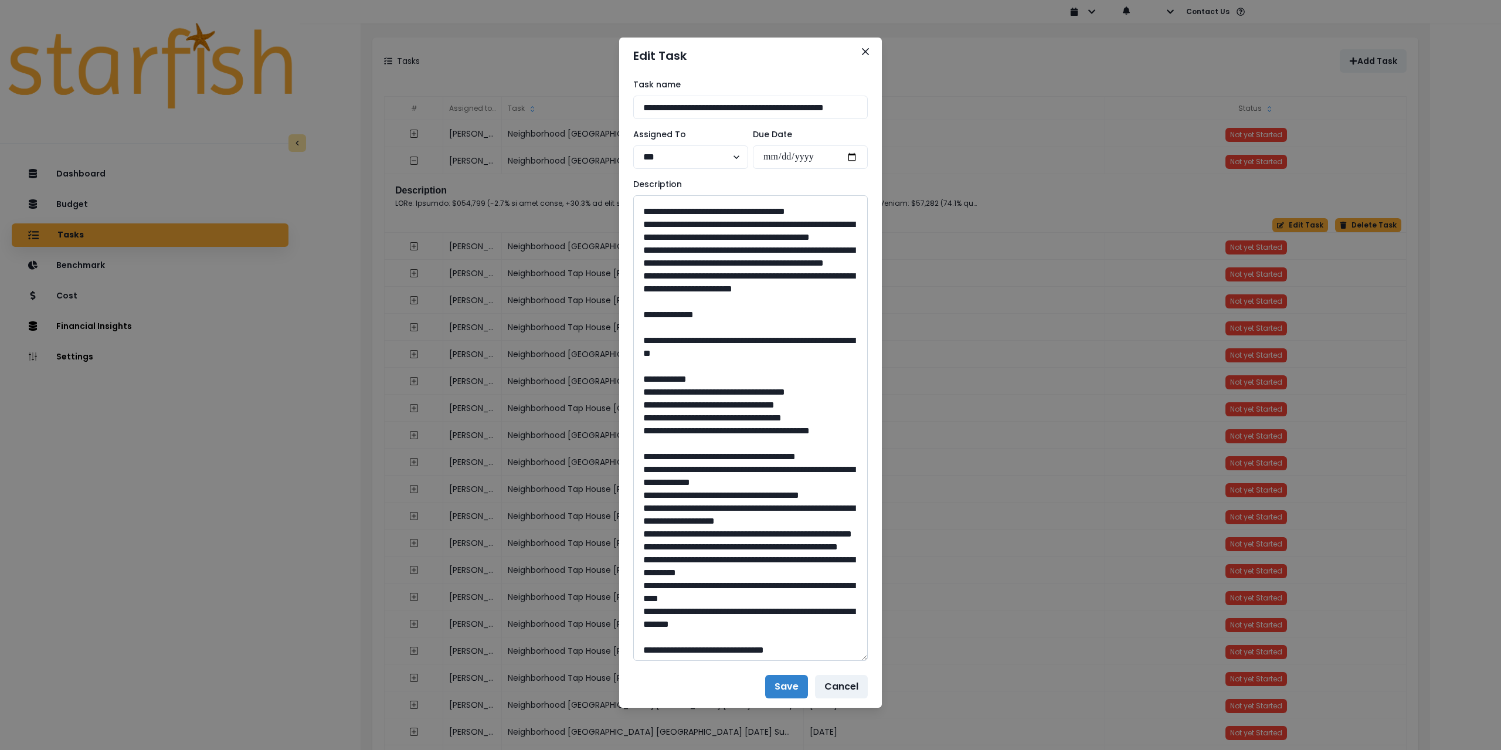
drag, startPoint x: 689, startPoint y: 409, endPoint x: 799, endPoint y: 422, distance: 110.5
click at [796, 422] on textarea at bounding box center [750, 428] width 235 height 466
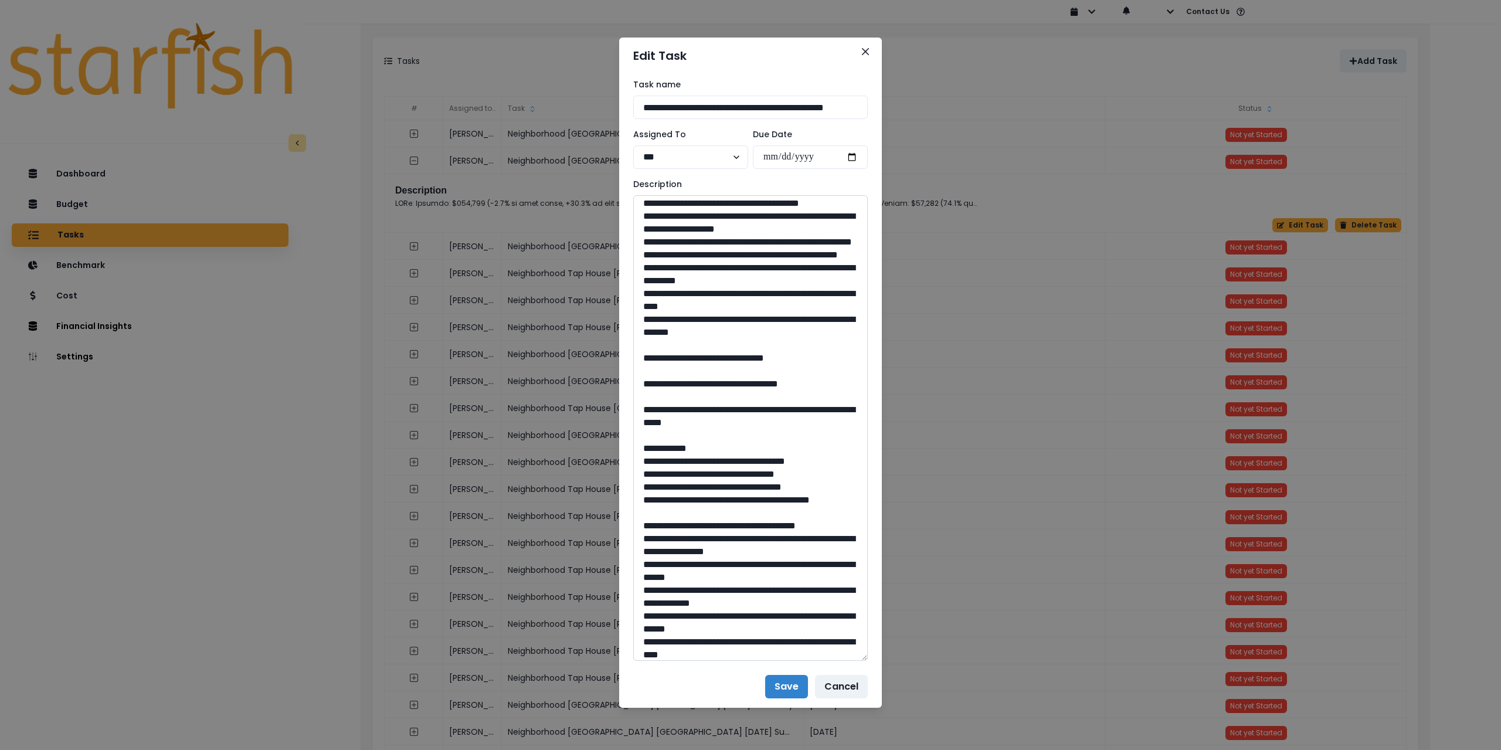
scroll to position [469, 0]
drag, startPoint x: 754, startPoint y: 487, endPoint x: 730, endPoint y: 484, distance: 24.8
click at [730, 484] on textarea at bounding box center [750, 428] width 235 height 466
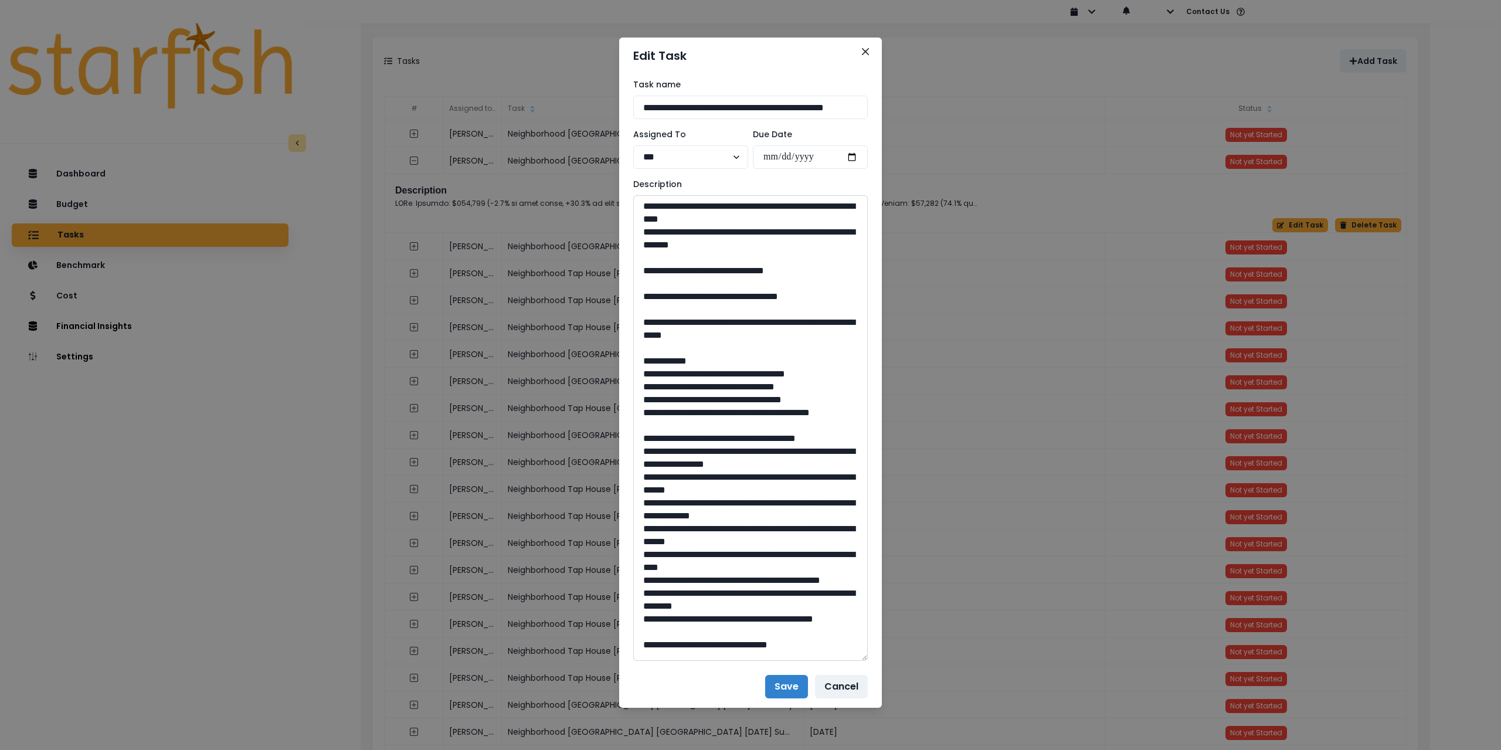
scroll to position [586, 0]
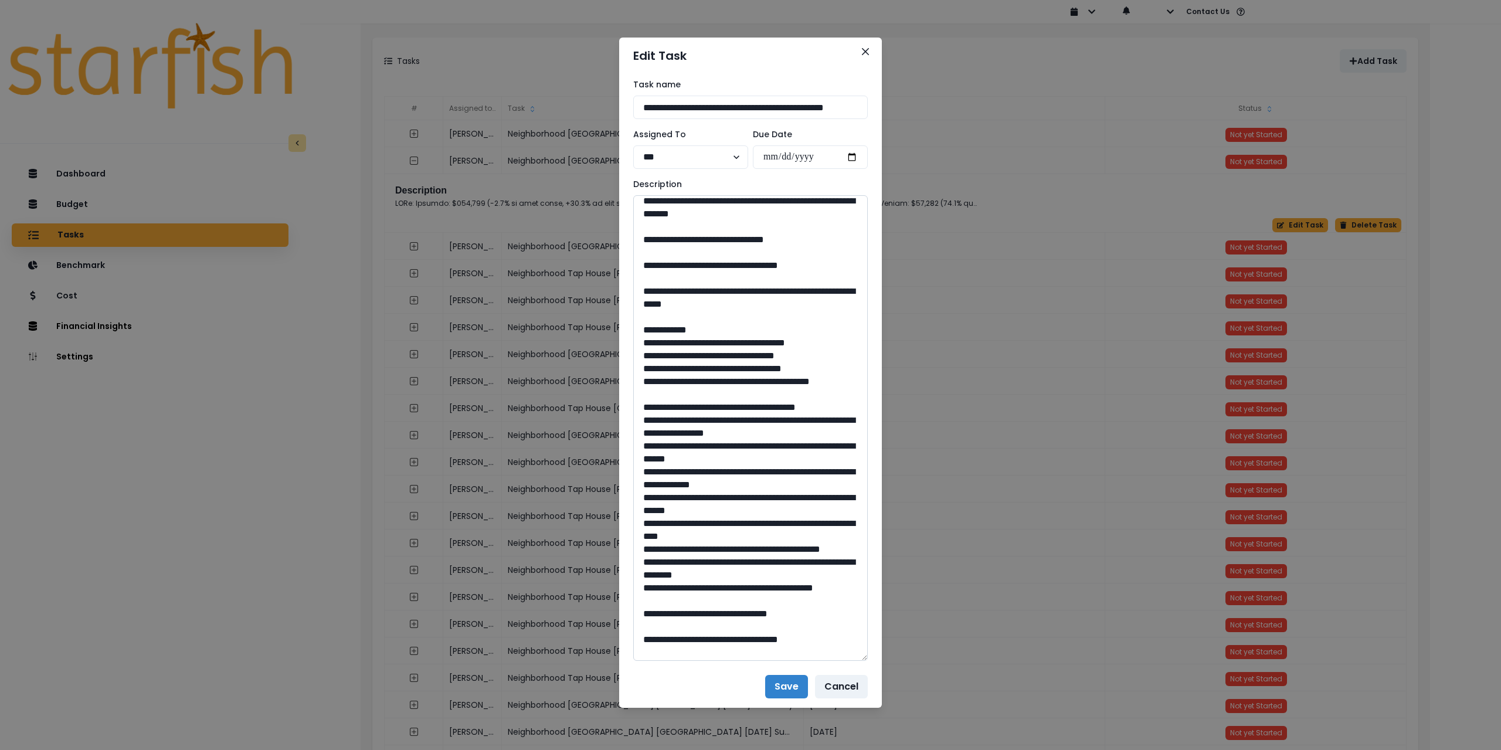
drag, startPoint x: 677, startPoint y: 420, endPoint x: 790, endPoint y: 437, distance: 114.5
click at [790, 437] on textarea at bounding box center [750, 428] width 235 height 466
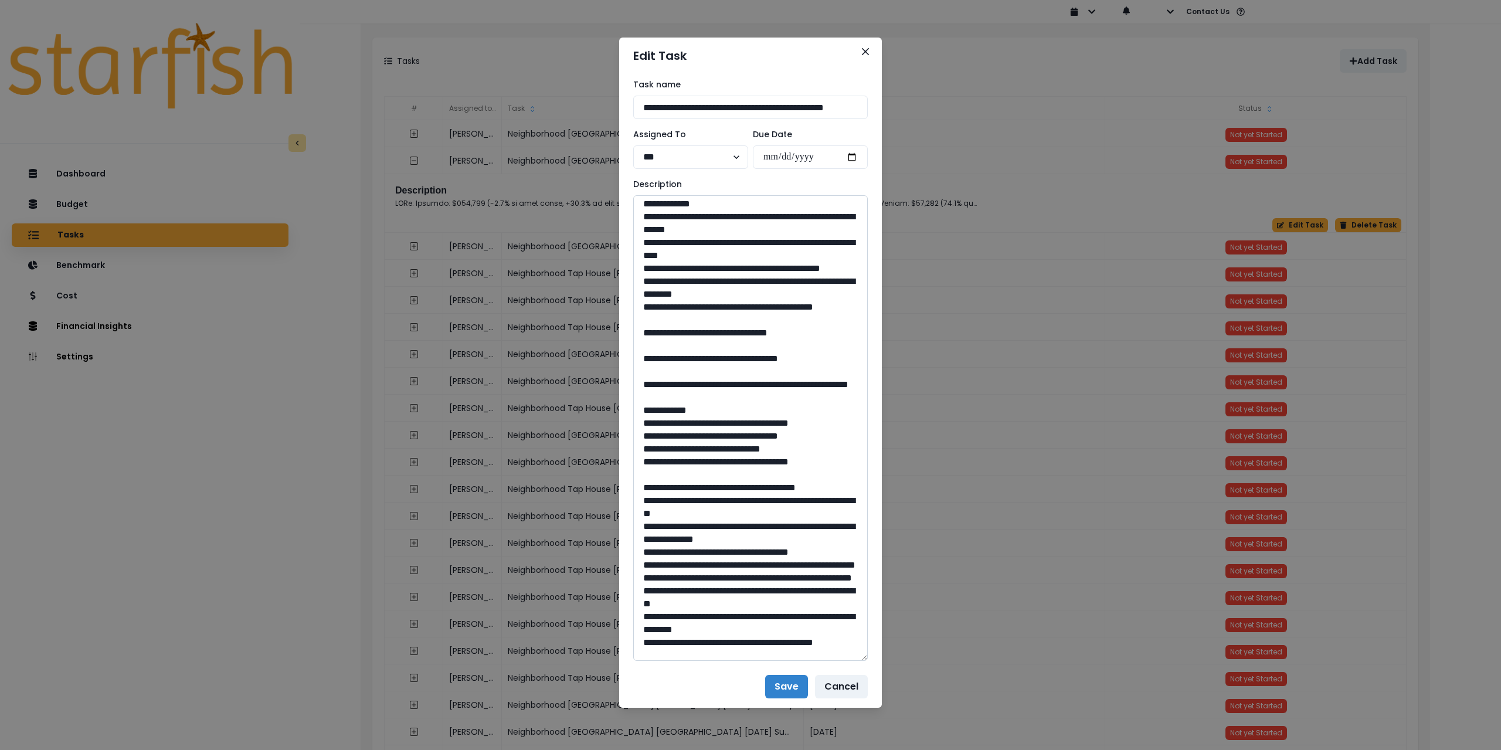
scroll to position [880, 0]
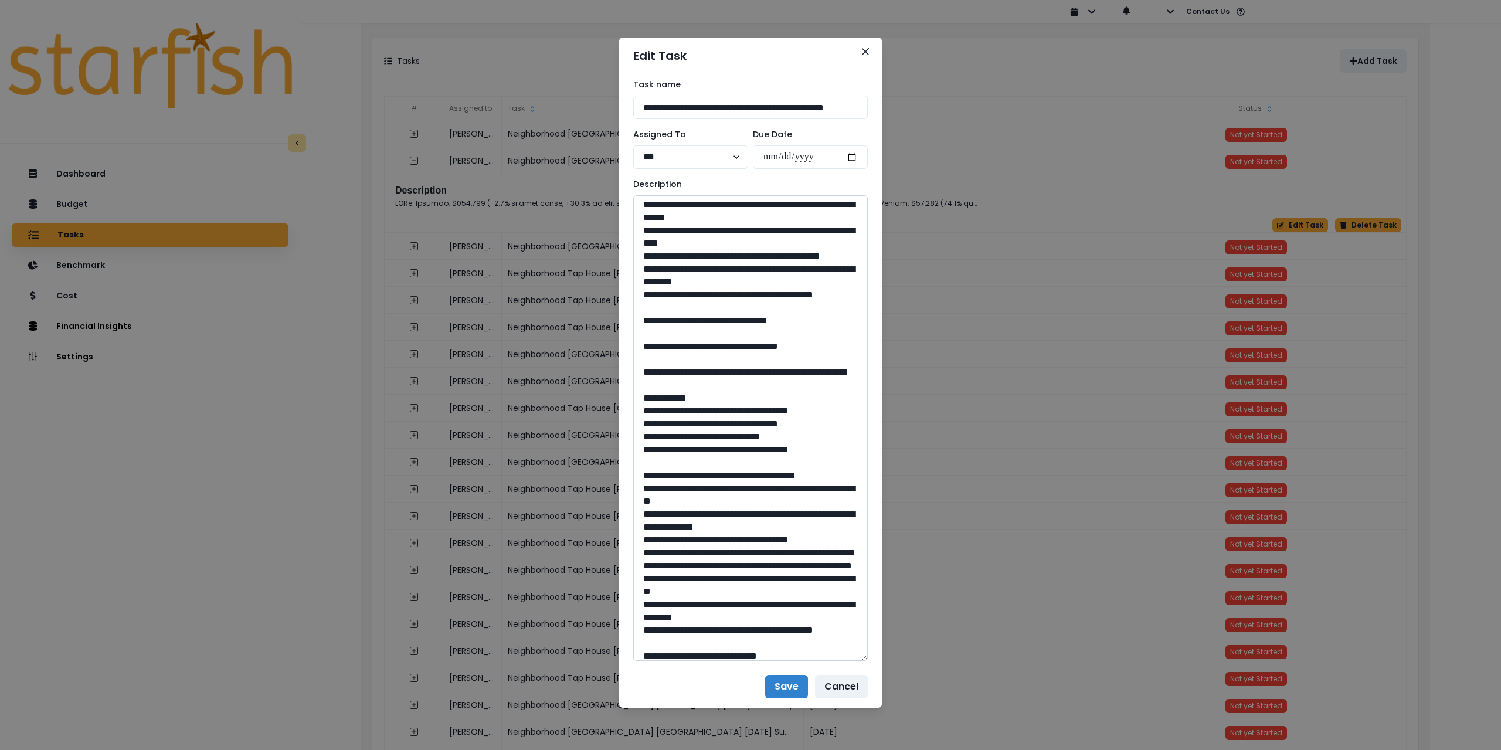
drag, startPoint x: 755, startPoint y: 489, endPoint x: 731, endPoint y: 489, distance: 23.5
click at [731, 489] on textarea at bounding box center [750, 428] width 235 height 466
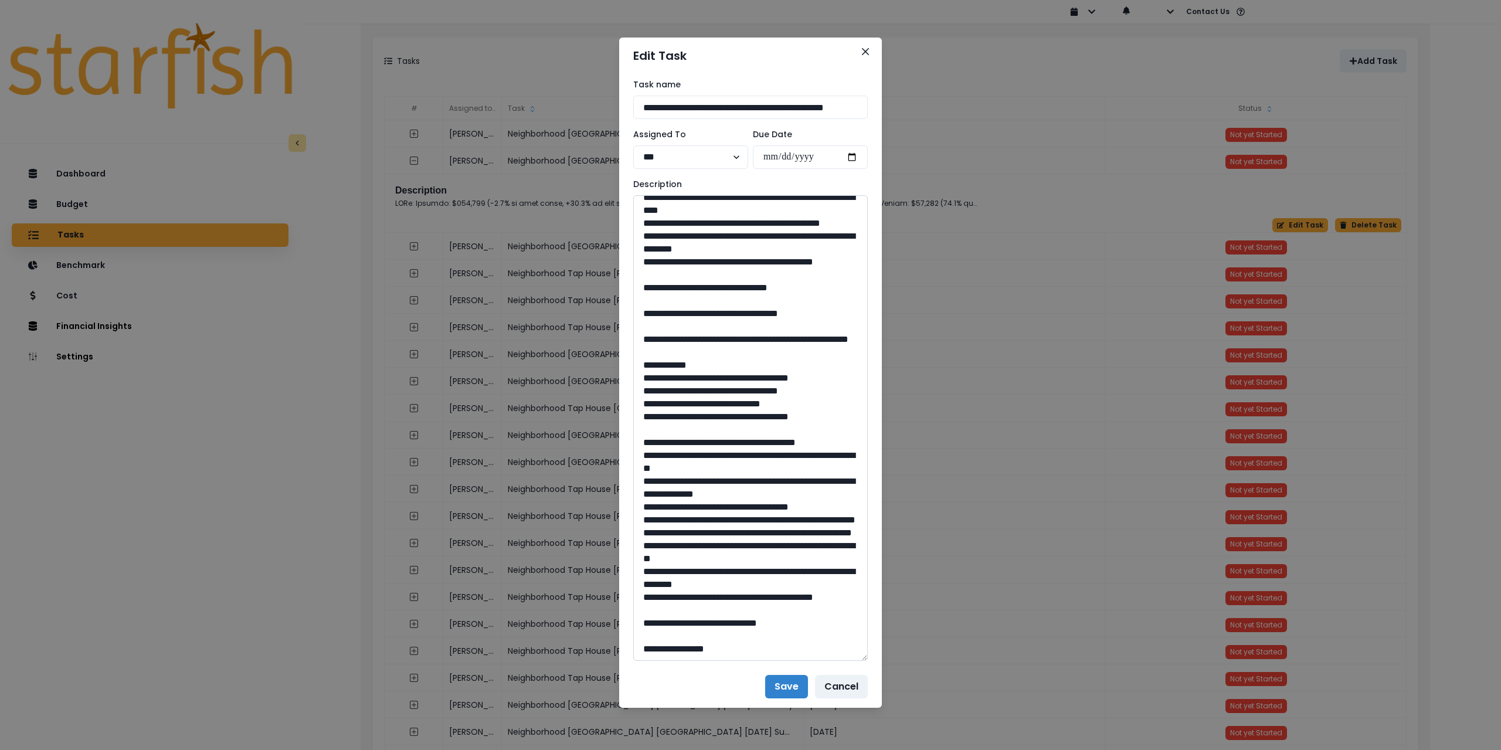
scroll to position [997, 0]
drag, startPoint x: 676, startPoint y: 425, endPoint x: 754, endPoint y: 439, distance: 78.6
click at [754, 439] on textarea at bounding box center [750, 428] width 235 height 466
drag, startPoint x: 745, startPoint y: 620, endPoint x: 733, endPoint y: 620, distance: 12.3
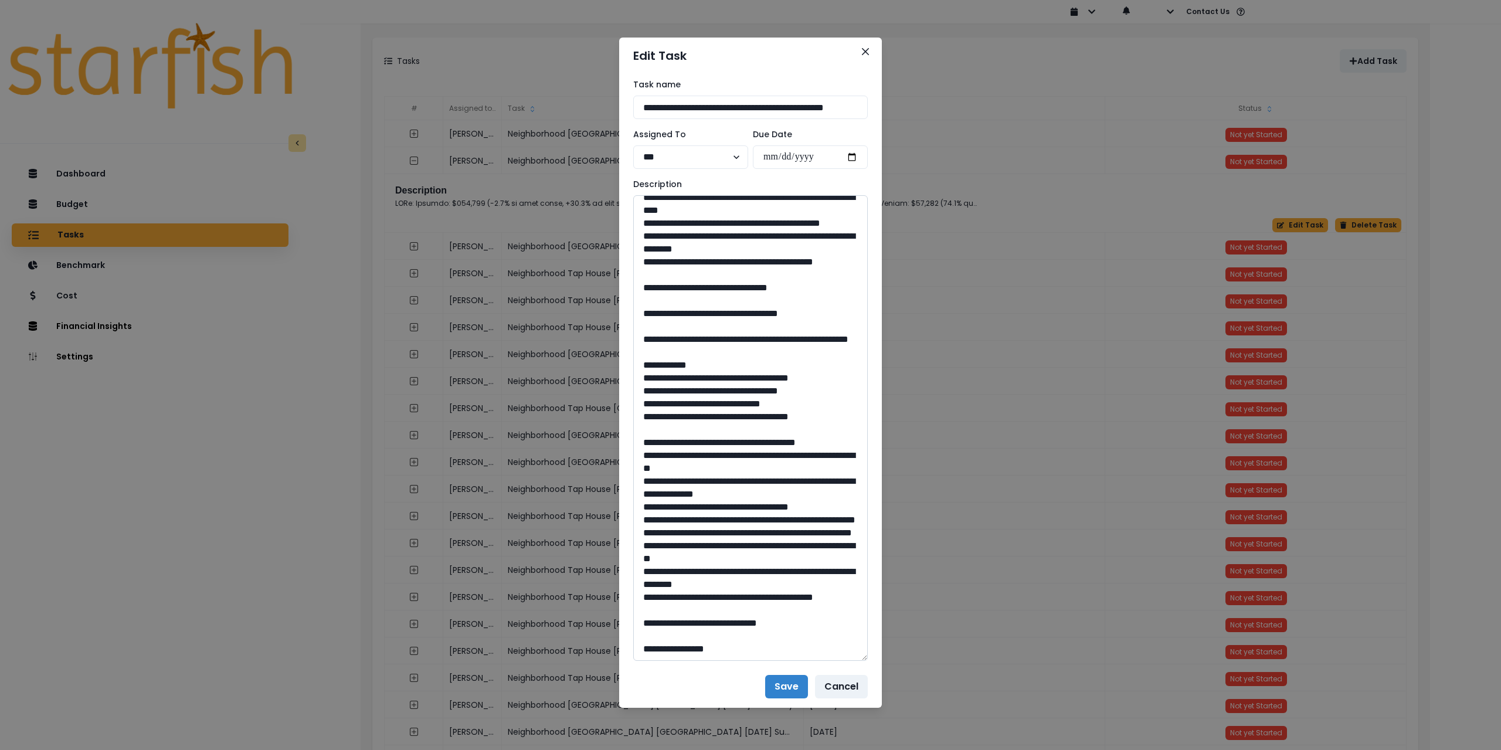
click at [733, 620] on textarea at bounding box center [750, 428] width 235 height 466
